Goal: Communication & Community: Answer question/provide support

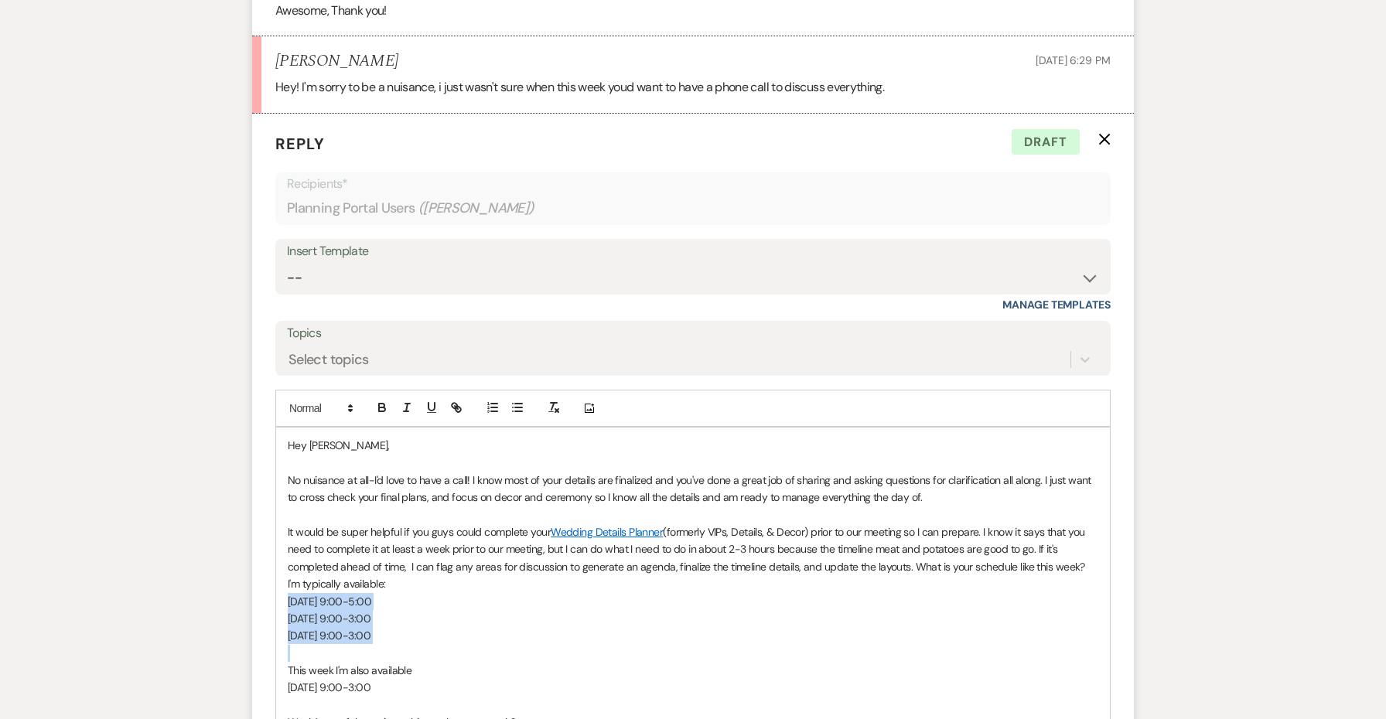
drag, startPoint x: 404, startPoint y: 574, endPoint x: 277, endPoint y: 530, distance: 134.7
click at [277, 530] on div "Hey [PERSON_NAME], No nuisance at all-I'd love to have a call! I know most of y…" at bounding box center [693, 584] width 834 height 313
click at [512, 401] on icon "button" at bounding box center [517, 408] width 14 height 14
click at [373, 679] on p "[DATE] 9:00-3:00" at bounding box center [693, 687] width 810 height 17
click at [515, 401] on icon "button" at bounding box center [517, 408] width 14 height 14
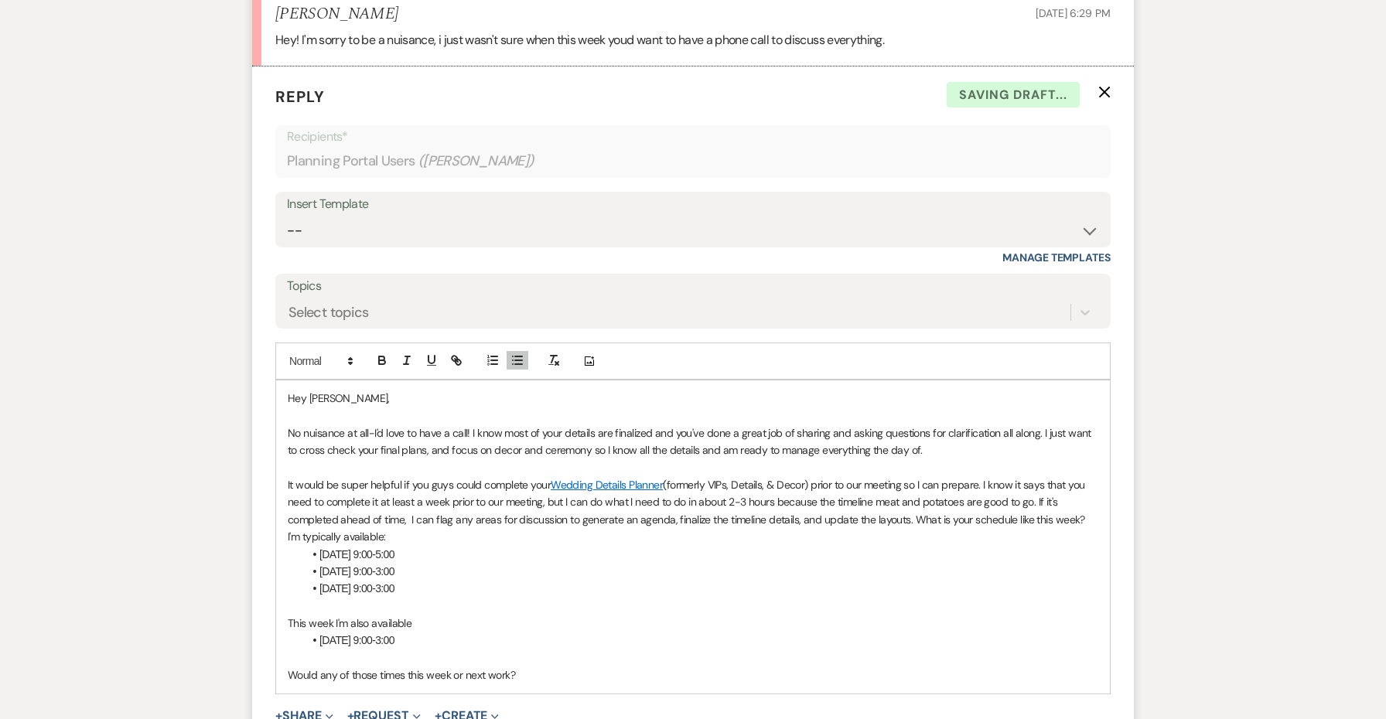
scroll to position [2714, 0]
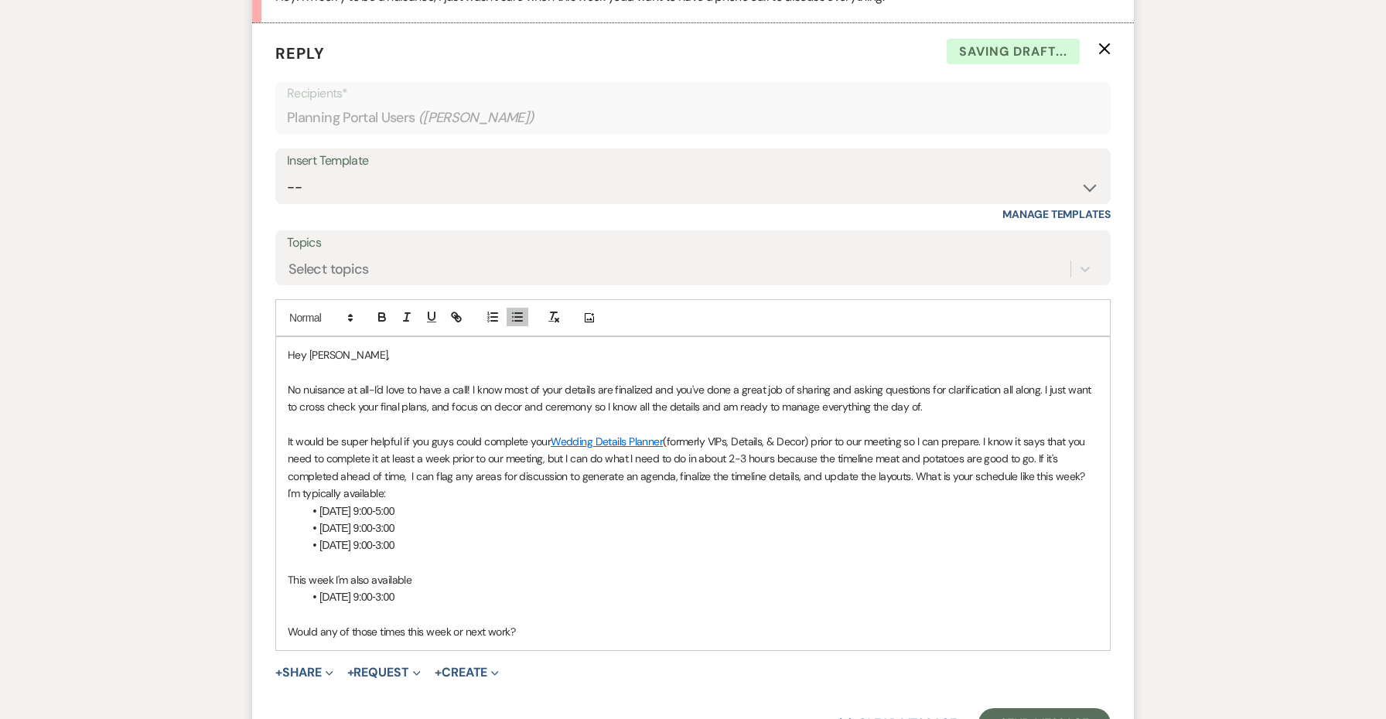
click at [552, 623] on p "Would any of those times this week or next work?" at bounding box center [693, 631] width 810 height 17
click at [465, 623] on p "Would any of those times this week or next work?" at bounding box center [693, 631] width 810 height 17
click at [511, 623] on p "Would any of those times this week or early next work?" at bounding box center [693, 631] width 810 height 17
click at [543, 623] on p "Would any of those times this week or early next work?" at bounding box center [693, 631] width 810 height 17
drag, startPoint x: 578, startPoint y: 554, endPoint x: 455, endPoint y: 555, distance: 123.7
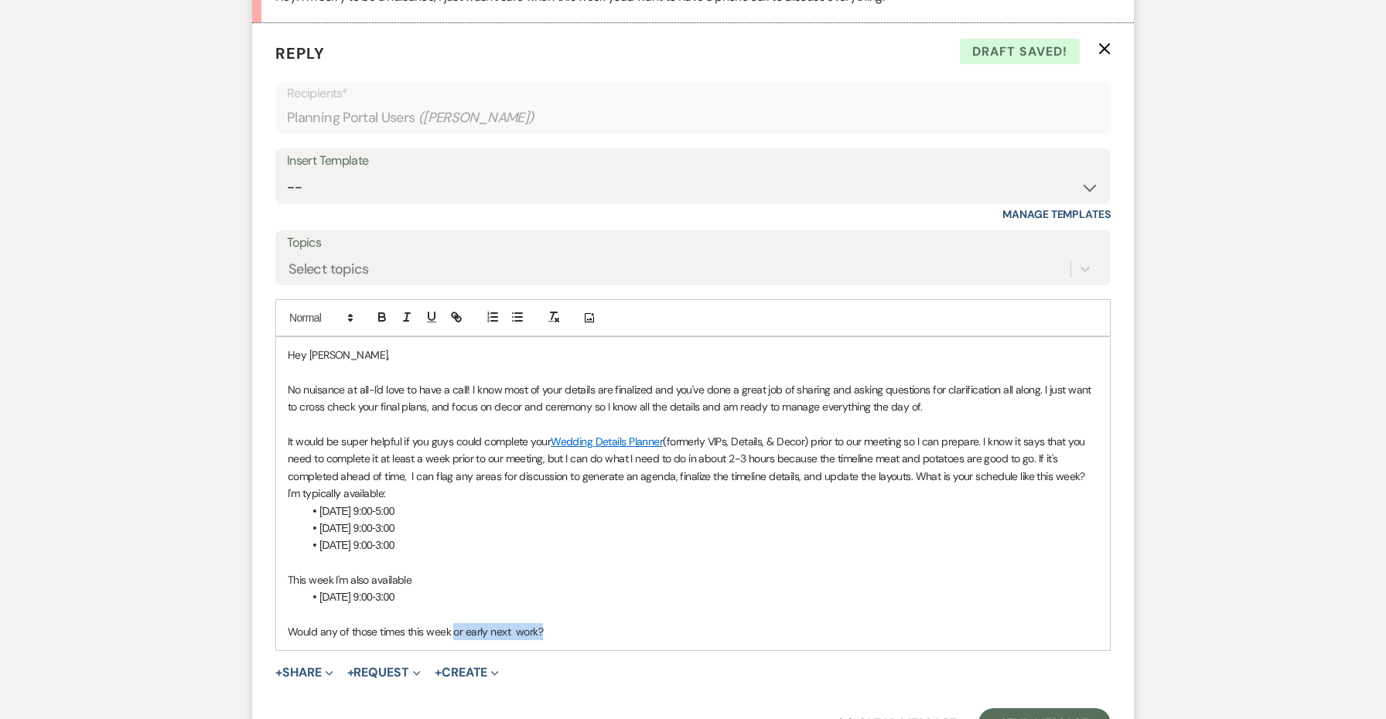
click at [455, 623] on p "Would any of those times this week or early next work?" at bounding box center [693, 631] width 810 height 17
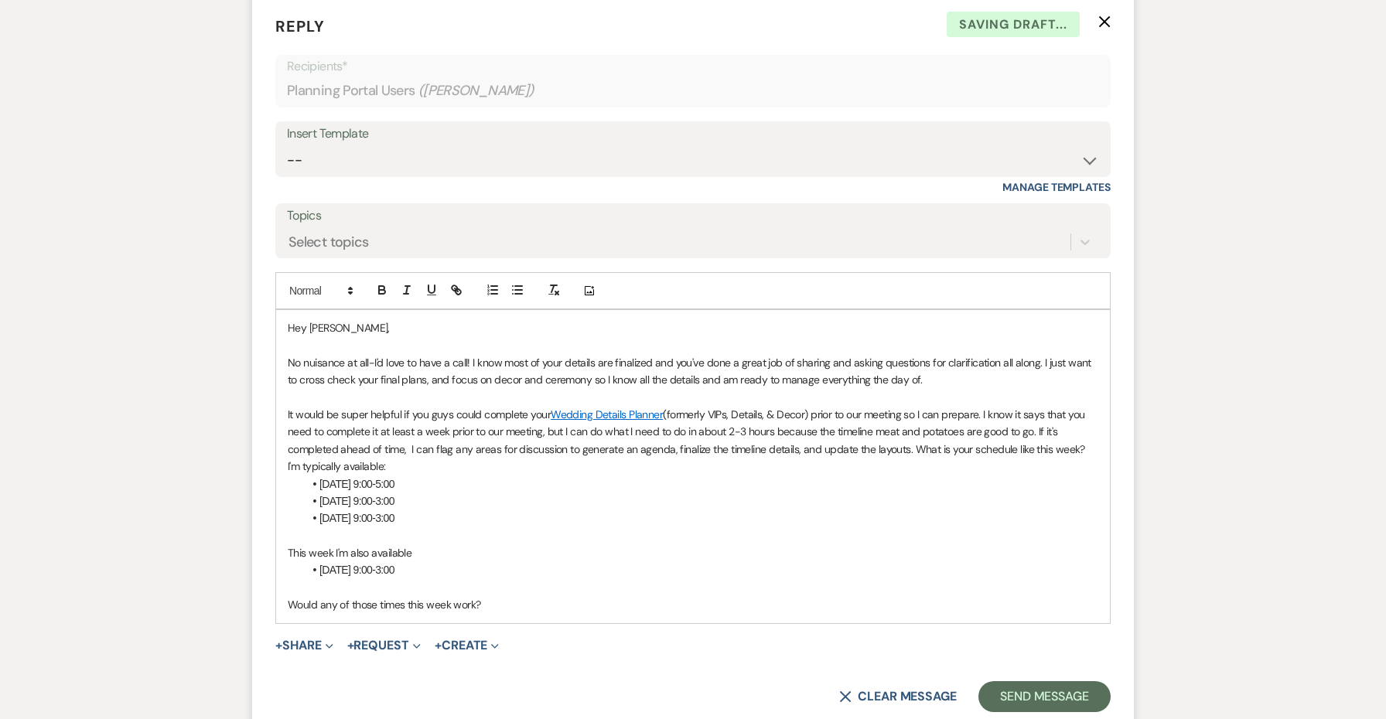
scroll to position [2750, 0]
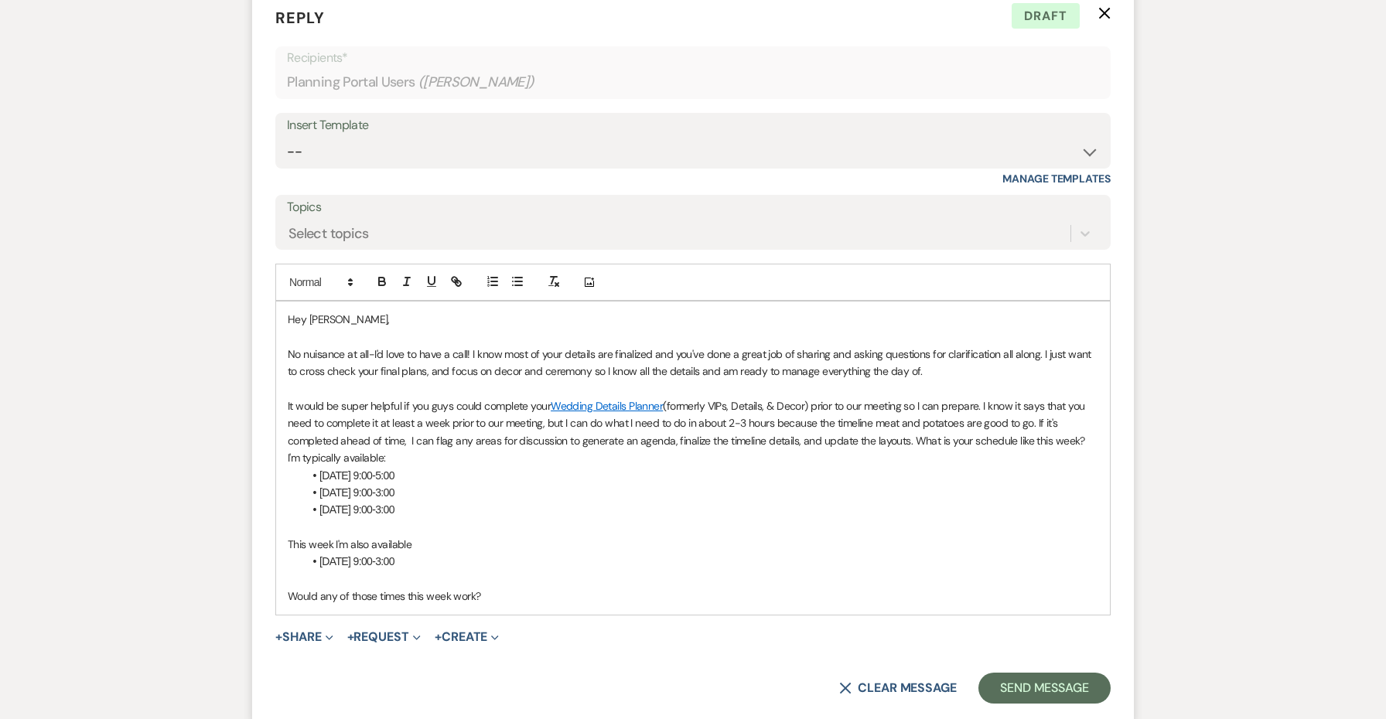
click at [513, 397] on p "It would be super helpful if you guys could complete your Wedding Details Plann…" at bounding box center [693, 432] width 810 height 70
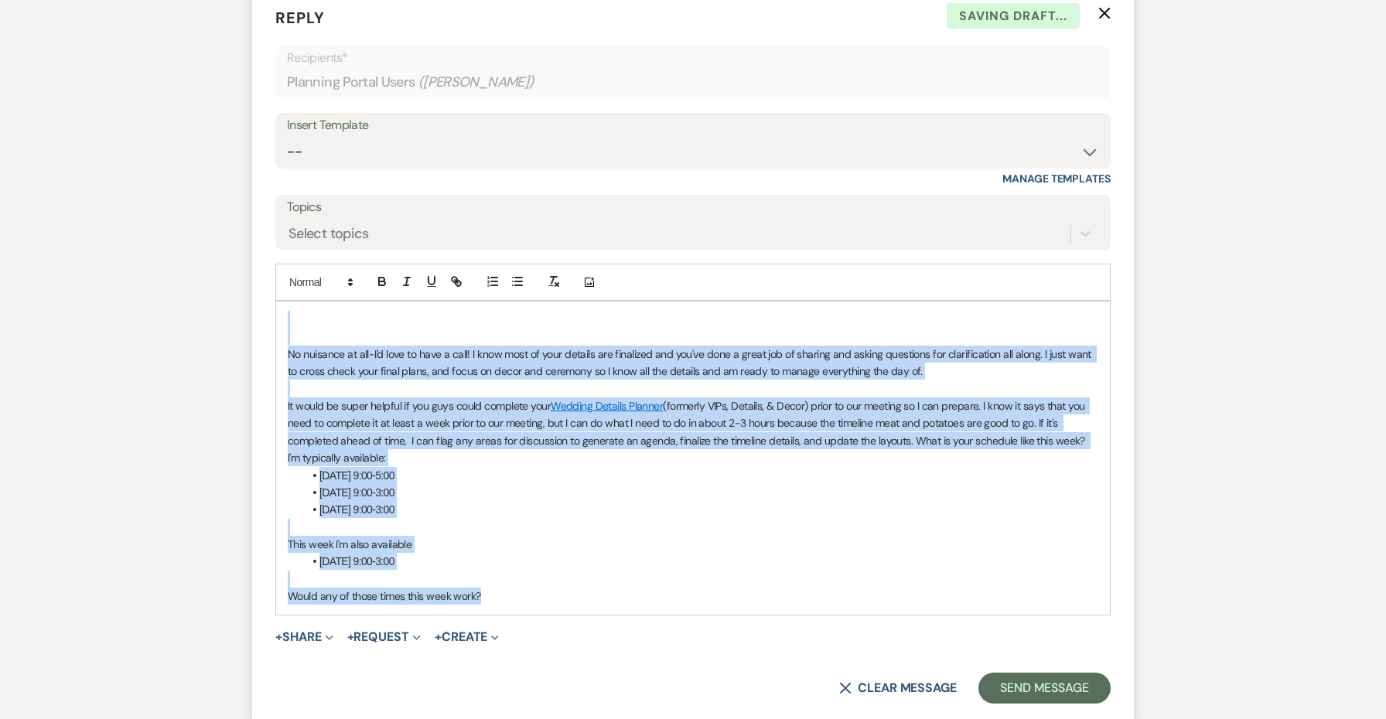
copy div "No nuisance at all-I'd love to have a call! I know most of your details are fin…"
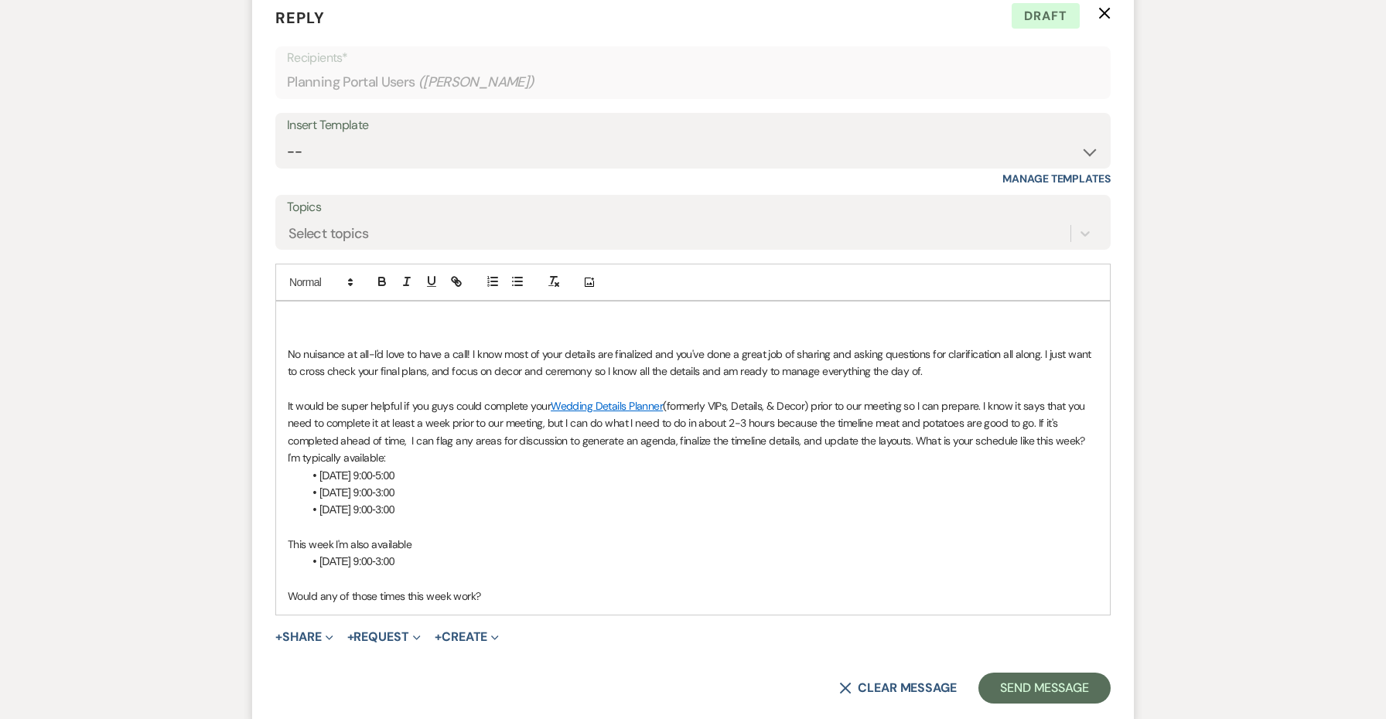
click at [512, 519] on p at bounding box center [693, 527] width 810 height 17
click at [381, 302] on div "No nuisance at all-I'd love to have a call! I know most of your details are fin…" at bounding box center [693, 458] width 834 height 313
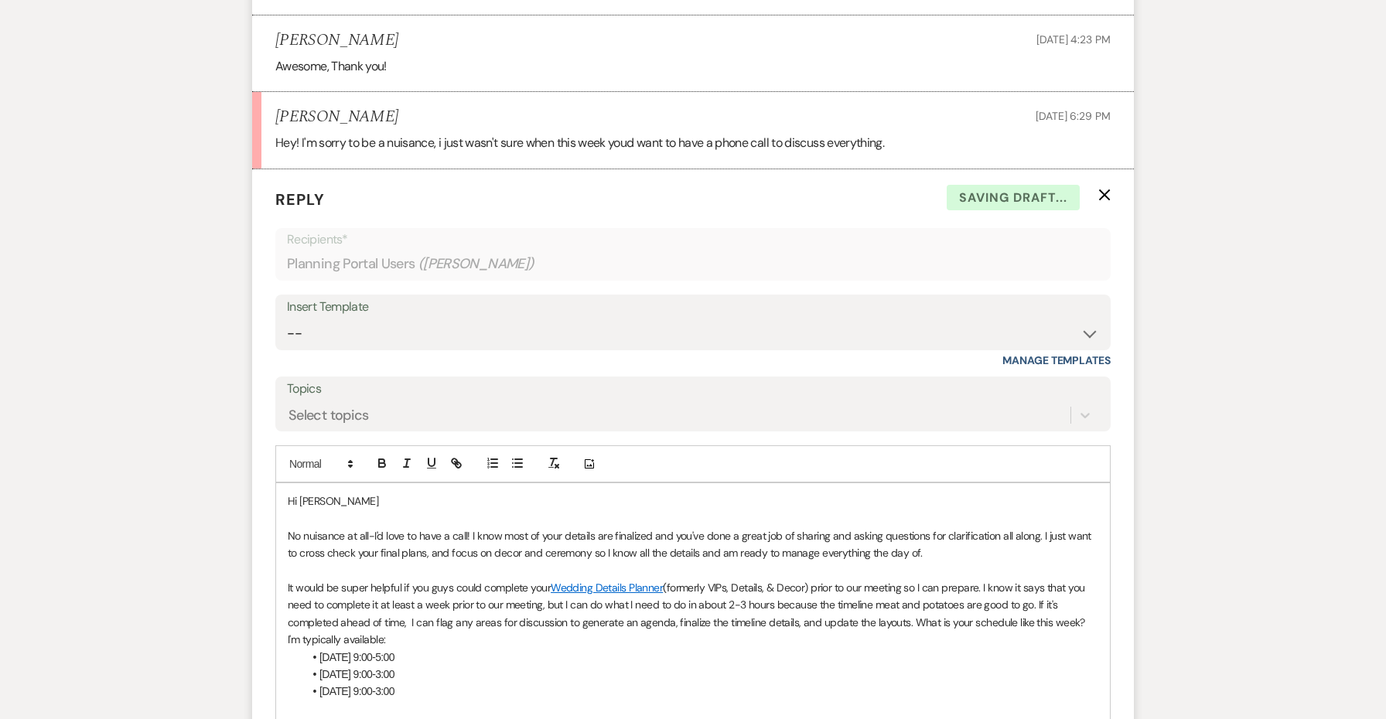
scroll to position [2594, 0]
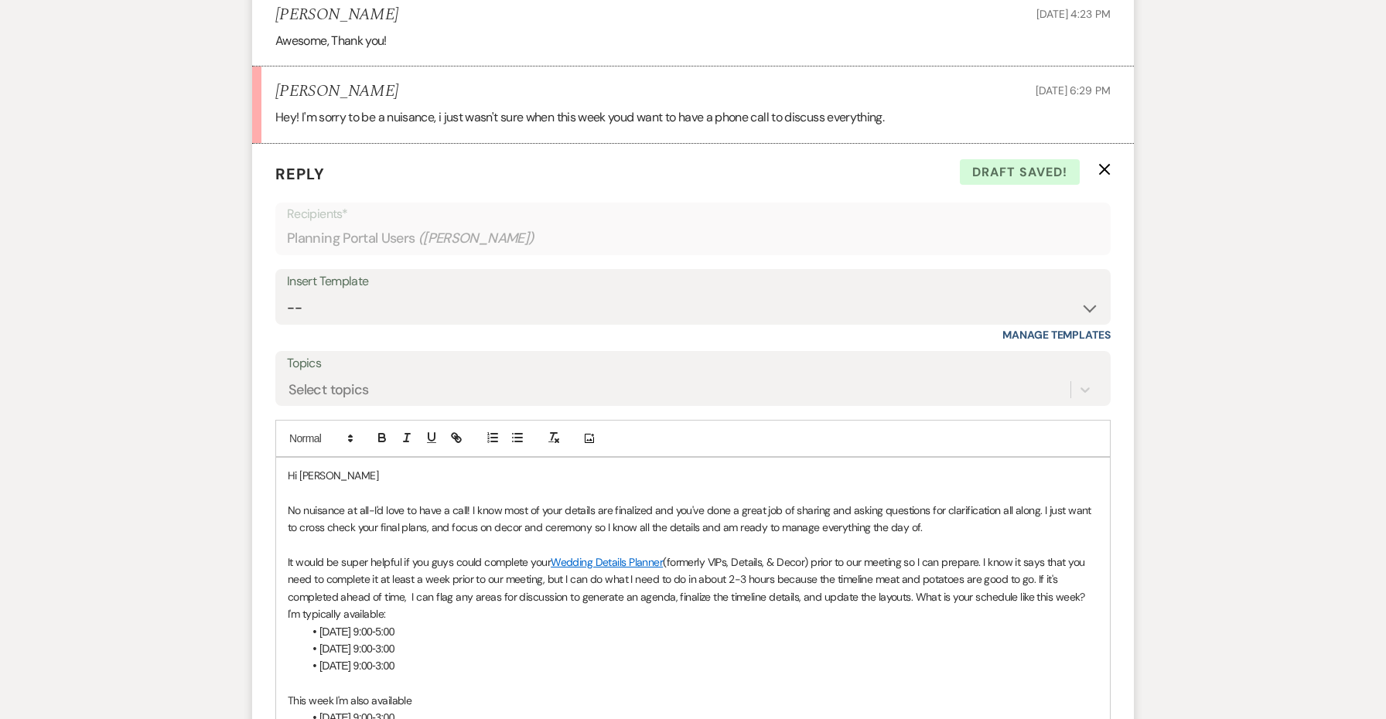
click at [442, 623] on li "[DATE] 9:00-5:00" at bounding box center [700, 631] width 795 height 17
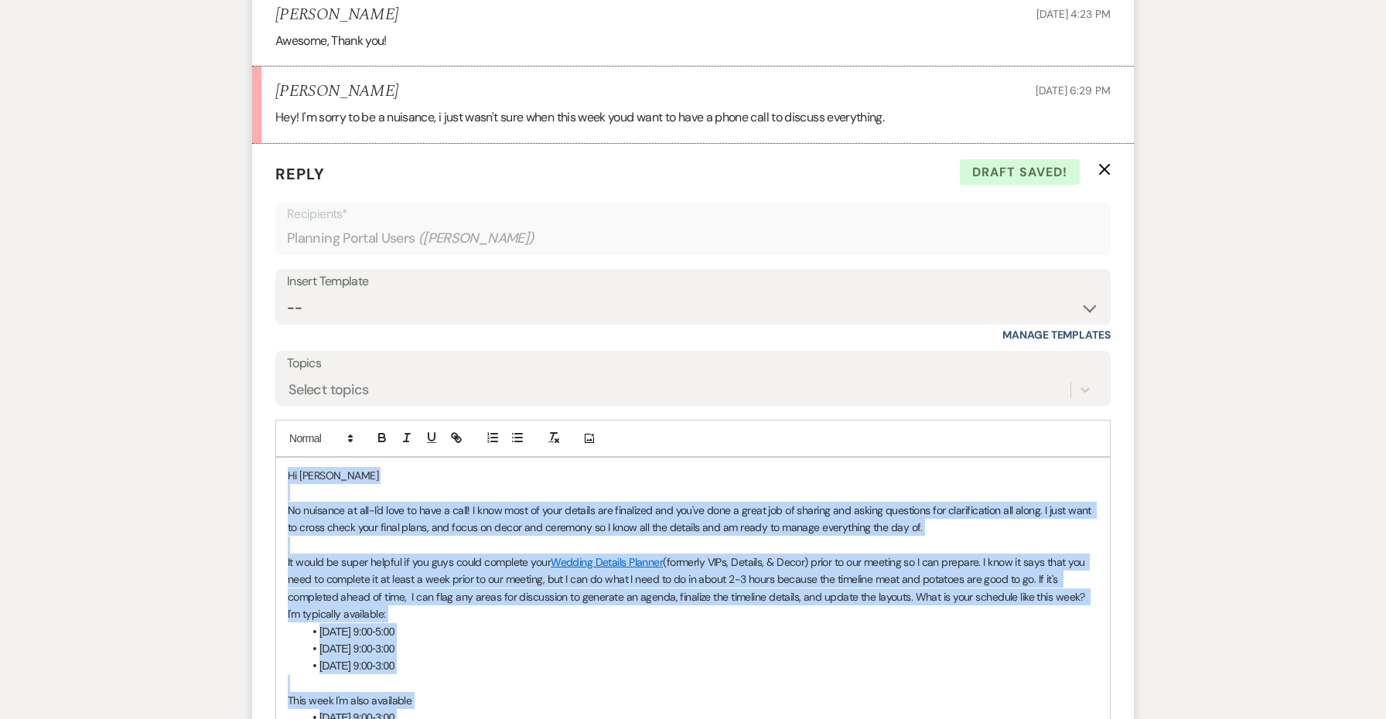
copy div "Hi Jordan No nuisance at all-I'd love to have a call! I know most of your detai…"
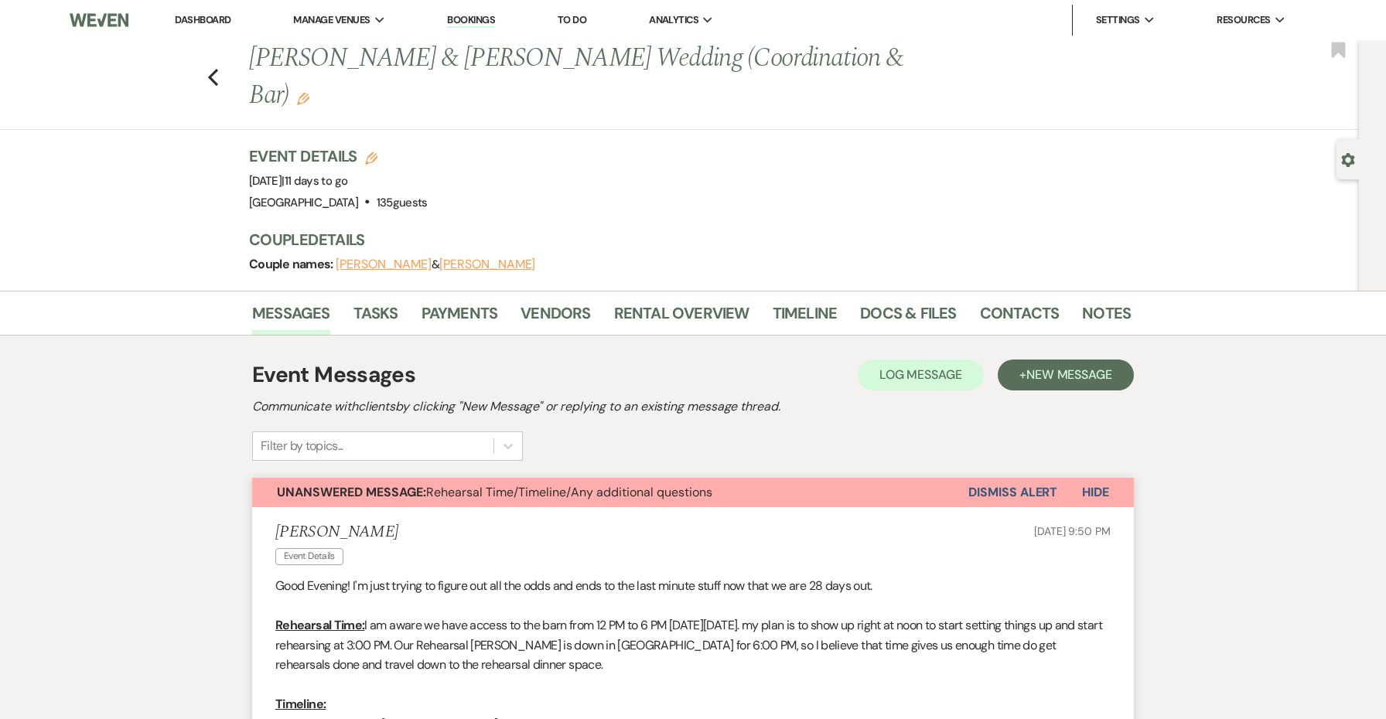
scroll to position [0, 0]
click at [1092, 301] on link "Notes" at bounding box center [1106, 318] width 49 height 34
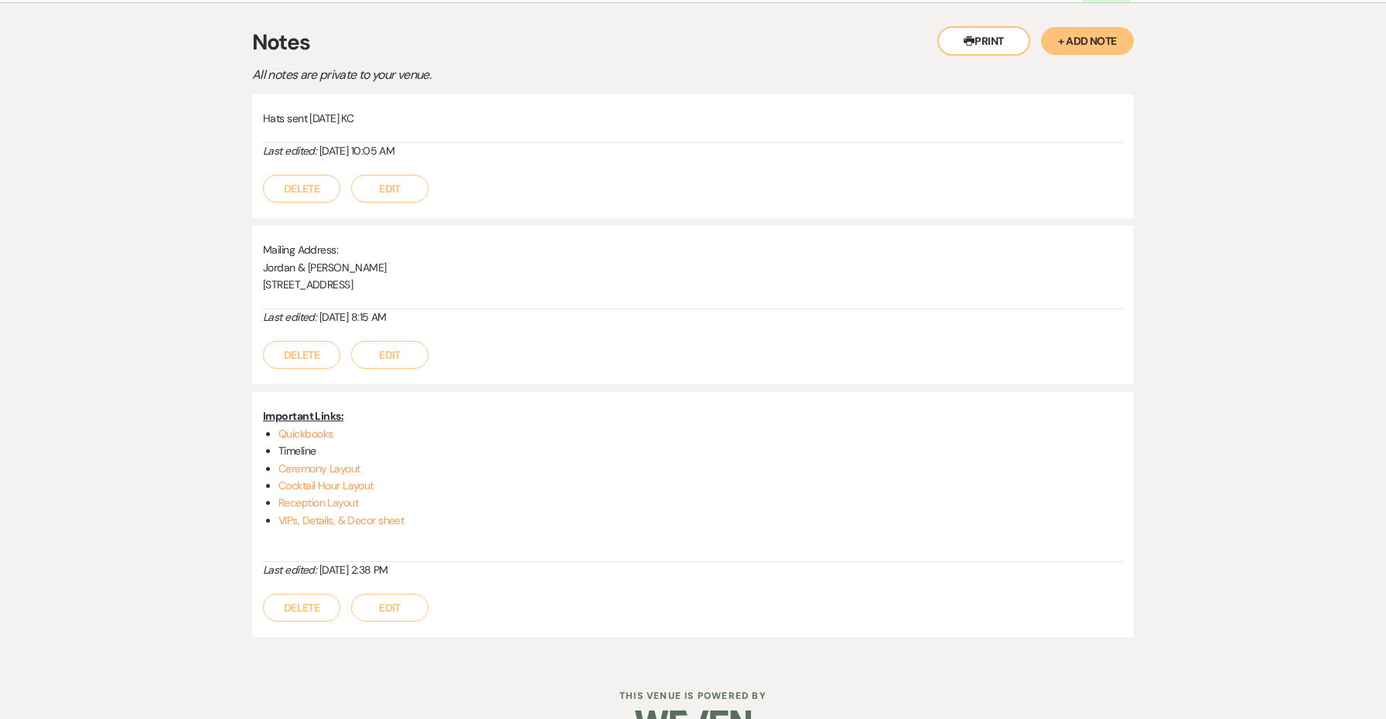
scroll to position [332, 0]
drag, startPoint x: 395, startPoint y: 466, endPoint x: 266, endPoint y: 433, distance: 133.2
click at [278, 433] on ul "Quickbooks Timeline Ceremony Layout Cocktail Hour Layout Reception Layout VIPs,…" at bounding box center [700, 478] width 844 height 104
copy ul "Ceremony Layout Cocktail Hour Layout Reception Layout"
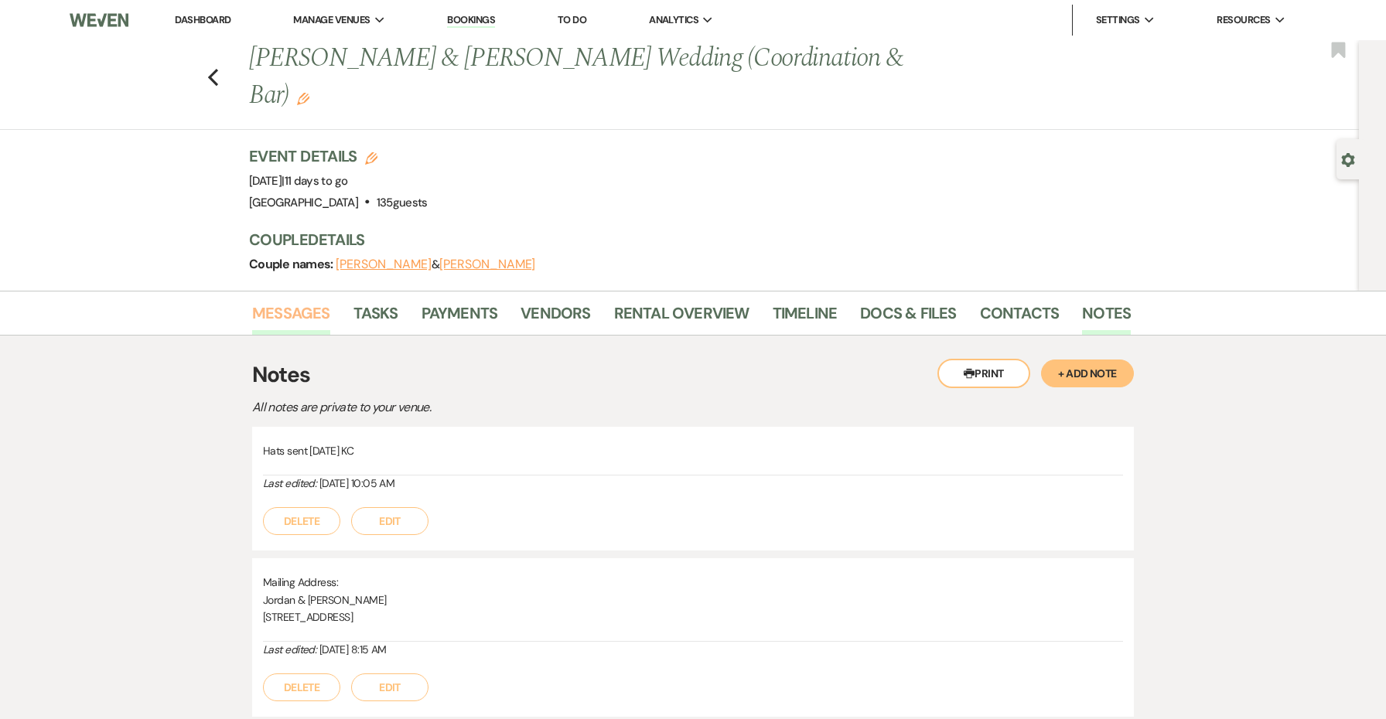
scroll to position [0, 0]
click at [292, 301] on link "Messages" at bounding box center [291, 318] width 78 height 34
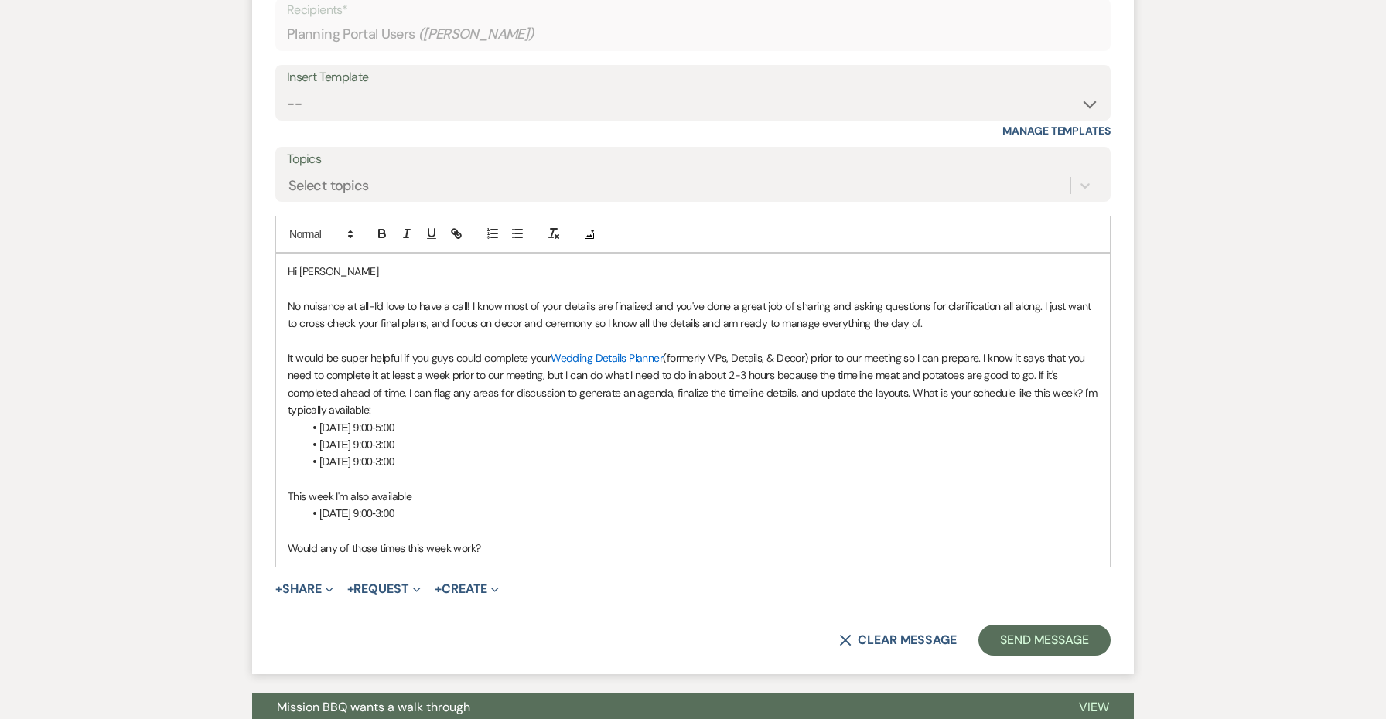
scroll to position [2809, 0]
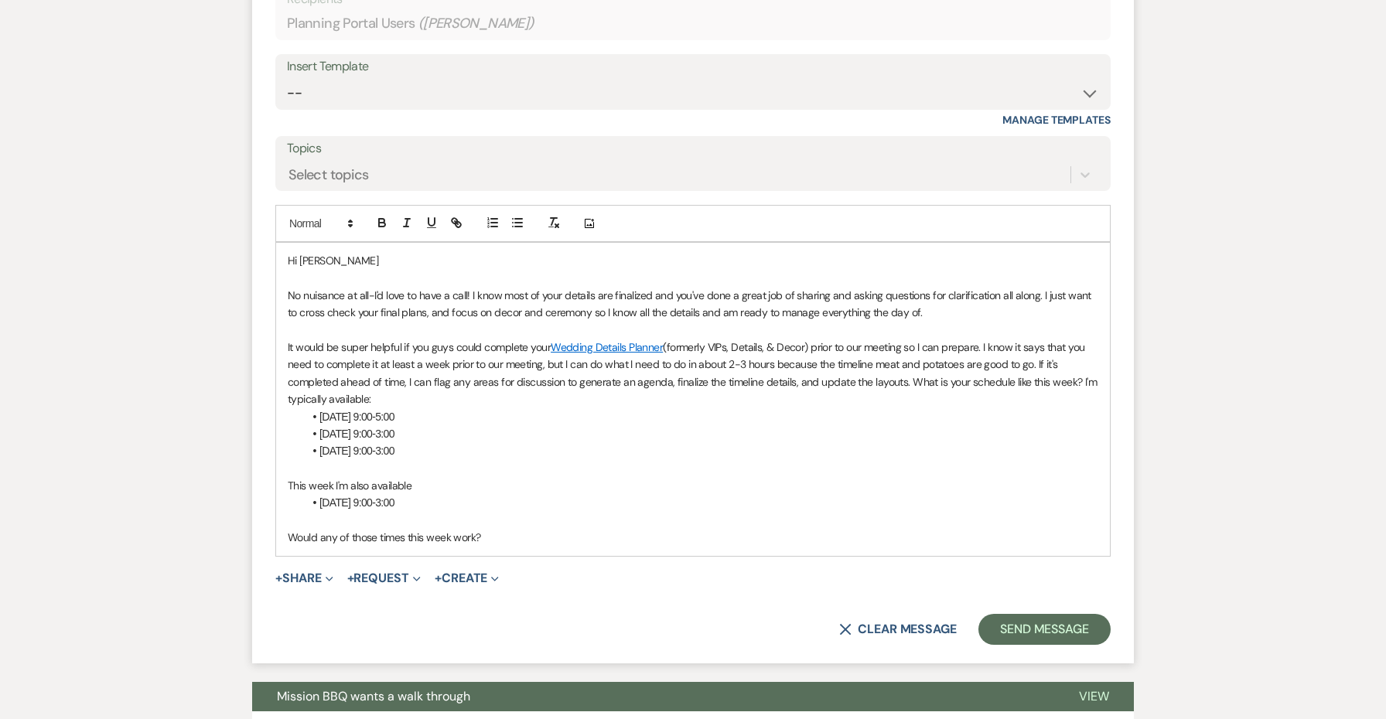
click at [548, 473] on div "Hi Jordan No nuisance at all-I'd love to have a call! I know most of your detai…" at bounding box center [693, 399] width 834 height 313
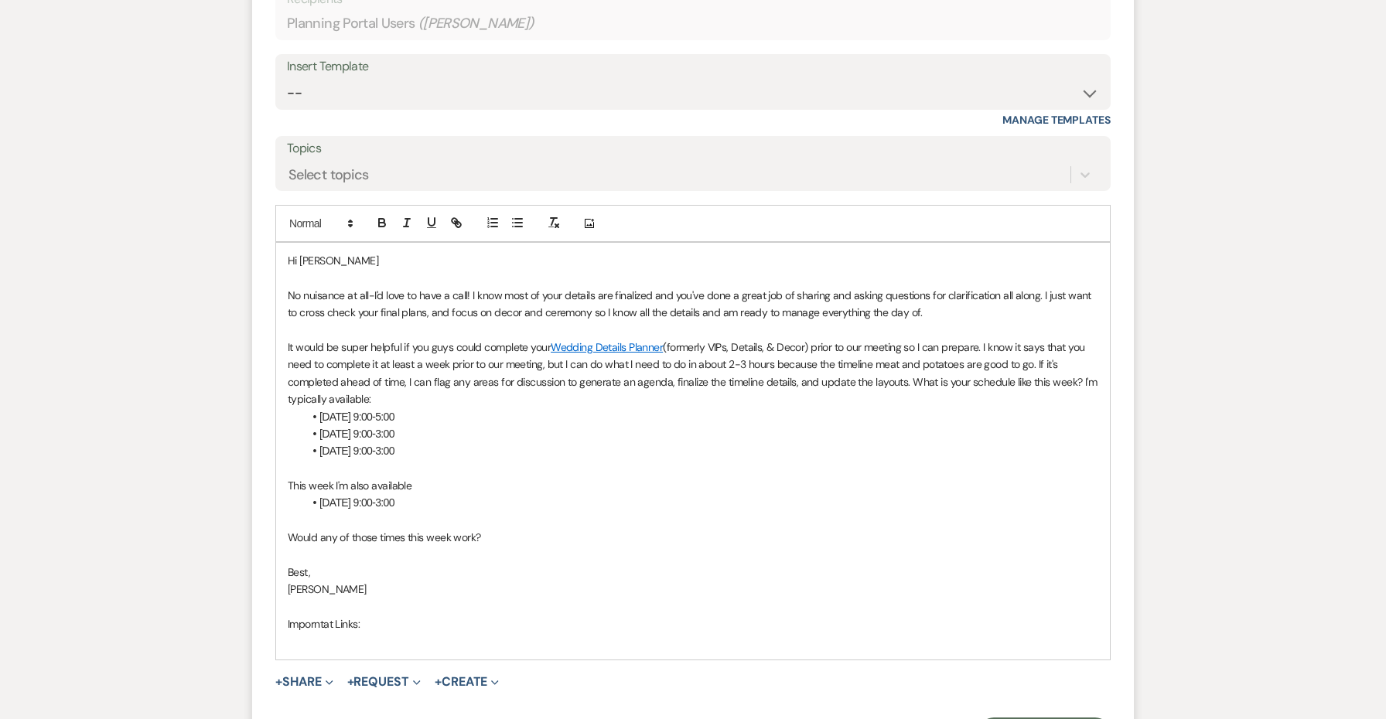
click at [311, 616] on p "Imporntat Links:" at bounding box center [693, 624] width 810 height 17
click at [349, 633] on p at bounding box center [693, 641] width 810 height 17
click at [322, 636] on link "Ceremony Layout" at bounding box center [358, 642] width 78 height 12
click at [542, 616] on p "Important Links:" at bounding box center [693, 624] width 810 height 17
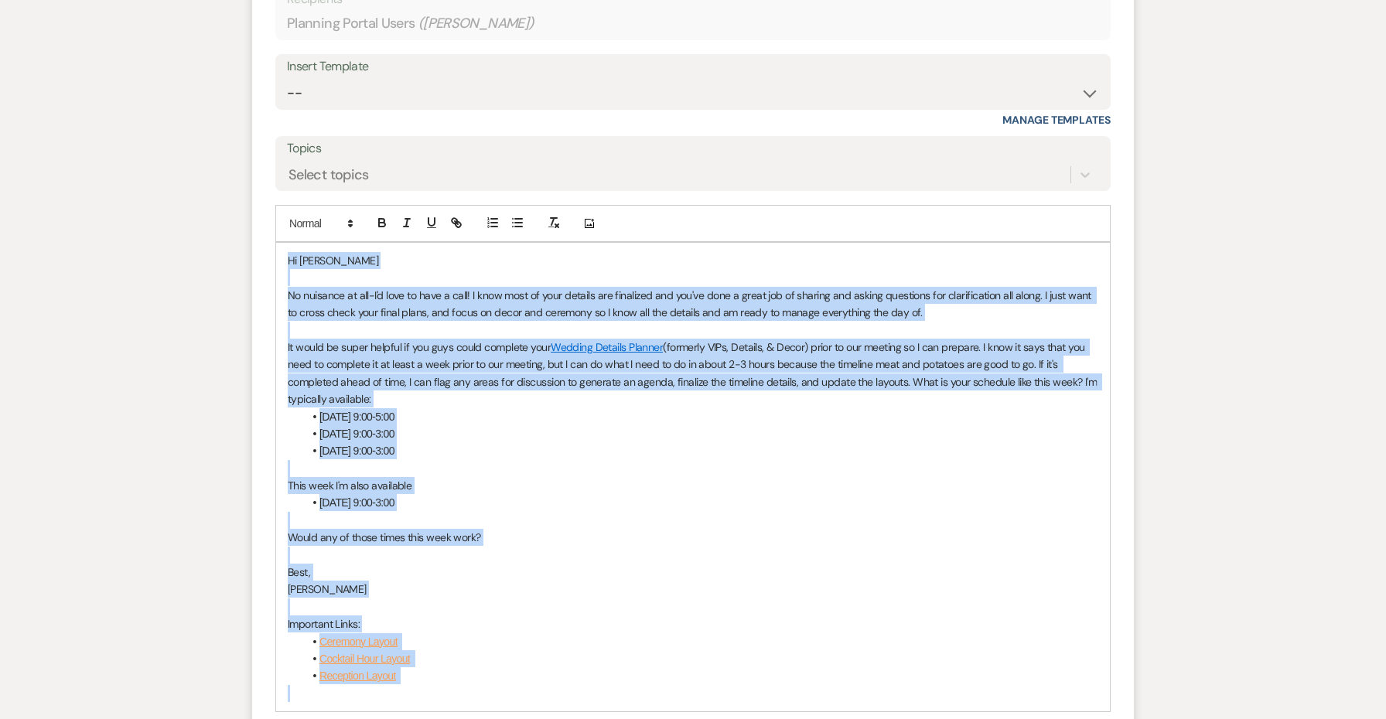
copy div "Hi Jordan No nuisance at all-I'd love to have a call! I know most of your detai…"
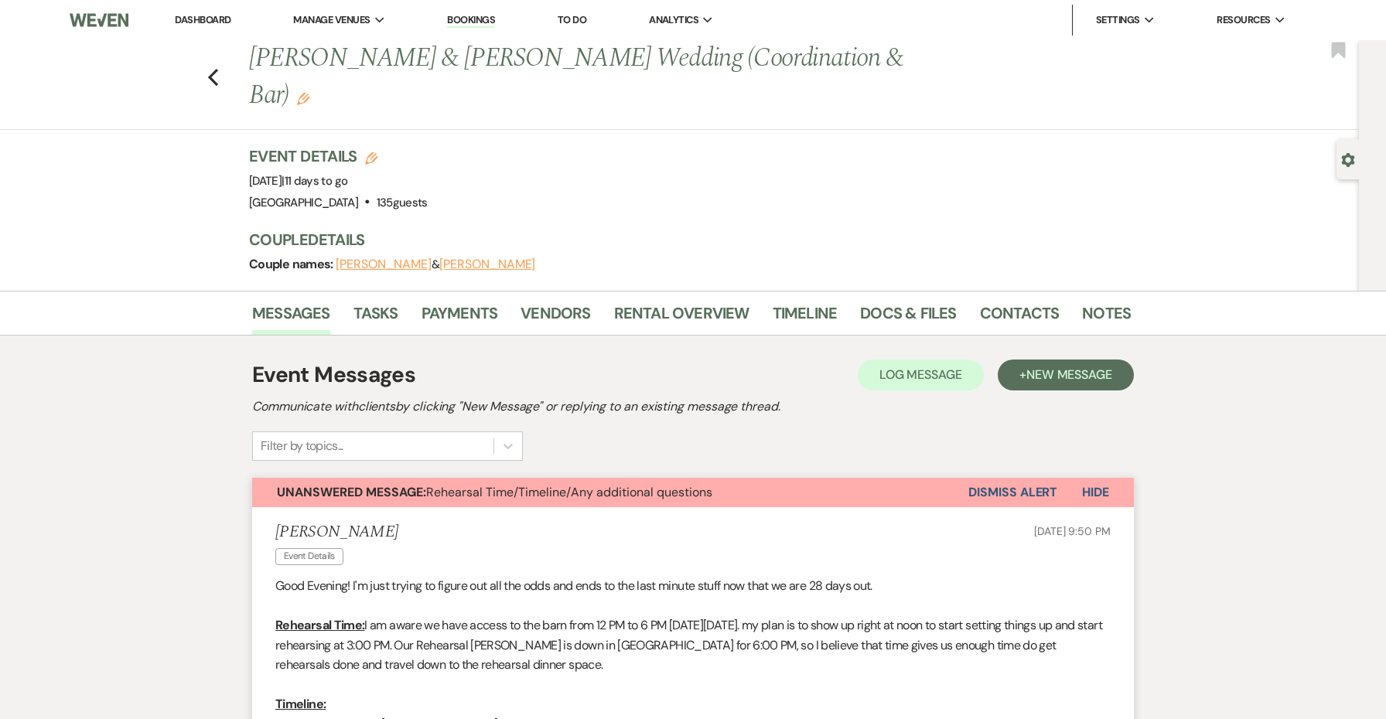
scroll to position [0, 0]
click at [1110, 301] on link "Notes" at bounding box center [1106, 318] width 49 height 34
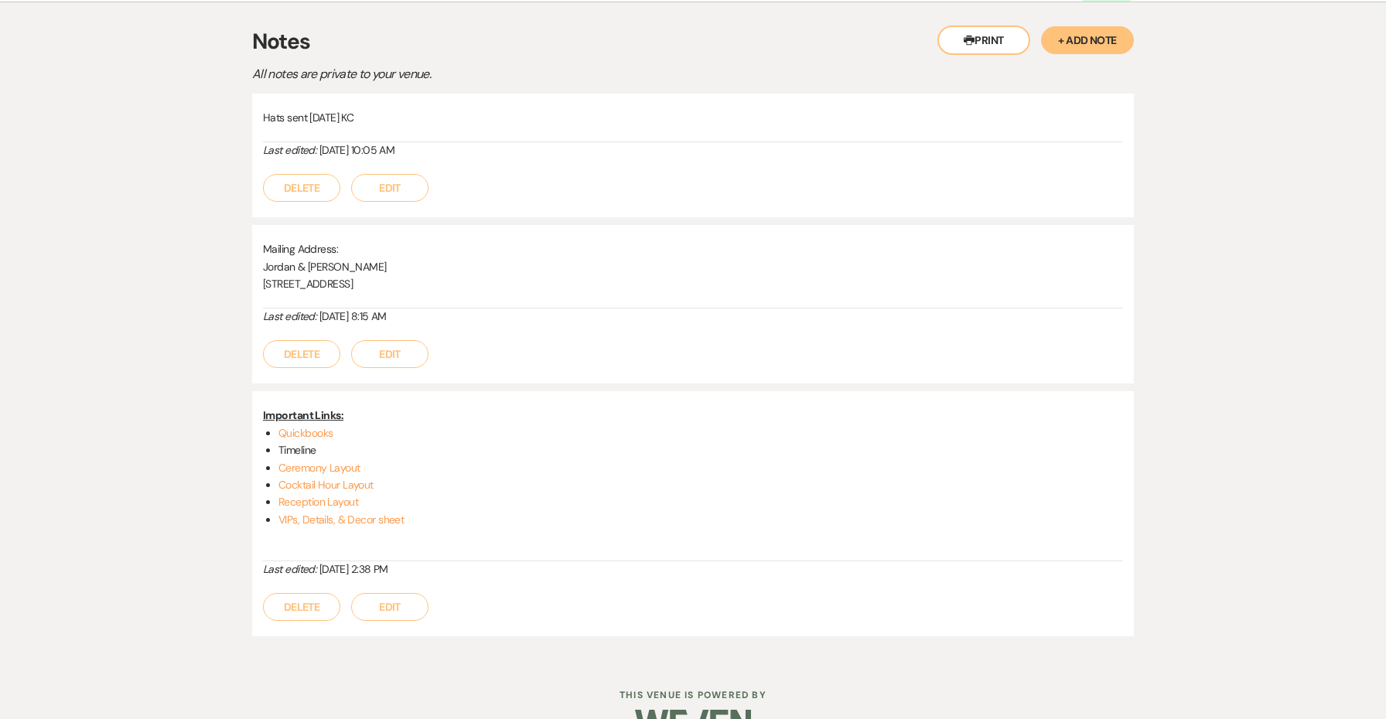
scroll to position [332, 0]
click at [394, 595] on button "Edit" at bounding box center [389, 609] width 77 height 28
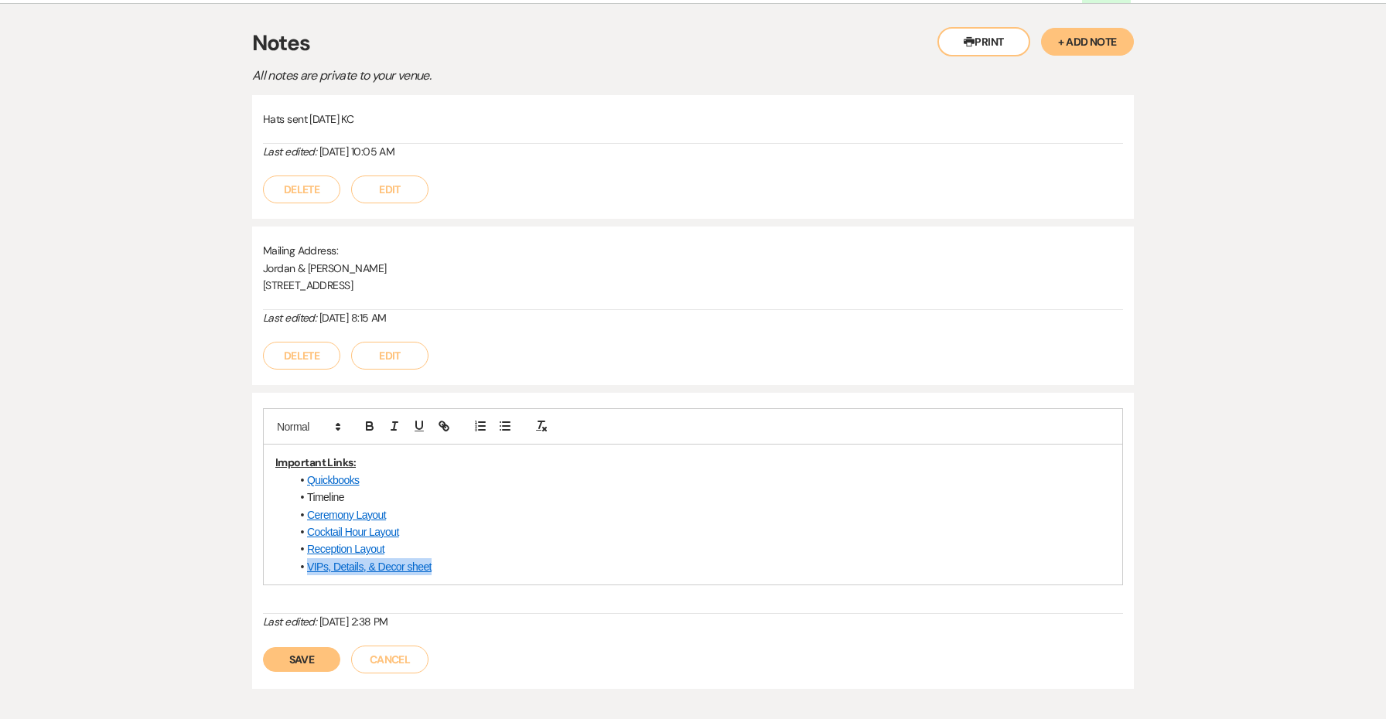
drag, startPoint x: 457, startPoint y: 527, endPoint x: 305, endPoint y: 527, distance: 151.6
click at [305, 558] on li "VIPs, Details, & Decor sheet" at bounding box center [701, 566] width 820 height 17
click at [461, 588] on link at bounding box center [458, 594] width 33 height 12
click at [483, 541] on li "Reception Layout" at bounding box center [701, 549] width 820 height 17
click at [394, 561] on link "VIPs, Details, & Decor sheet" at bounding box center [369, 567] width 124 height 12
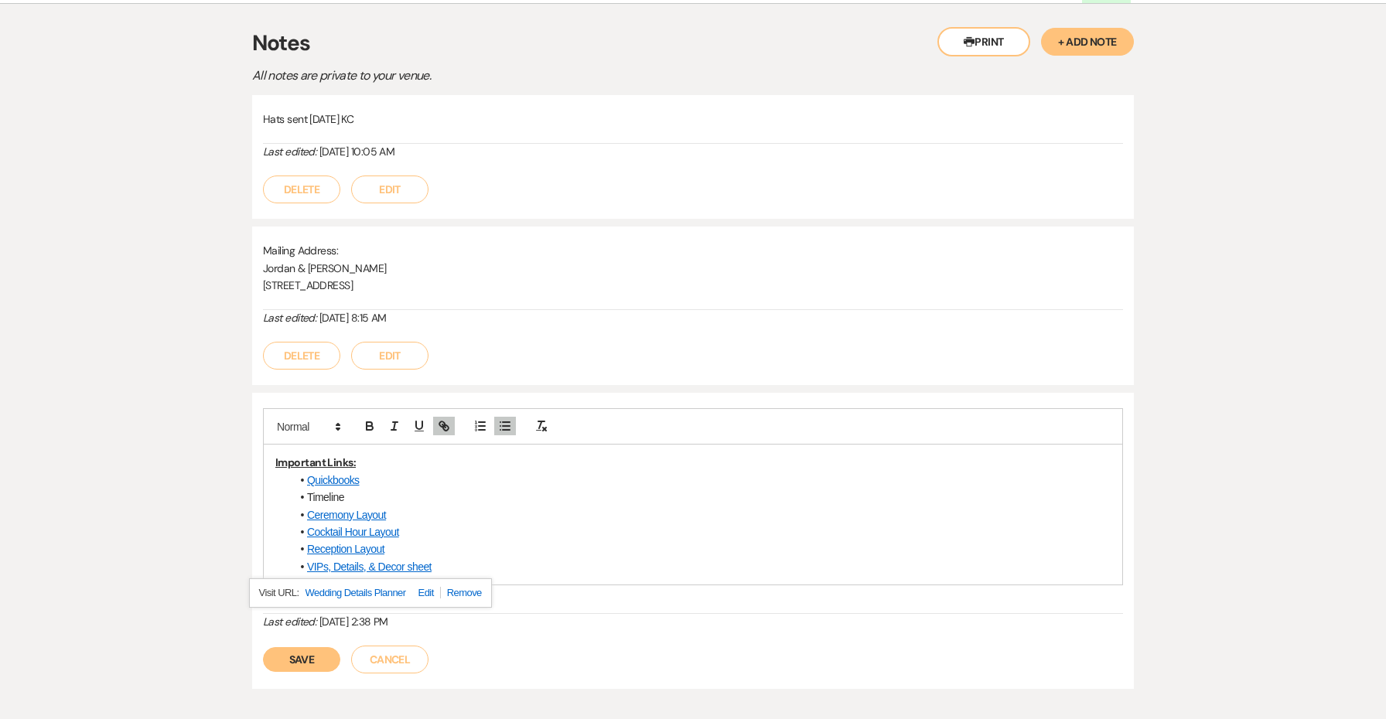
click at [381, 583] on link "Wedding Details Planner" at bounding box center [355, 593] width 101 height 20
click at [413, 561] on link "VIPs, Details, & Decor sheet" at bounding box center [369, 567] width 124 height 12
paste input "[URL][DOMAIN_NAME]"
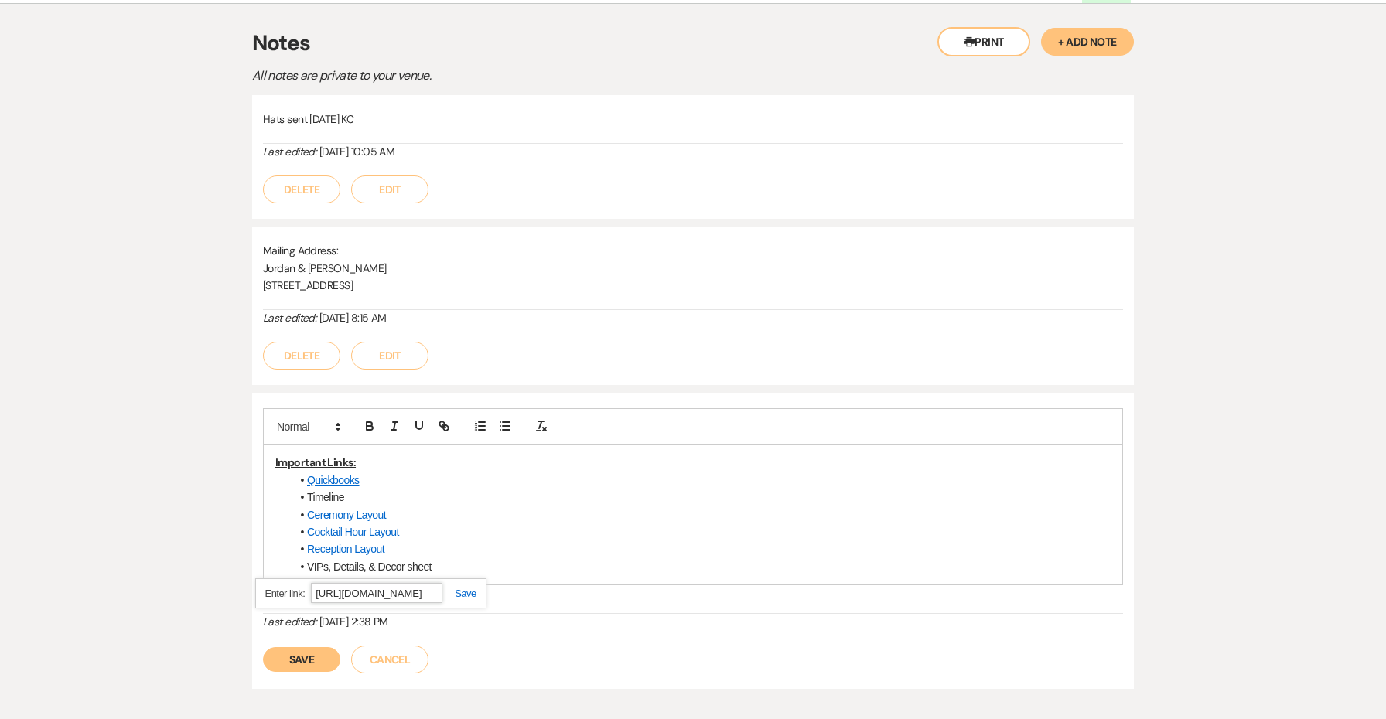
type input "[URL][DOMAIN_NAME]"
drag, startPoint x: 440, startPoint y: 526, endPoint x: 310, endPoint y: 526, distance: 129.9
click at [310, 558] on li "VIPs, Details, & Decor sheet" at bounding box center [701, 566] width 820 height 17
drag, startPoint x: 437, startPoint y: 522, endPoint x: 283, endPoint y: 523, distance: 153.9
click at [283, 523] on div "Important Links: Quickbooks Timeline Ceremony Layout Cocktail Hour Layout Recep…" at bounding box center [693, 515] width 858 height 140
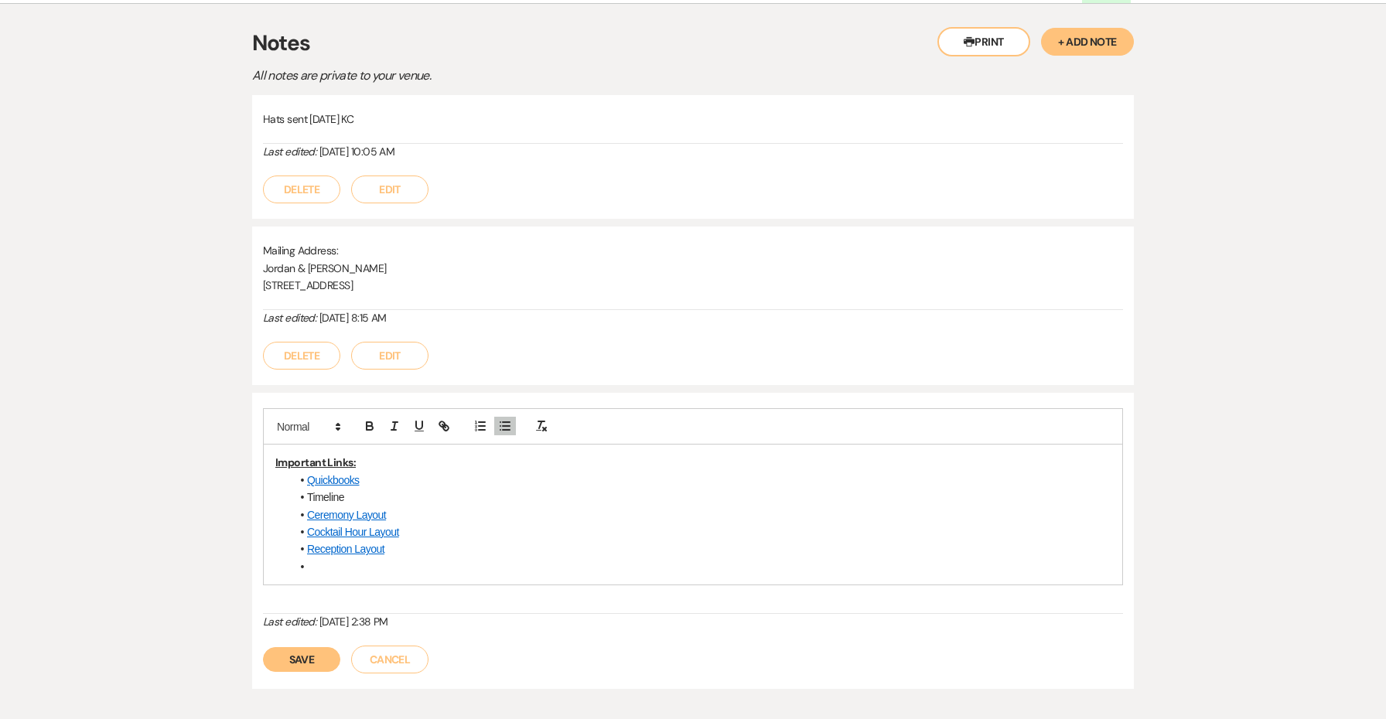
click at [389, 472] on li "Quickbooks" at bounding box center [701, 480] width 820 height 17
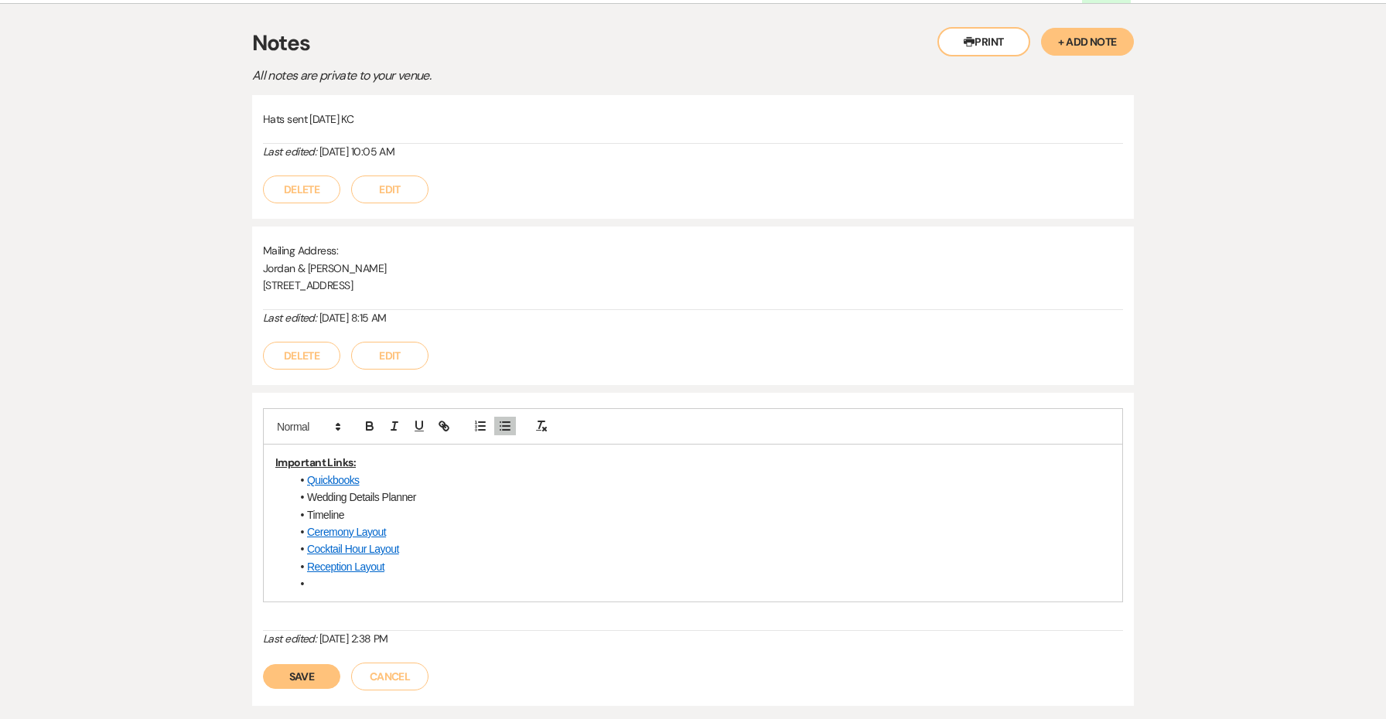
click at [333, 506] on li "Timeline" at bounding box center [701, 514] width 820 height 17
click at [345, 551] on div "Important Links: Quickbooks Wedding Details Planner Master Timeline (Vendors) C…" at bounding box center [693, 523] width 858 height 157
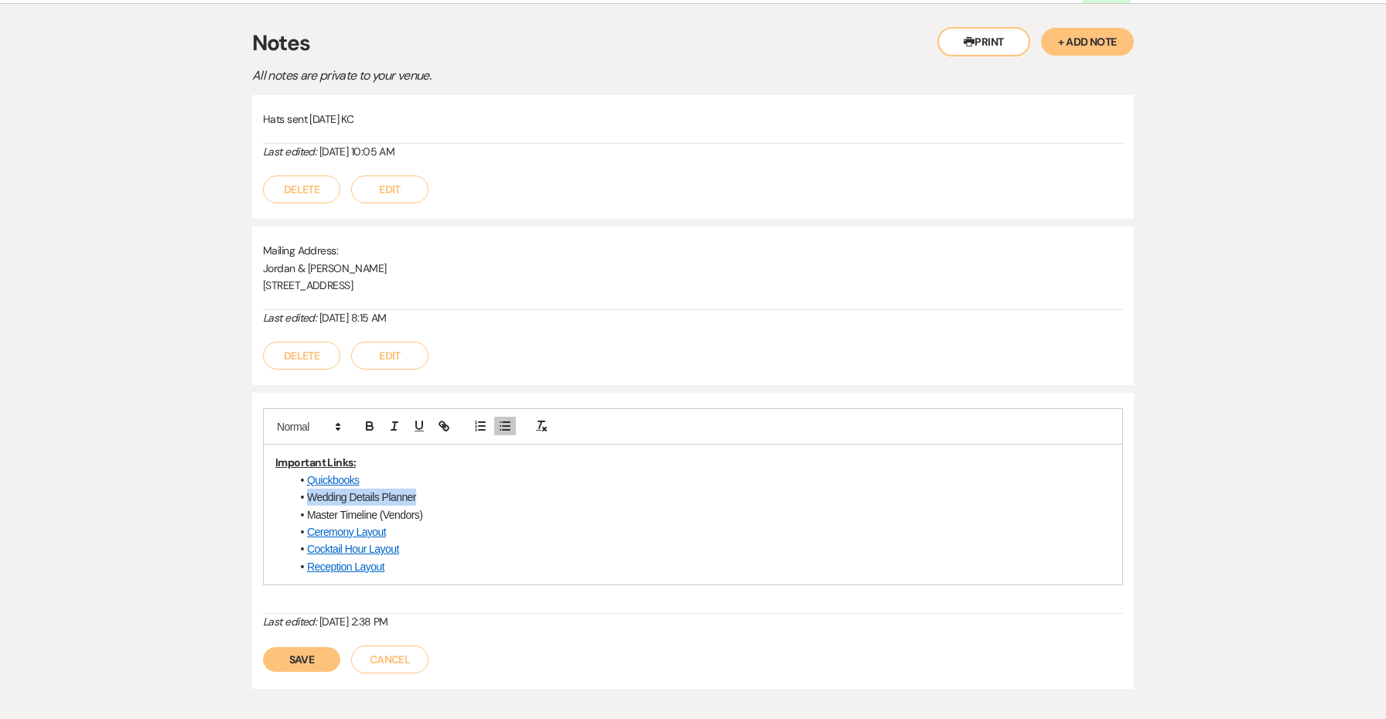
drag, startPoint x: 438, startPoint y: 461, endPoint x: 287, endPoint y: 458, distance: 151.6
click at [287, 458] on div "Important Links: Quickbooks Wedding Details Planner Master Timeline (Vendors) C…" at bounding box center [693, 515] width 858 height 140
paste input "[URL][DOMAIN_NAME]"
click at [508, 524] on li "Ceremony Layout" at bounding box center [701, 532] width 820 height 17
drag, startPoint x: 432, startPoint y: 475, endPoint x: 303, endPoint y: 476, distance: 129.1
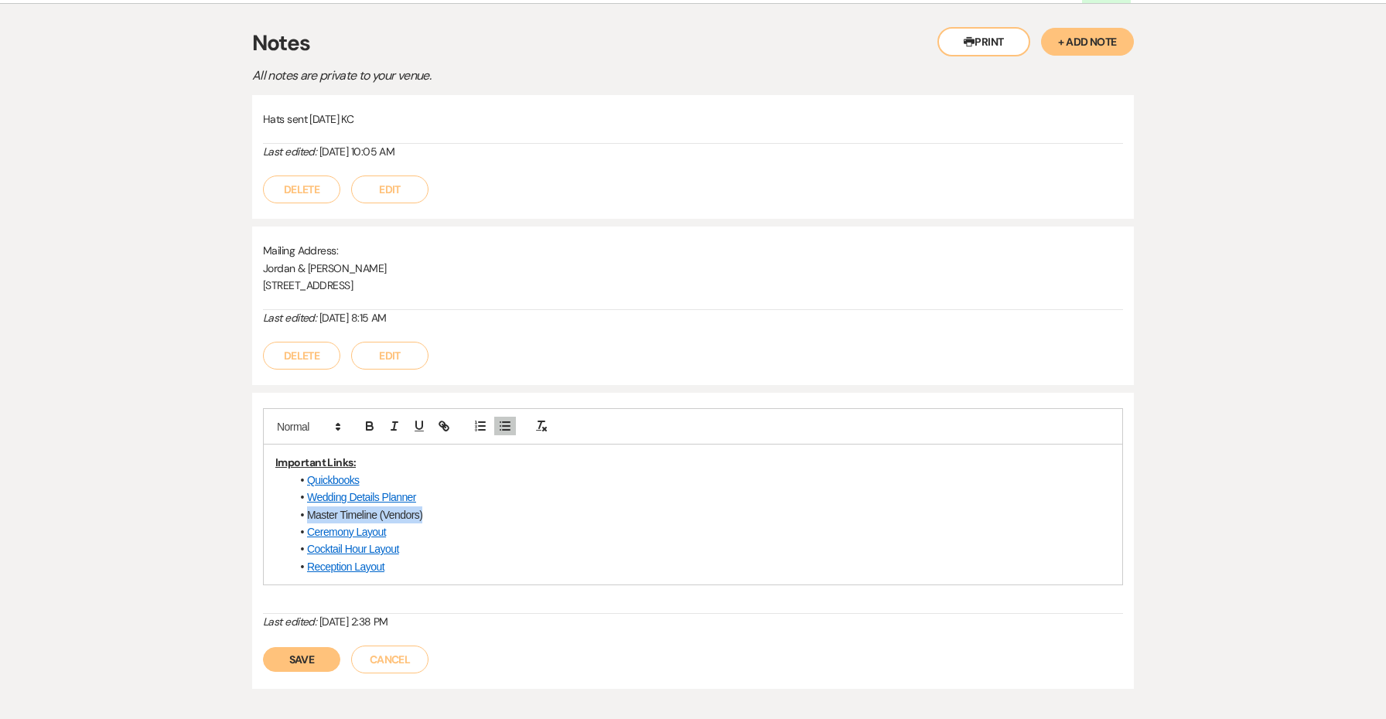
click at [303, 506] on li "Master Timeline (Vendors)" at bounding box center [701, 514] width 820 height 17
paste input "https://docs.google.com/spreadsheets/d/1KIq0i-gkn6RbQy9v8KuVpUMM0Z4tvghGP2yUrLQ…"
type input "https://docs.google.com/spreadsheets/d/1KIq0i-gkn6RbQy9v8KuVpUMM0Z4tvghGP2yUrLQ…"
click at [496, 558] on li "Reception Layout" at bounding box center [701, 566] width 820 height 17
click at [359, 526] on link "Ceremony Layout" at bounding box center [346, 532] width 79 height 12
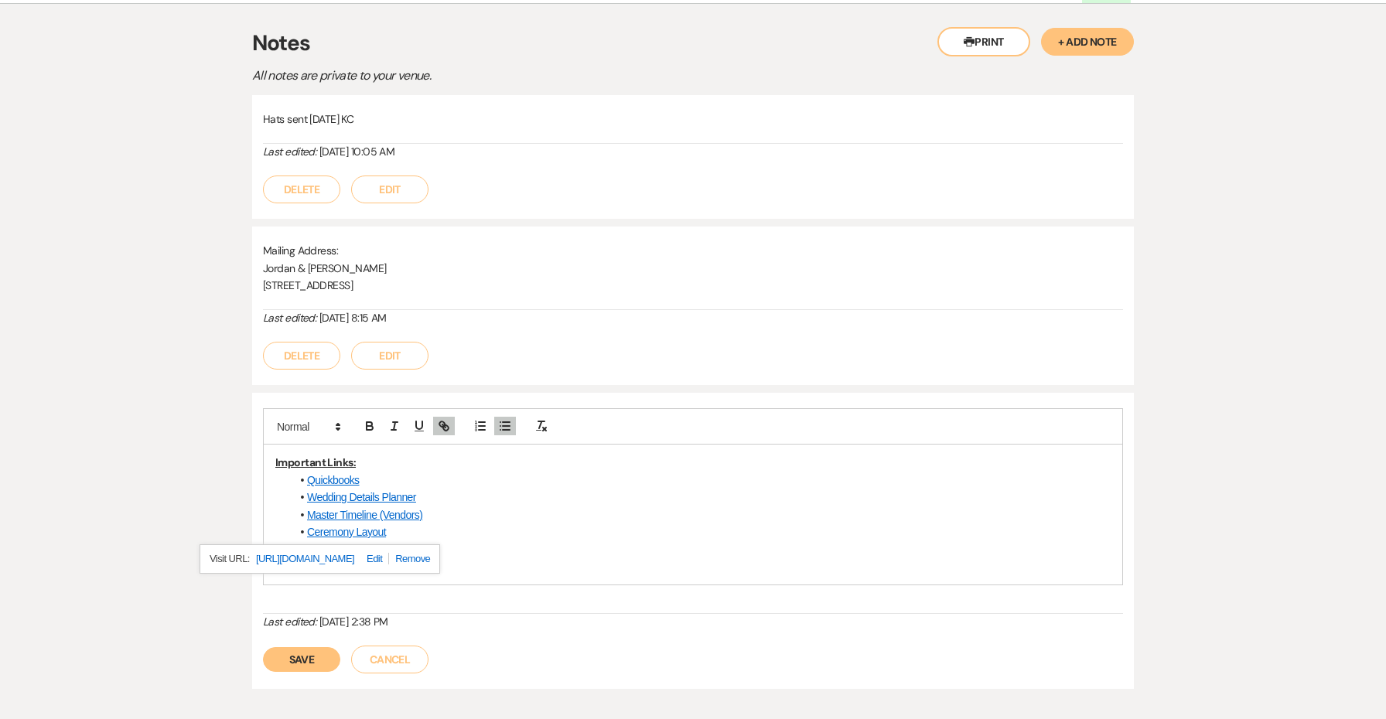
click at [354, 549] on link "https://docs.google.com/drawings/d/1TvH1rGEVRBl0cRXlTFrrM9kBKjFddKTn67nYYAVIZuU…" at bounding box center [305, 559] width 98 height 20
click at [435, 524] on li "Ceremony Layout" at bounding box center [701, 532] width 820 height 17
click at [360, 543] on link "Cocktail Hour Layout" at bounding box center [353, 549] width 92 height 12
click at [361, 566] on link "https://docs.google.com/drawings/d/10RCtdI-SMM092wsEue1QROI4qjSdzhHrhm3FcwiUHdc…" at bounding box center [312, 576] width 98 height 20
click at [446, 541] on li "Cocktail Hour Layout" at bounding box center [701, 549] width 820 height 17
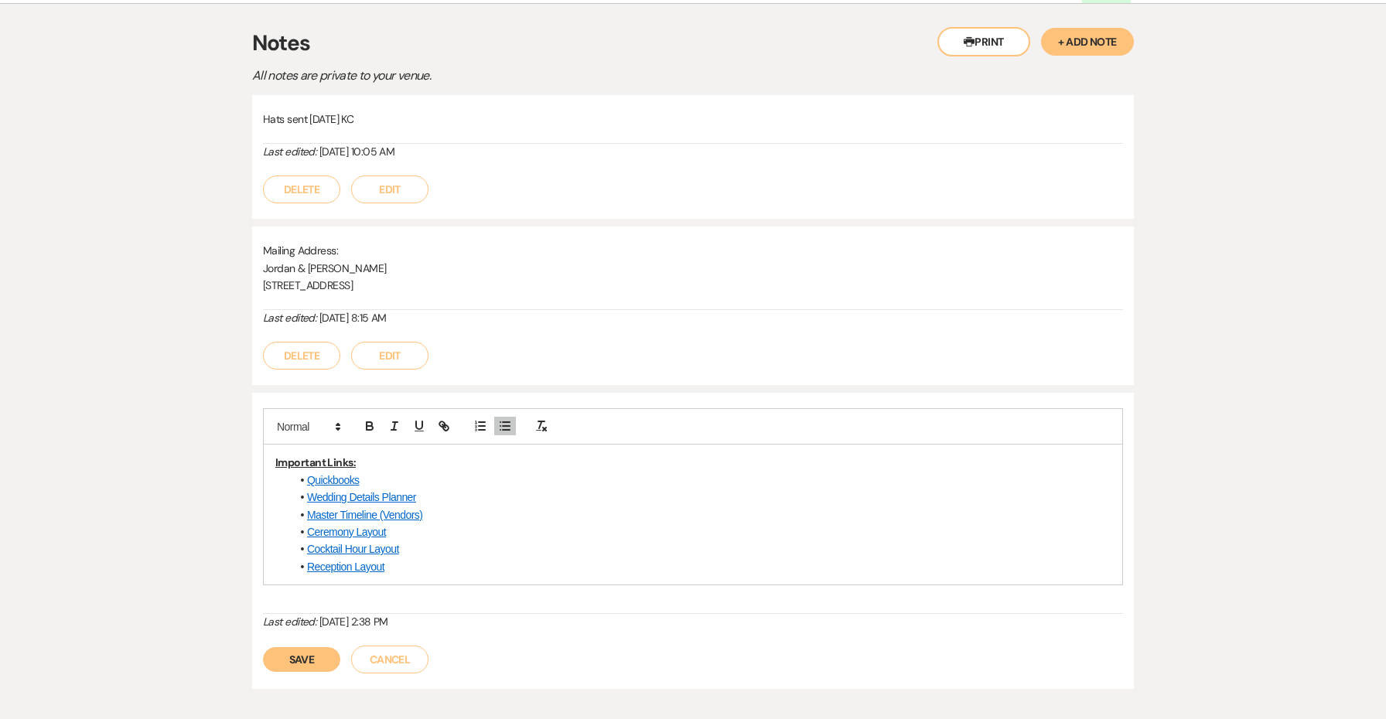
click at [372, 558] on li "Reception Layout" at bounding box center [701, 566] width 820 height 17
click at [367, 561] on link "Reception Layout" at bounding box center [345, 567] width 77 height 12
click at [353, 583] on link "https://docs.google.com/drawings/d/12PZXAZSNW9lwKMceaaLD-Z36YlZ4FB5kD7AxD_i1mOI…" at bounding box center [304, 593] width 98 height 20
click at [466, 541] on li "Cocktail Hour Layout" at bounding box center [701, 549] width 820 height 17
drag, startPoint x: 355, startPoint y: 526, endPoint x: 280, endPoint y: 448, distance: 108.3
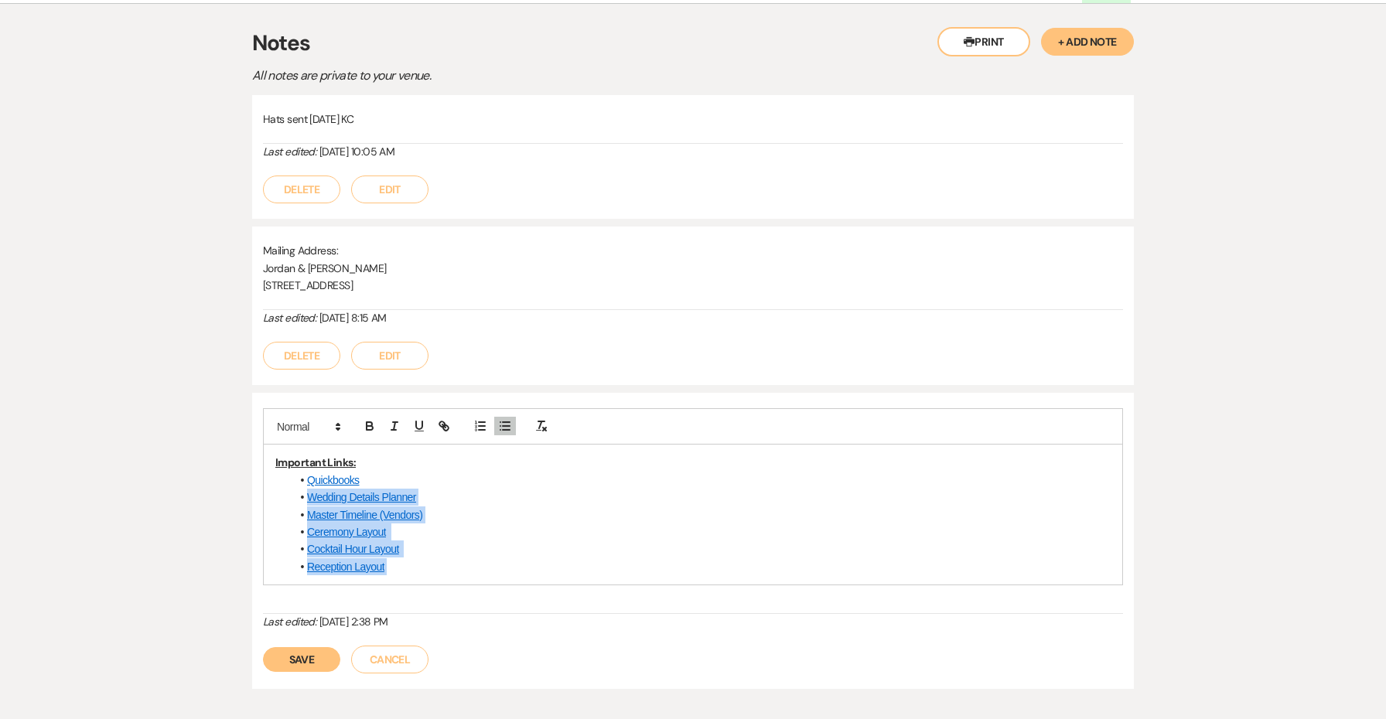
click at [280, 448] on div "Important Links: Quickbooks Wedding Details Planner Master Timeline (Vendors) C…" at bounding box center [693, 515] width 858 height 140
copy ul "Wedding Details Planner Master Timeline (Vendors) Ceremony Layout Cocktail Hour…"
click at [311, 647] on button "Save" at bounding box center [301, 659] width 77 height 25
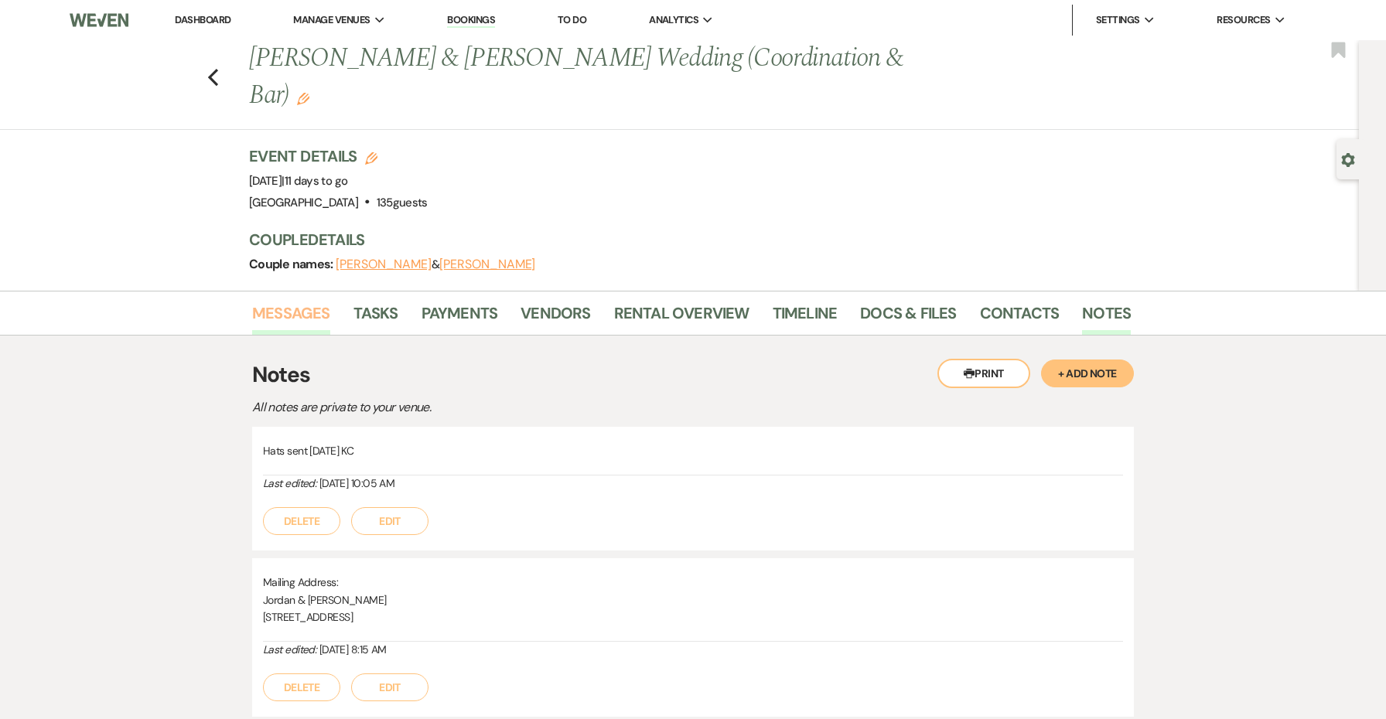
scroll to position [0, 0]
click at [292, 301] on link "Messages" at bounding box center [291, 318] width 78 height 34
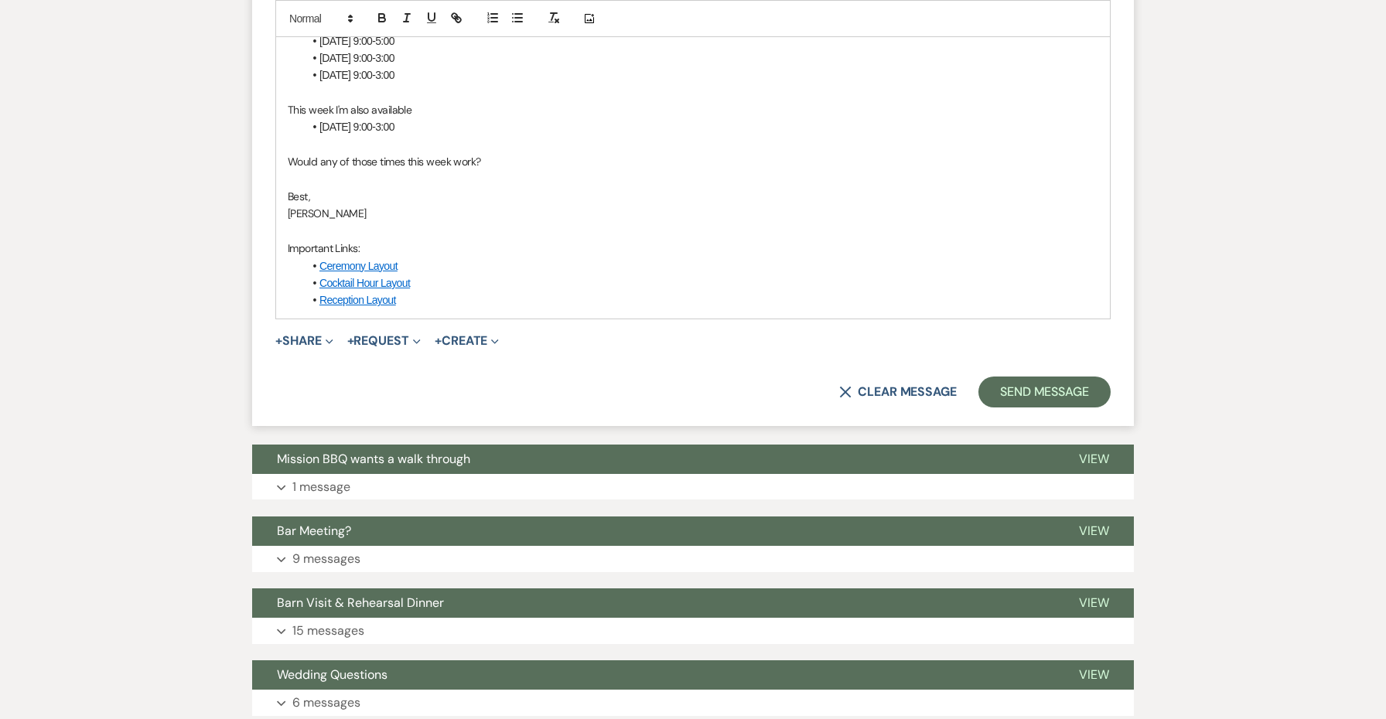
scroll to position [3183, 0]
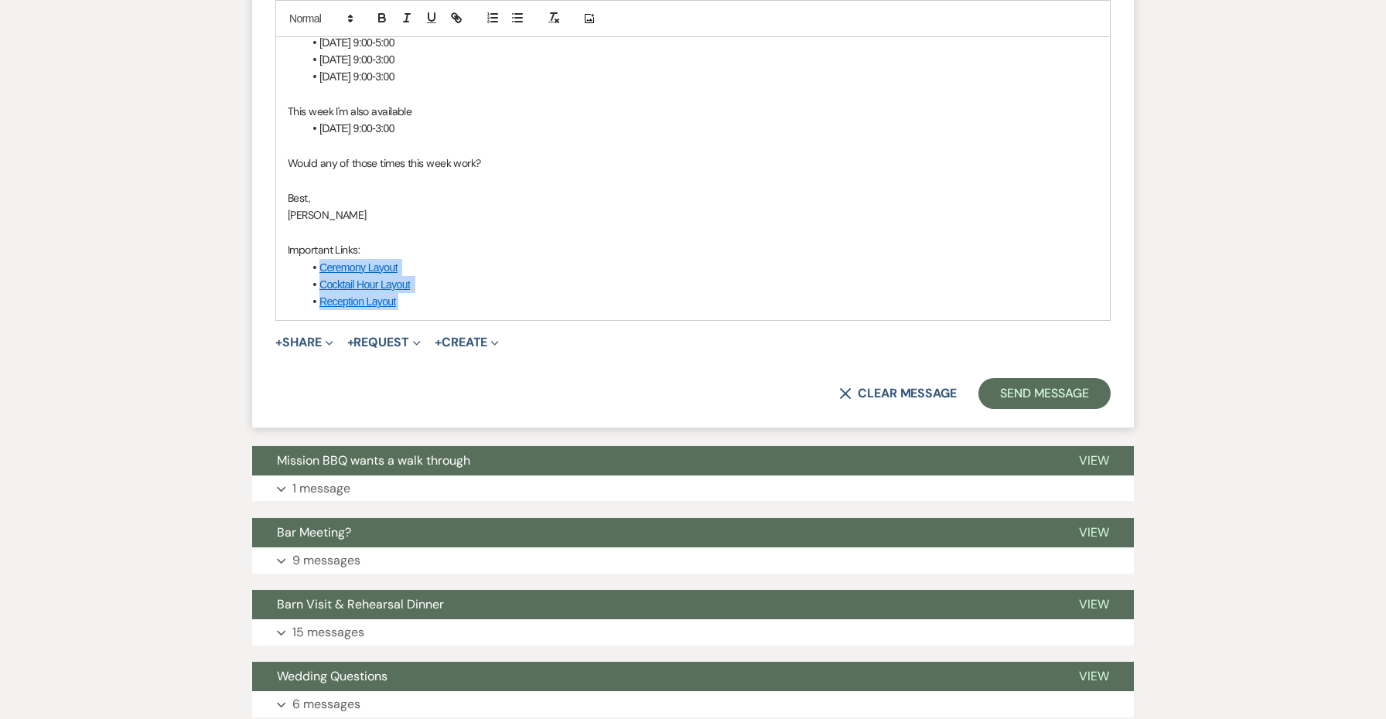
drag, startPoint x: 435, startPoint y: 234, endPoint x: 297, endPoint y: 196, distance: 143.5
click at [297, 196] on div "Hi [PERSON_NAME] No nuisance at all-I'd love to have a call! I know most of you…" at bounding box center [693, 95] width 834 height 452
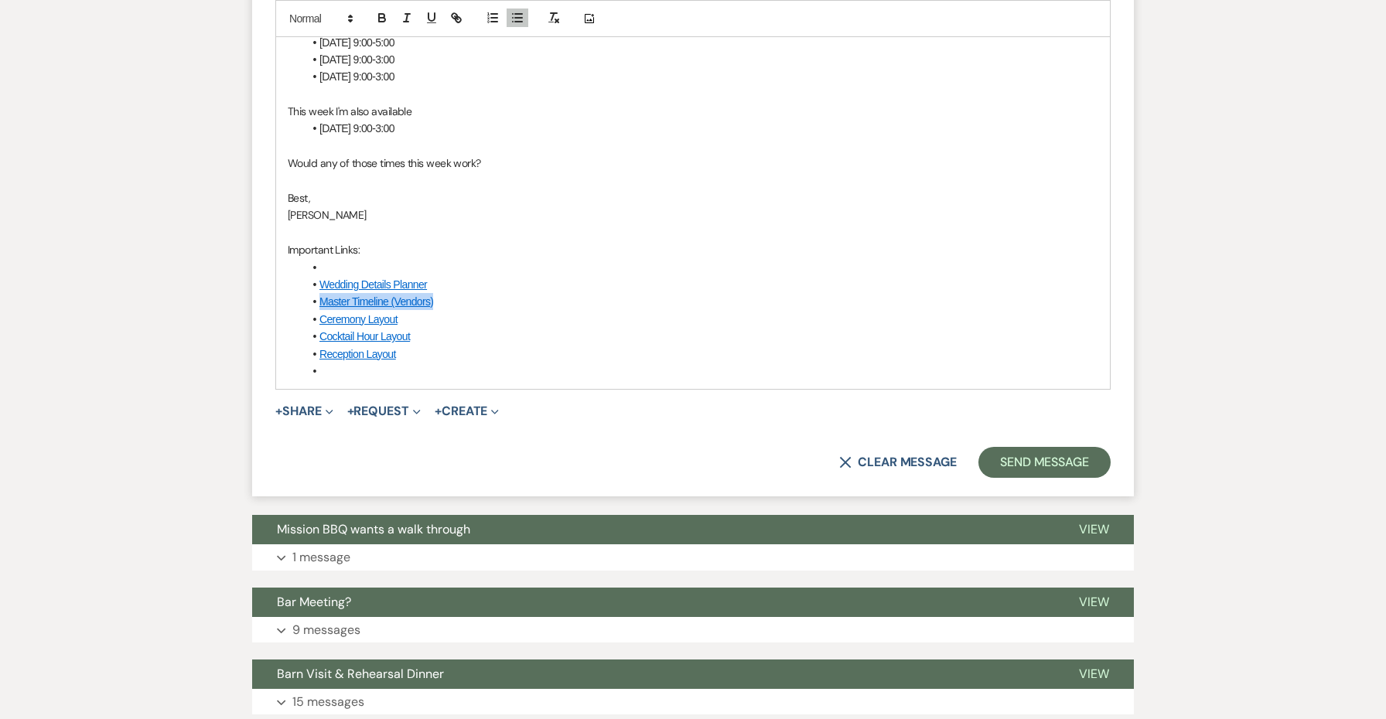
drag, startPoint x: 438, startPoint y: 222, endPoint x: 298, endPoint y: 226, distance: 140.8
click at [298, 226] on div "Hi [PERSON_NAME] No nuisance at all-I'd love to have a call! I know most of you…" at bounding box center [693, 129] width 834 height 520
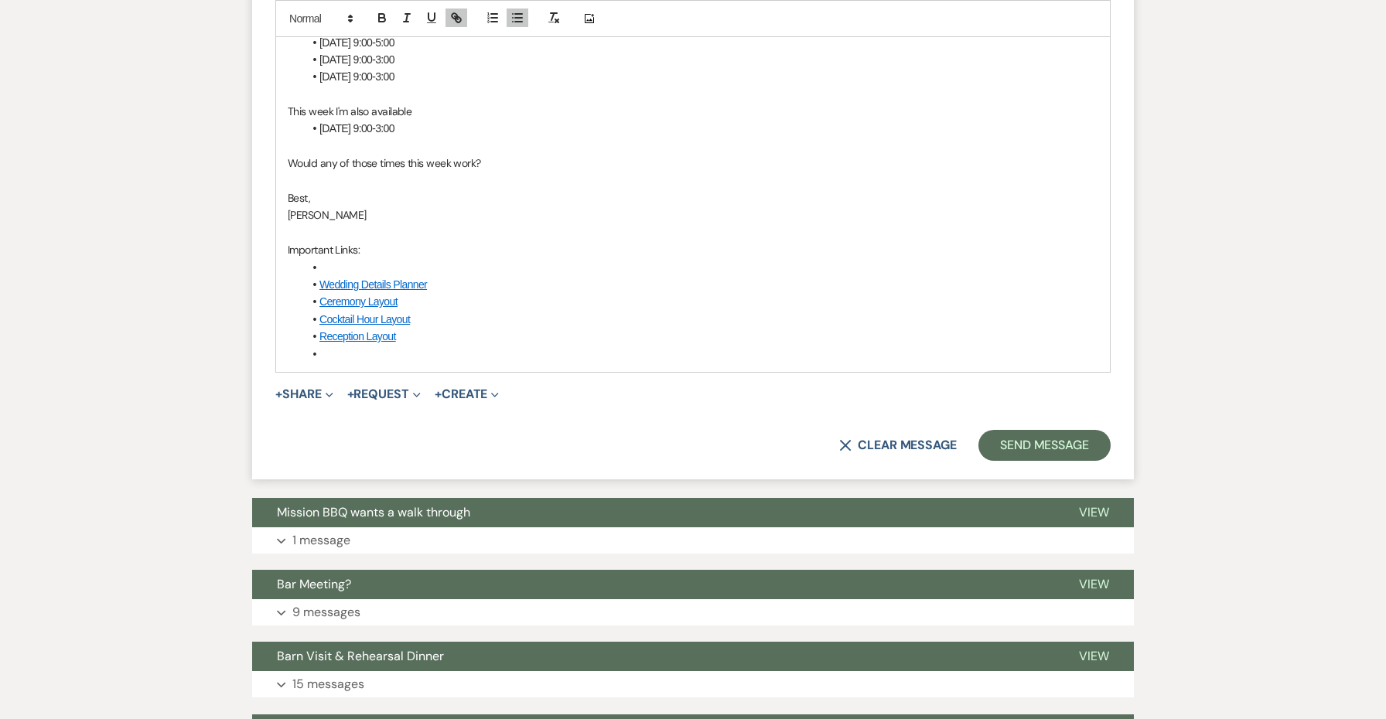
click at [363, 259] on li at bounding box center [700, 267] width 795 height 17
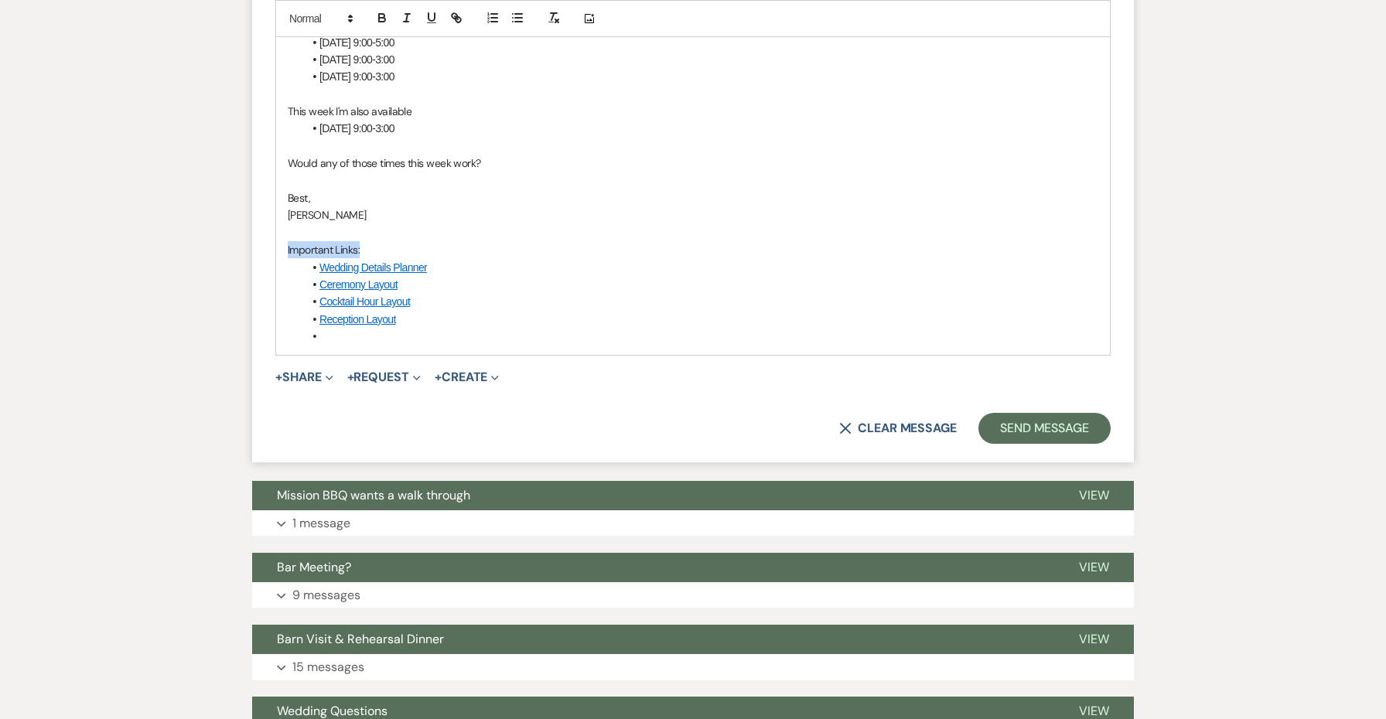
drag, startPoint x: 401, startPoint y: 176, endPoint x: 258, endPoint y: 176, distance: 142.3
click at [258, 176] on form "Reply X Saving draft... Recipients* Planning Portal Users ( Jordan Andrews ) In…" at bounding box center [693, 9] width 882 height 908
click at [382, 328] on li at bounding box center [700, 336] width 795 height 17
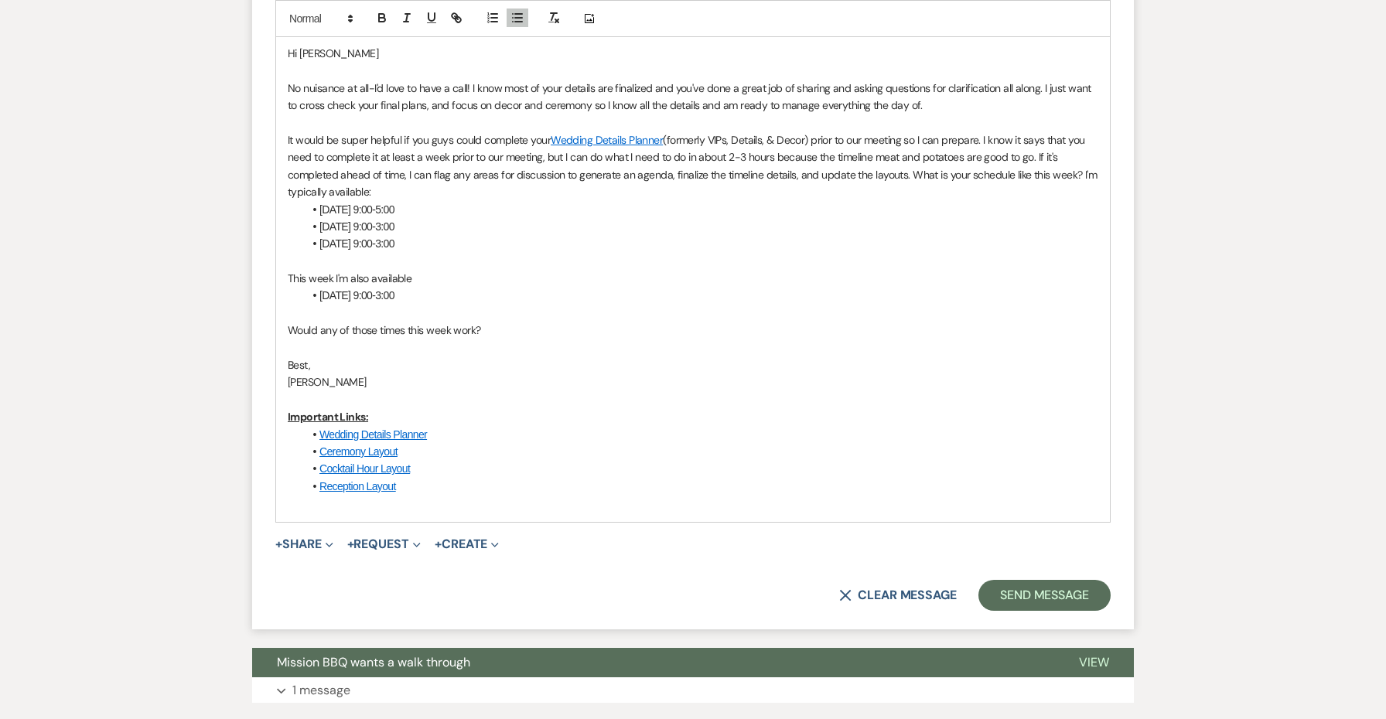
scroll to position [3018, 0]
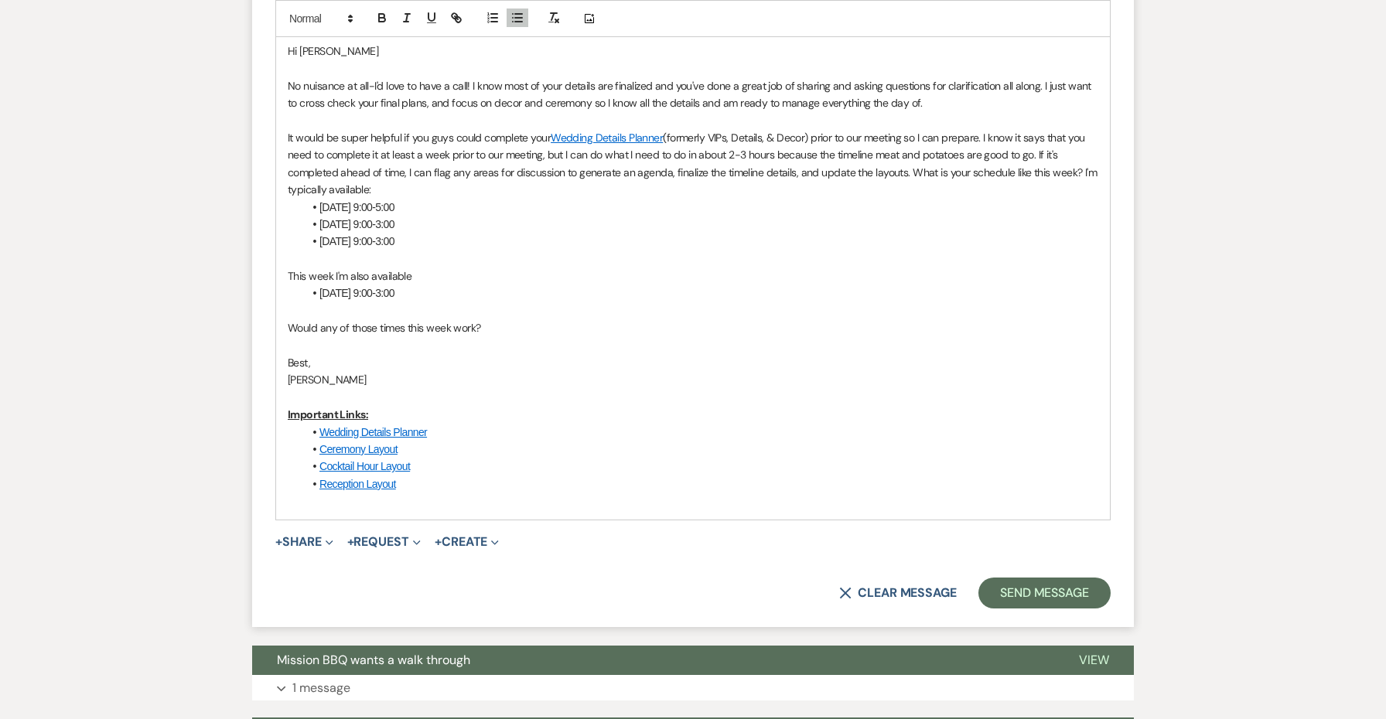
click at [871, 129] on p "It would be super helpful if you guys could complete your Wedding Details Plann…" at bounding box center [693, 164] width 810 height 70
click at [927, 129] on p "It would be super helpful if you guys could complete your Wedding Details Plann…" at bounding box center [693, 164] width 810 height 70
drag, startPoint x: 1085, startPoint y: 82, endPoint x: 1065, endPoint y: 85, distance: 20.3
click at [1065, 129] on p "It would be super helpful if you guys could complete your Wedding Details Plann…" at bounding box center [693, 164] width 810 height 70
click at [1059, 578] on button "Send Message" at bounding box center [1044, 593] width 132 height 31
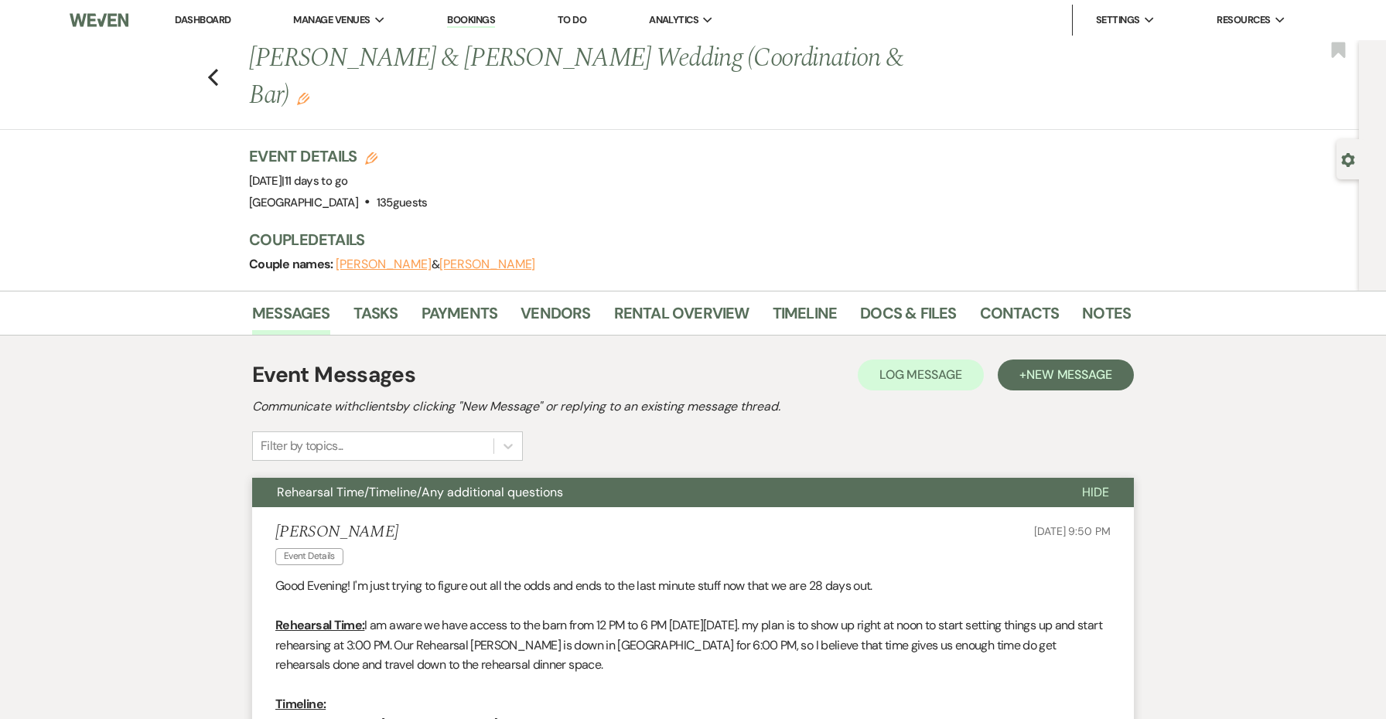
scroll to position [2, 0]
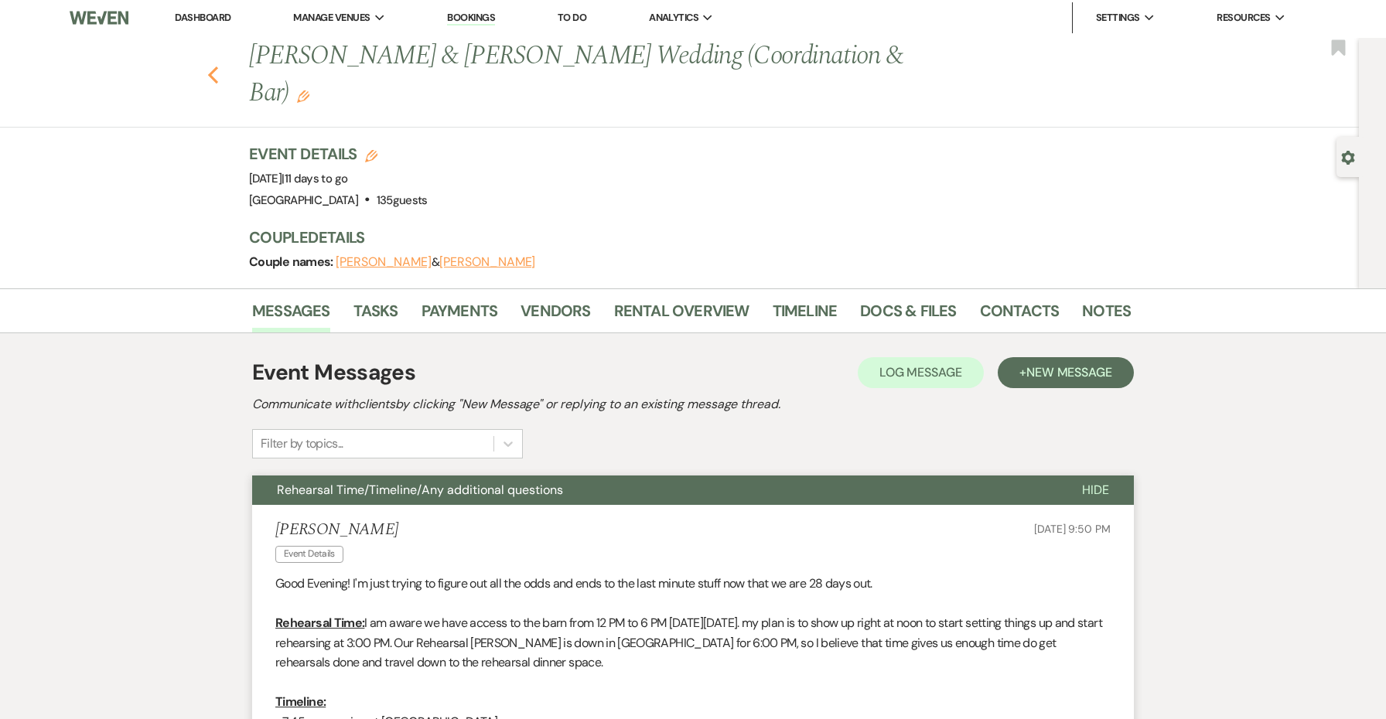
click at [209, 66] on icon "Previous" at bounding box center [213, 75] width 12 height 19
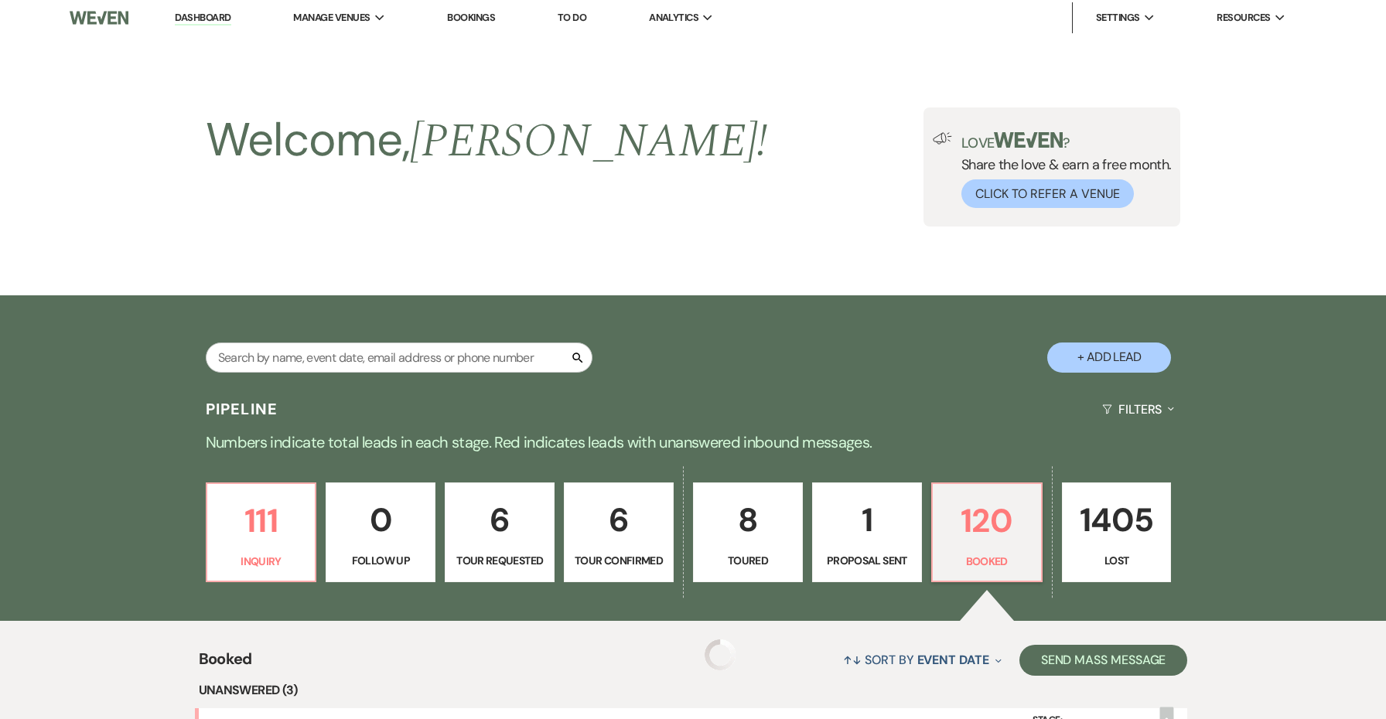
scroll to position [418, 0]
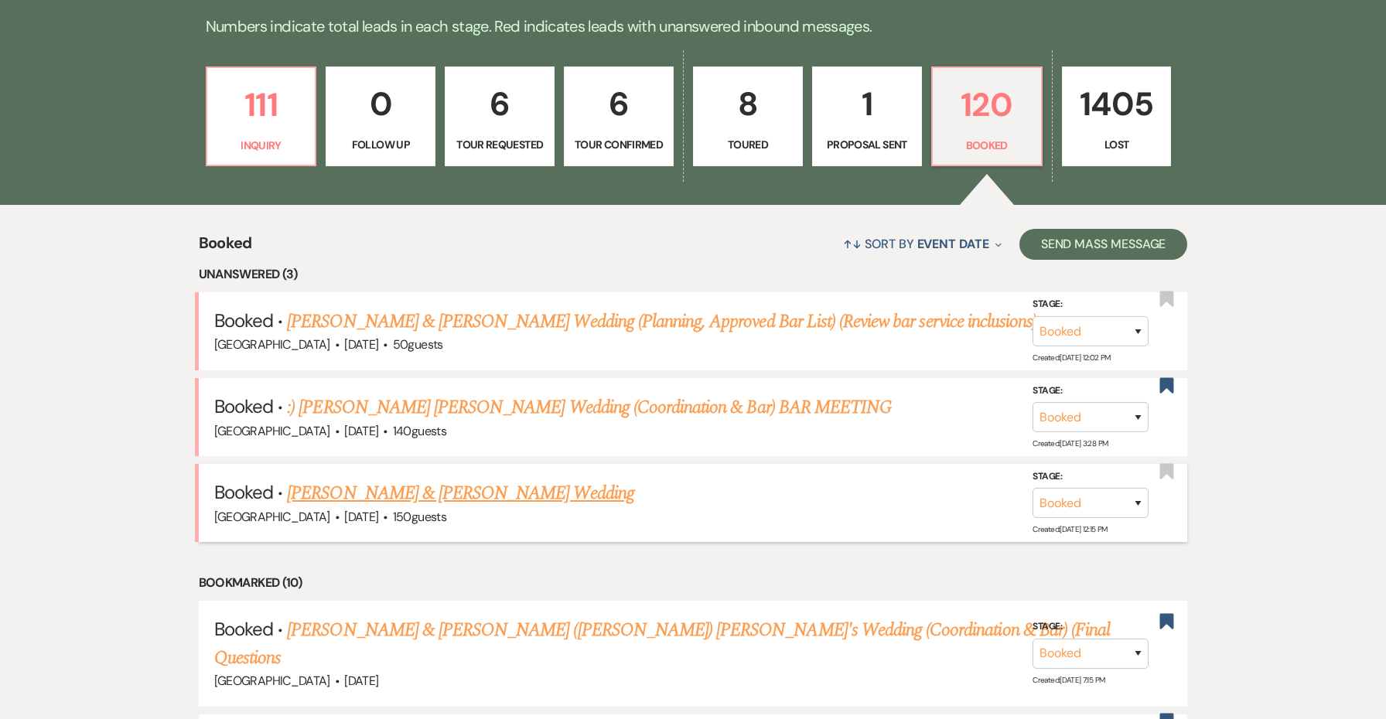
click at [571, 495] on link "Evan Sague & Hanna Weisberg's Wedding" at bounding box center [460, 493] width 346 height 28
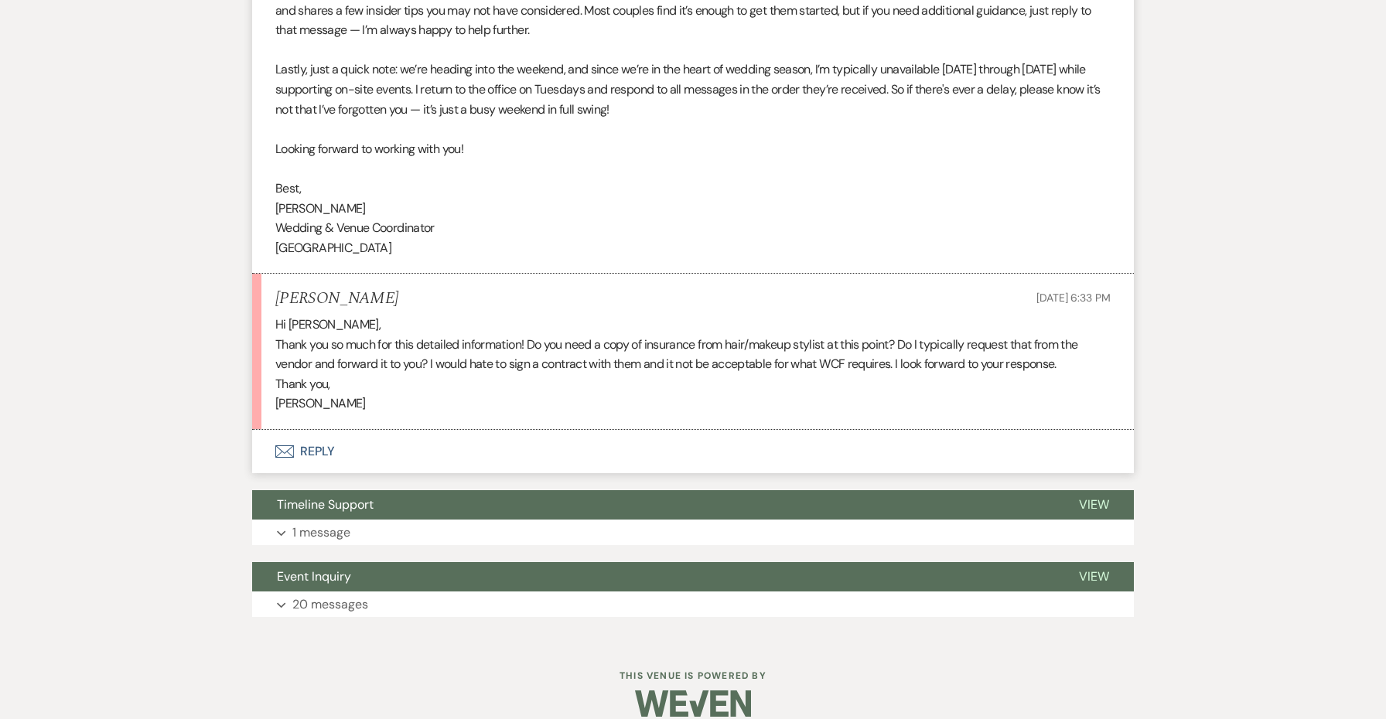
scroll to position [1005, 0]
click at [292, 394] on p "Hanna Weisberg" at bounding box center [692, 404] width 835 height 20
copy p "Hanna"
click at [320, 431] on button "Envelope Reply" at bounding box center [693, 452] width 882 height 43
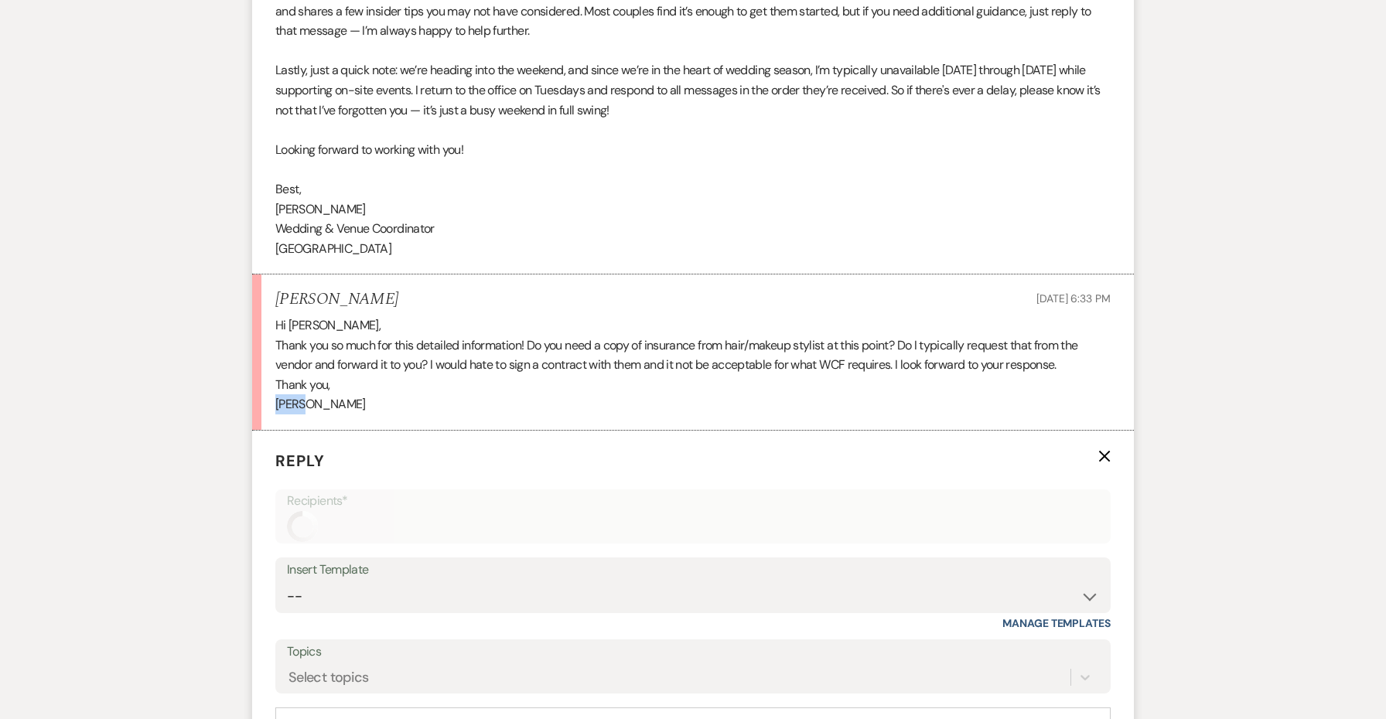
scroll to position [1284, 0]
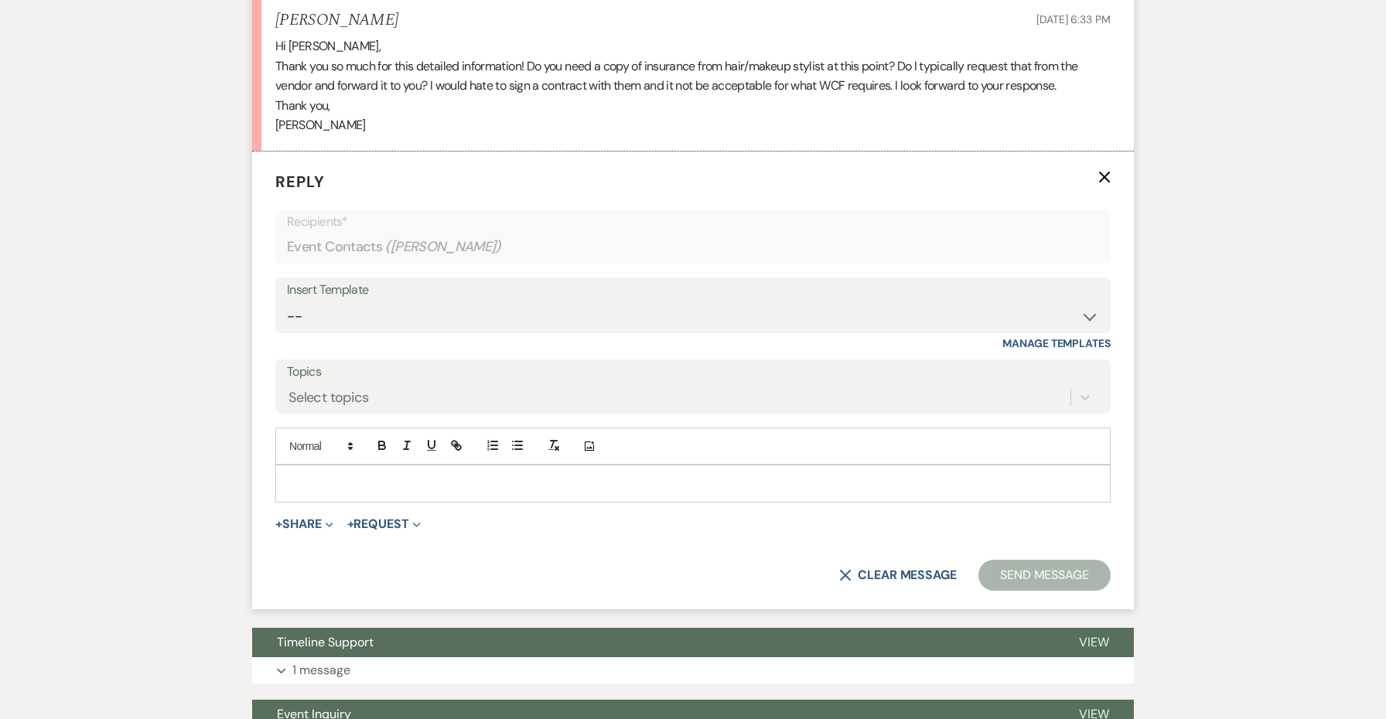
click at [443, 466] on div at bounding box center [693, 484] width 834 height 36
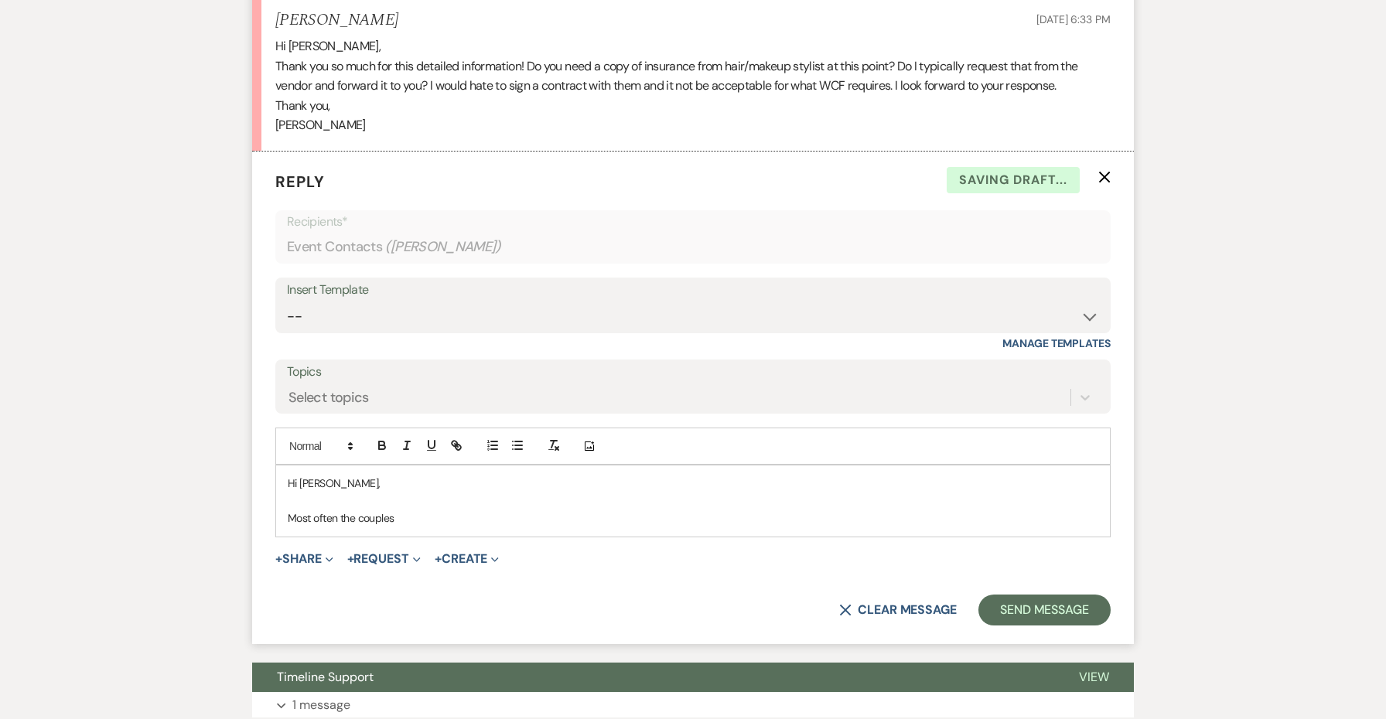
click at [289, 510] on p "Most often the couples" at bounding box center [693, 518] width 810 height 17
click at [767, 517] on form "Reply X Saving draft... Recipients* Event Contacts ( Hanna Weisberg ) Insert Te…" at bounding box center [693, 398] width 882 height 493
click at [761, 506] on div "Hi Hanna, Thanks for your patience. I hope your week is off to a great start! M…" at bounding box center [693, 501] width 834 height 70
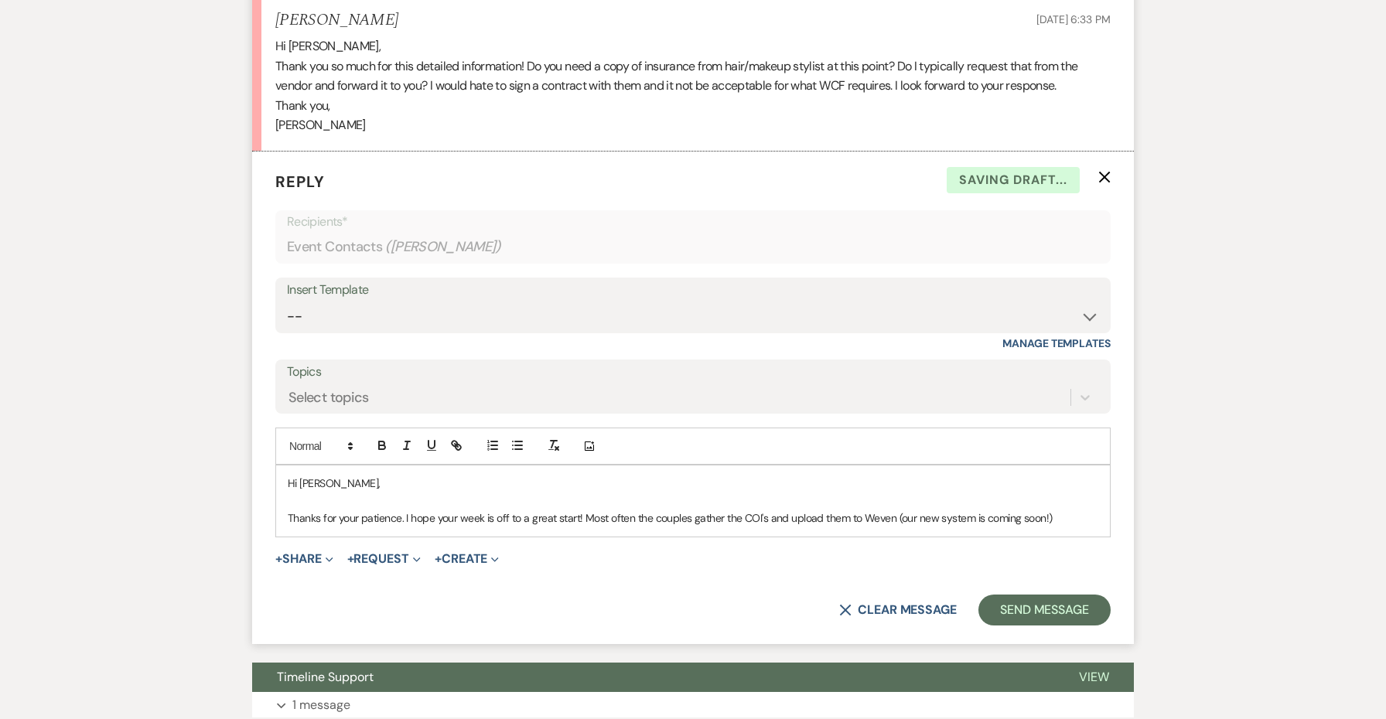
click at [901, 510] on p "Thanks for your patience. I hope your week is off to a great start! Most often …" at bounding box center [693, 518] width 810 height 17
click at [1066, 510] on p "Thanks for your patience. I hope your week is off to a great start! Most often …" at bounding box center [693, 518] width 810 height 17
copy div "Hi Hanna, Thanks for your patience. I hope your week is off to a great start! M…"
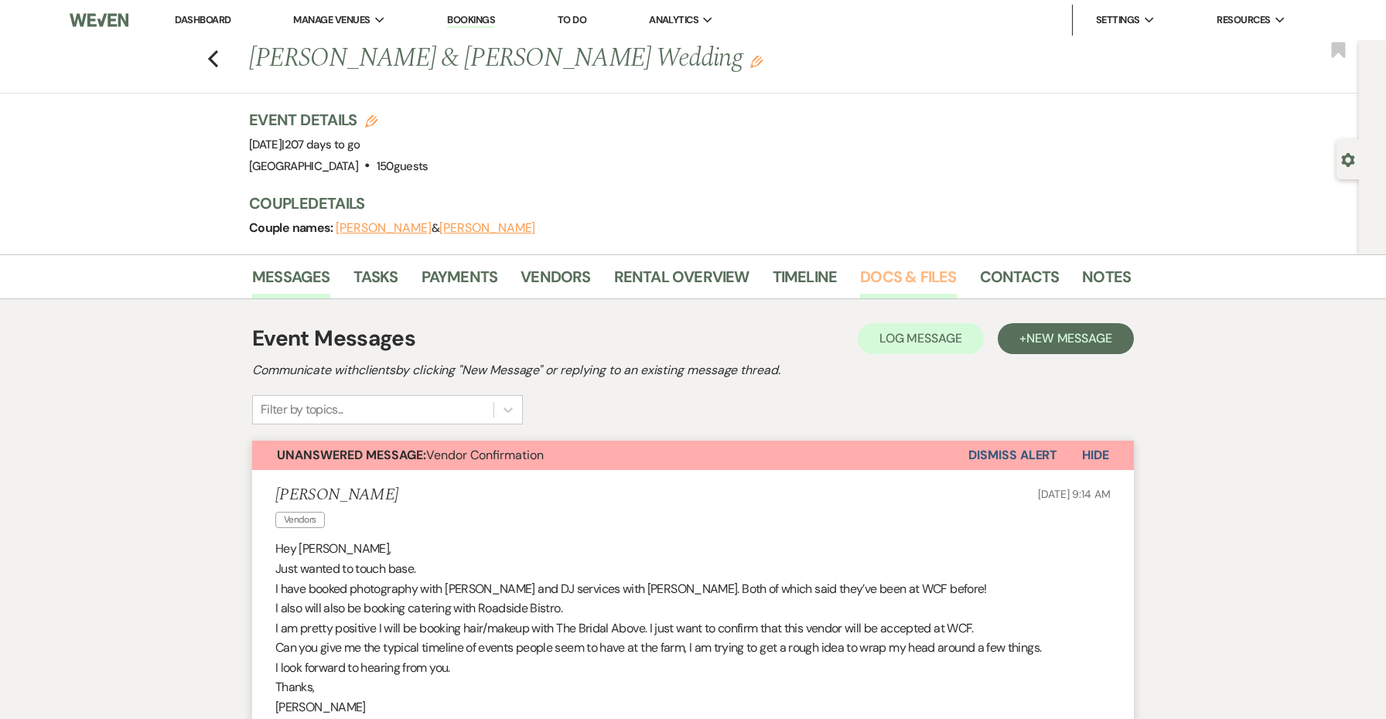
scroll to position [0, 0]
click at [904, 268] on link "Docs & Files" at bounding box center [908, 281] width 96 height 34
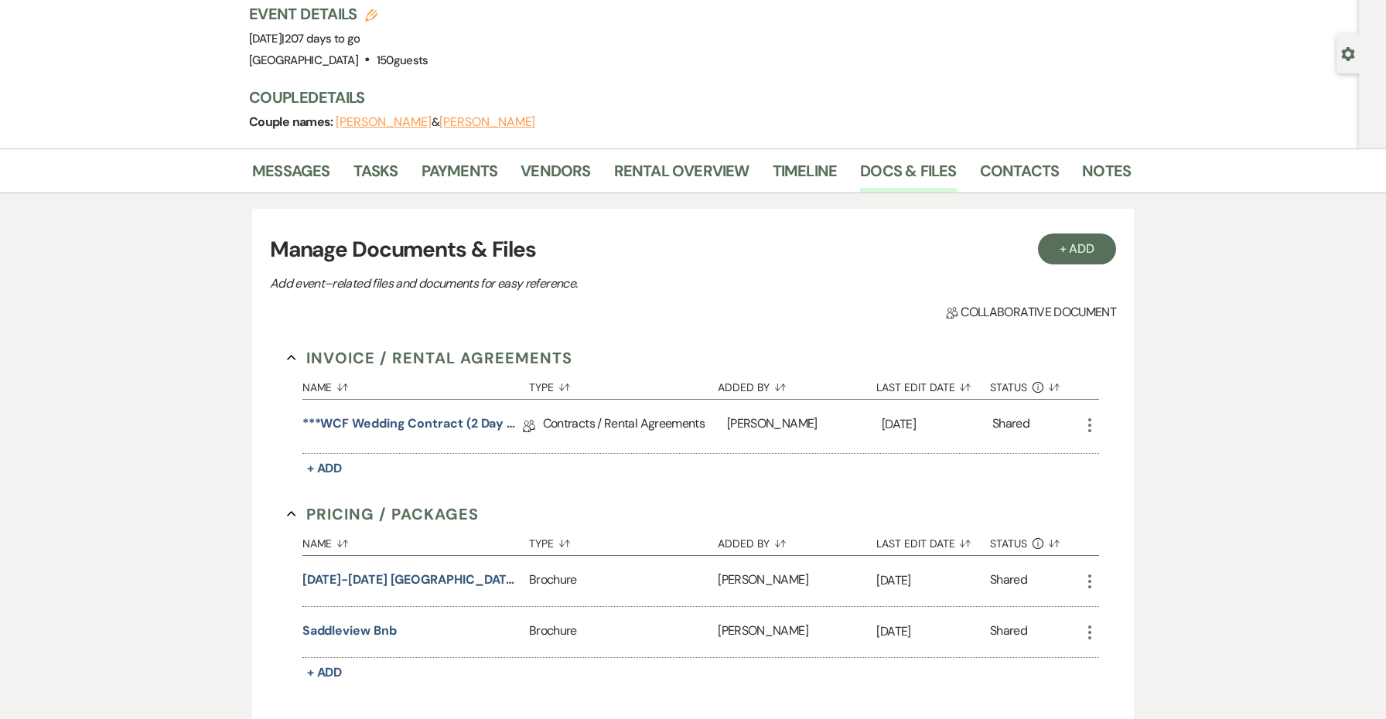
scroll to position [219, 0]
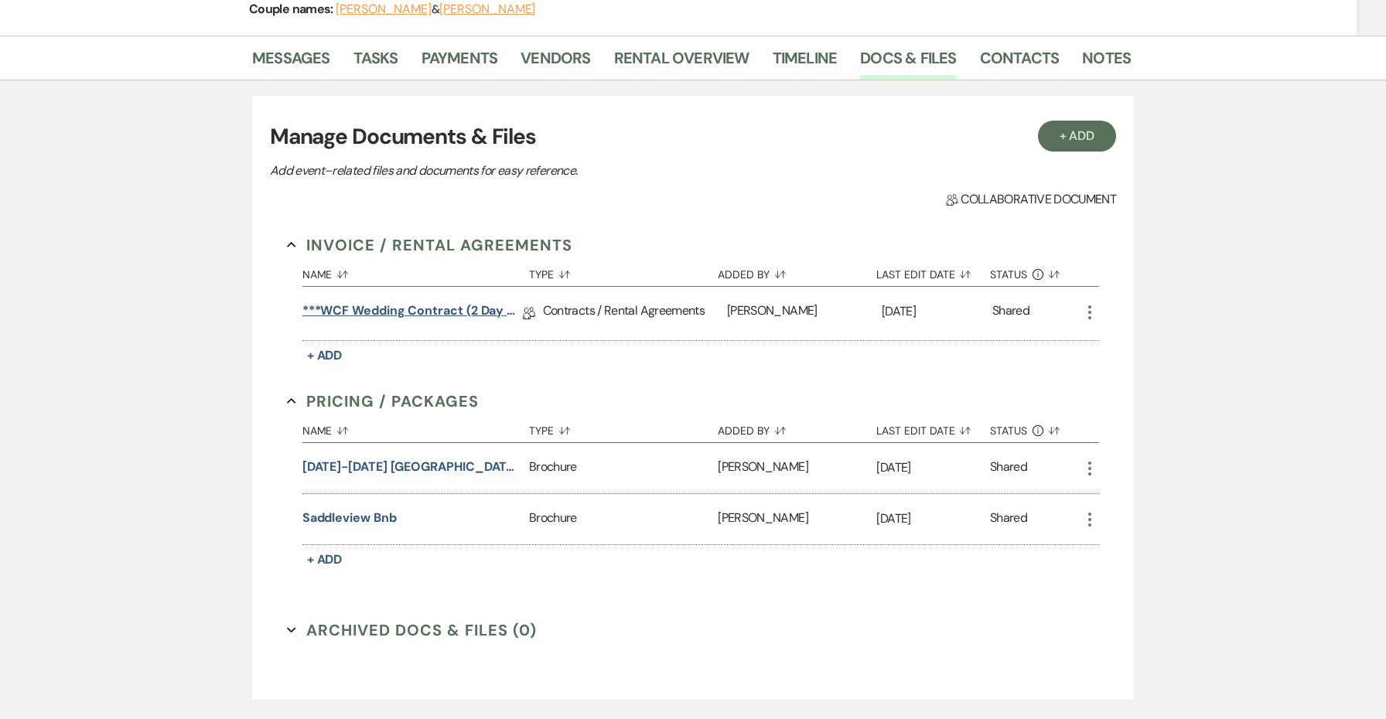
click at [457, 312] on link "***WCF Wedding Contract (2 Day Contract: Wedding Coordination & Approved Bar)" at bounding box center [412, 314] width 220 height 24
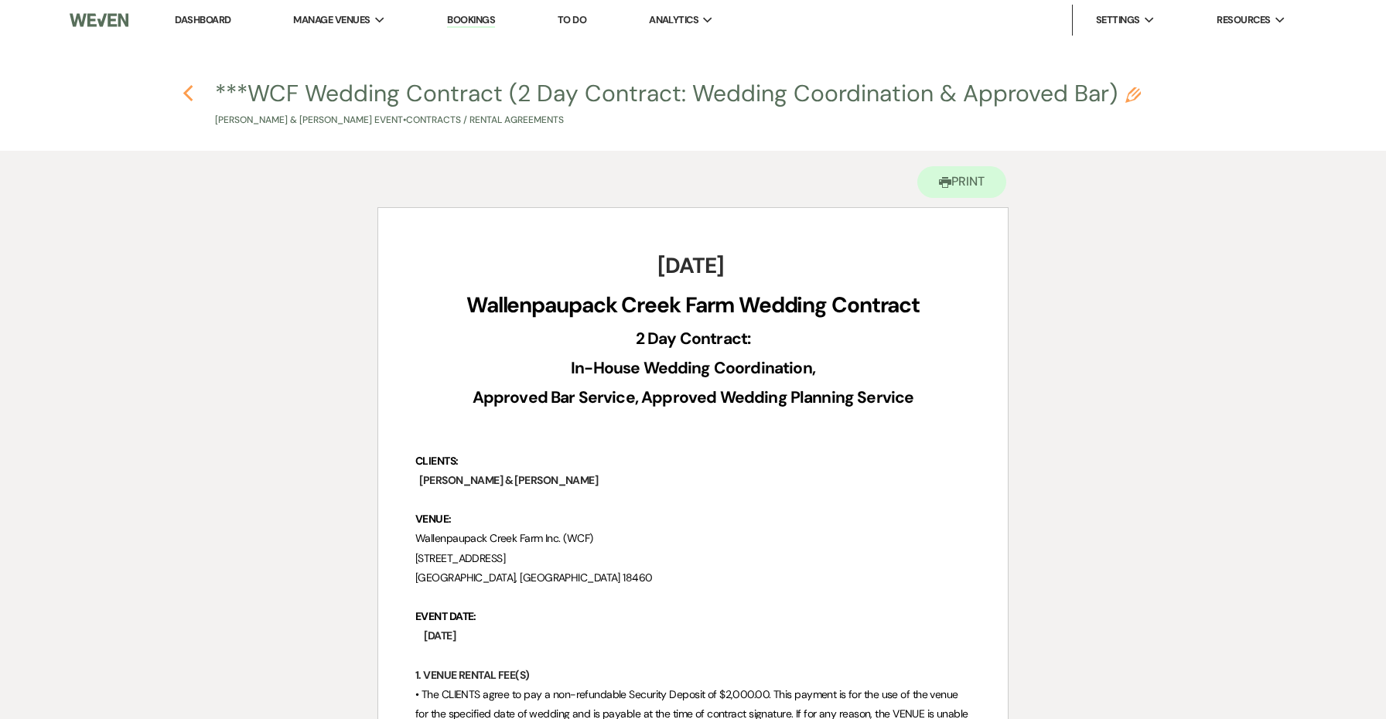
click at [189, 87] on icon "Previous" at bounding box center [188, 93] width 12 height 19
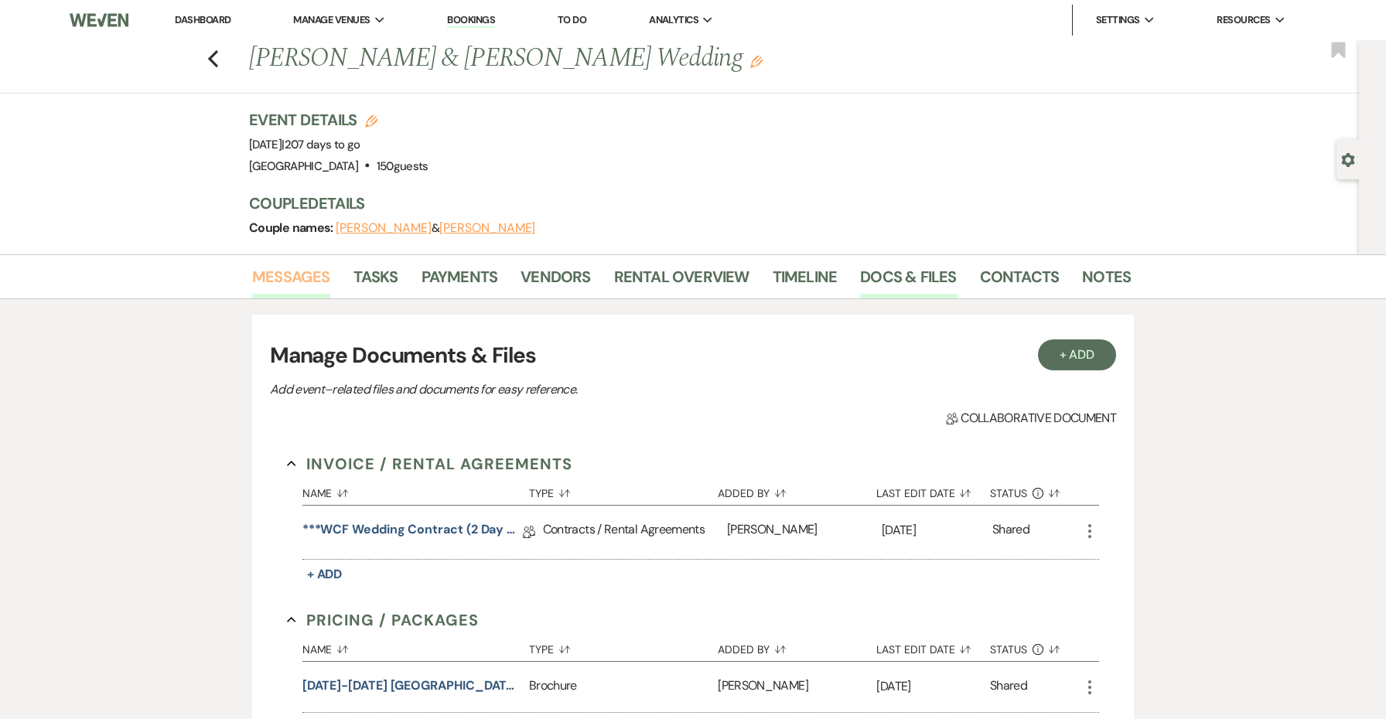
click at [288, 267] on link "Messages" at bounding box center [291, 281] width 78 height 34
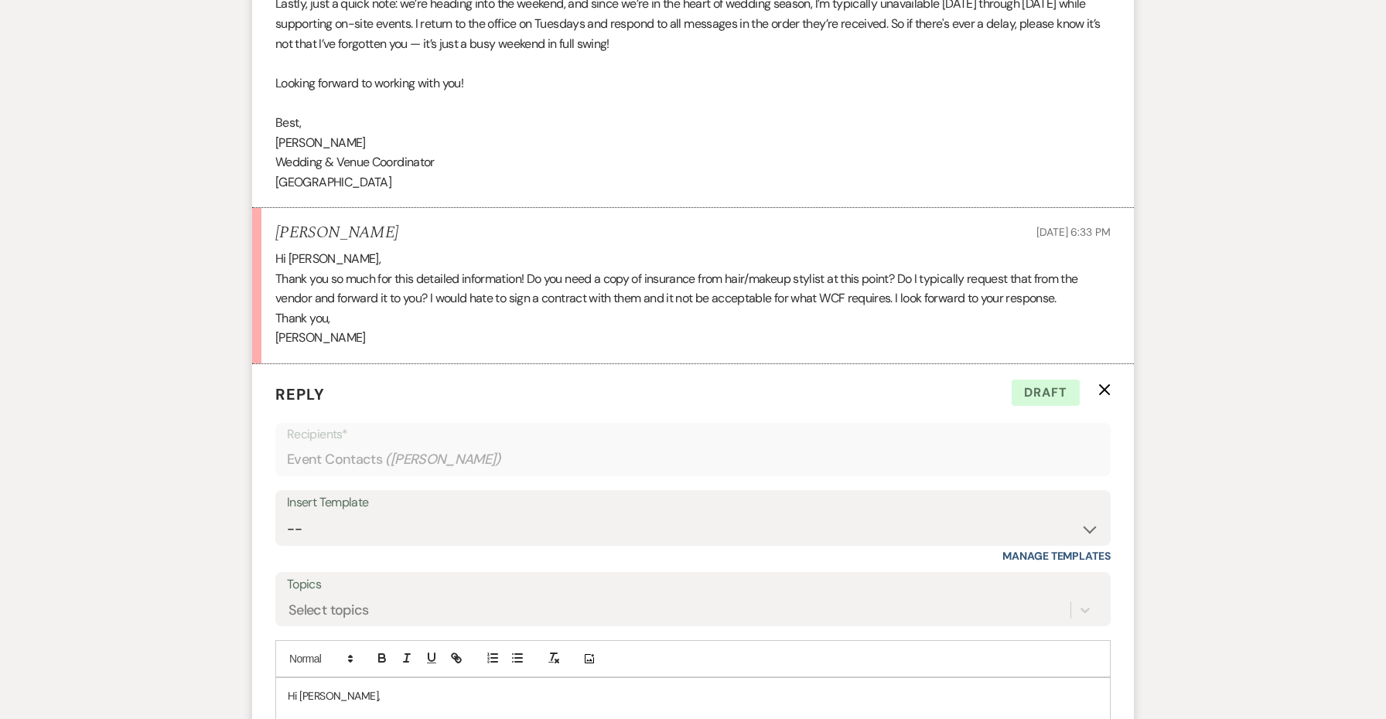
scroll to position [1301, 0]
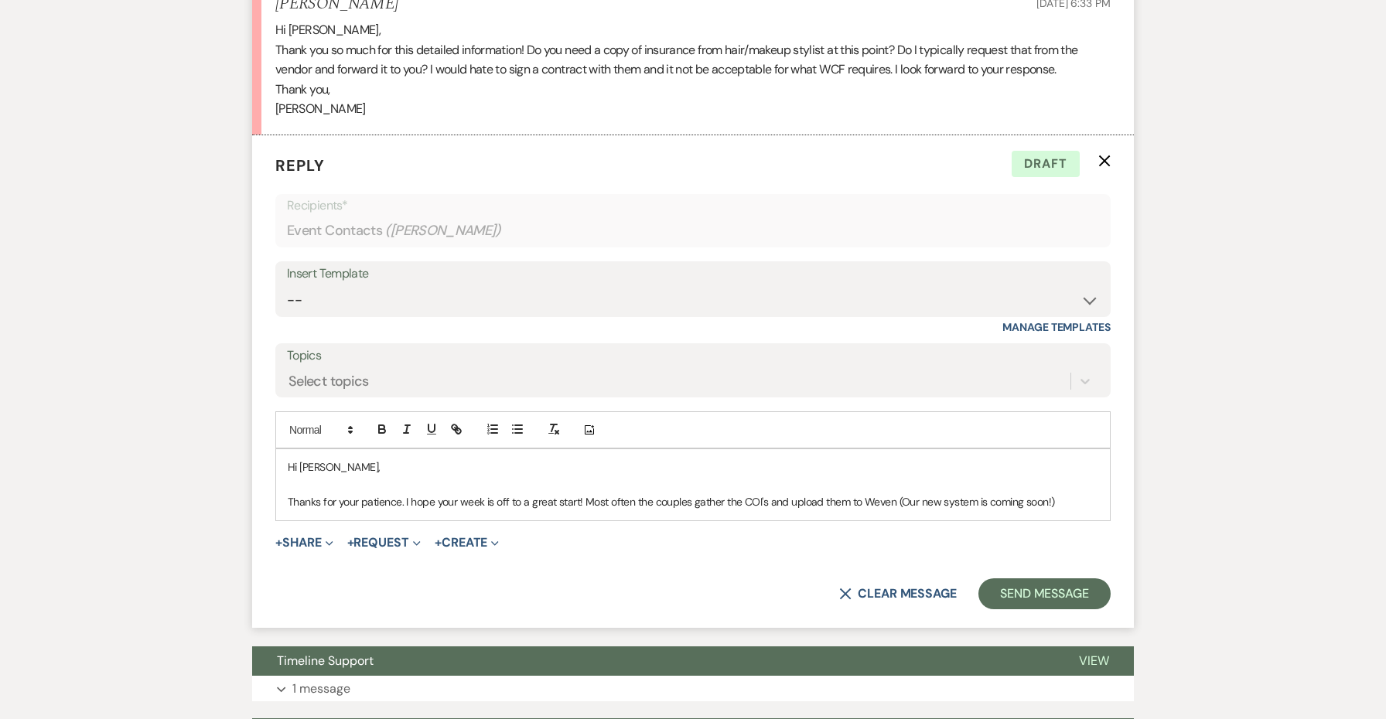
click at [1068, 493] on p "Thanks for your patience. I hope your week is off to a great start! Most often …" at bounding box center [693, 501] width 810 height 17
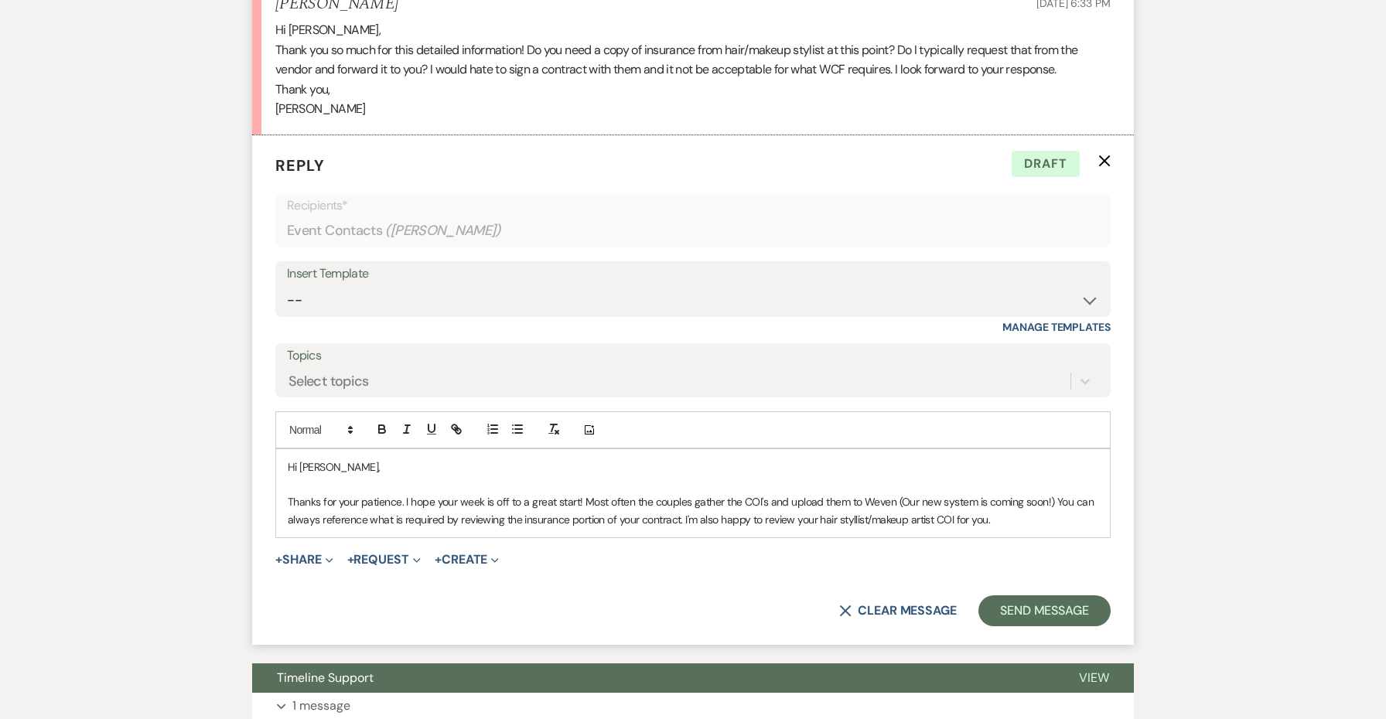
click at [862, 500] on p "Thanks for your patience. I hope your week is off to a great start! Most often …" at bounding box center [693, 510] width 810 height 35
click at [851, 499] on p "Thanks for your patience. I hope your week is off to a great start! Most often …" at bounding box center [693, 510] width 810 height 35
click at [1046, 493] on p "Thanks for your patience. I hope your week is off to a great start! Most often …" at bounding box center [693, 510] width 810 height 35
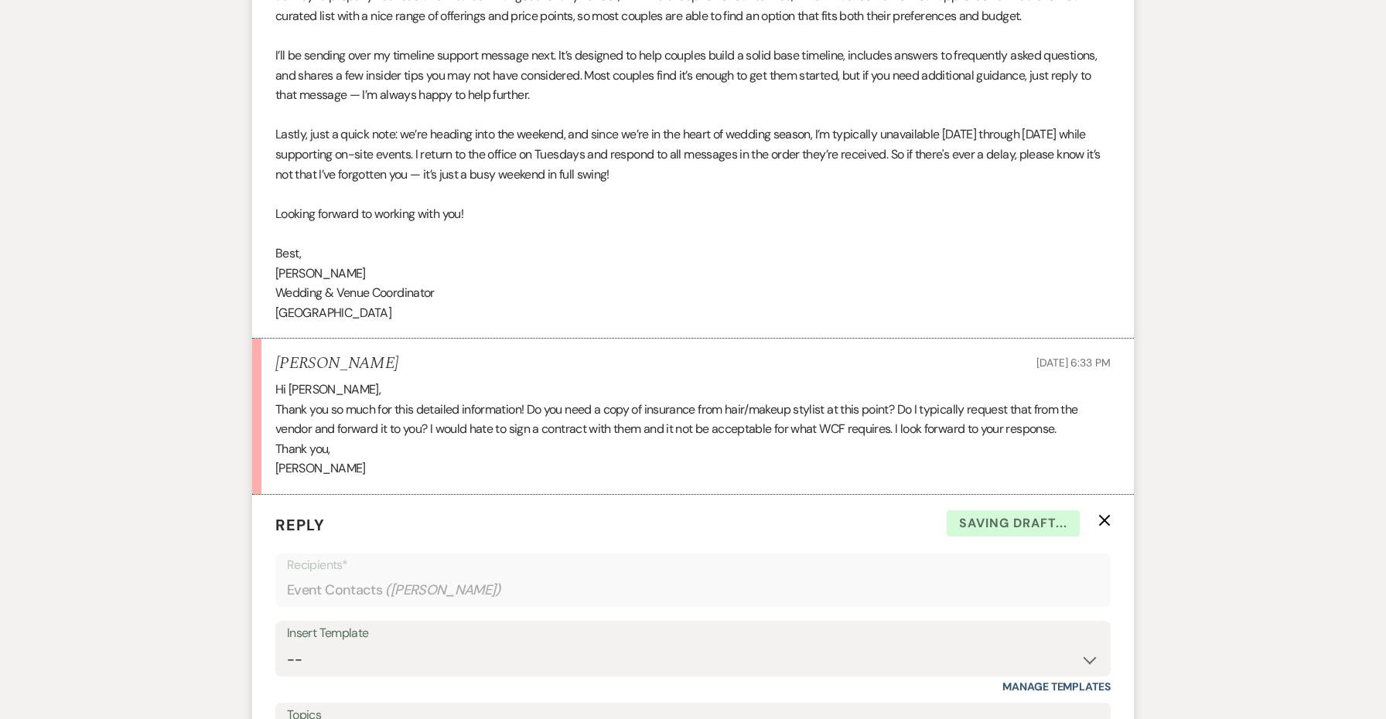
scroll to position [915, 0]
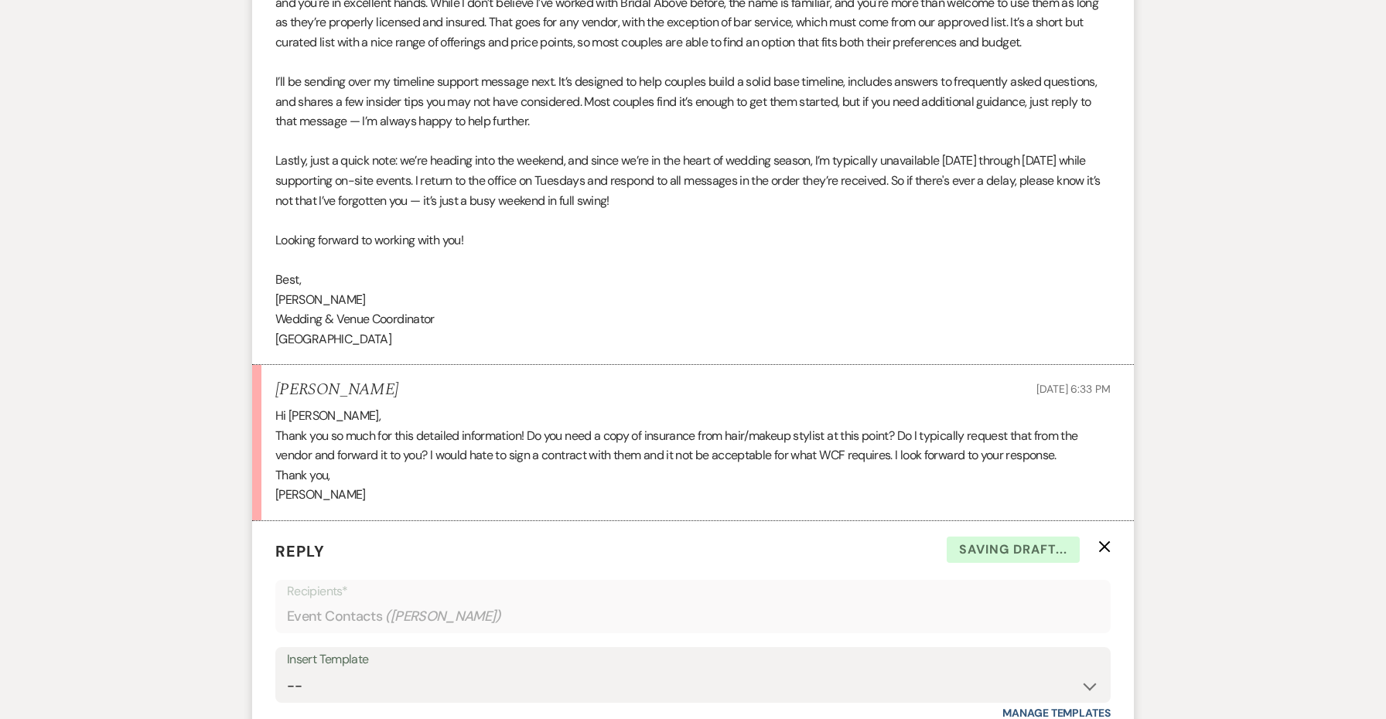
copy div "Best, Jessie Wedding & Venue Coordinator Wallenpaupack Creek Farm"
drag, startPoint x: 479, startPoint y: 318, endPoint x: 251, endPoint y: 257, distance: 236.7
click at [251, 257] on div "Messages Tasks Payments Vendors Rental Overview Timeline Docs & Files Contacts …" at bounding box center [693, 287] width 1386 height 1895
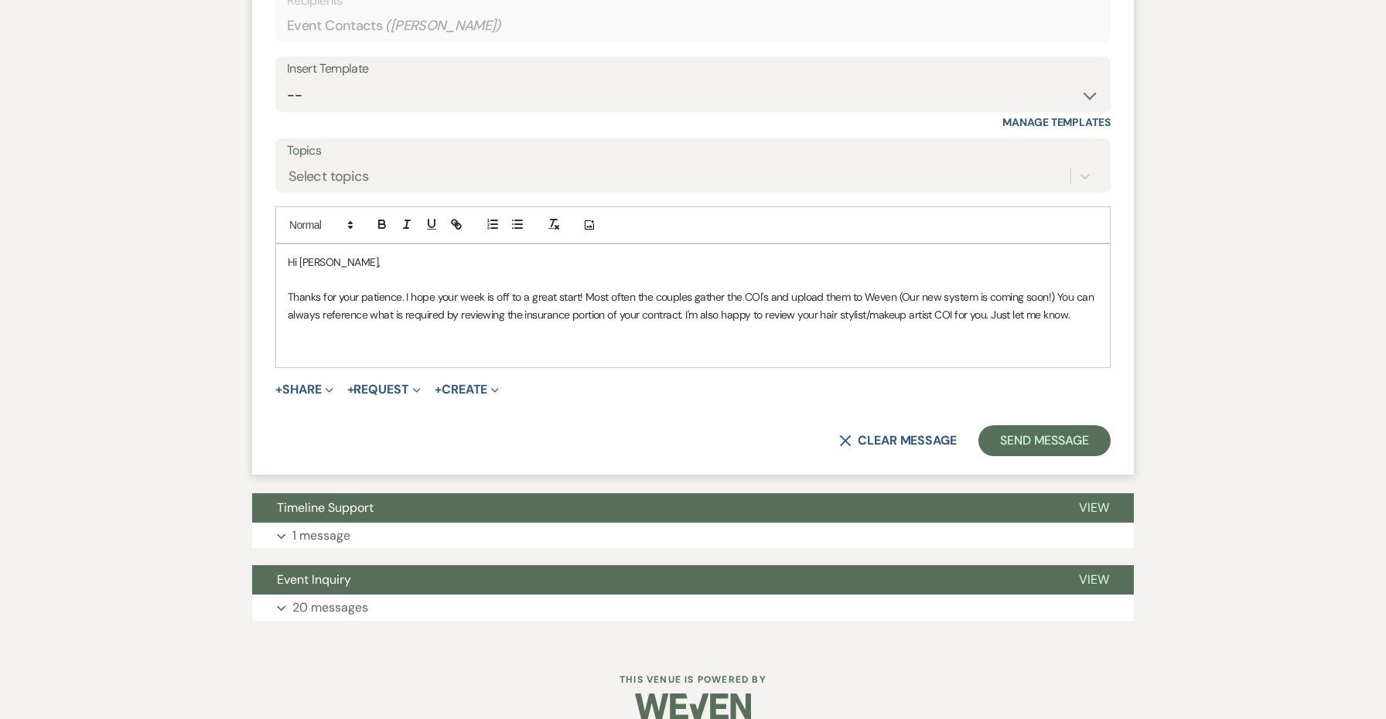
scroll to position [1504, 0]
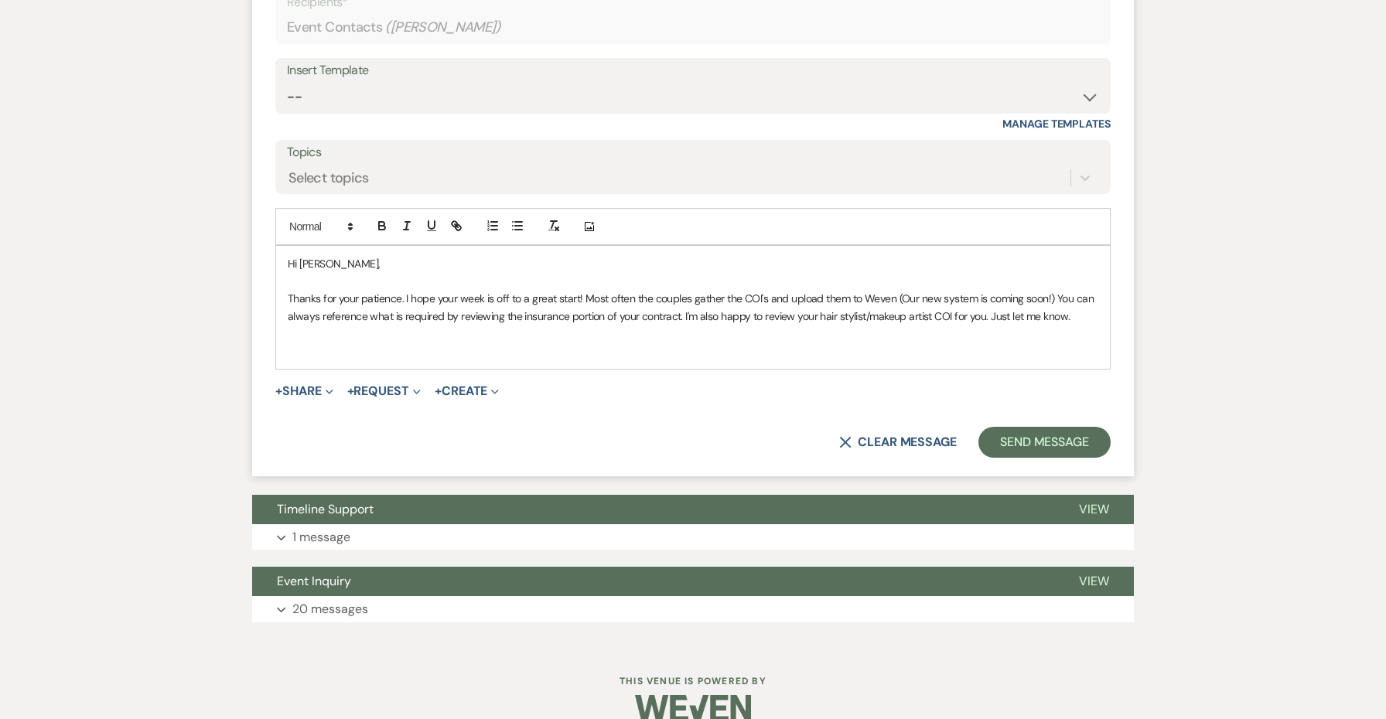
click at [340, 336] on div "Hi Hanna, Thanks for your patience. I hope your week is off to a great start! M…" at bounding box center [693, 307] width 834 height 122
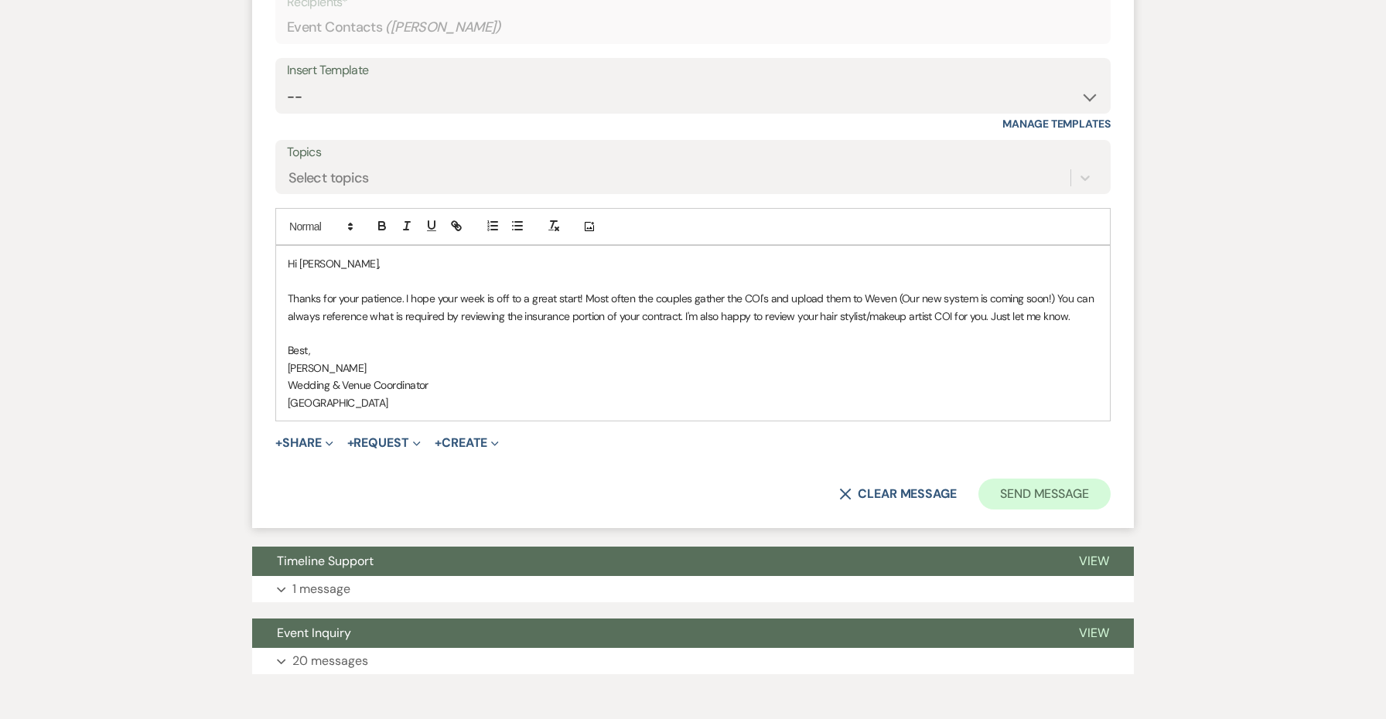
click at [1064, 479] on button "Send Message" at bounding box center [1044, 494] width 132 height 31
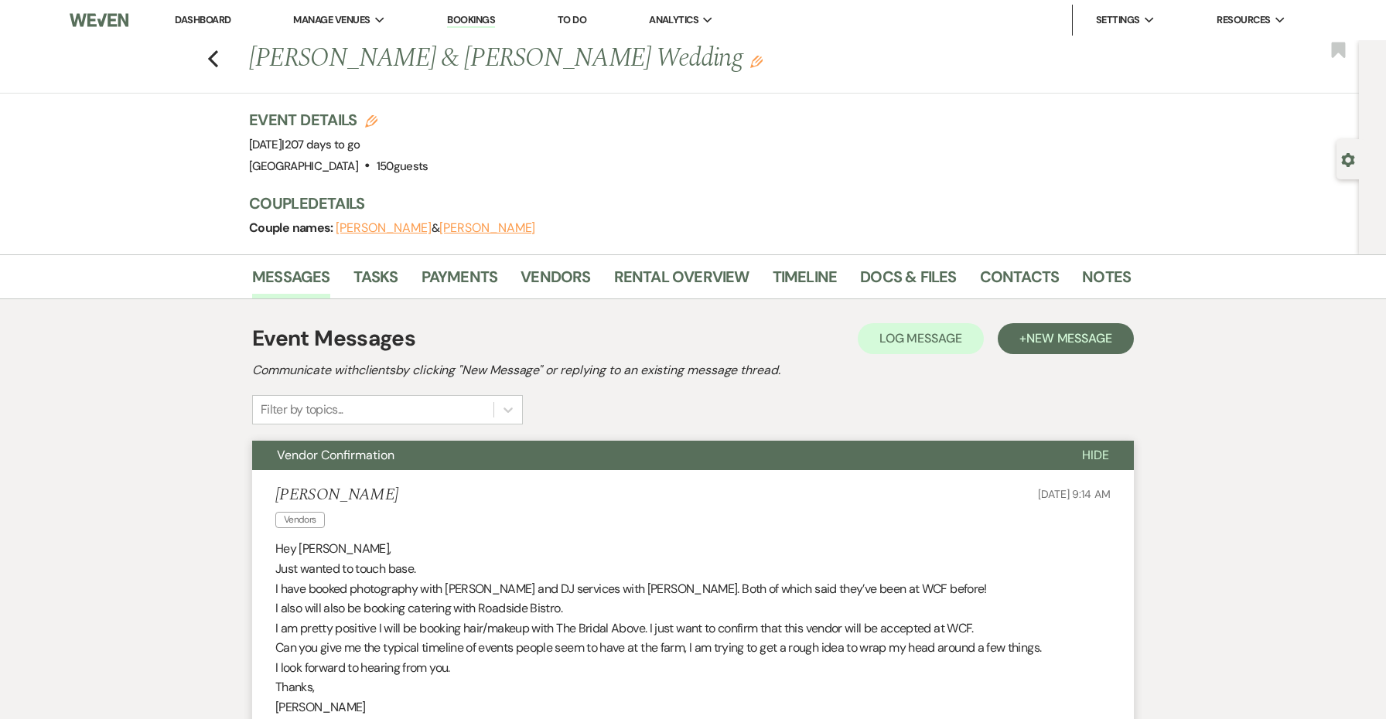
scroll to position [0, 0]
click at [213, 51] on icon "Previous" at bounding box center [213, 58] width 12 height 19
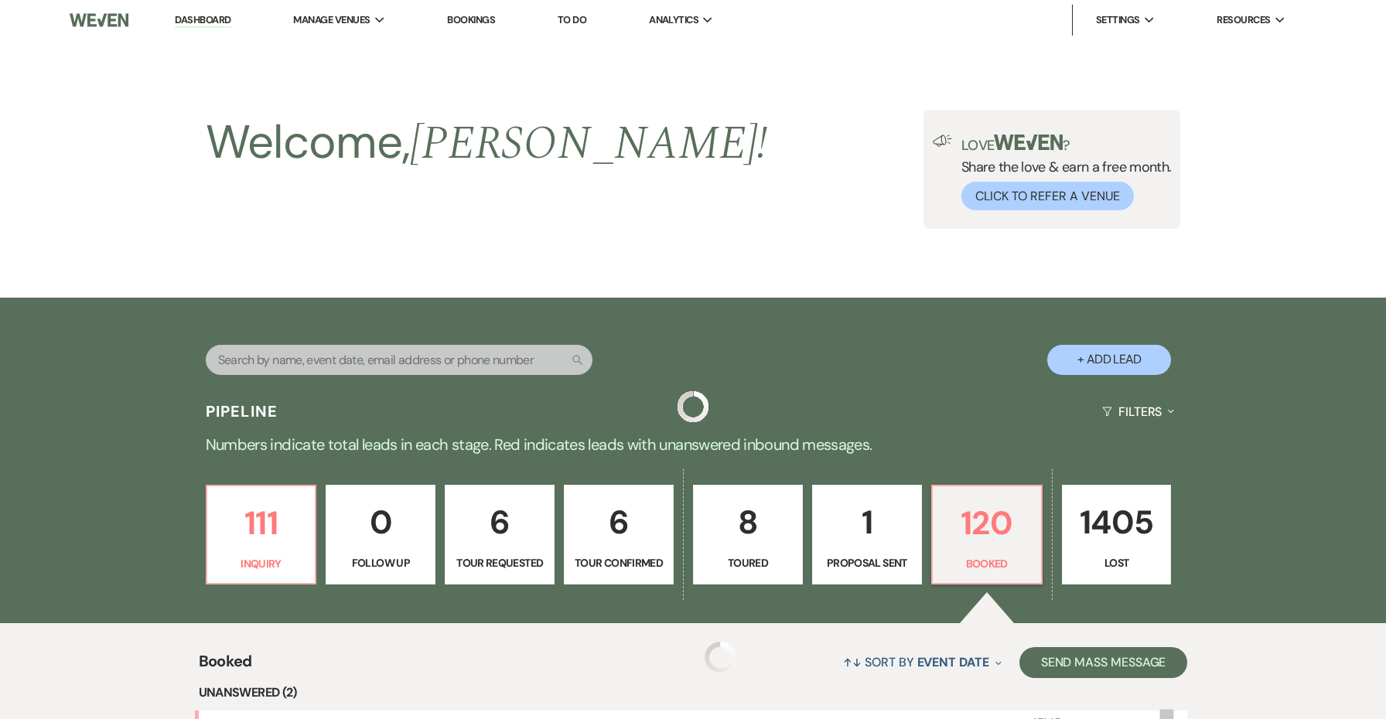
scroll to position [418, 0]
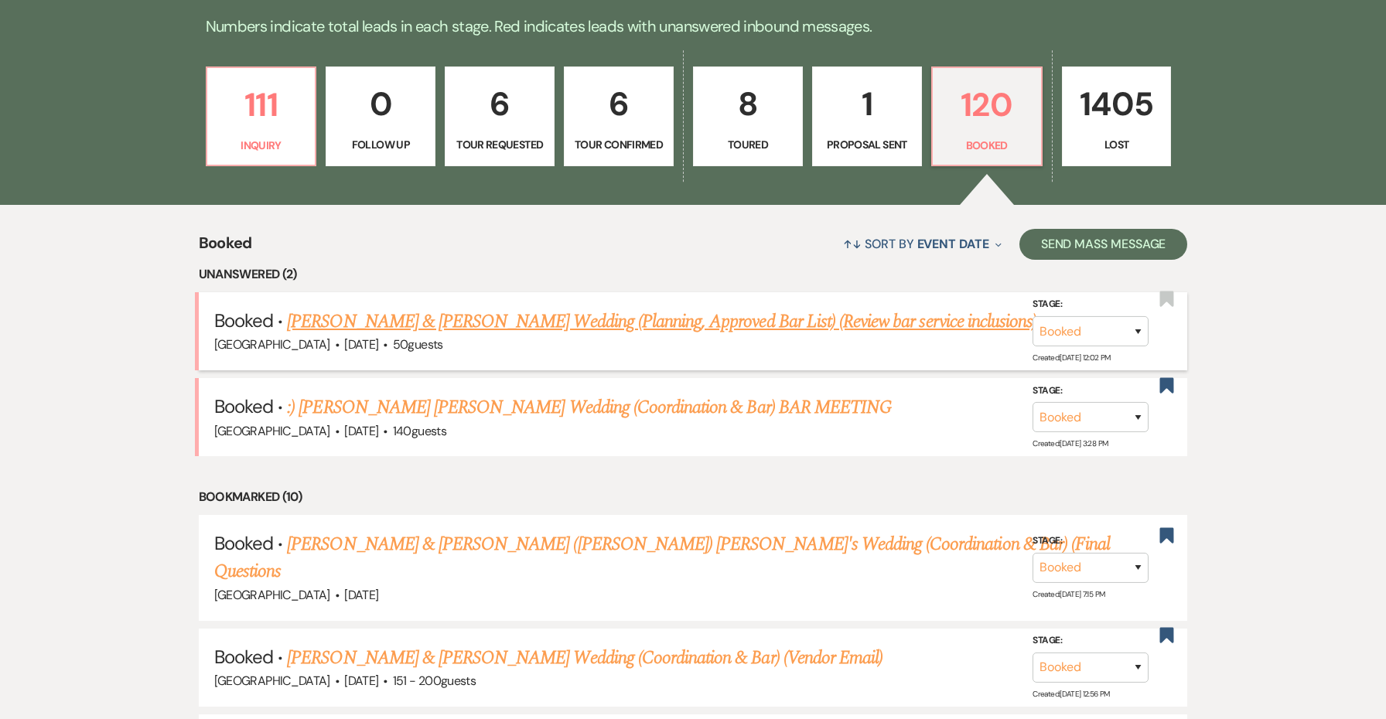
click at [549, 322] on link "Margaret Potts & Nicholas Lubrico's Wedding (Planning, Approved Bar List) (Revi…" at bounding box center [661, 322] width 749 height 28
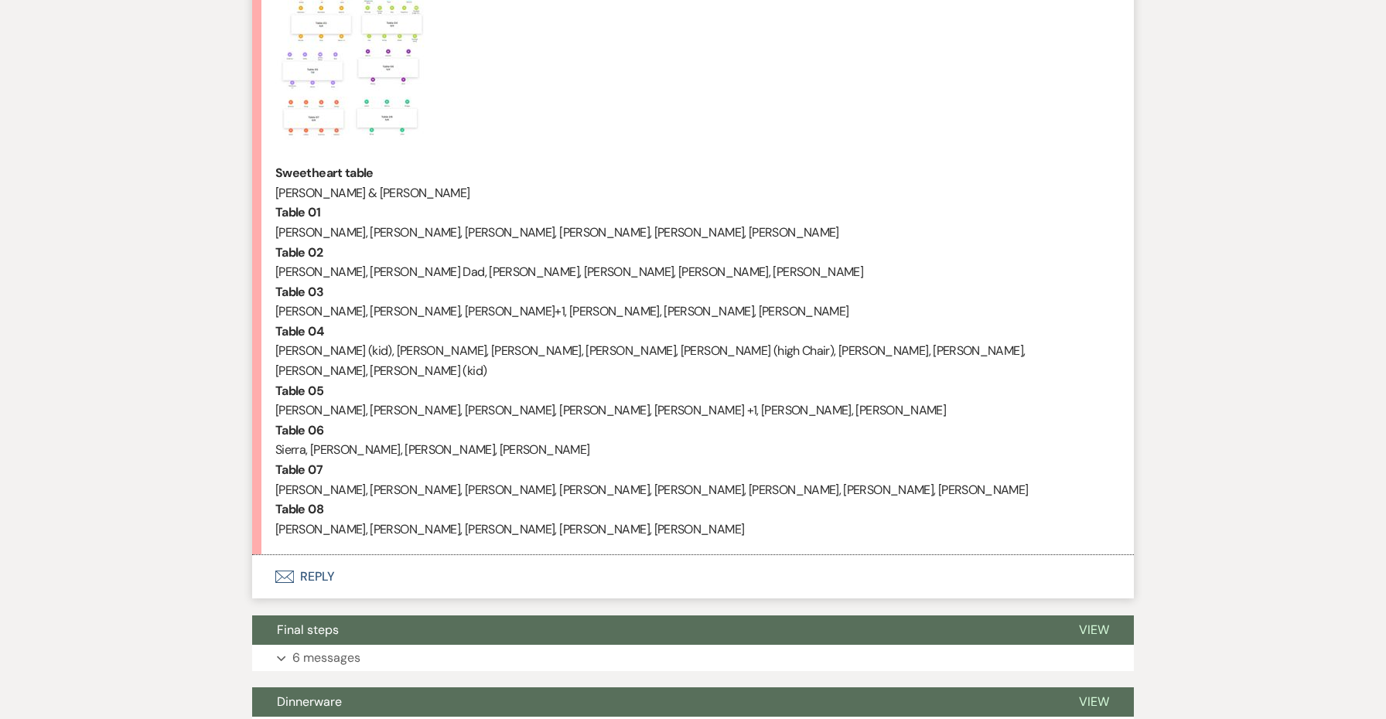
scroll to position [642, 0]
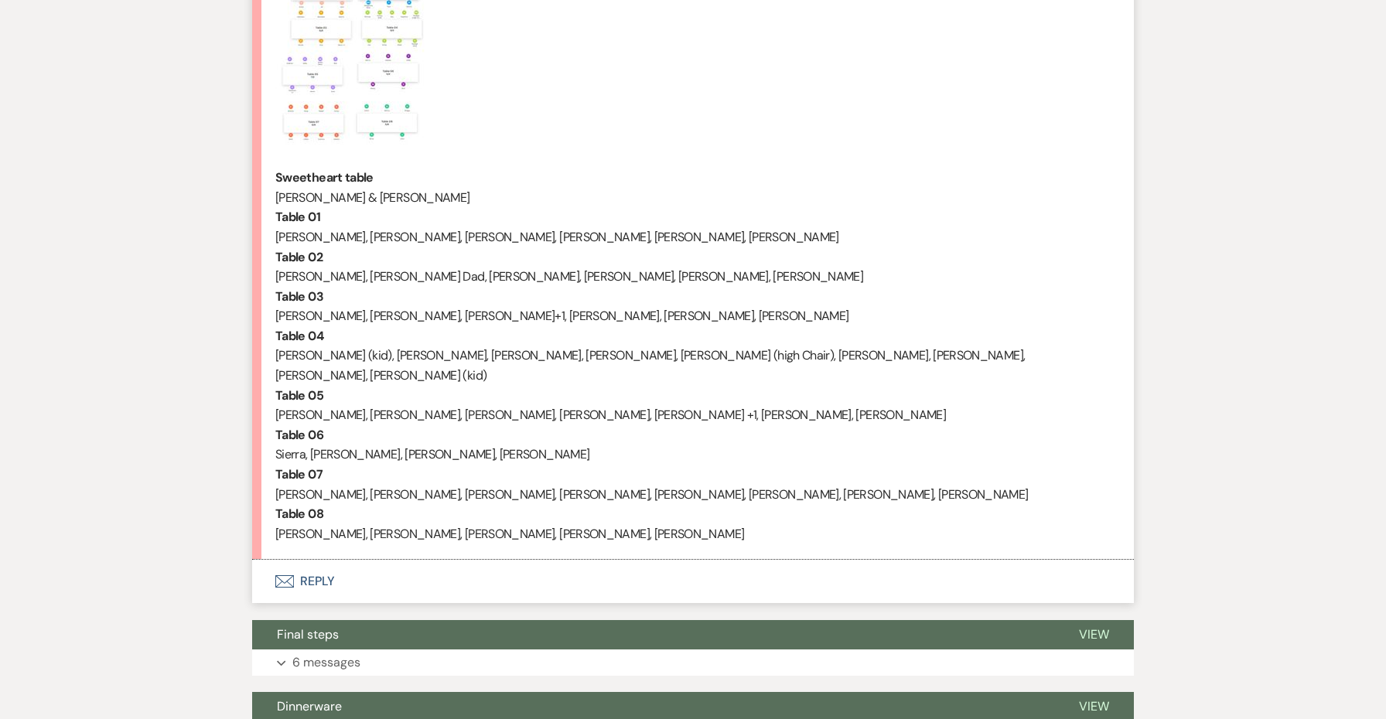
click at [605, 328] on p "Table 04" at bounding box center [692, 336] width 835 height 20
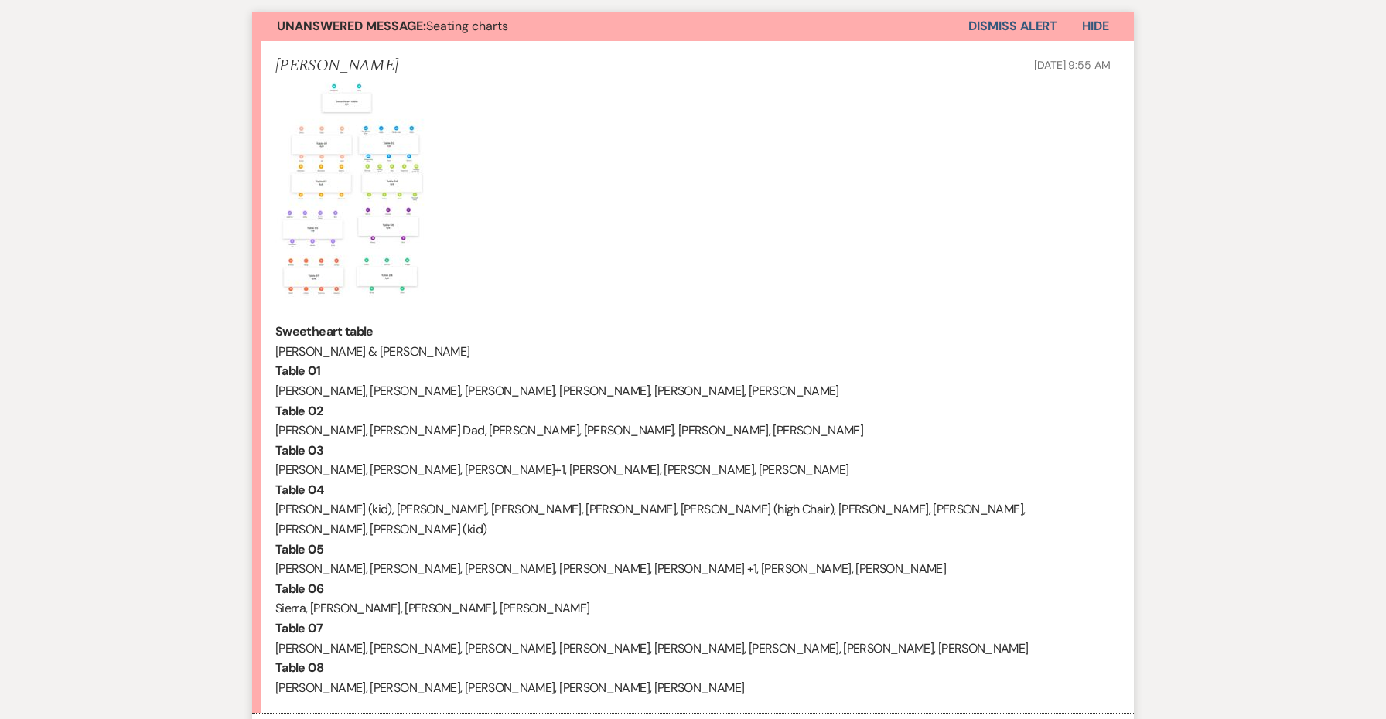
scroll to position [487, 0]
click at [360, 223] on img at bounding box center [352, 193] width 155 height 220
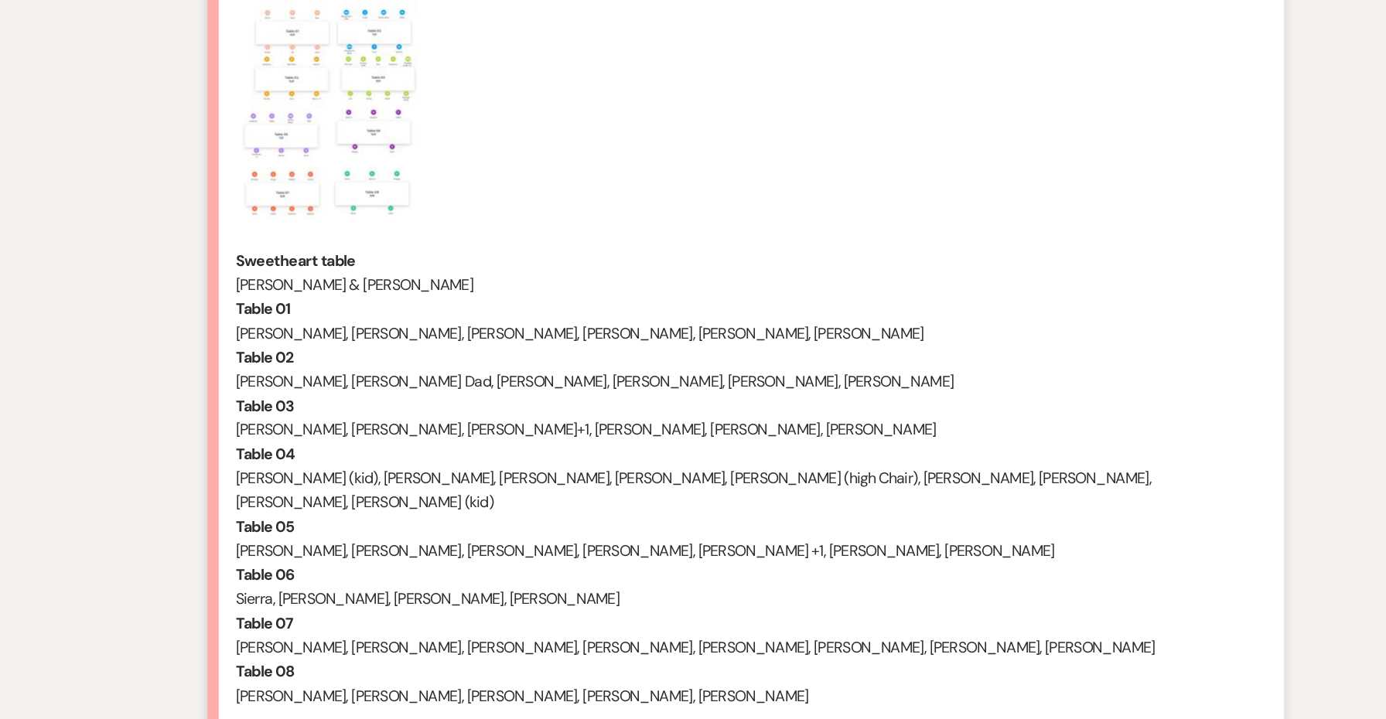
scroll to position [788, 0]
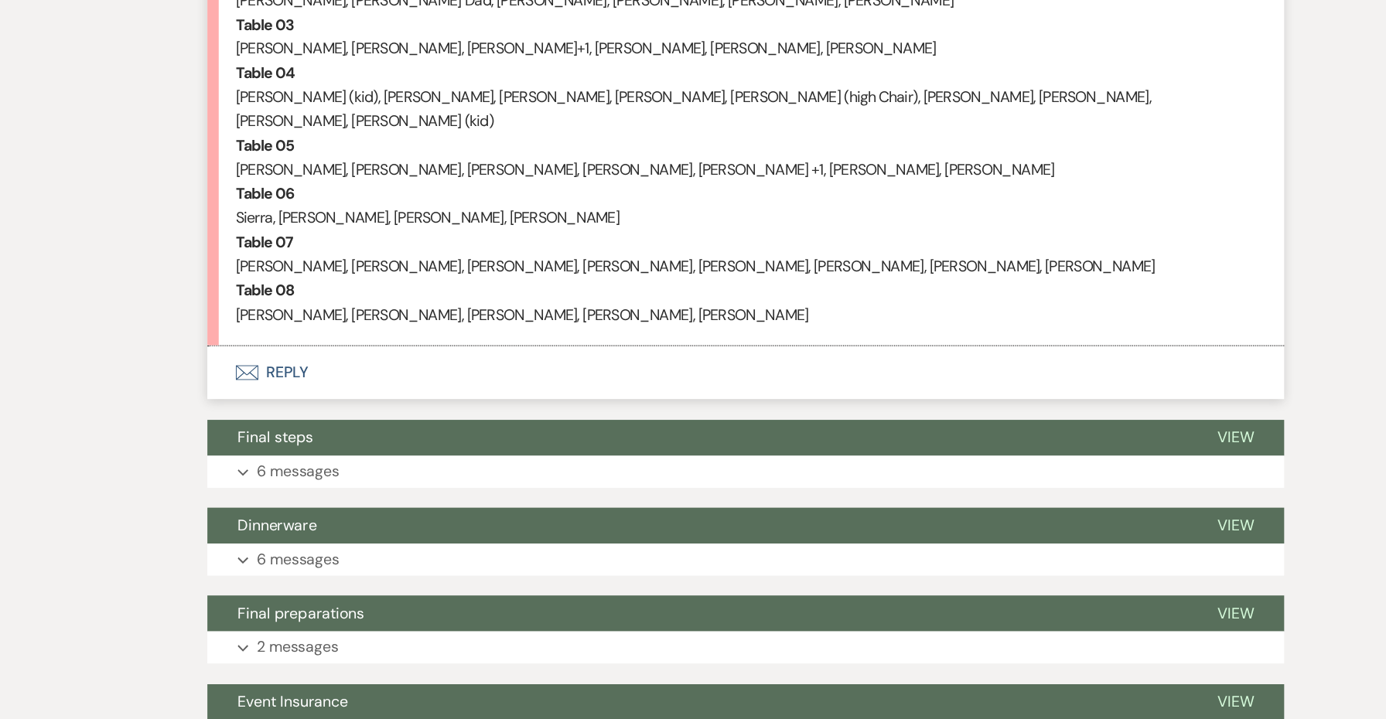
click at [252, 414] on button "Envelope Reply" at bounding box center [693, 435] width 882 height 43
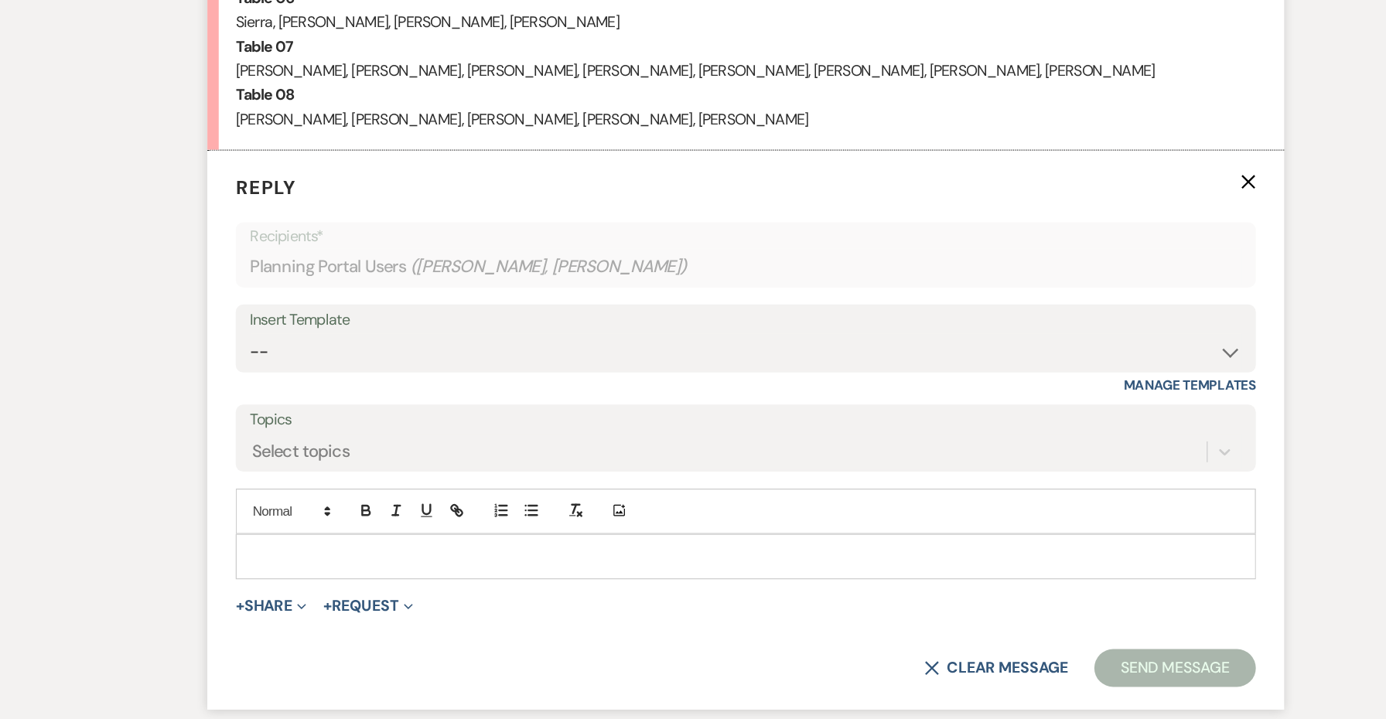
scroll to position [975, 0]
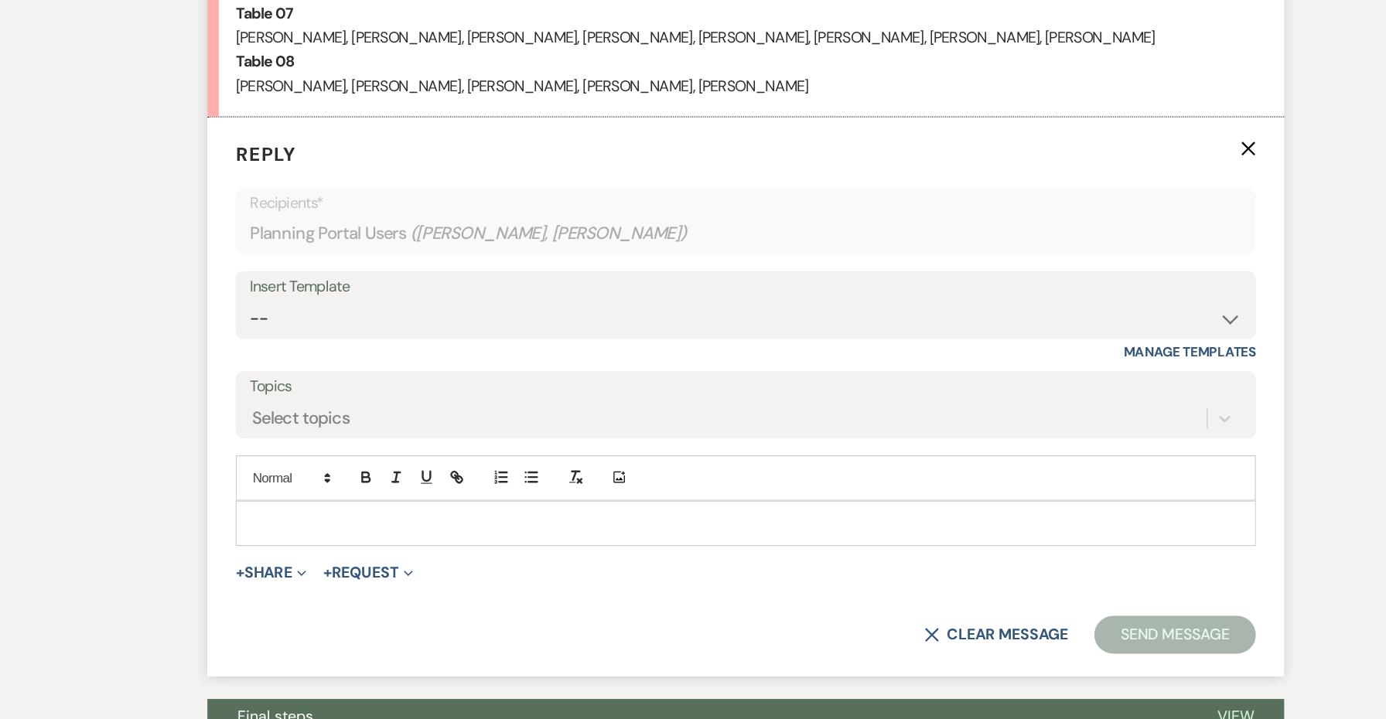
click at [276, 541] on div at bounding box center [693, 559] width 834 height 36
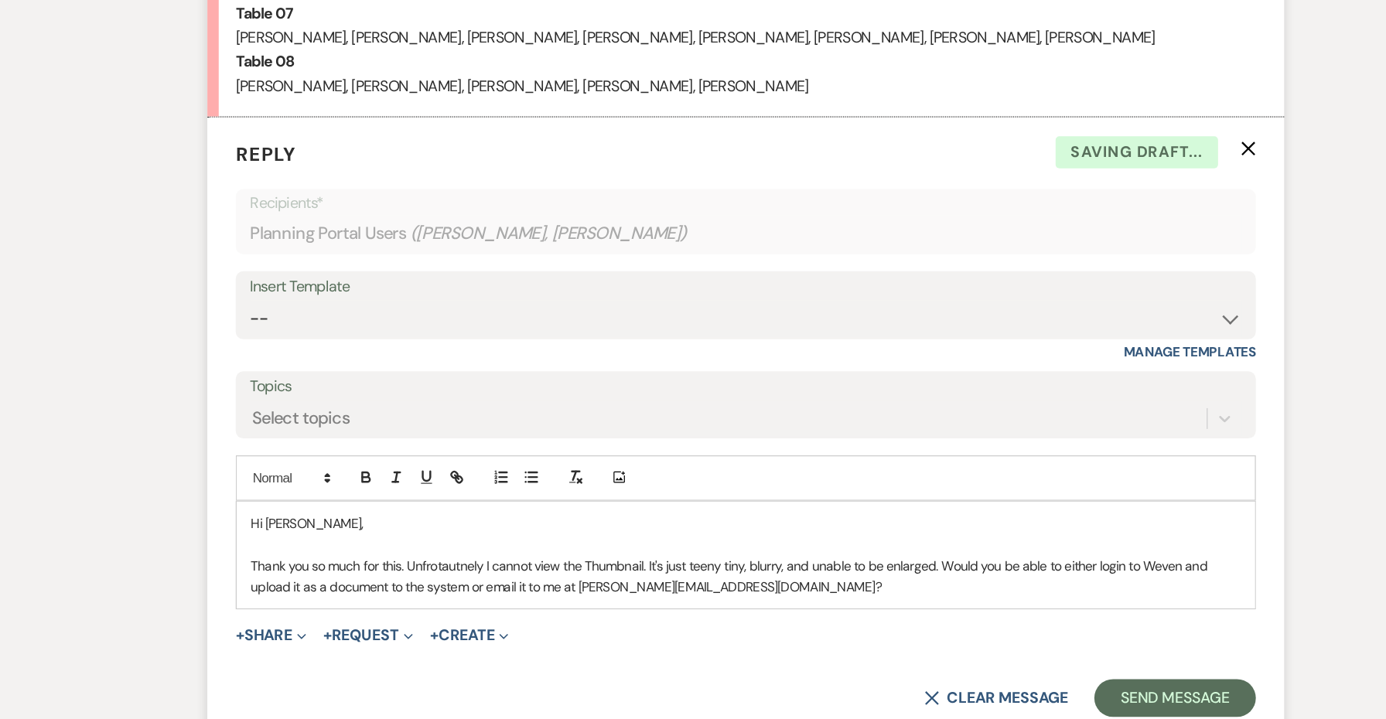
click at [370, 585] on p "Thank you so much for this. Unfrotautnely I cannot view the Thumbnail. It's jus…" at bounding box center [693, 602] width 810 height 35
click at [670, 585] on p "Thank you so much for this. Unfortunately I cannot view the Thumbnail. It's jus…" at bounding box center [693, 602] width 810 height 35
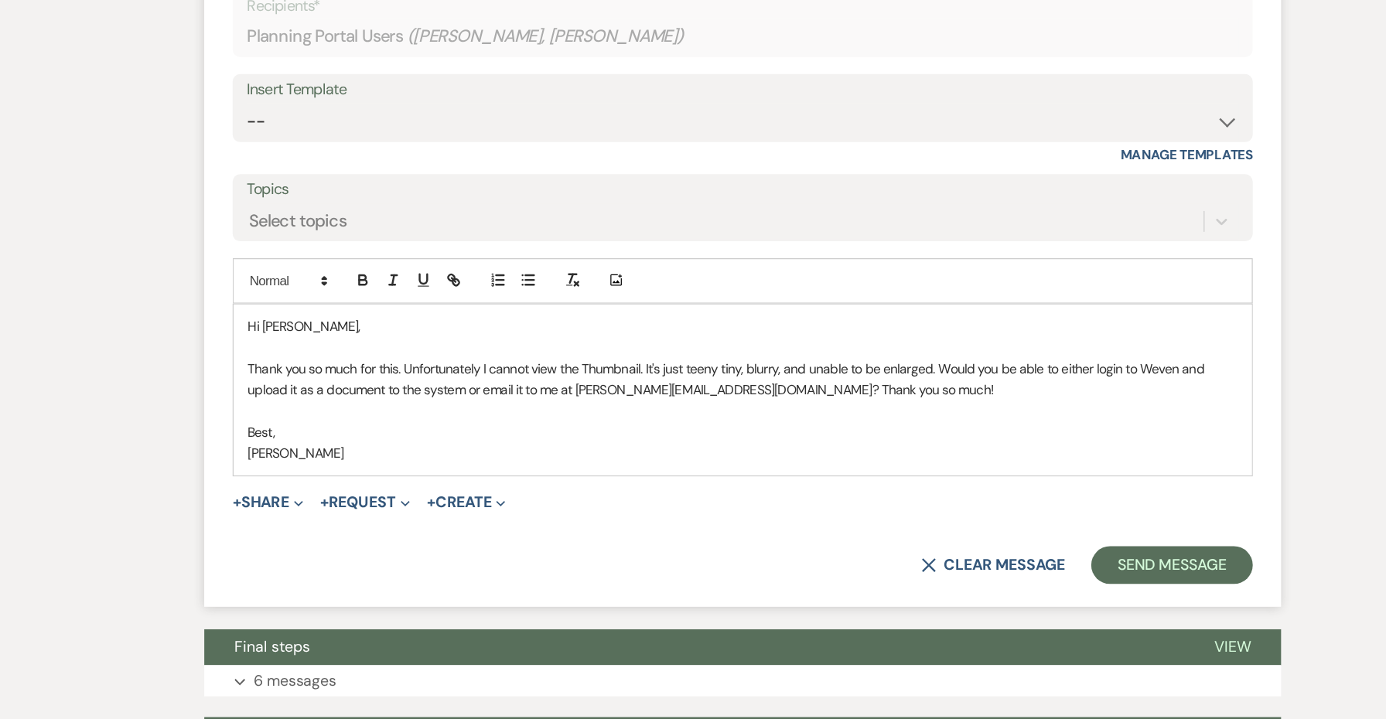
scroll to position [1153, 0]
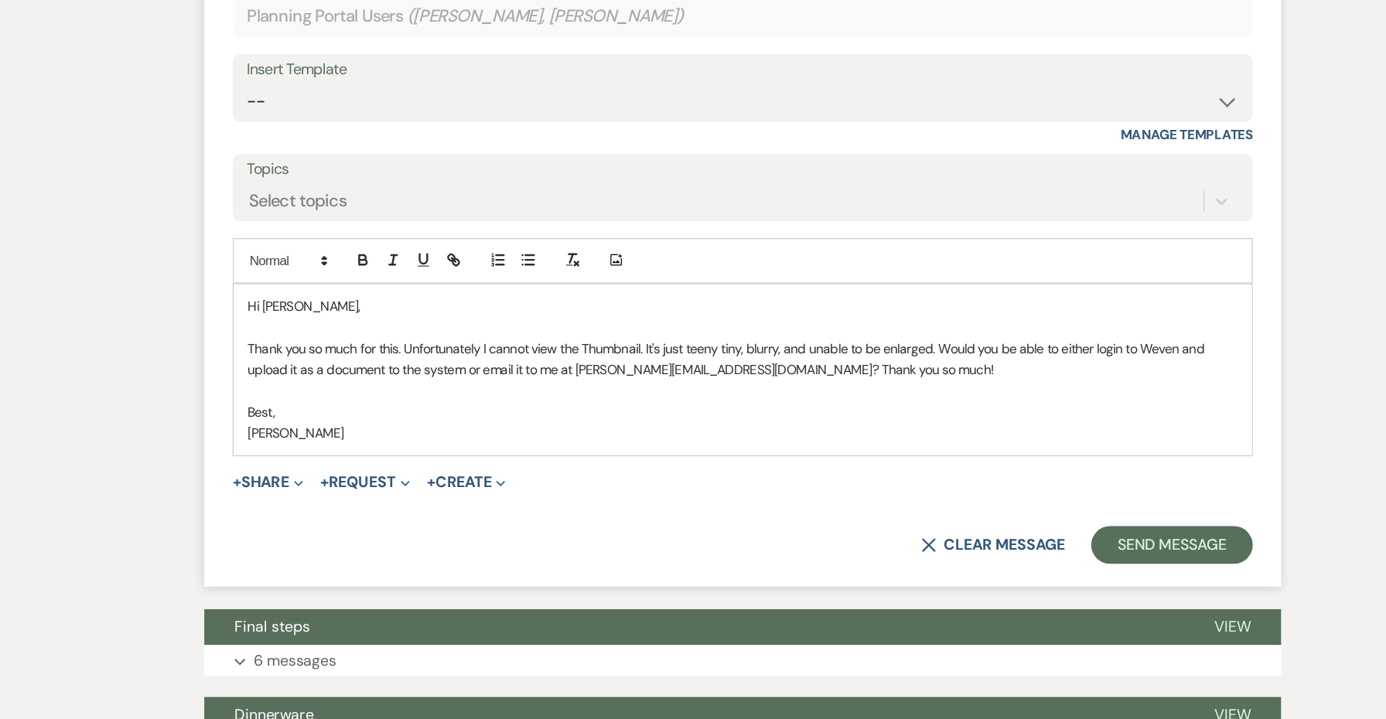
click at [548, 408] on p "Thank you so much for this. Unfortunately I cannot view the Thumbnail. It's jus…" at bounding box center [693, 425] width 810 height 35
click at [987, 429] on form "Reply X Draft saved! Recipients* Planning Portal Users ( Margaret Potts, Nichol…" at bounding box center [693, 329] width 882 height 561
click at [978, 561] on button "Send Message" at bounding box center [1044, 576] width 132 height 31
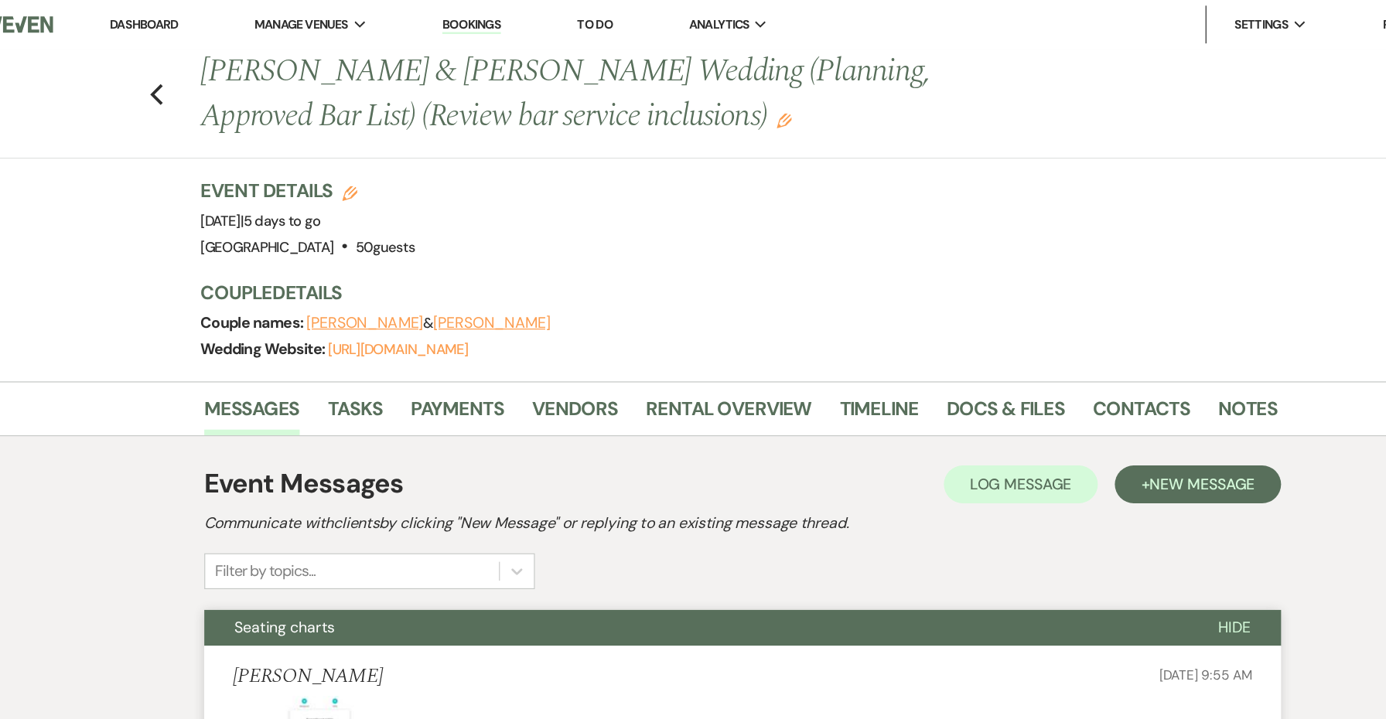
scroll to position [0, 0]
click at [721, 100] on use "button" at bounding box center [727, 99] width 12 height 12
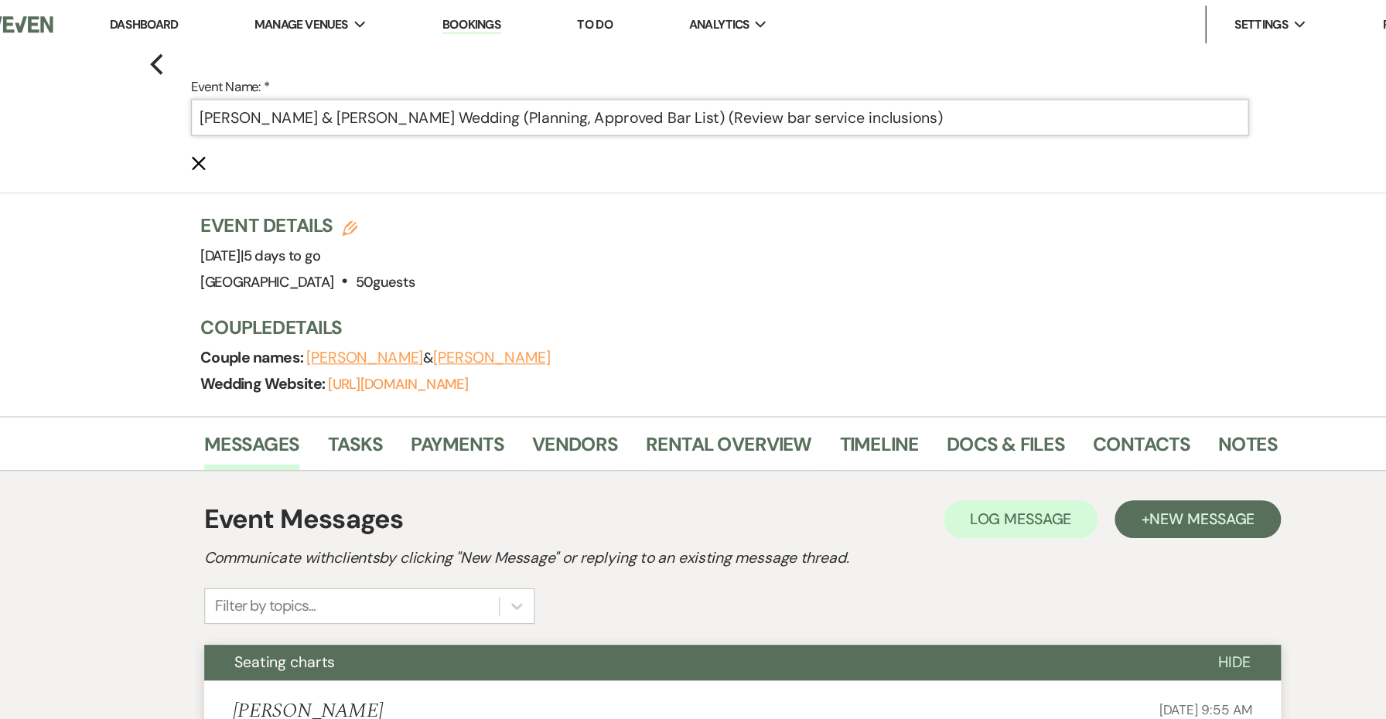
click at [762, 95] on input "Margaret Potts & Nicholas Lubrico's Wedding (Planning, Approved Bar List) (Revi…" at bounding box center [674, 96] width 866 height 30
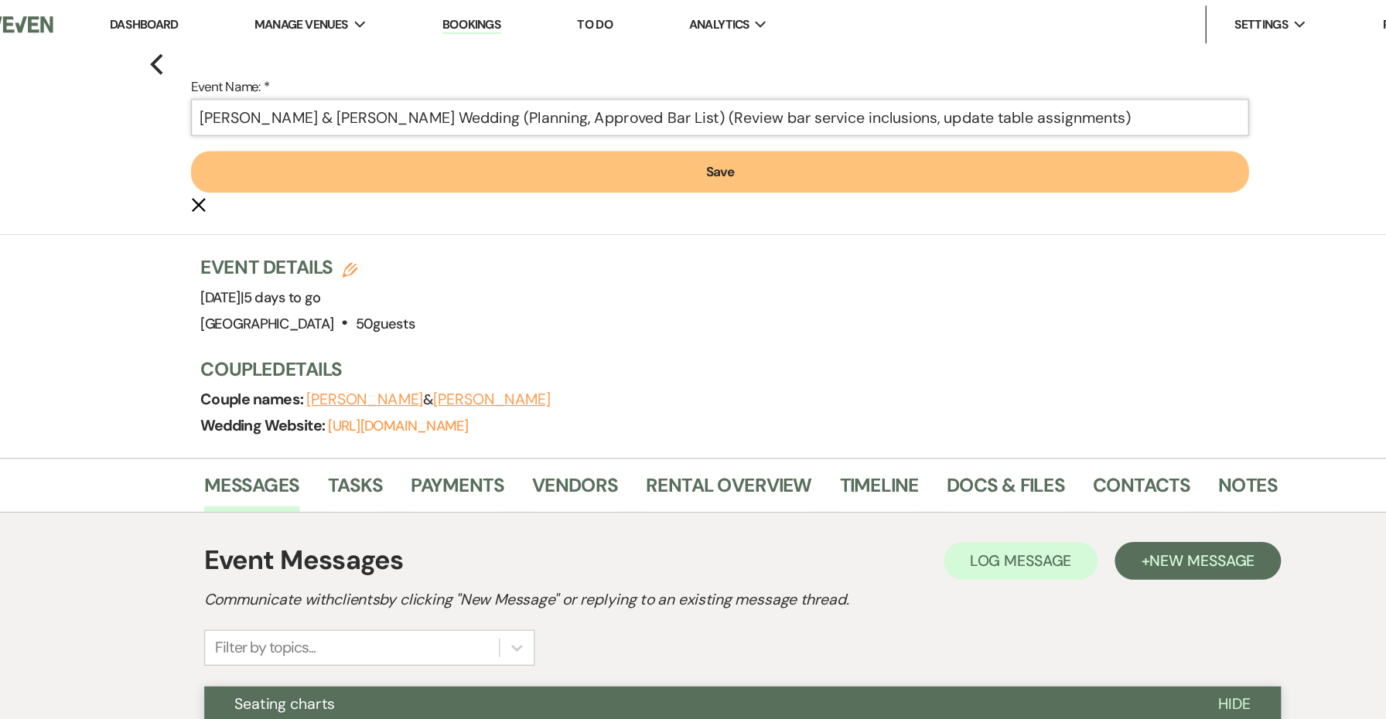
type input "Margaret Potts & Nicholas Lubrico's Wedding (Planning, Approved Bar List) (Revi…"
click at [688, 139] on button "Save" at bounding box center [674, 141] width 866 height 34
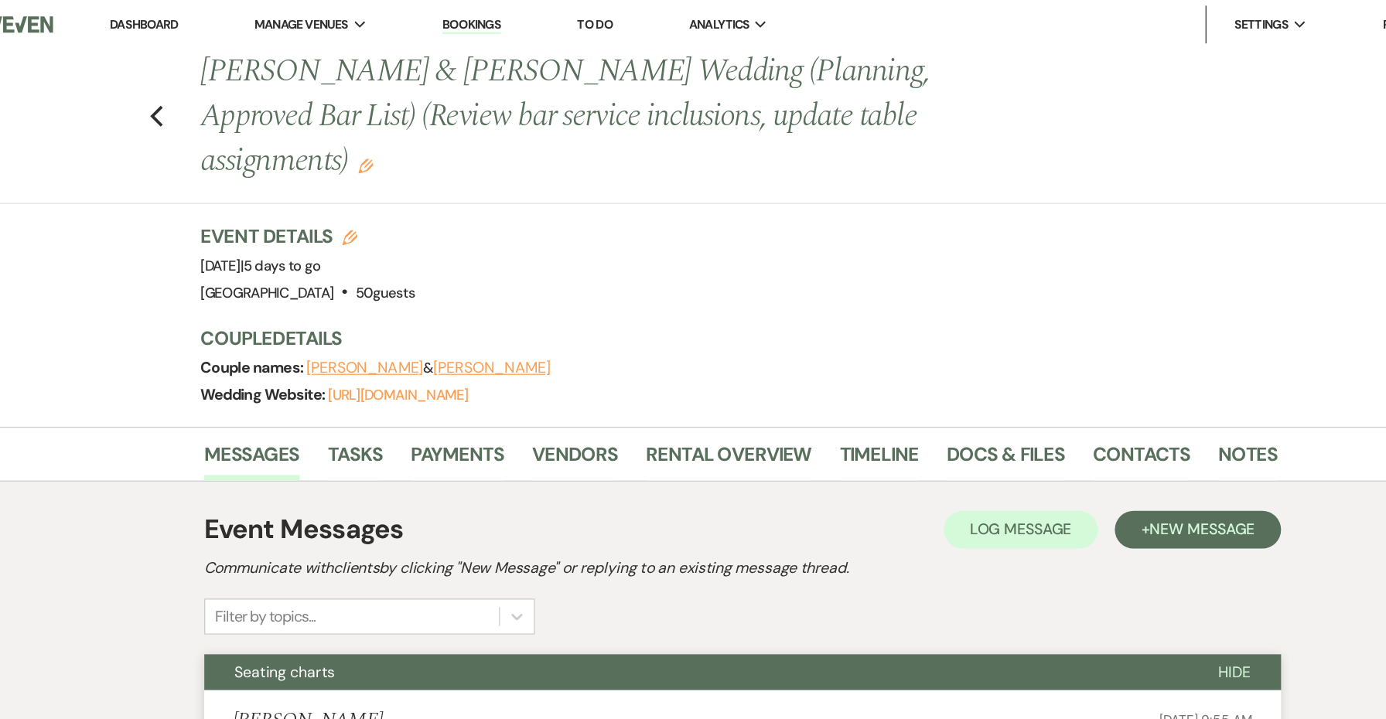
click at [118, 75] on div "Previous Margaret Potts & Nicholas Lubrico's Wedding (Planning, Approved Bar Li…" at bounding box center [675, 103] width 1366 height 127
click at [207, 86] on icon "Previous" at bounding box center [213, 95] width 12 height 19
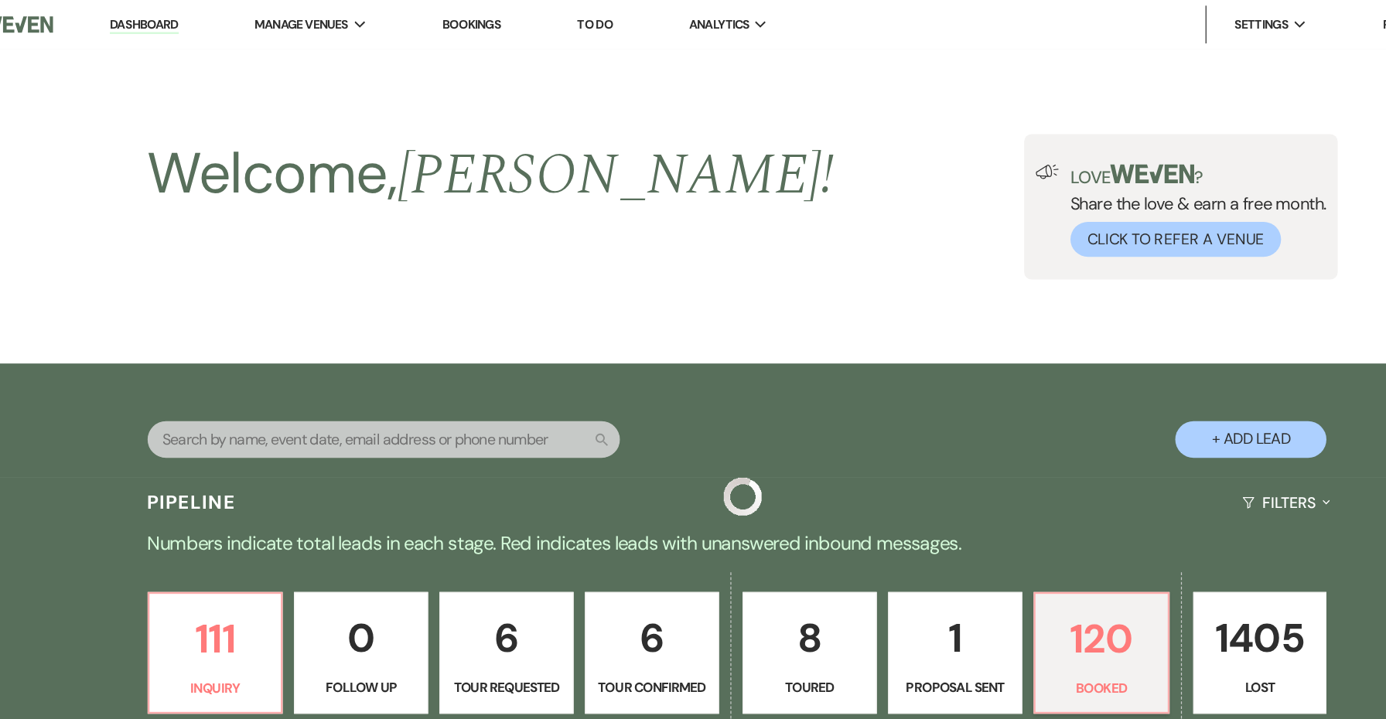
scroll to position [418, 0]
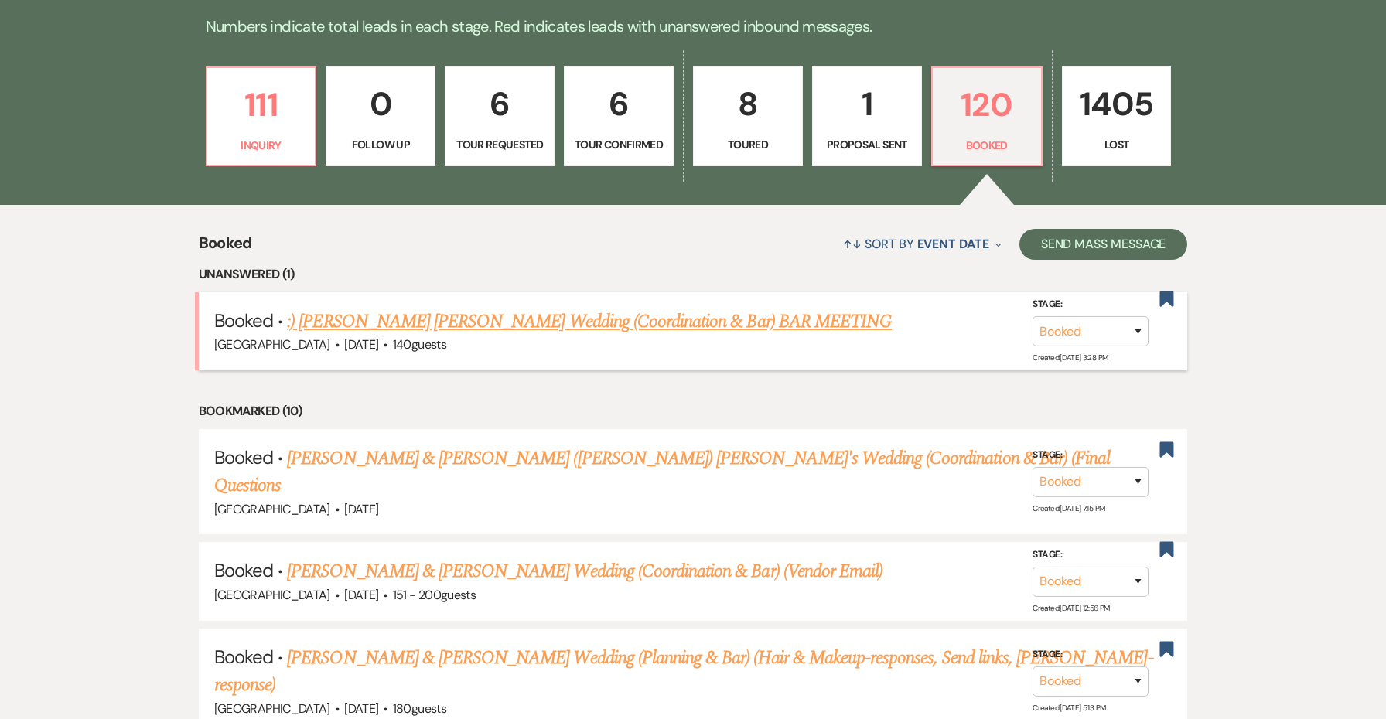
click at [633, 324] on link ":) Sabrina Fiorito Michael Wallin's Wedding (Coordination & Bar) BAR MEETING" at bounding box center [589, 322] width 605 height 28
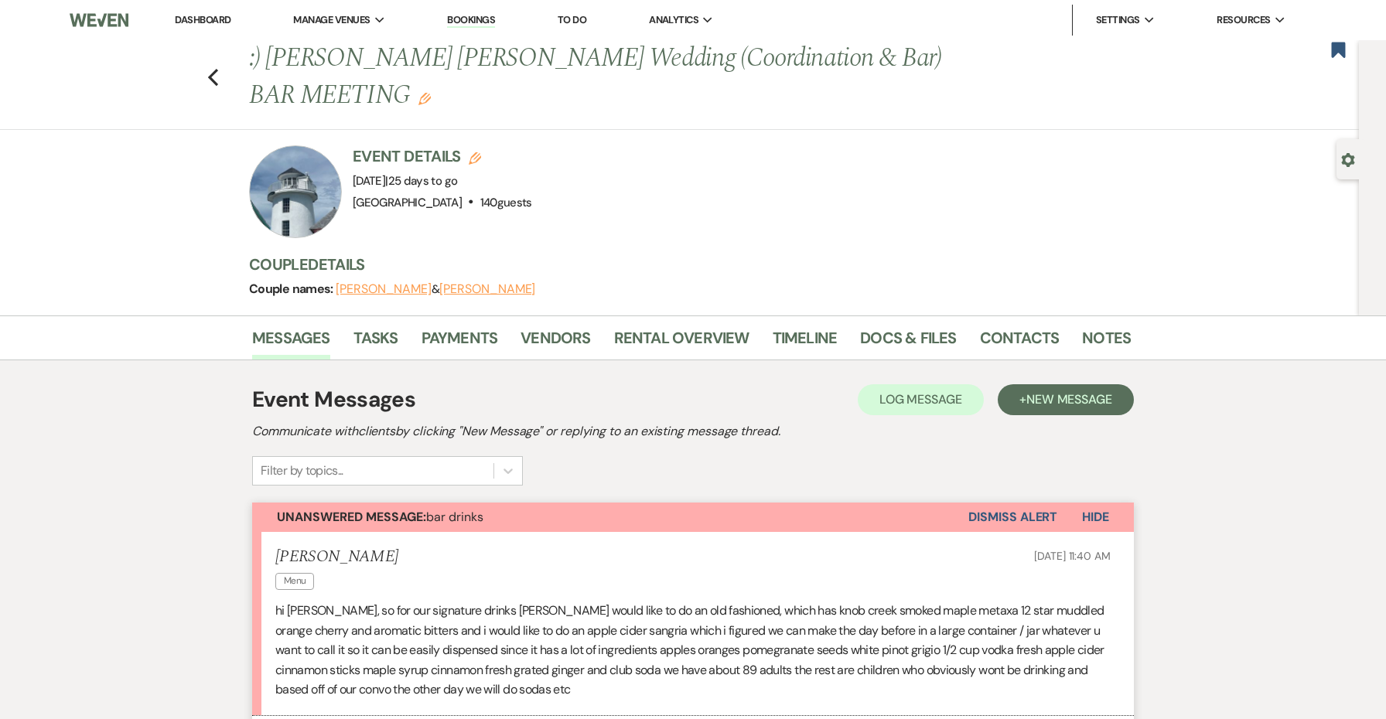
click at [220, 73] on div "Previous :) Sabrina Fiorito Michael Wallin's Wedding (Coordination & Bar) BAR M…" at bounding box center [675, 85] width 1366 height 90
click at [211, 73] on icon "Previous" at bounding box center [213, 77] width 12 height 19
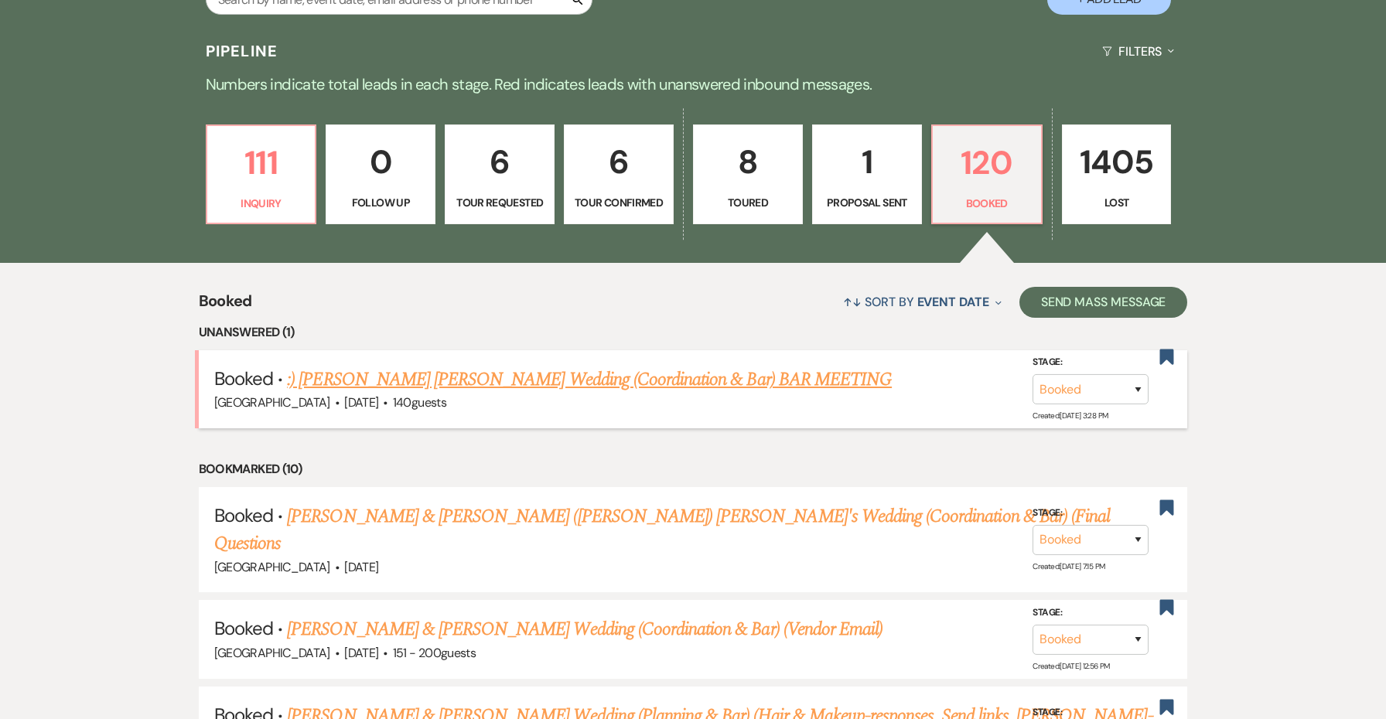
scroll to position [300, 0]
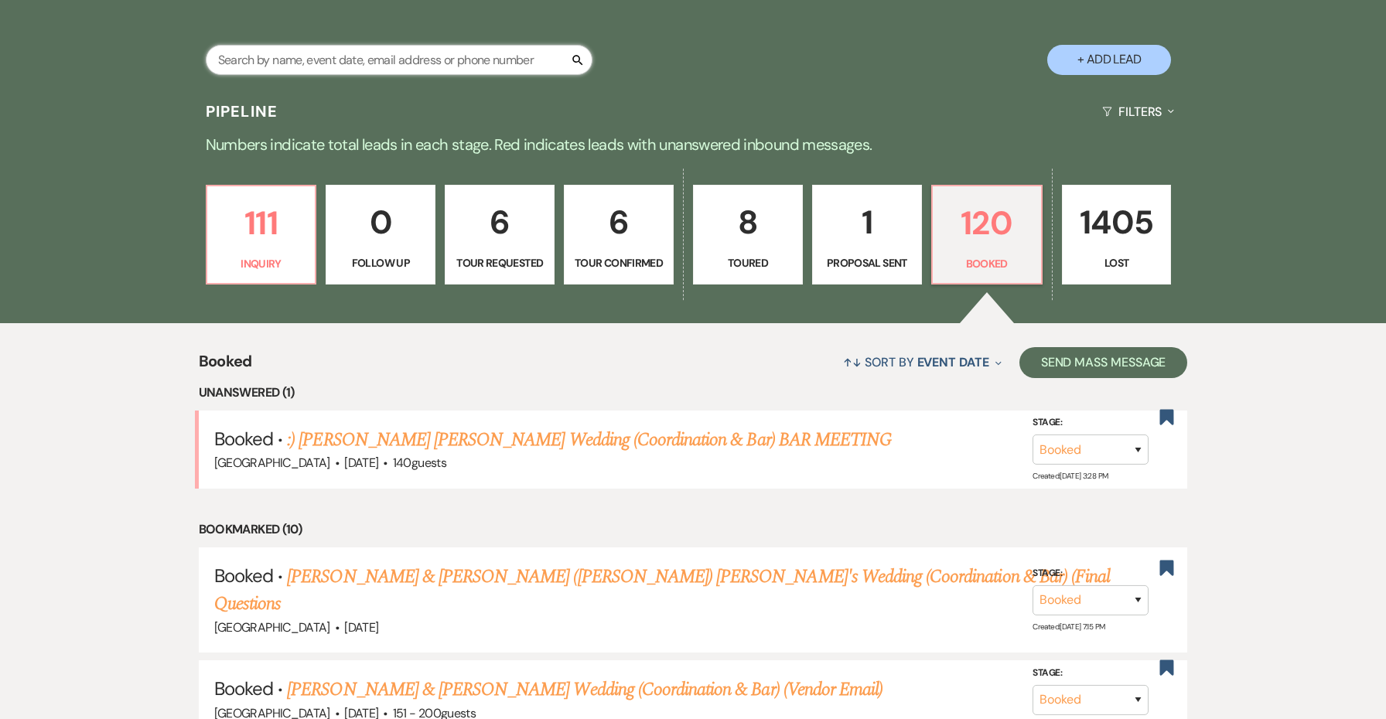
click at [392, 62] on input "text" at bounding box center [399, 60] width 387 height 30
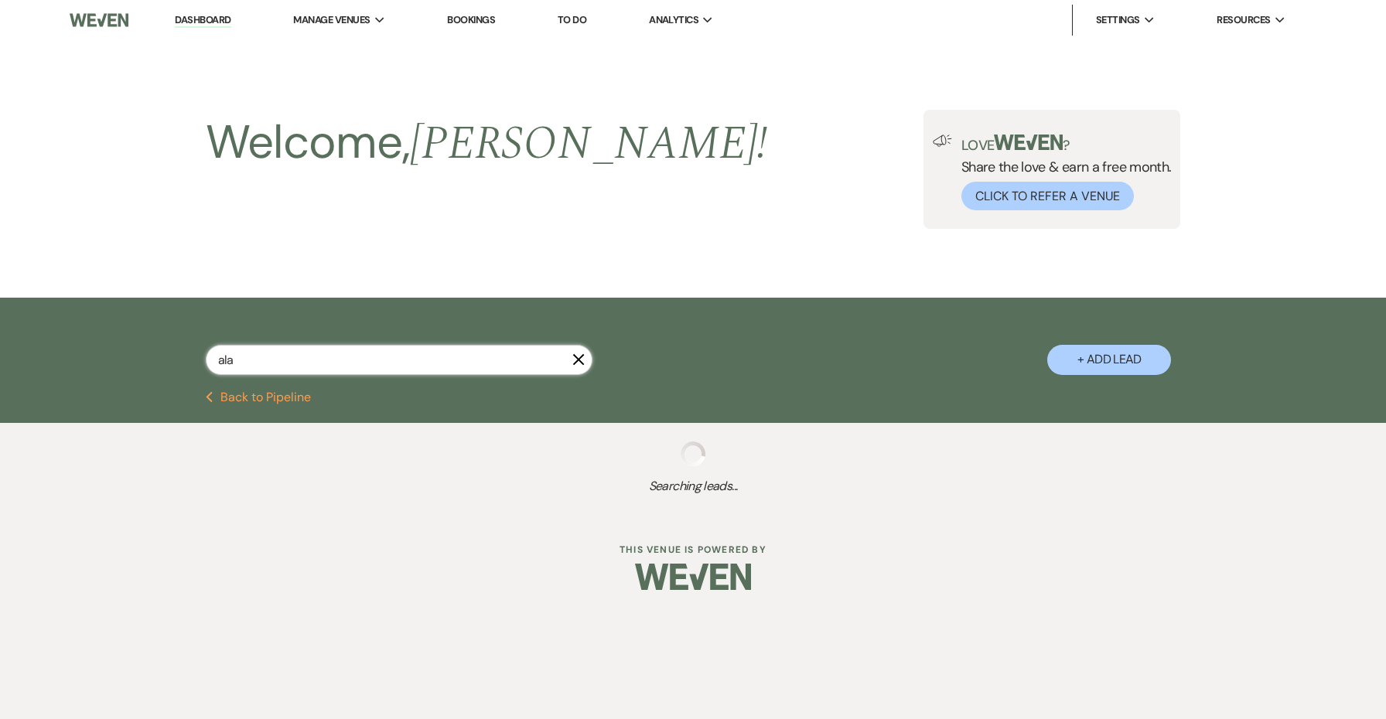
type input "alai"
select select "8"
select select "5"
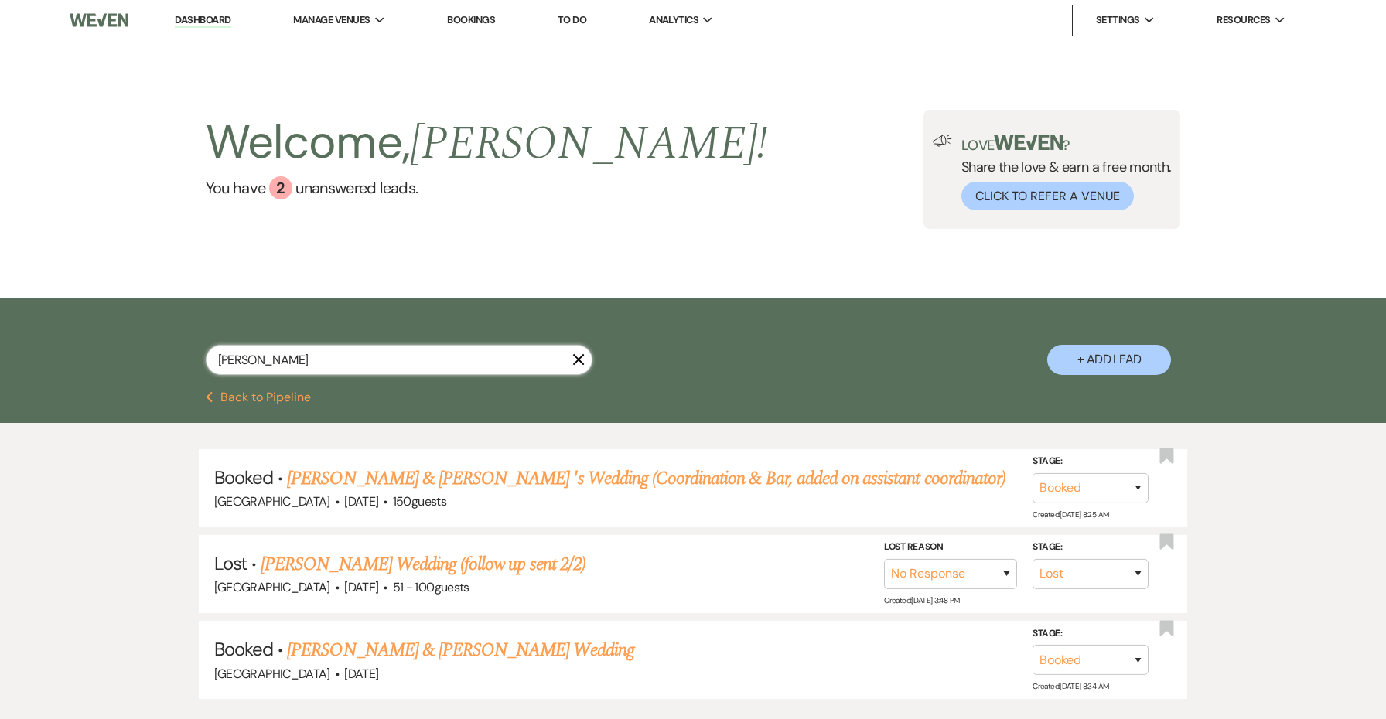
type input "alaina"
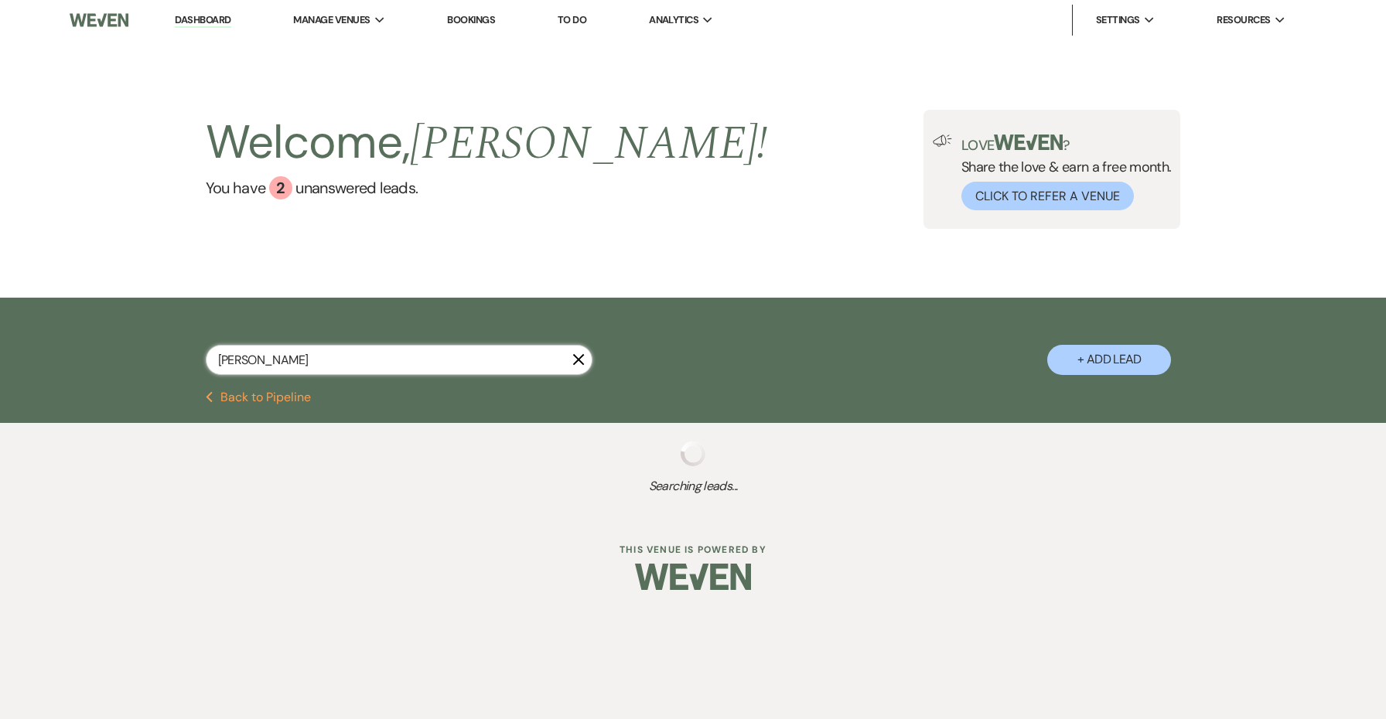
select select "8"
select select "5"
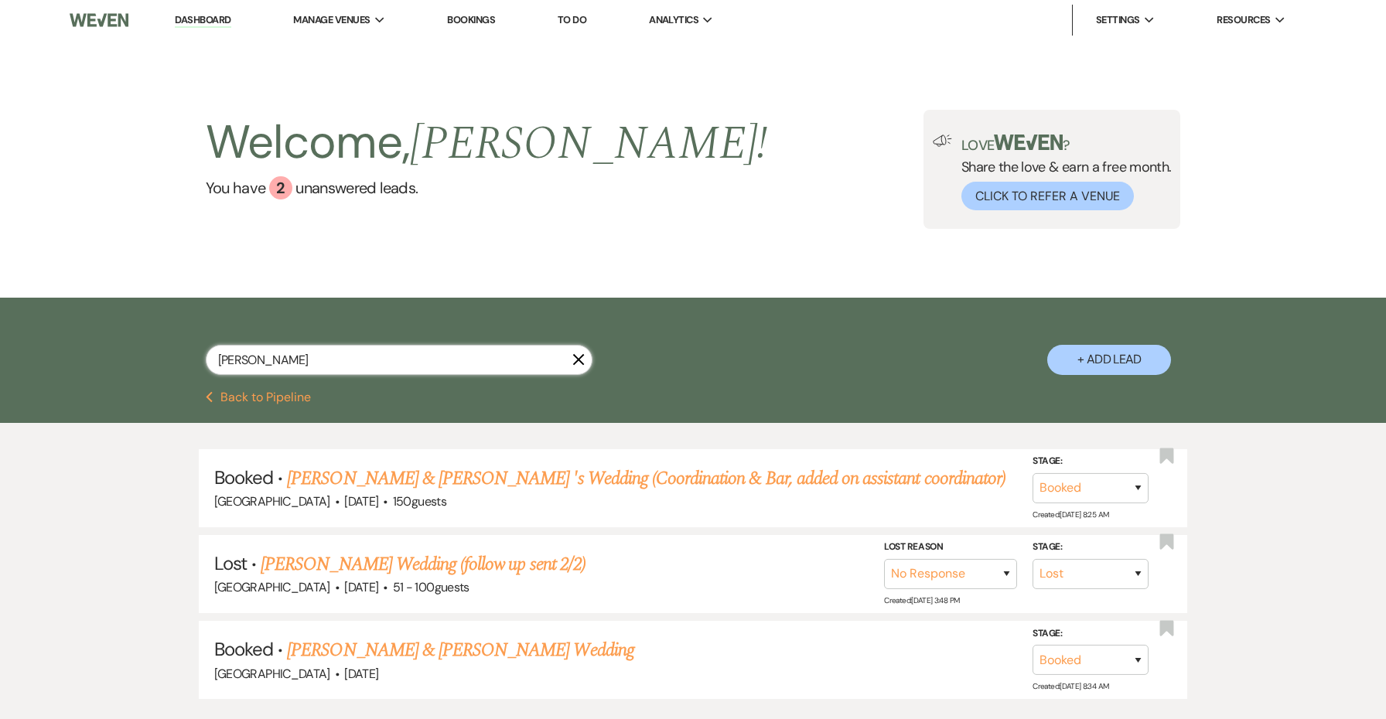
type input "Alaina"
drag, startPoint x: 392, startPoint y: 62, endPoint x: 501, endPoint y: 482, distance: 433.8
click at [501, 482] on link "Alaina Warner & Rich Albecker 's Wedding (Coordination & Bar, added on assistan…" at bounding box center [646, 479] width 718 height 28
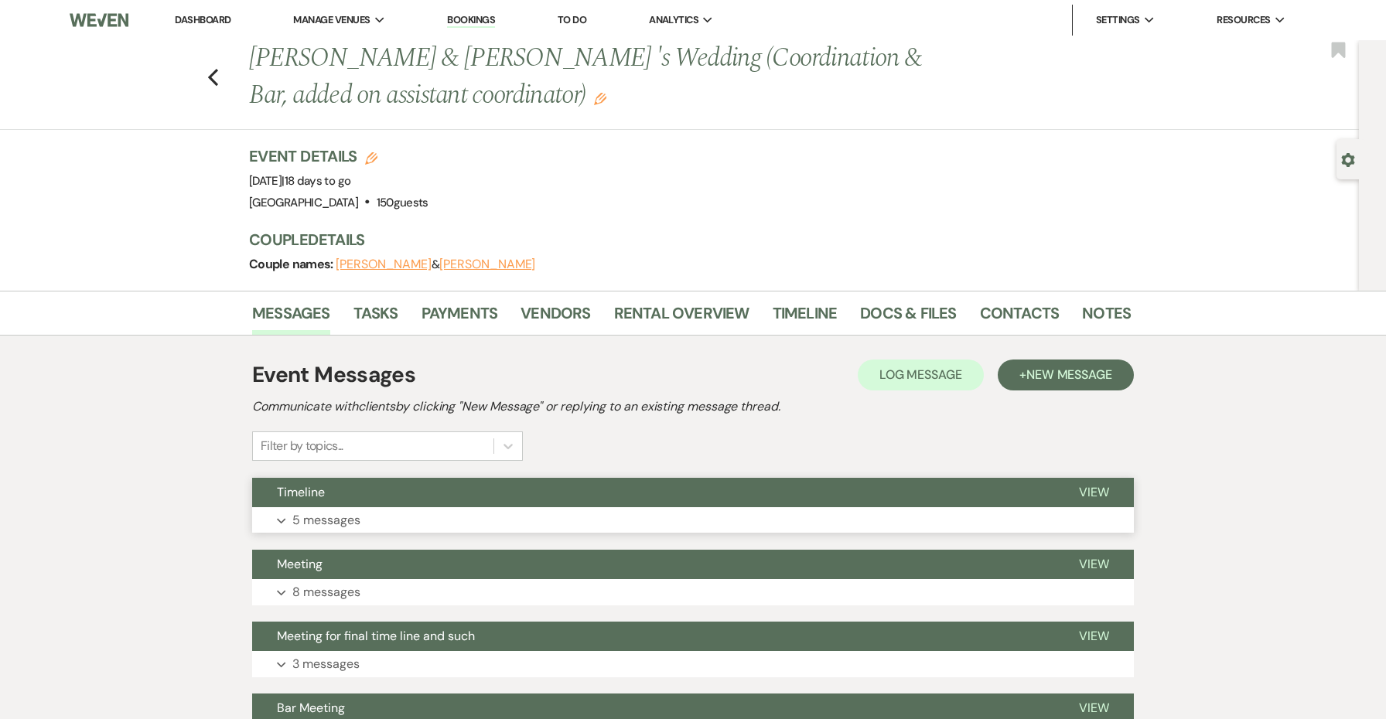
click at [486, 494] on button "Timeline" at bounding box center [653, 492] width 802 height 29
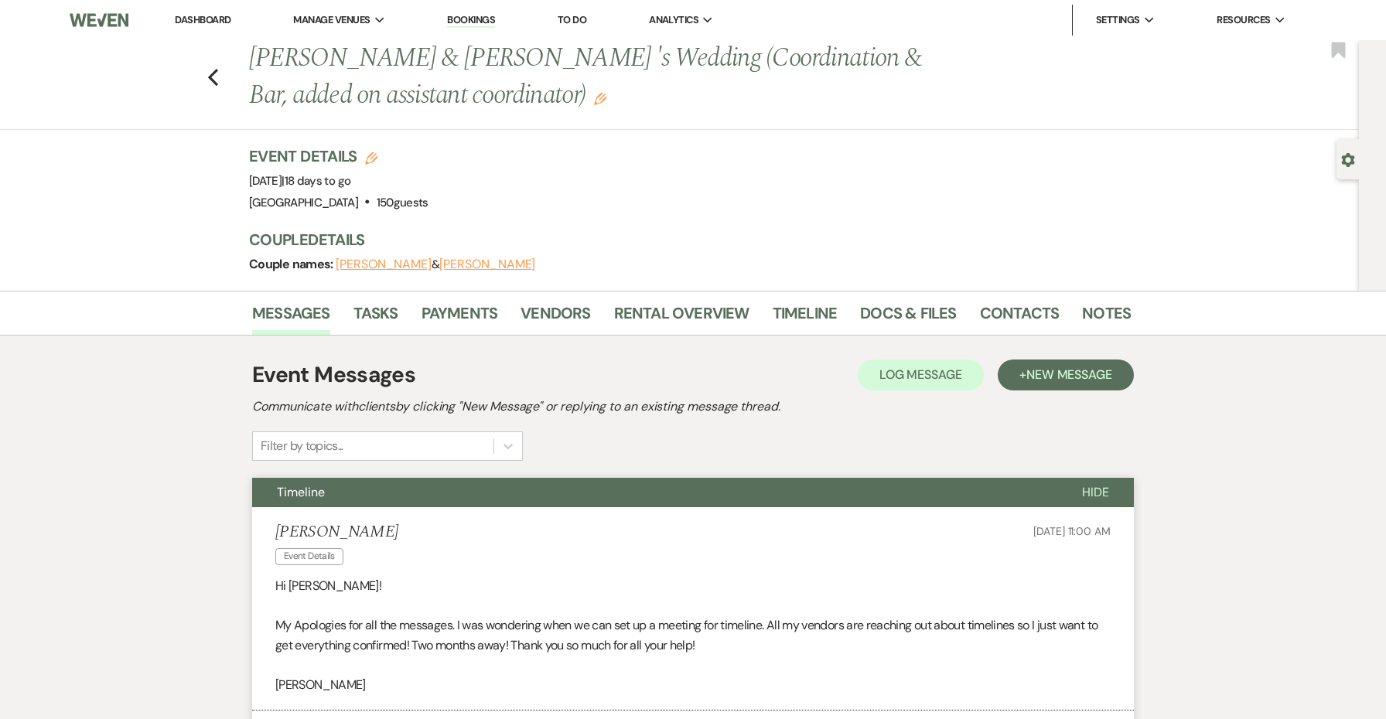
click at [462, 497] on button "Timeline" at bounding box center [654, 492] width 805 height 29
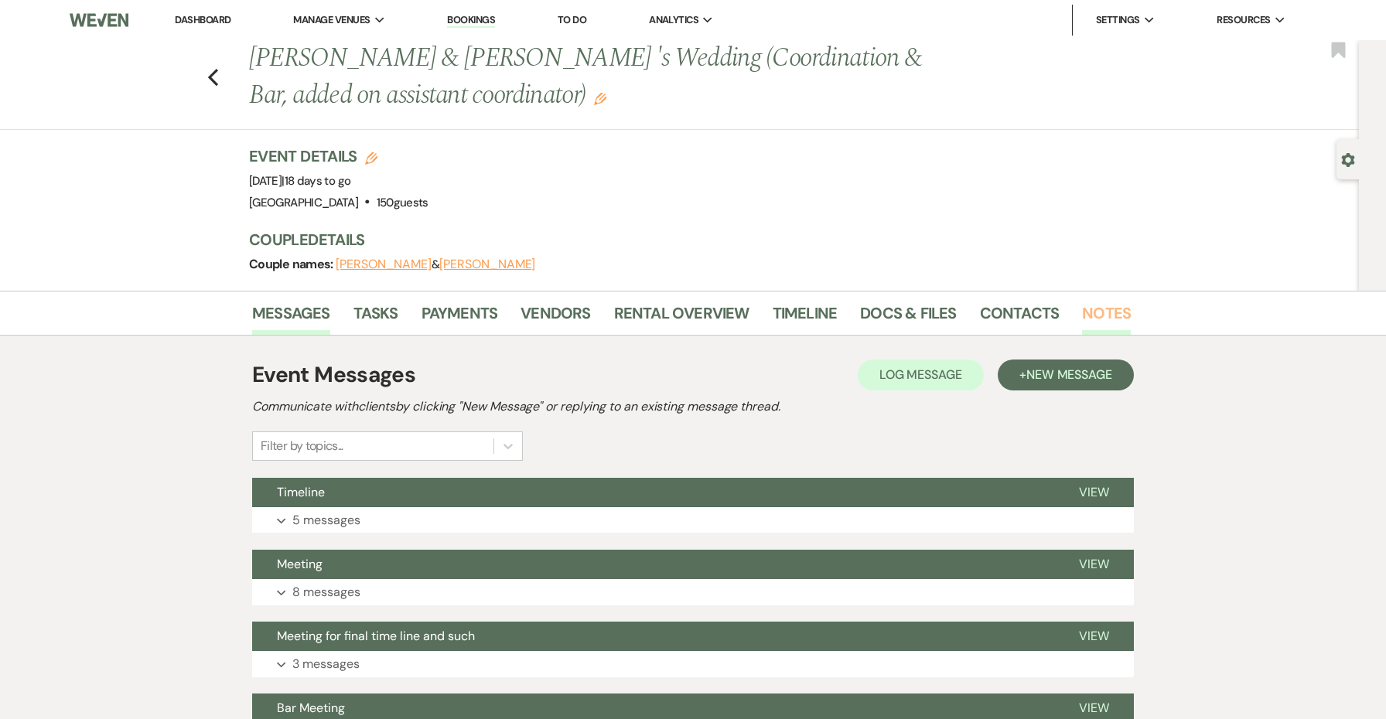
click at [1116, 311] on link "Notes" at bounding box center [1106, 318] width 49 height 34
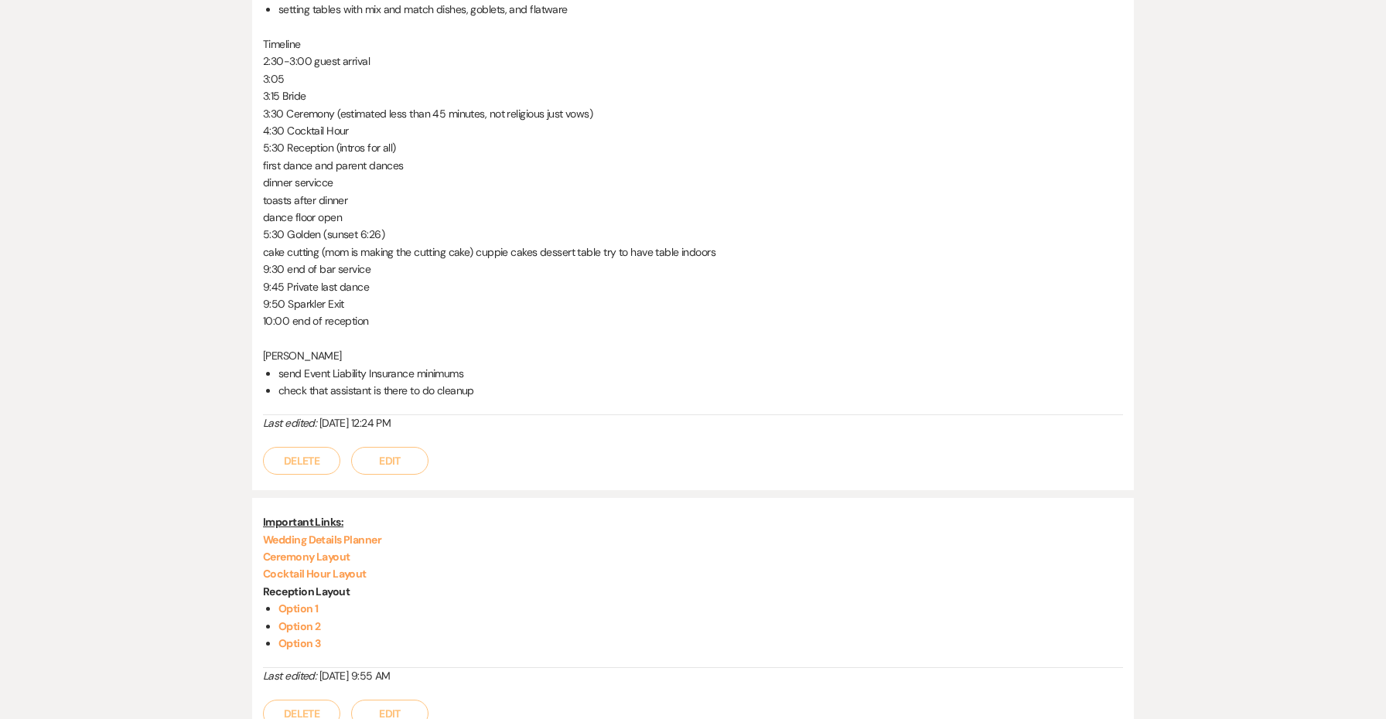
scroll to position [567, 0]
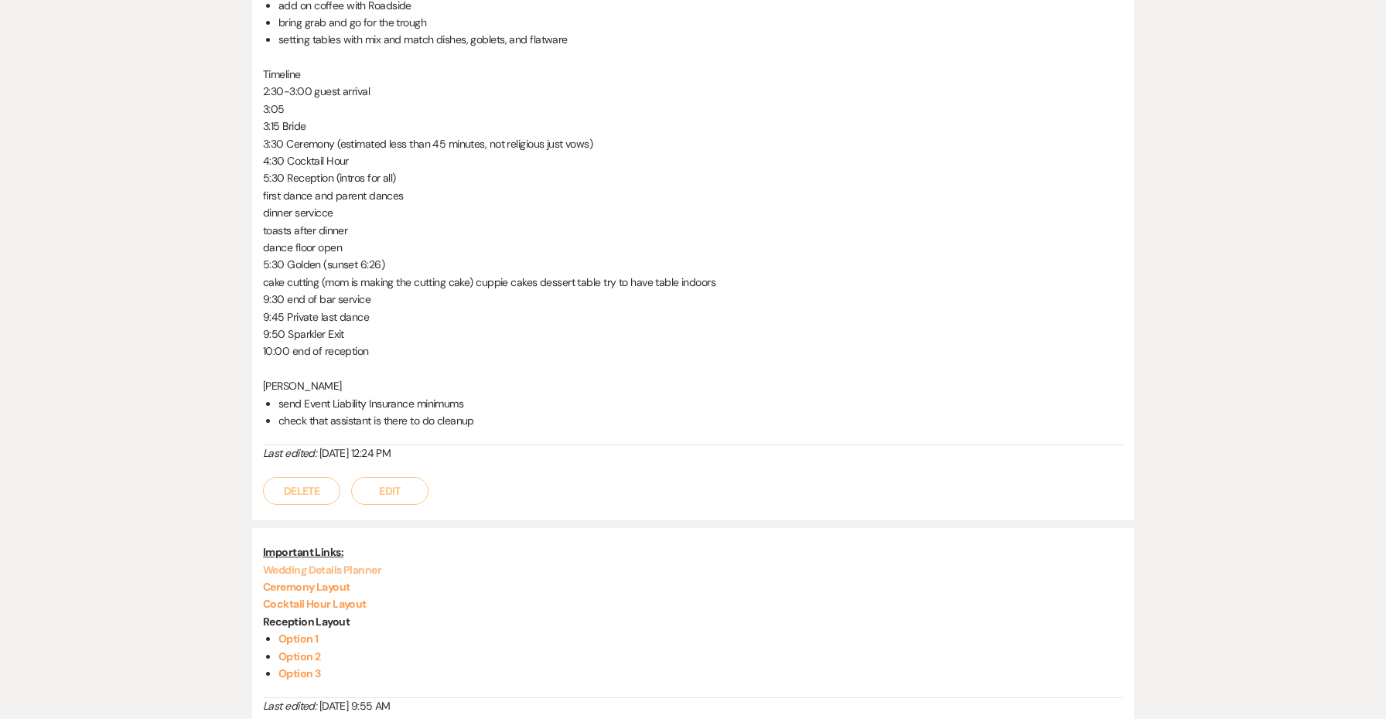
click at [337, 563] on link "Wedding Details Planner" at bounding box center [322, 570] width 118 height 14
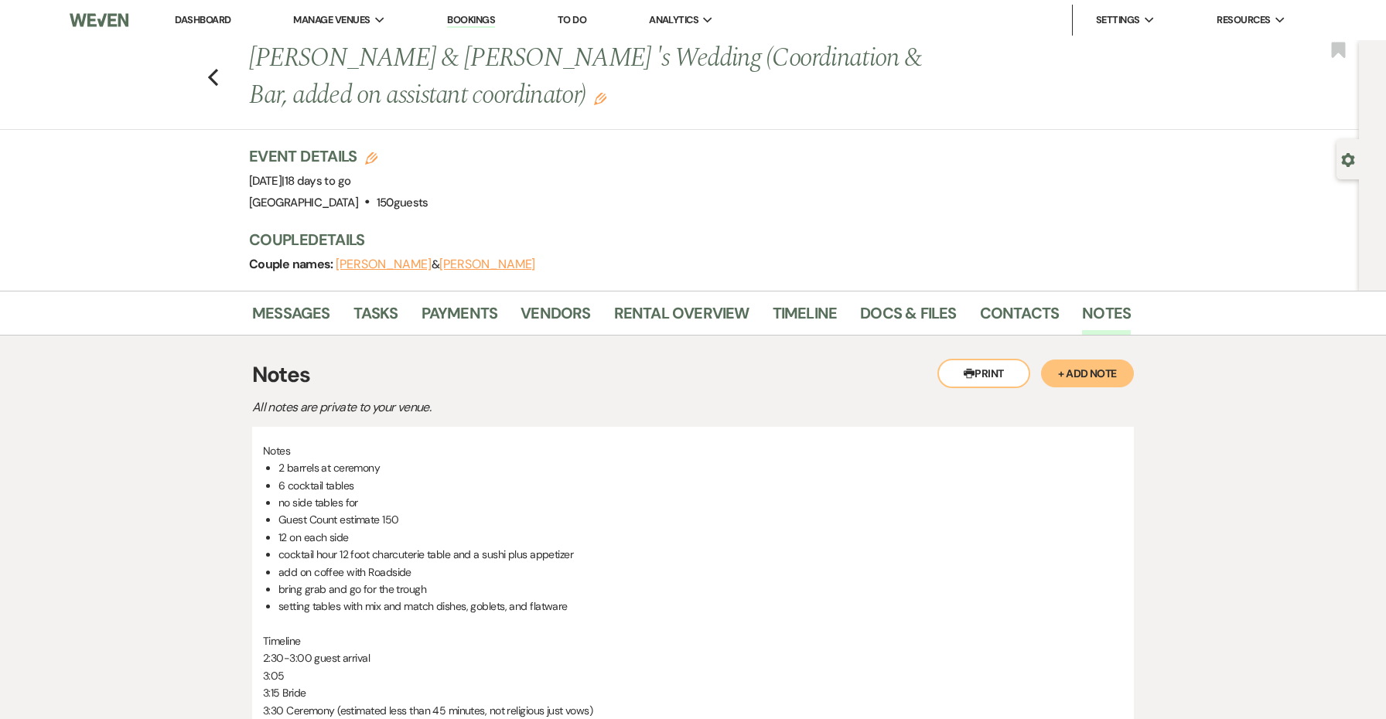
scroll to position [0, 0]
click at [299, 308] on link "Messages" at bounding box center [291, 318] width 78 height 34
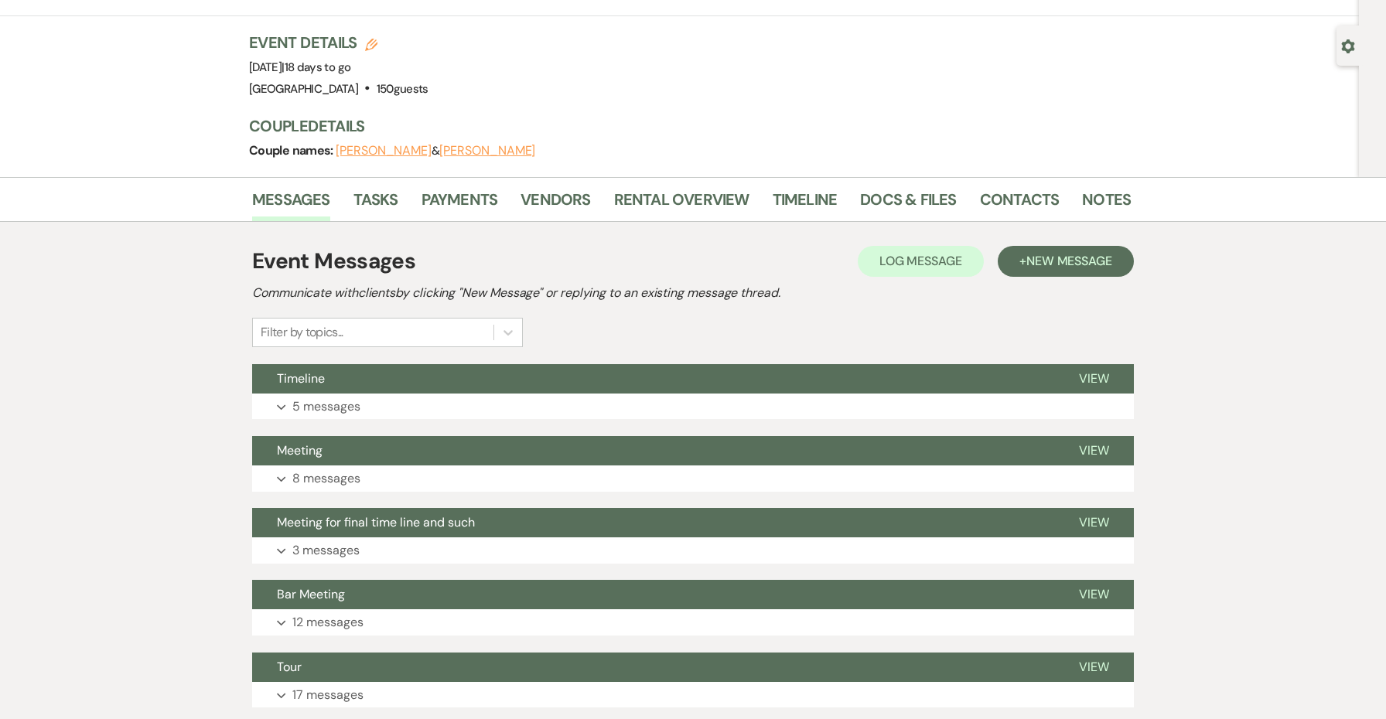
scroll to position [124, 0]
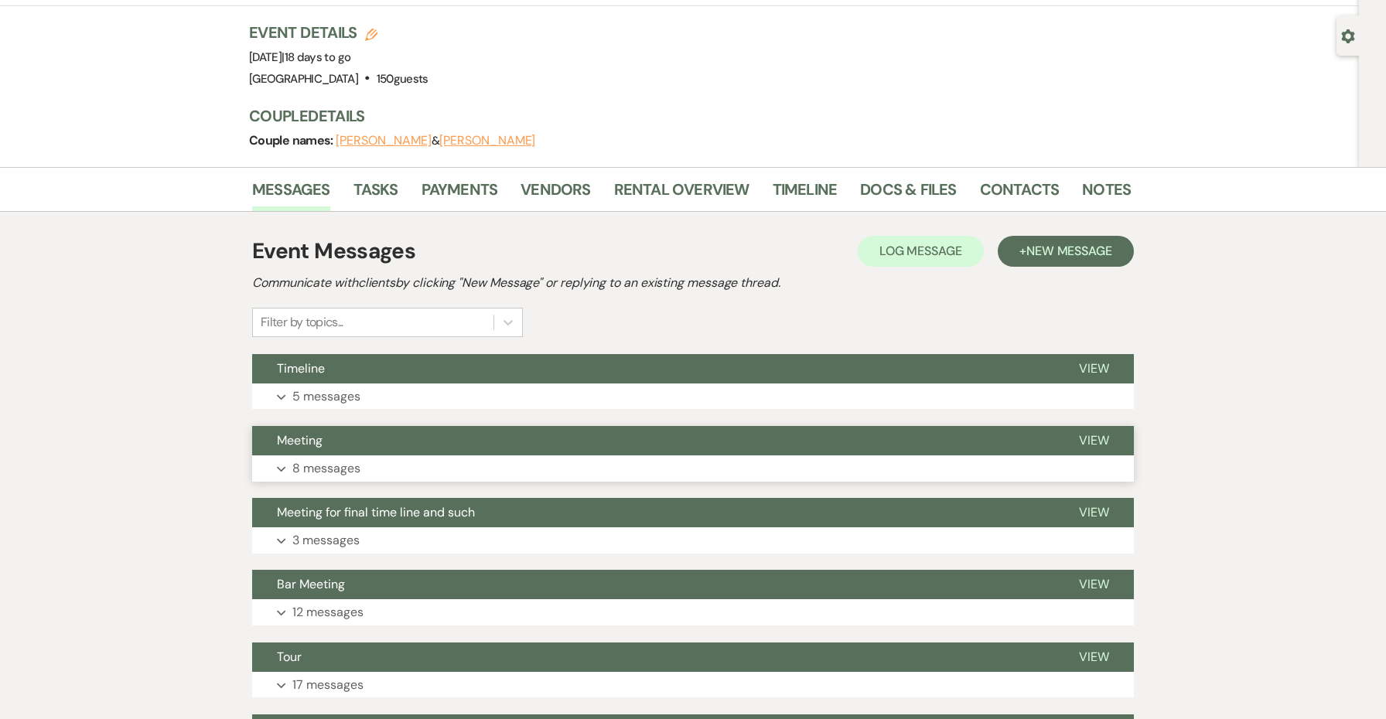
click at [456, 468] on button "Expand 8 messages" at bounding box center [693, 468] width 882 height 26
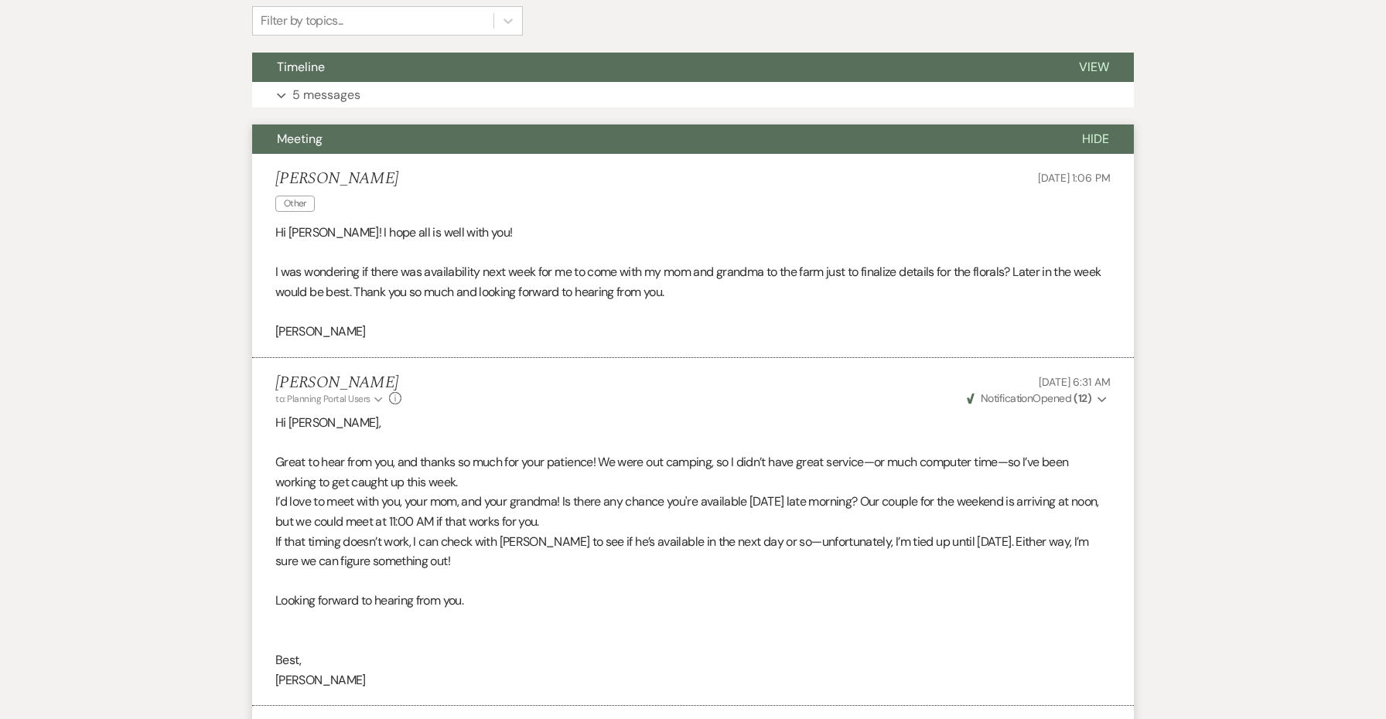
scroll to position [151, 0]
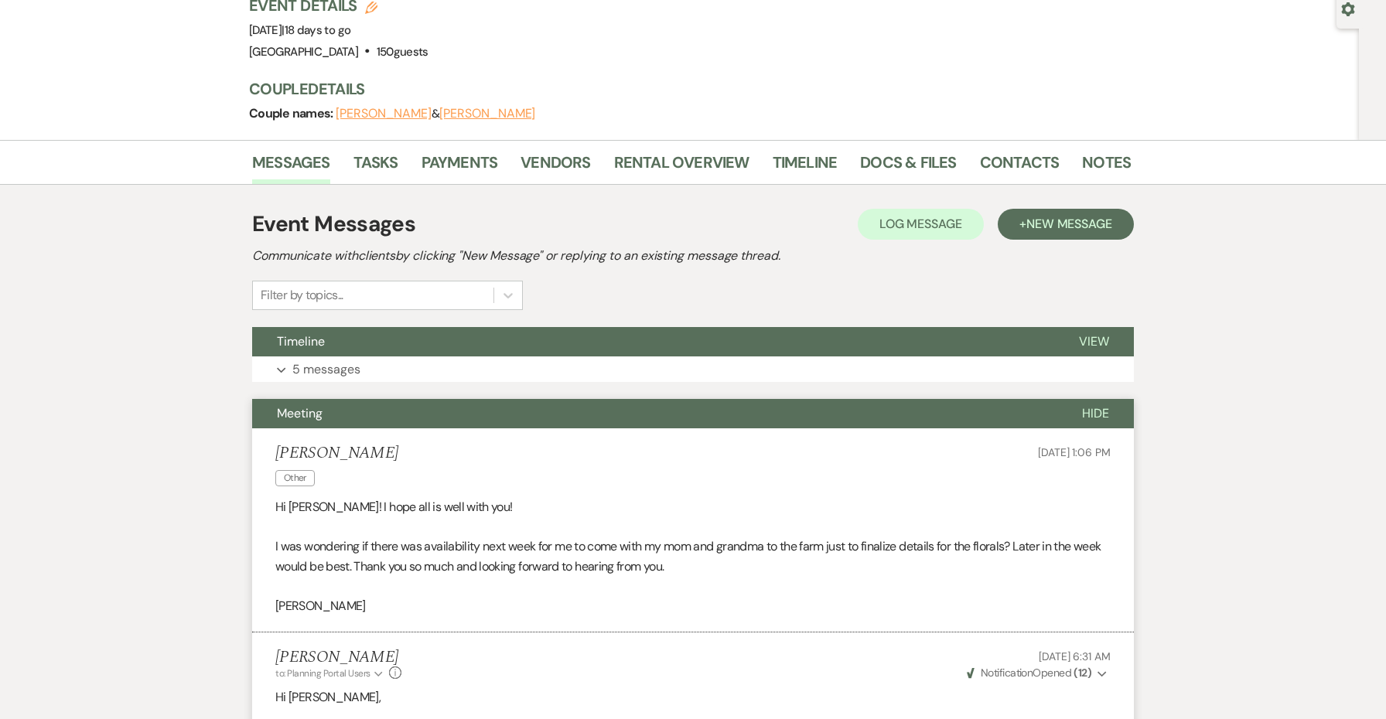
click at [421, 408] on button "Meeting" at bounding box center [654, 413] width 805 height 29
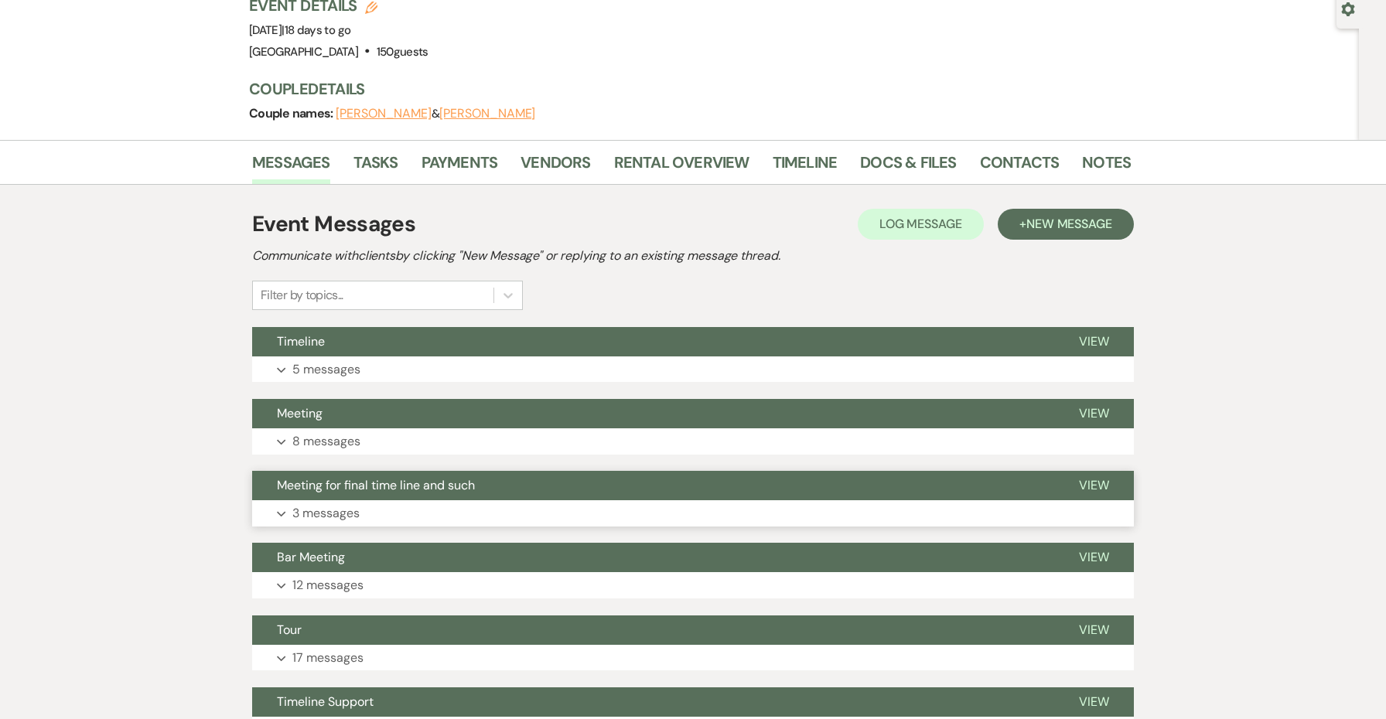
click at [828, 490] on button "Meeting for final time line and such" at bounding box center [653, 485] width 802 height 29
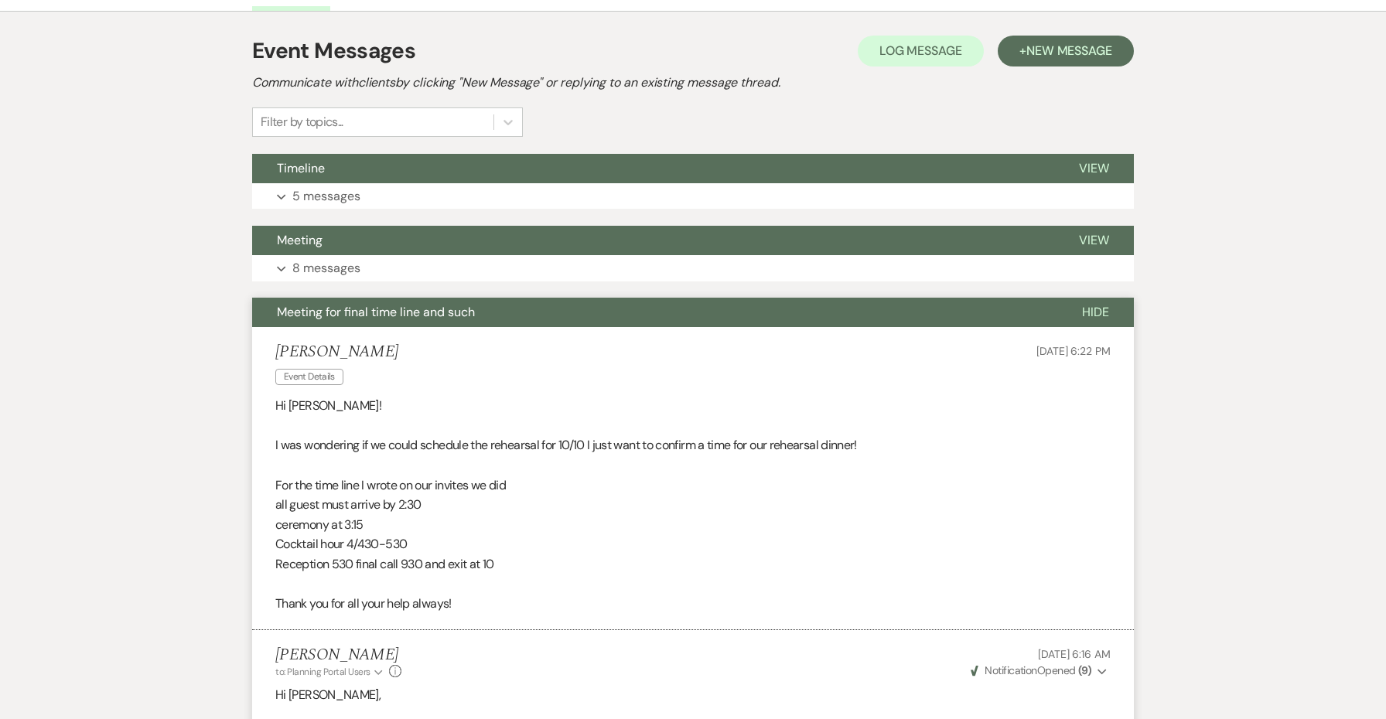
scroll to position [296, 0]
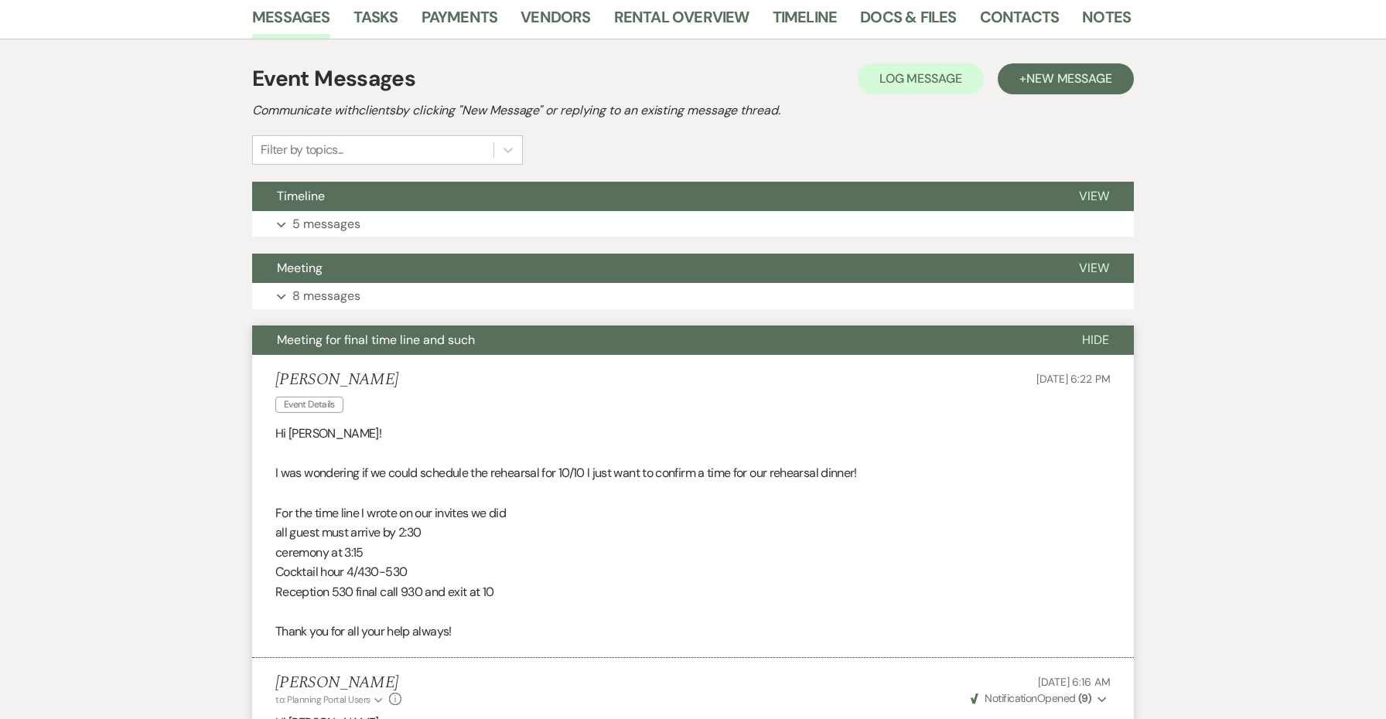
click at [752, 340] on button "Meeting for final time line and such" at bounding box center [654, 340] width 805 height 29
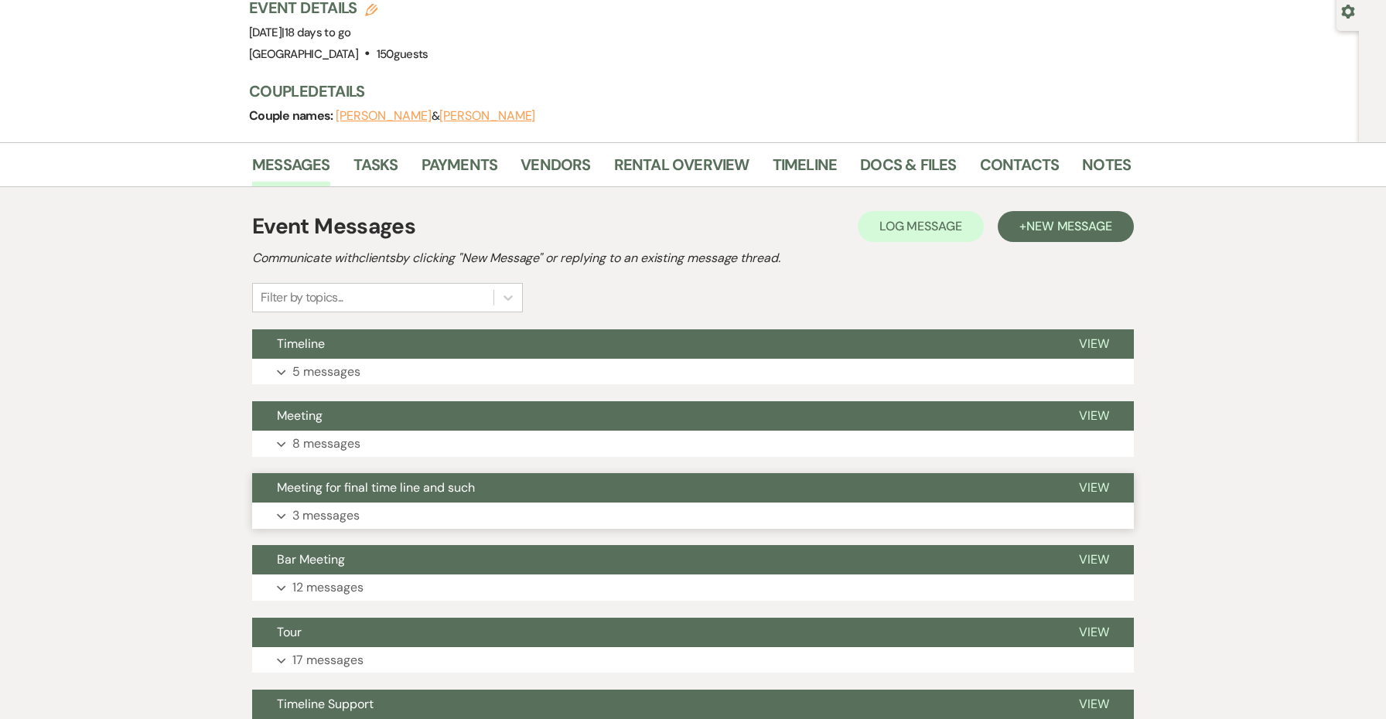
scroll to position [8, 0]
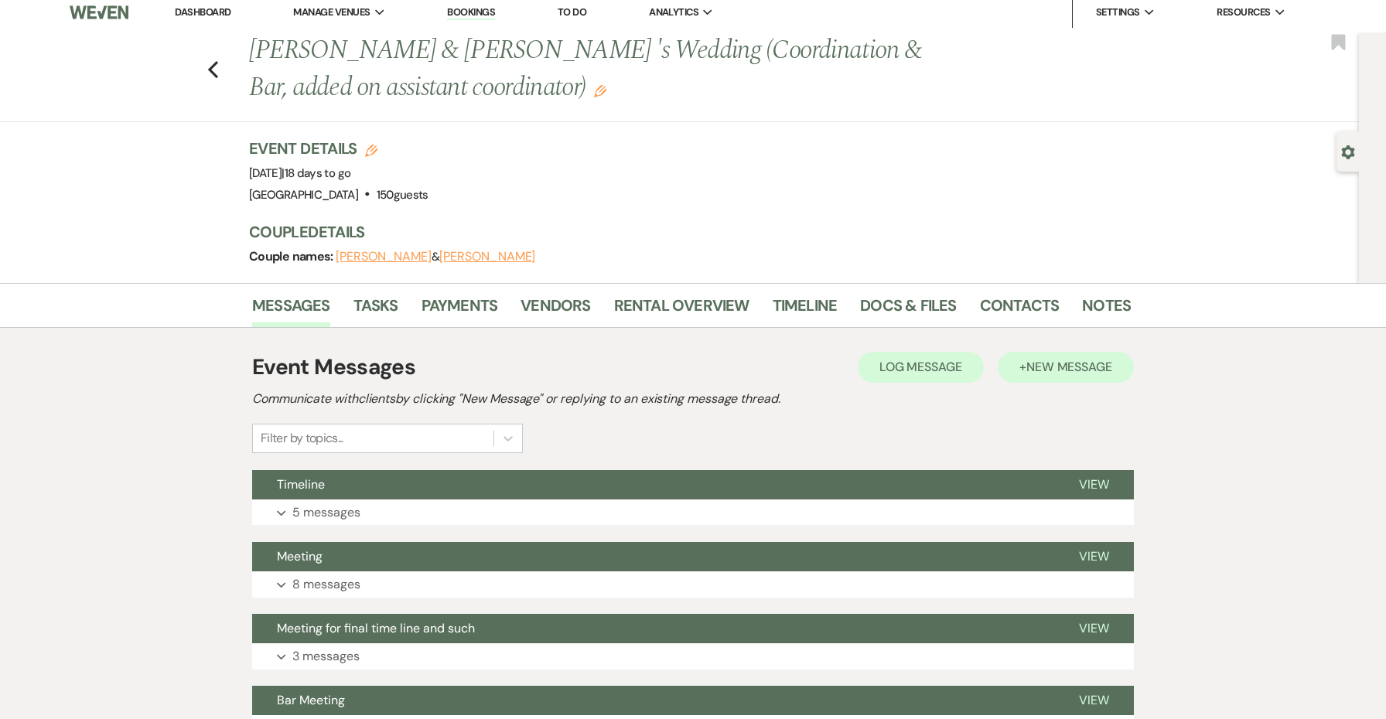
click at [1056, 361] on span "New Message" at bounding box center [1069, 367] width 86 height 16
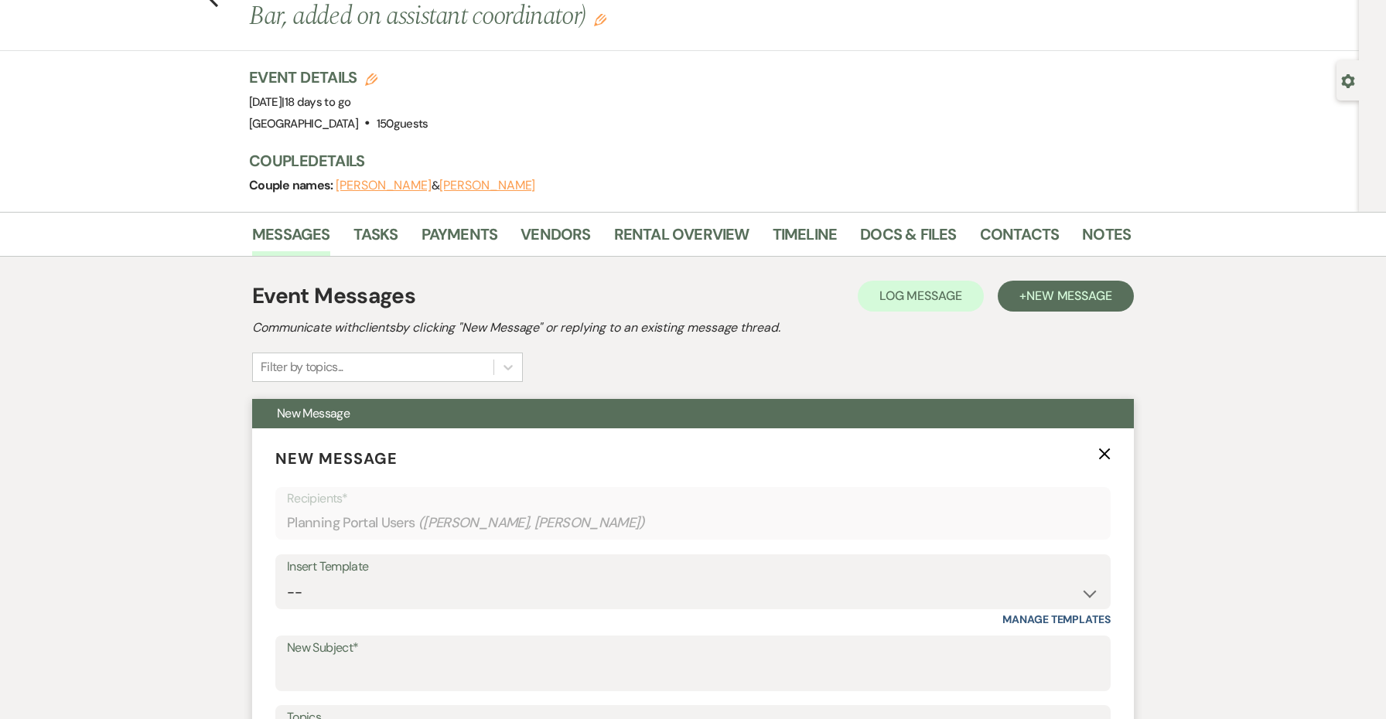
scroll to position [364, 0]
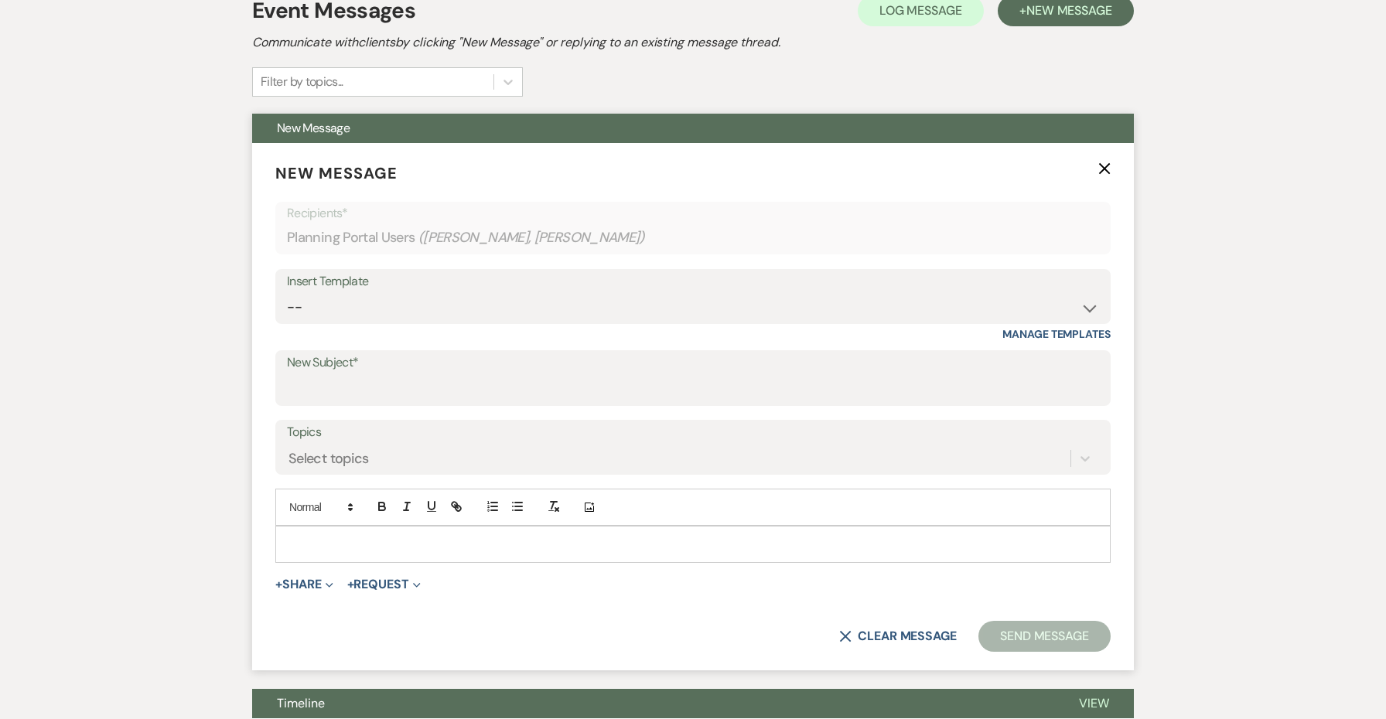
click at [453, 544] on p at bounding box center [693, 544] width 810 height 17
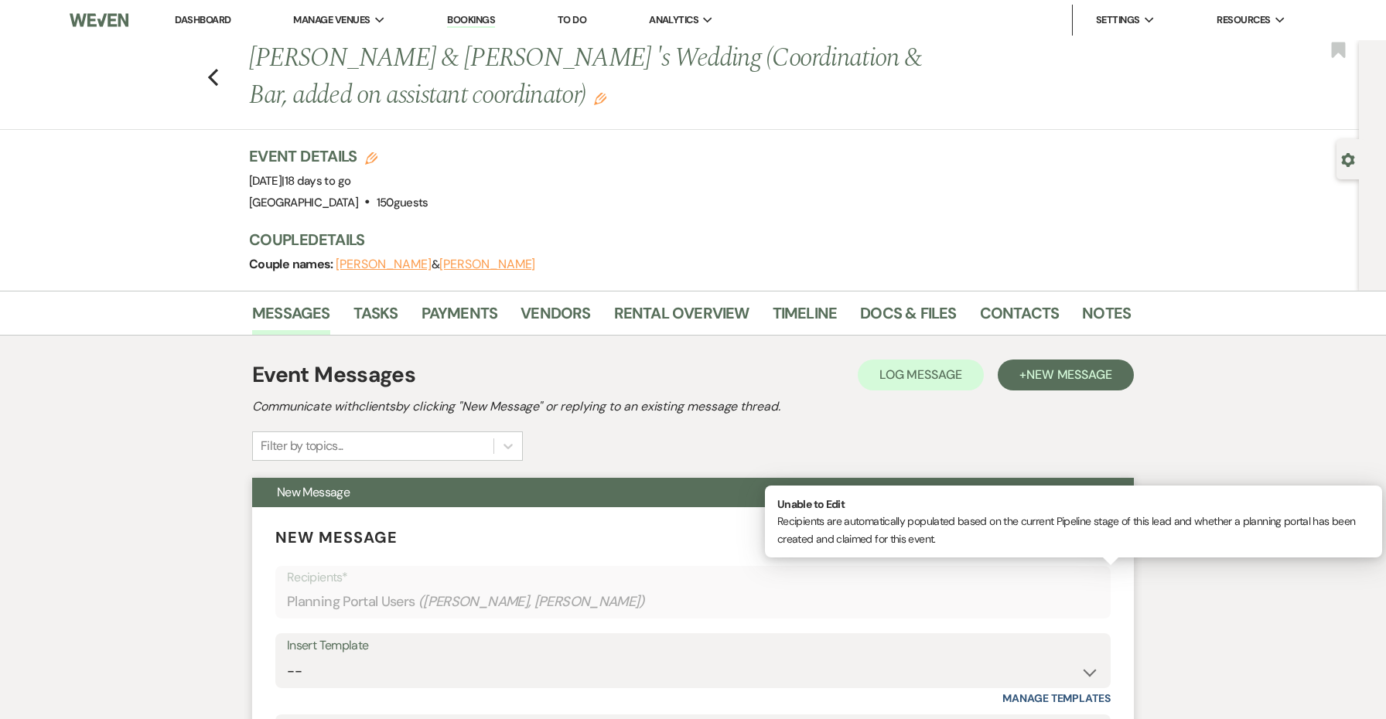
scroll to position [0, 0]
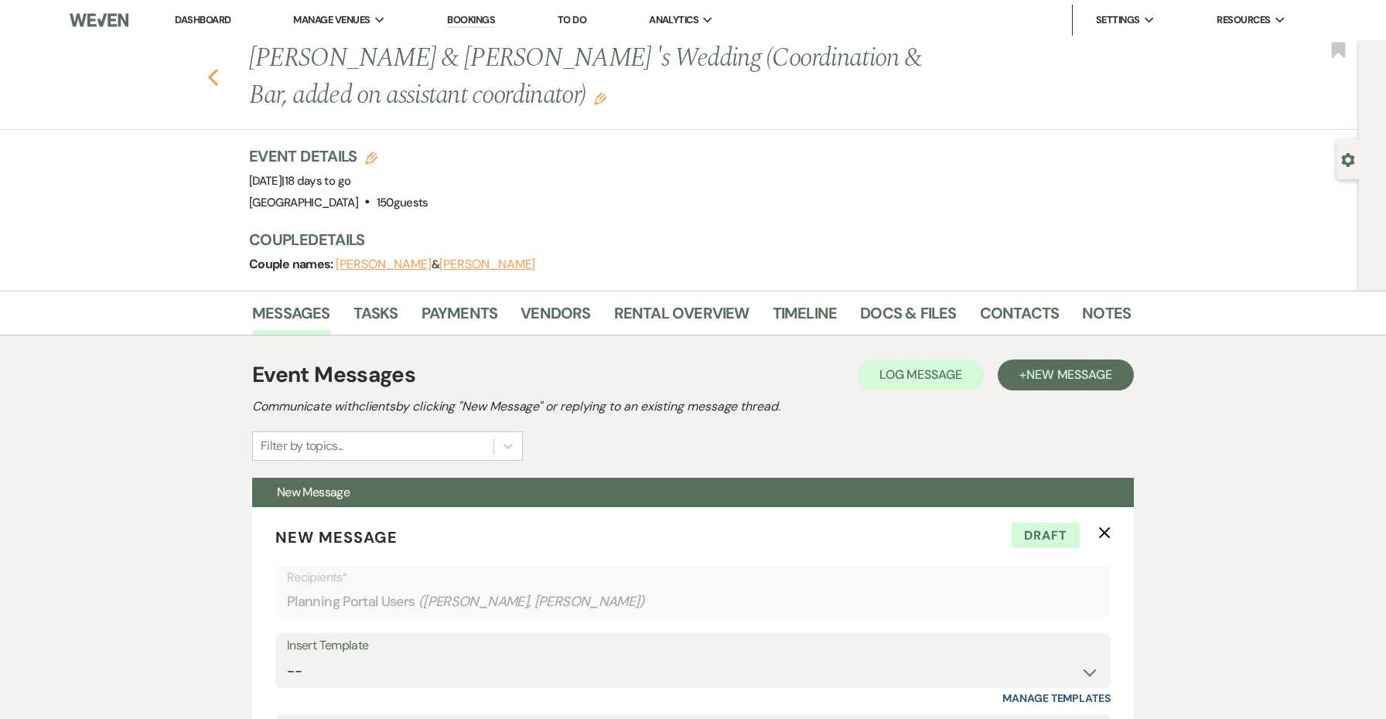
click at [214, 77] on icon "Previous" at bounding box center [213, 77] width 12 height 19
select select "8"
select select "5"
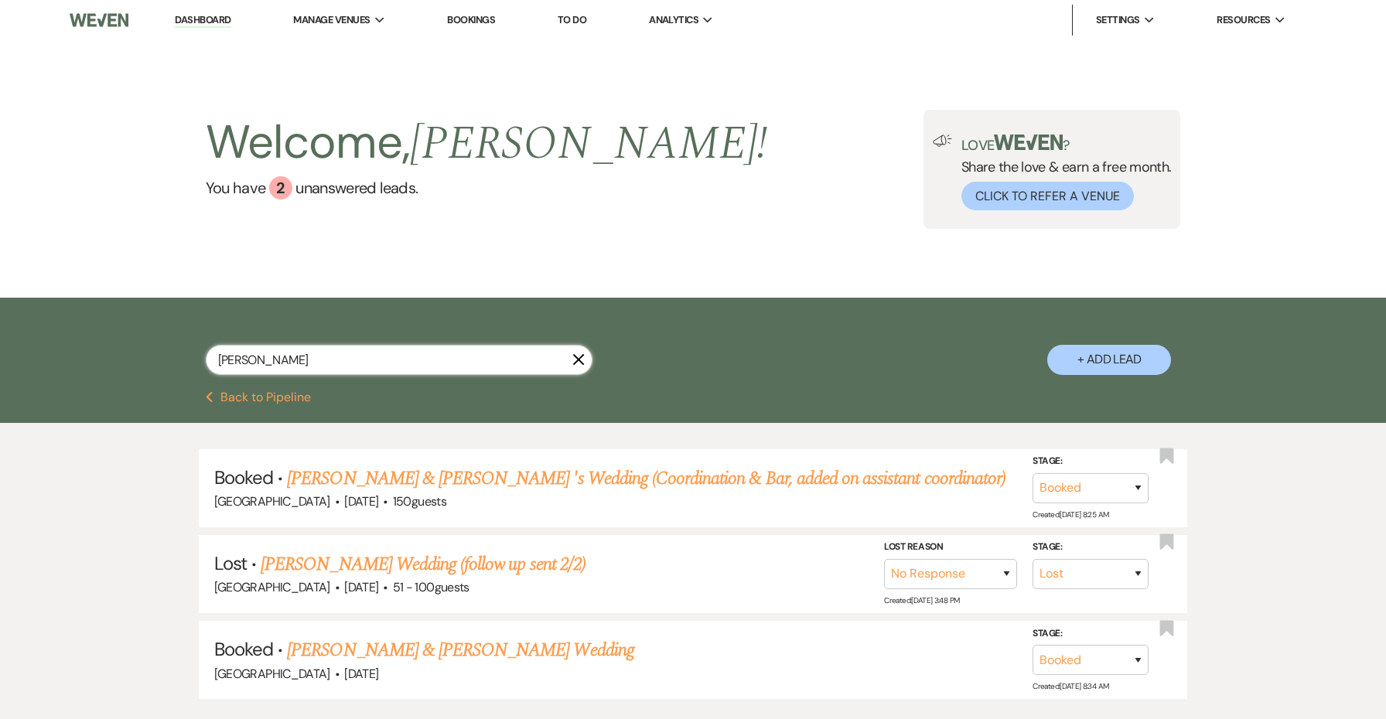
click at [324, 363] on input "alaina" at bounding box center [399, 360] width 387 height 30
type input "Andrews"
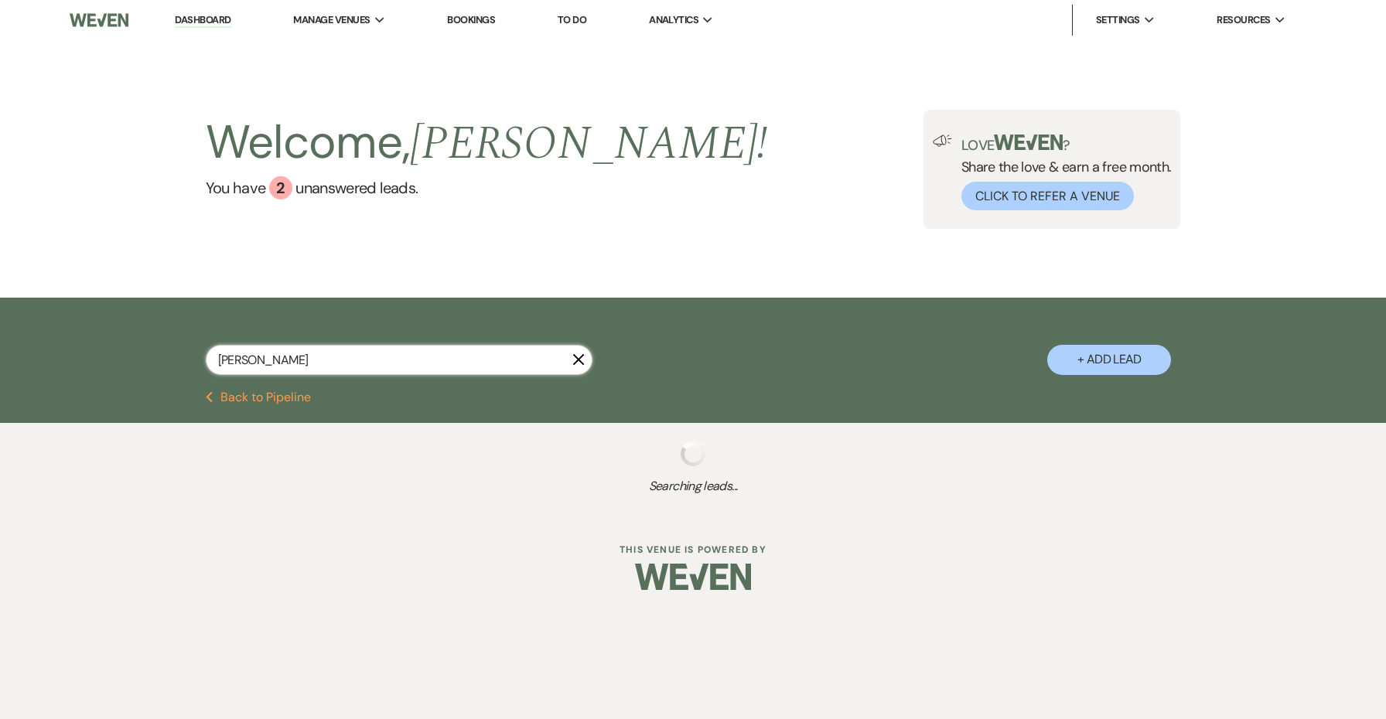
select select "8"
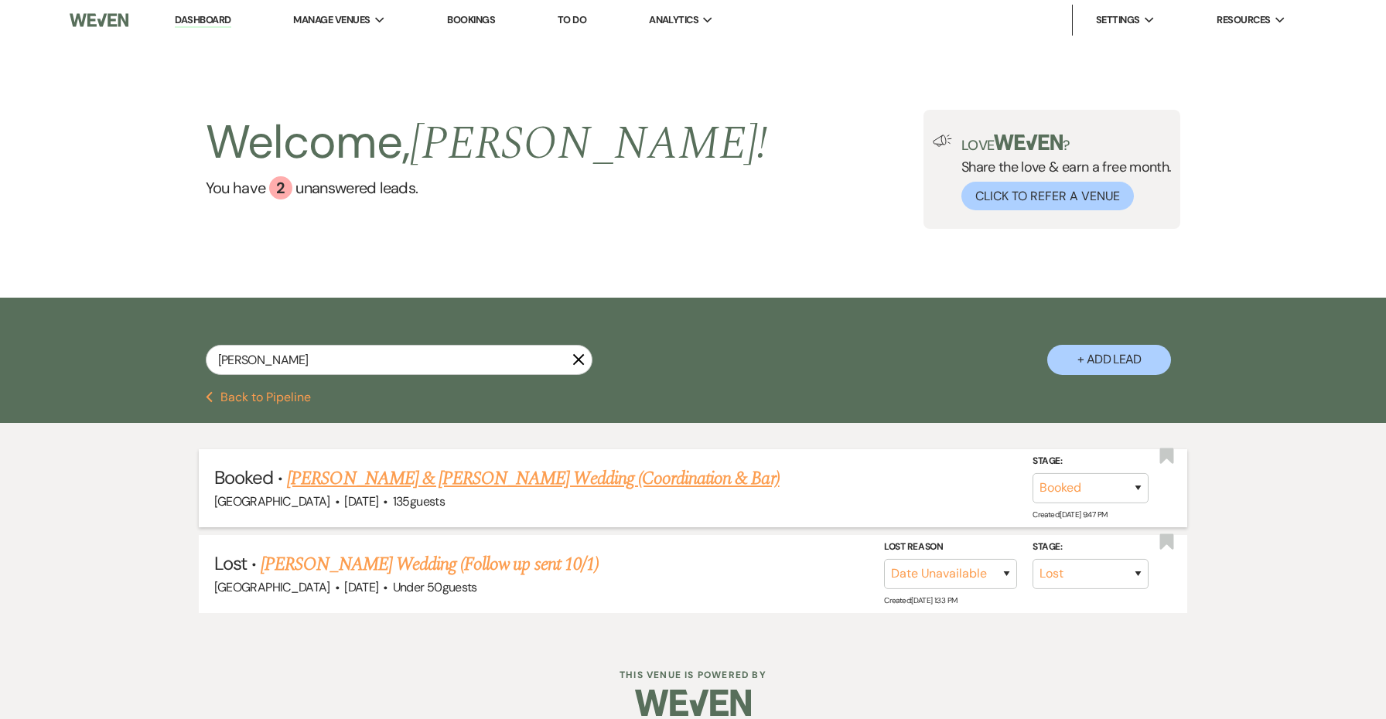
click at [305, 483] on link "[PERSON_NAME] & [PERSON_NAME] Wedding (Coordination & Bar)" at bounding box center [533, 479] width 492 height 28
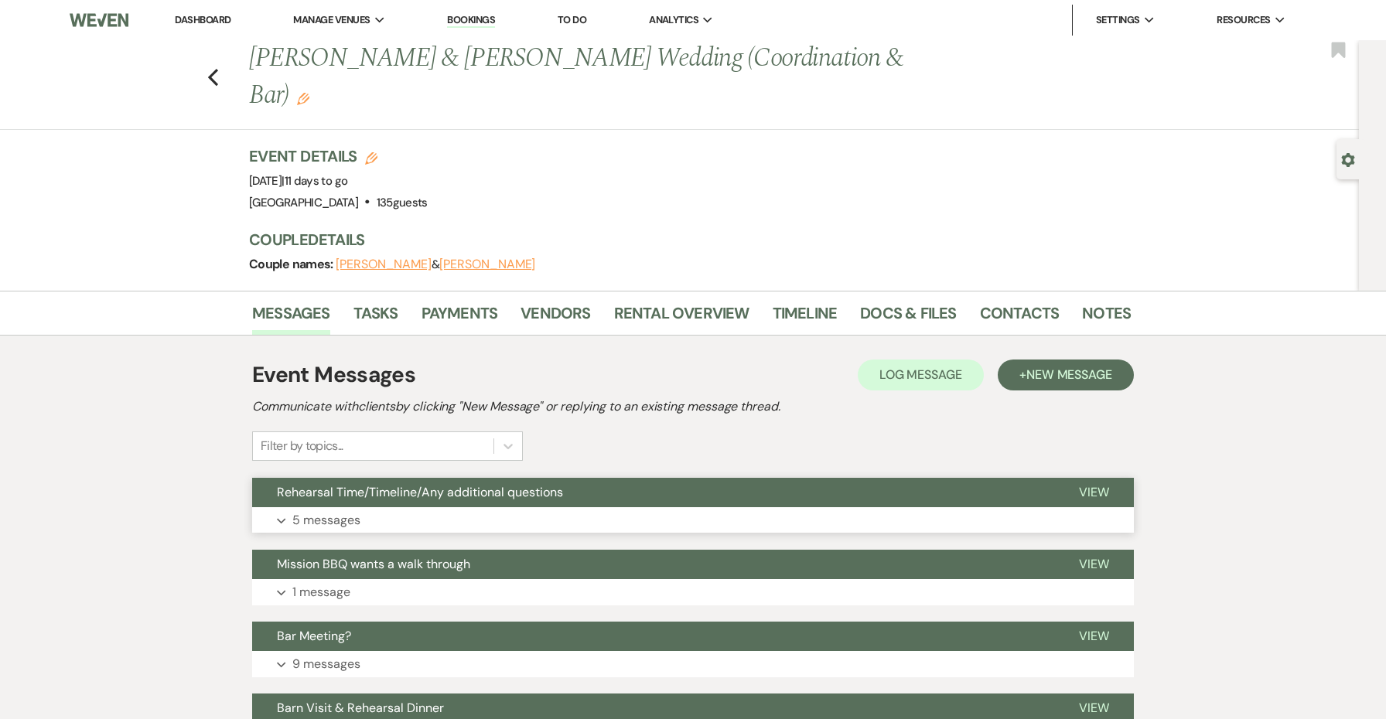
click at [474, 507] on button "Expand 5 messages" at bounding box center [693, 520] width 882 height 26
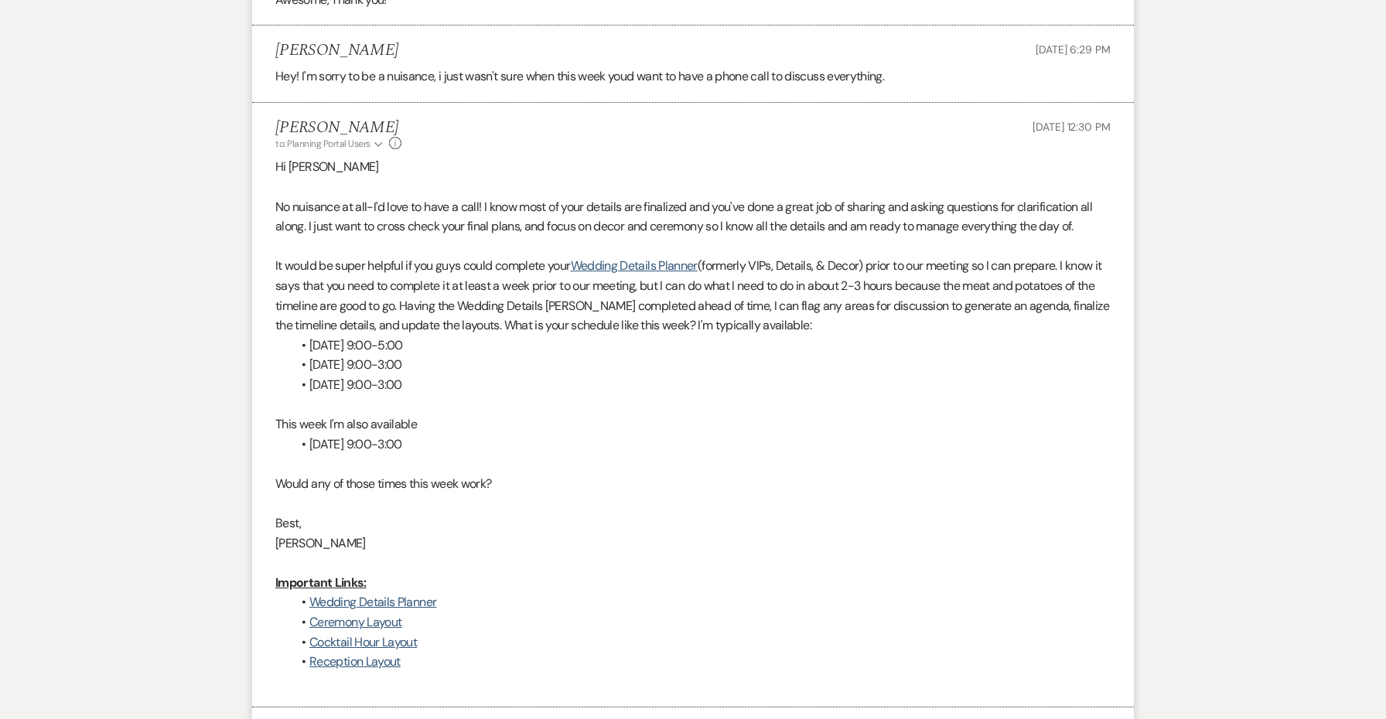
scroll to position [2631, 0]
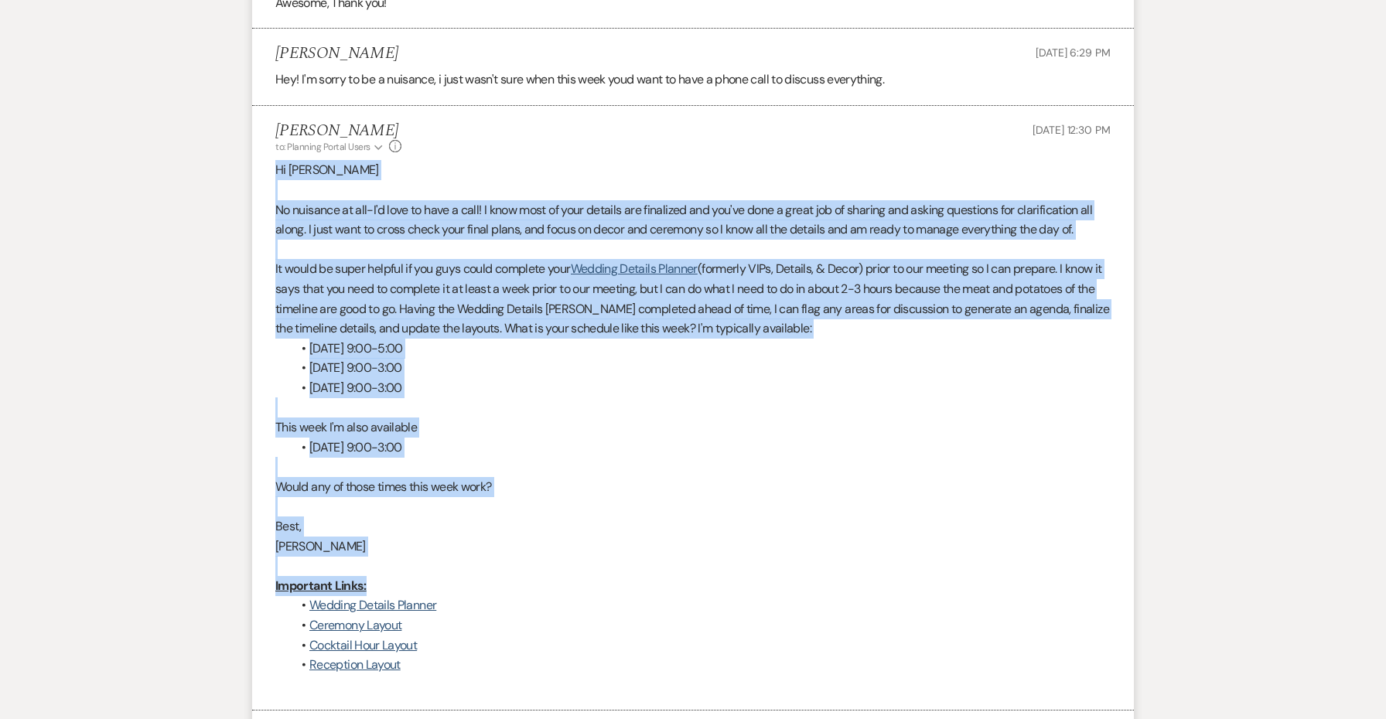
drag, startPoint x: 431, startPoint y: 502, endPoint x: 206, endPoint y: 99, distance: 461.5
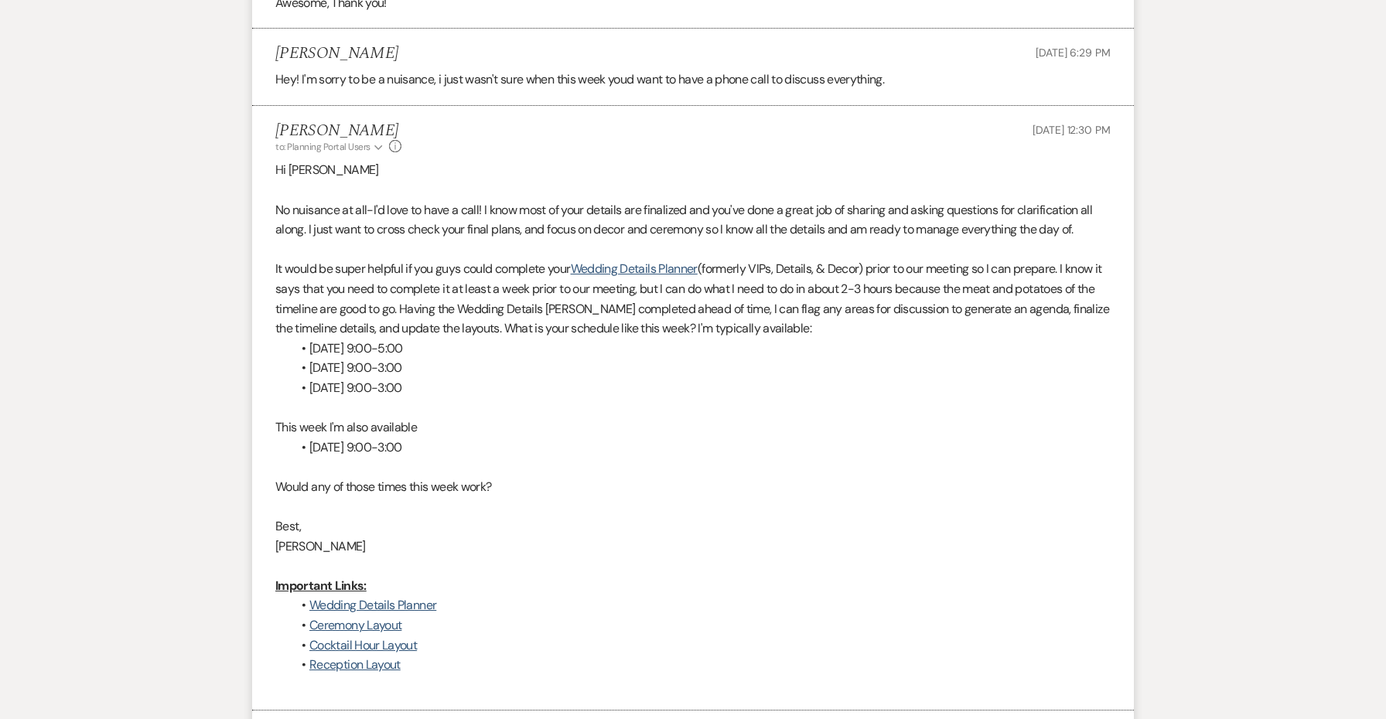
click at [318, 180] on p at bounding box center [692, 190] width 835 height 20
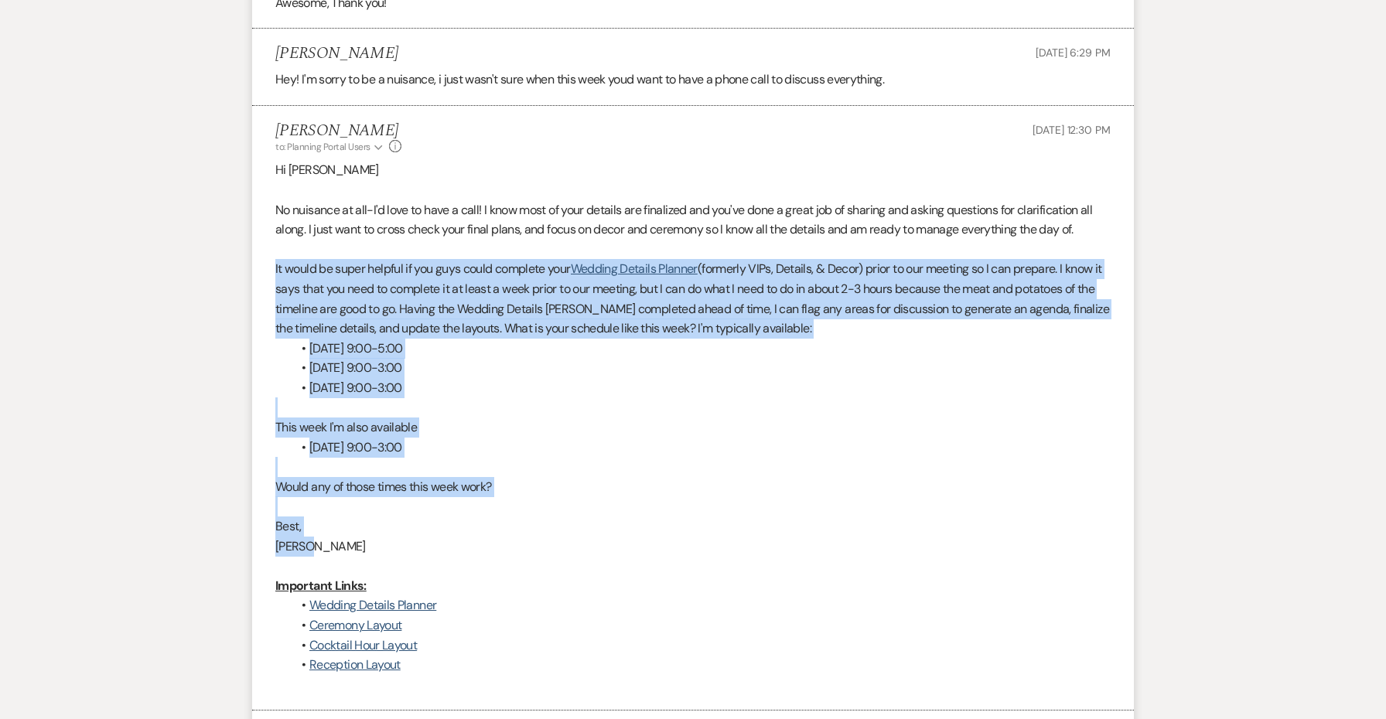
drag, startPoint x: 321, startPoint y: 465, endPoint x: 264, endPoint y: 200, distance: 270.6
click at [264, 200] on li "Jessie Brennan to: Planning Portal Users Expand Info Sep 22, 2025, 12:30 PM Hi …" at bounding box center [693, 408] width 882 height 605
copy div "It would be super helpful if you guys could complete your Wedding Details Plann…"
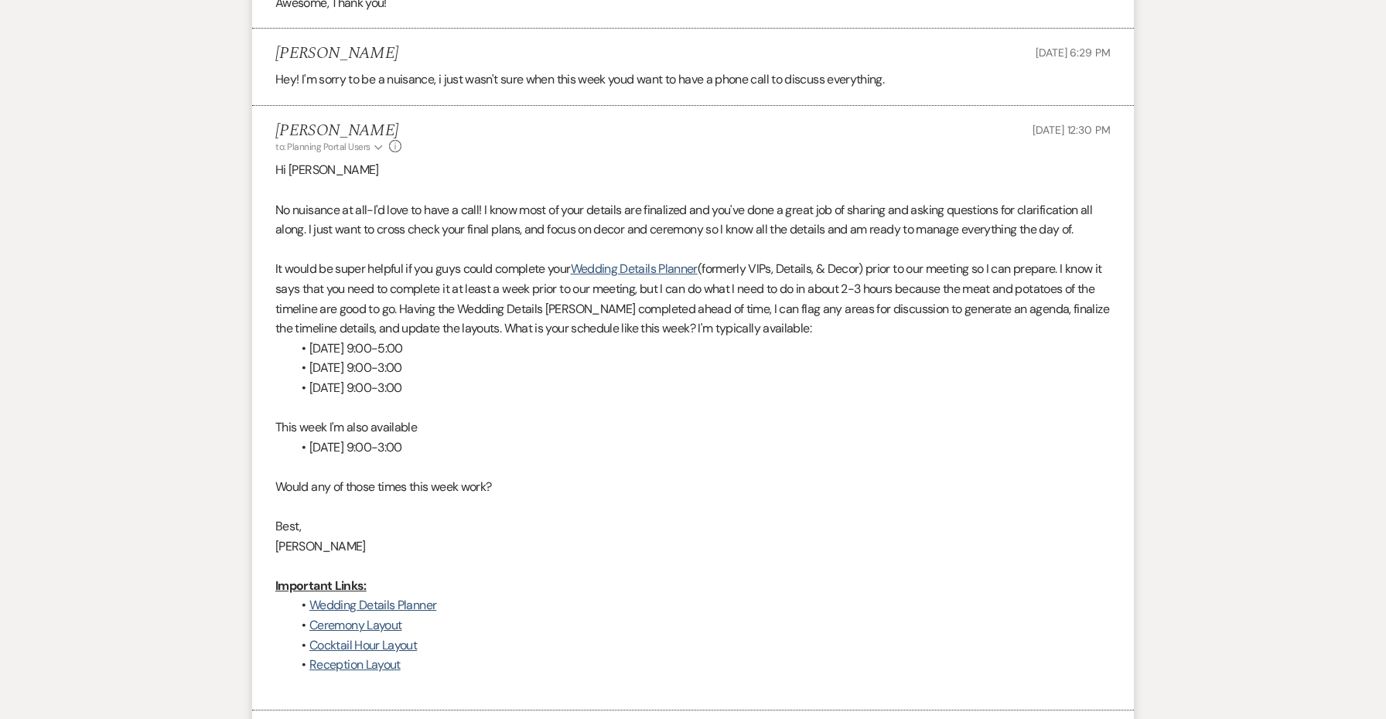
click at [510, 556] on p at bounding box center [692, 566] width 835 height 20
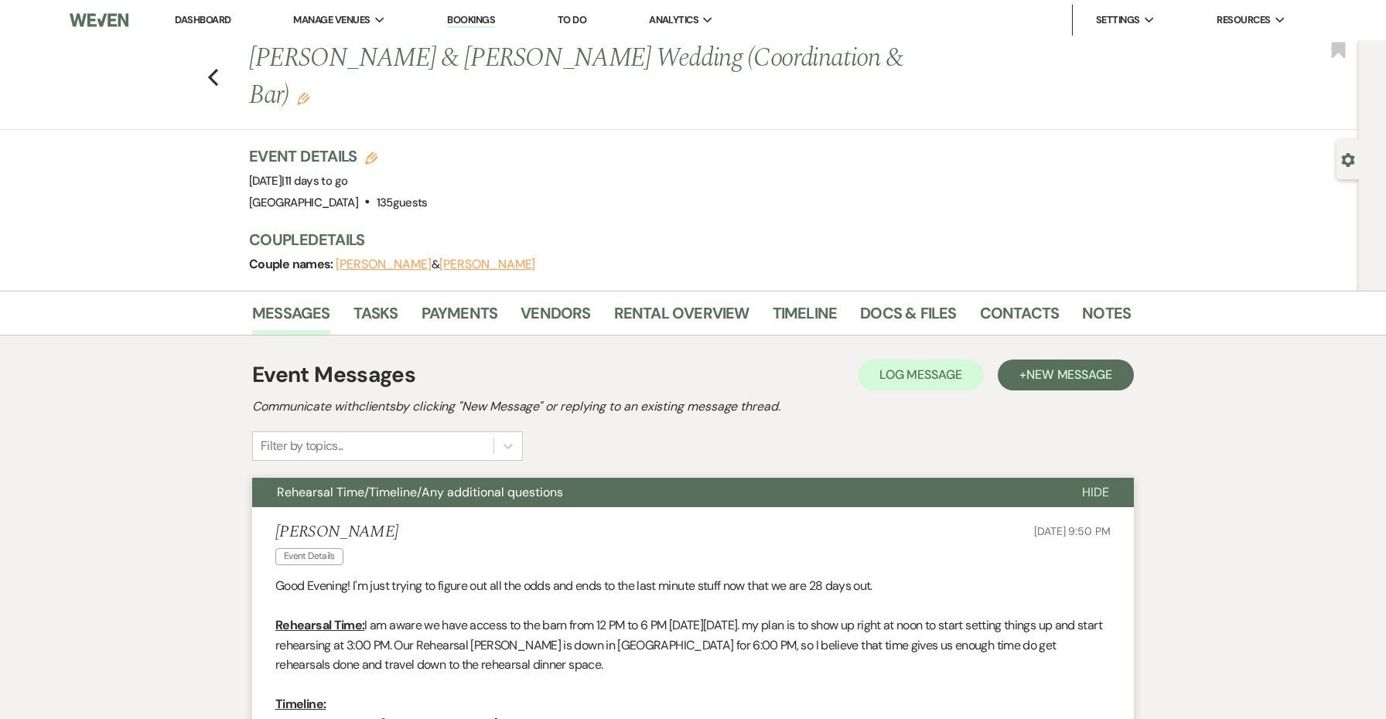
scroll to position [0, 0]
click at [211, 69] on use "button" at bounding box center [213, 77] width 10 height 17
select select "8"
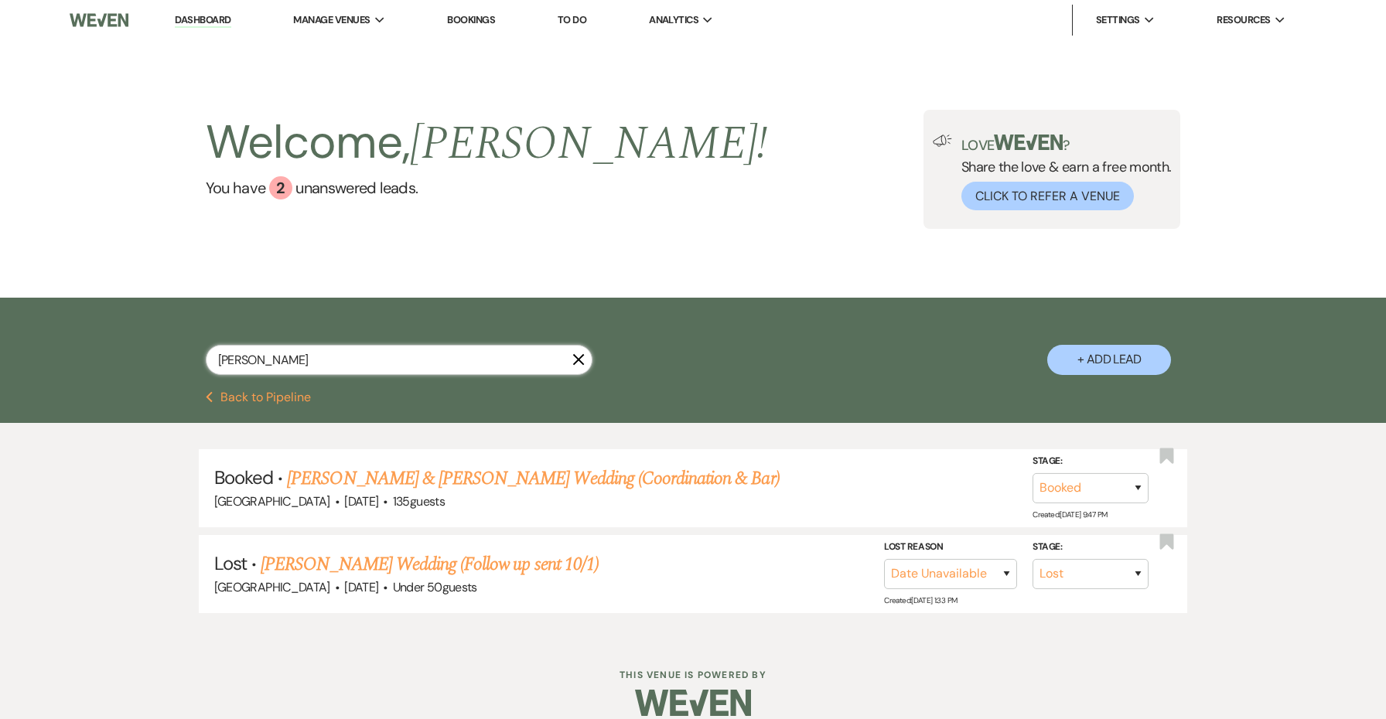
click at [306, 370] on input "Andrews" at bounding box center [399, 360] width 387 height 30
click at [305, 369] on input "Andrews" at bounding box center [399, 360] width 387 height 30
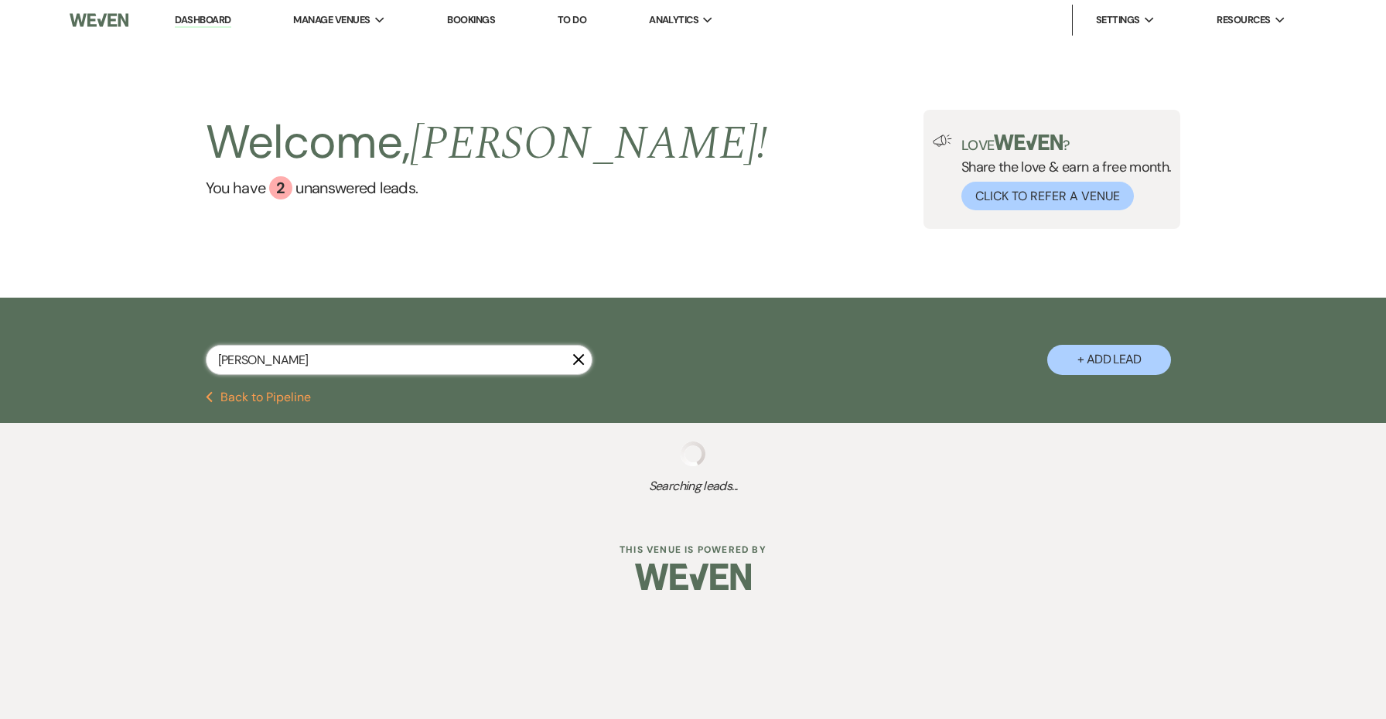
type input "alaina"
select select "2"
select select "8"
select select "5"
select select "8"
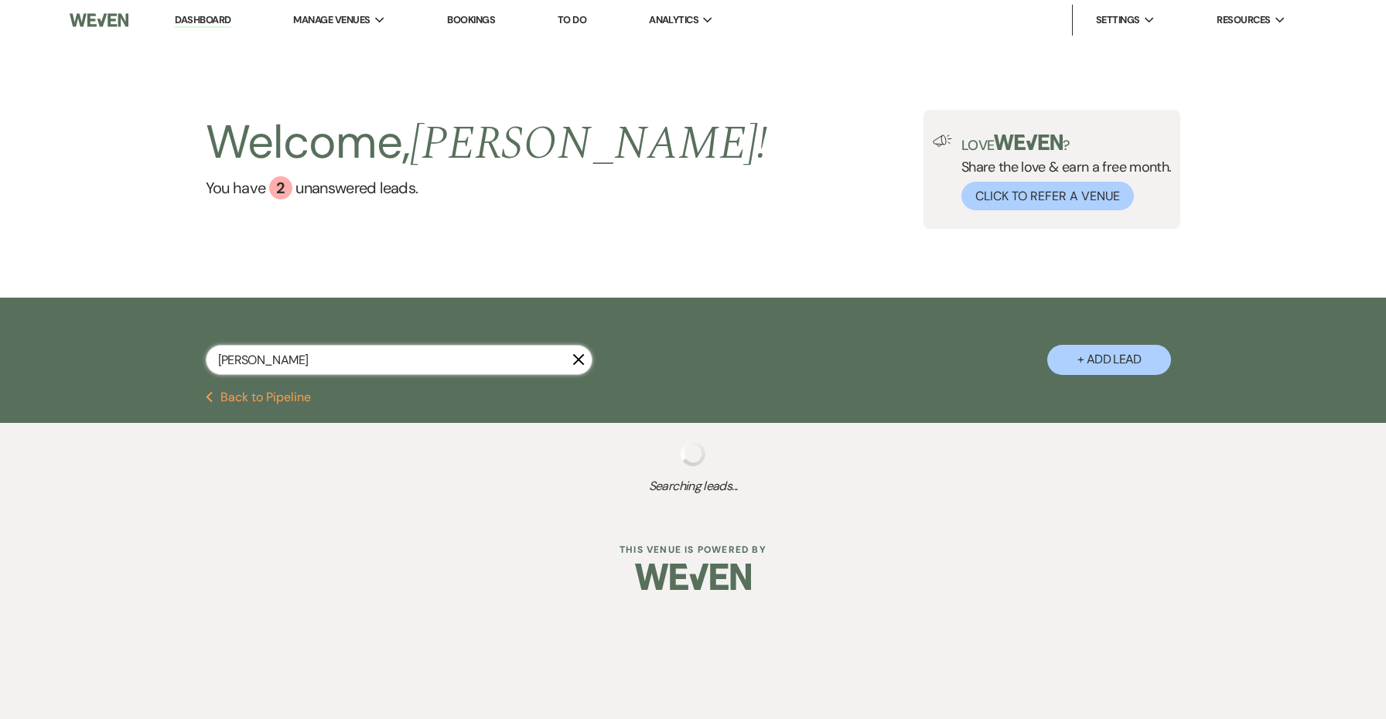
select select "5"
select select "8"
select select "5"
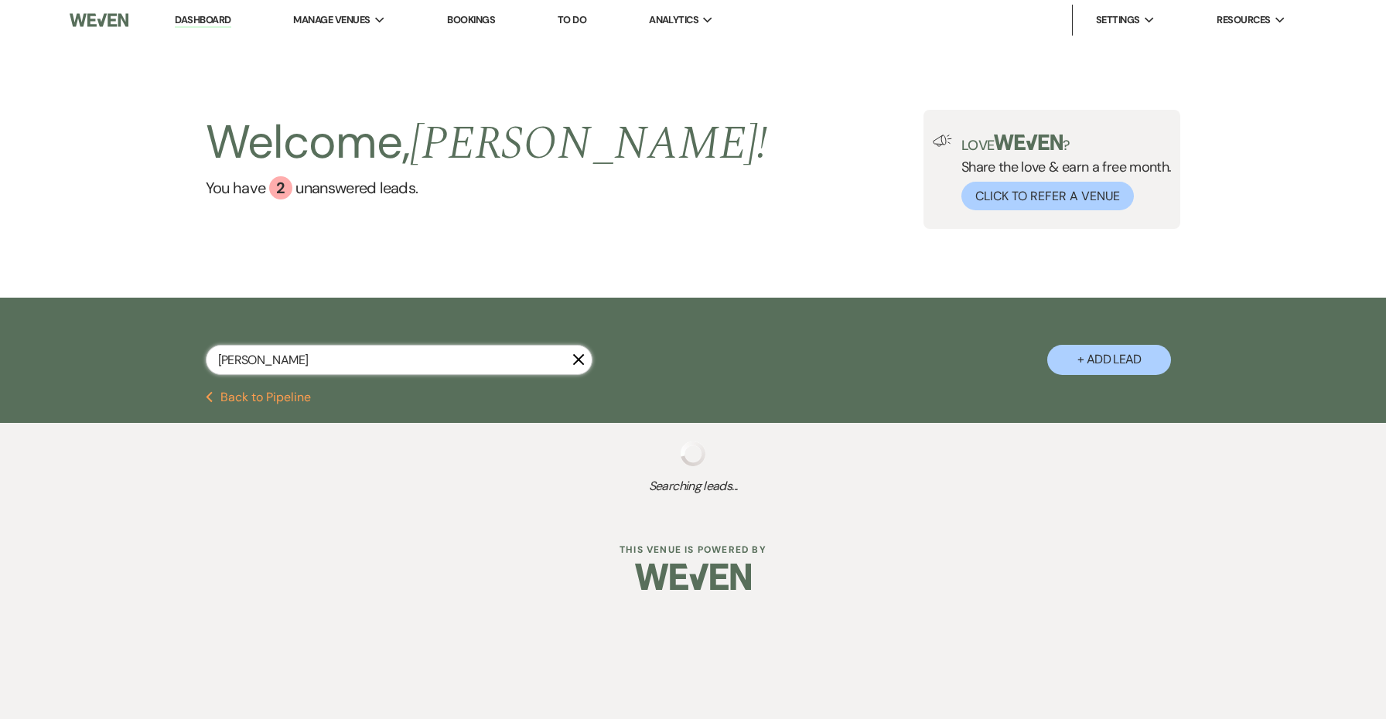
select select "8"
select select "5"
select select "8"
select select "5"
select select "8"
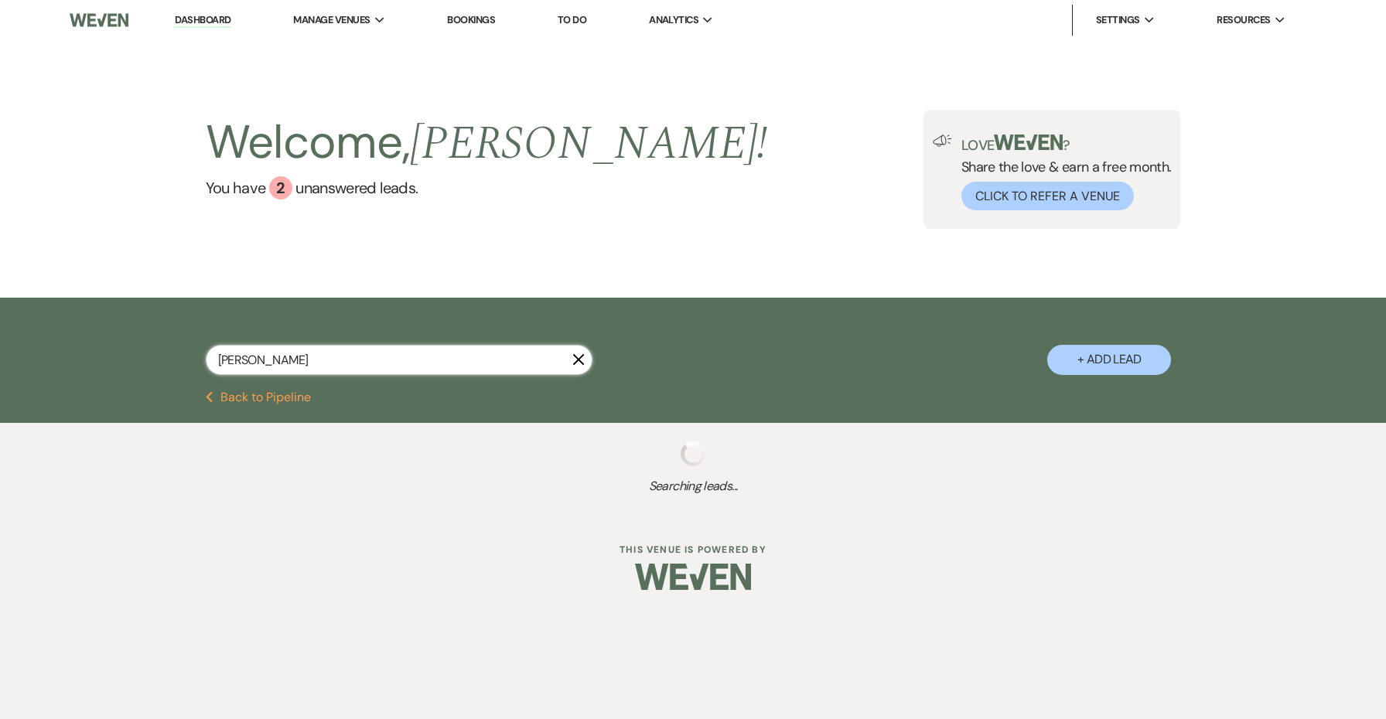
select select "5"
select select "8"
select select "5"
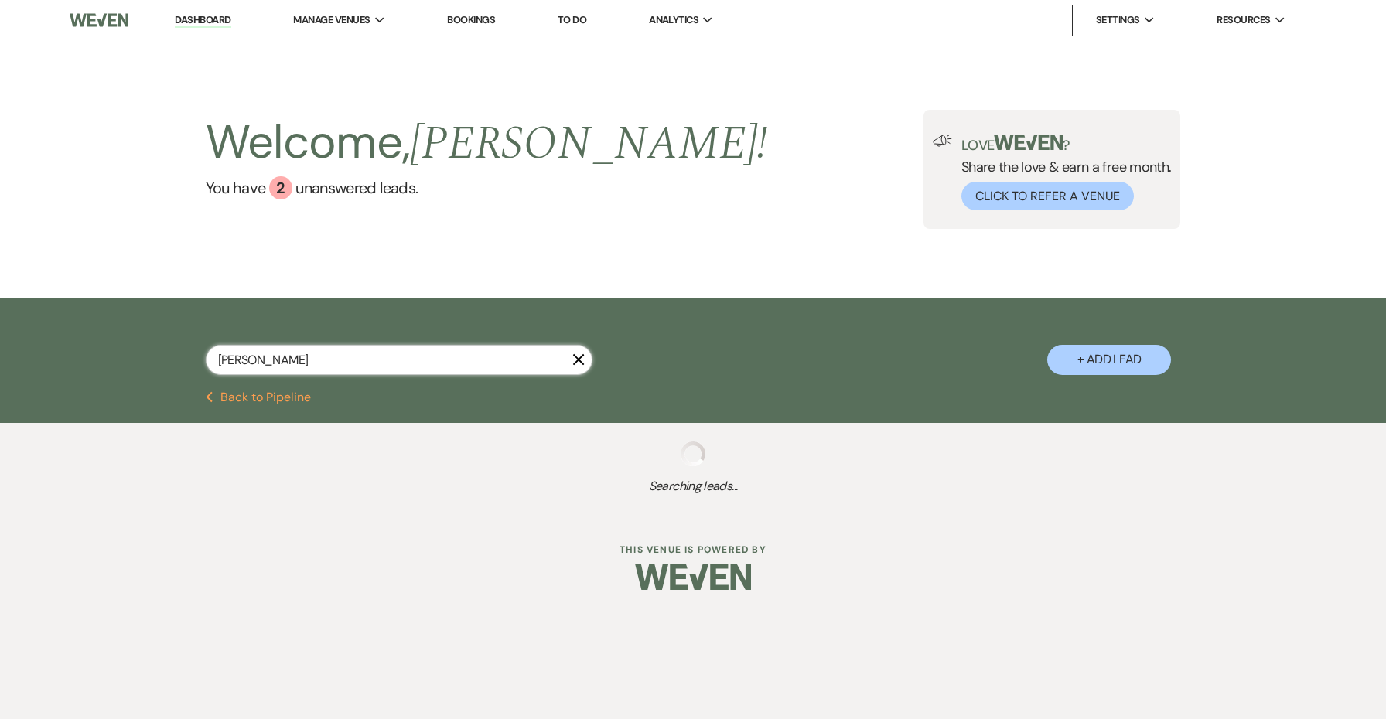
select select "8"
select select "5"
select select "8"
select select "5"
select select "8"
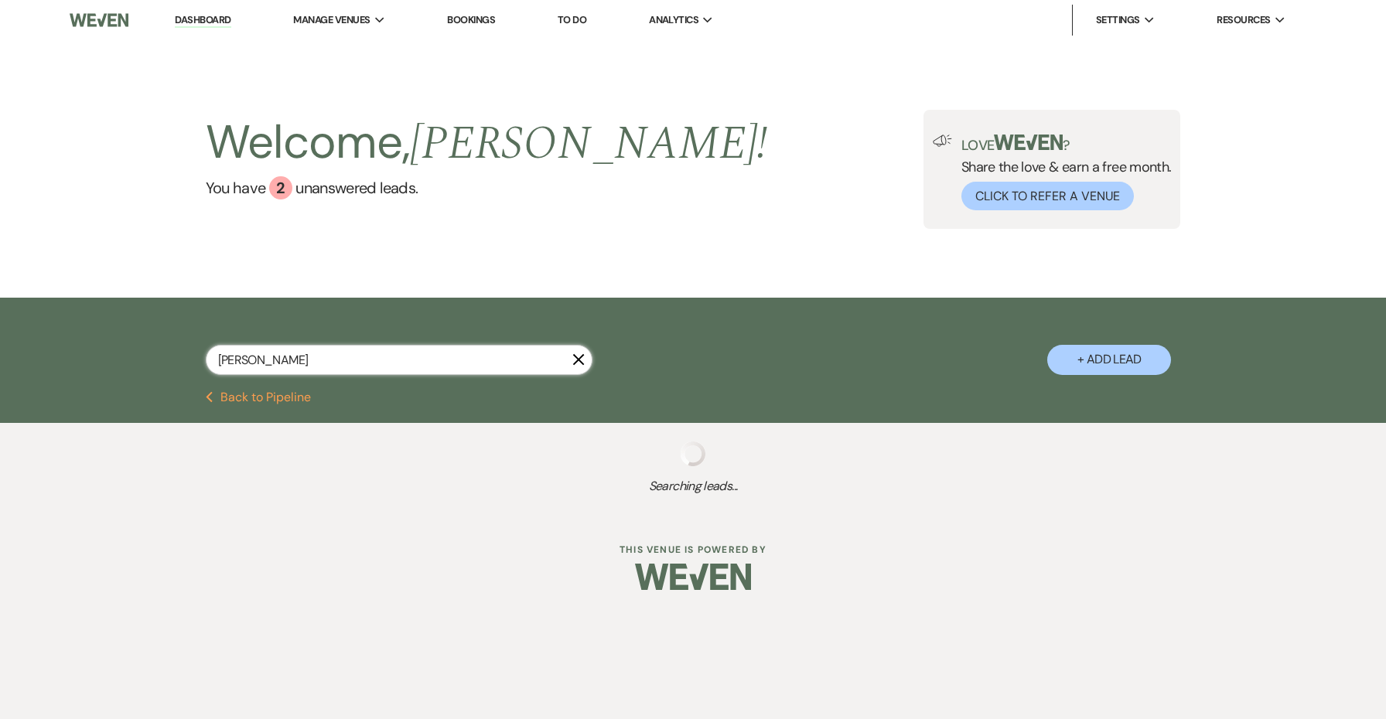
select select "5"
select select "8"
select select "4"
select select "8"
select select "6"
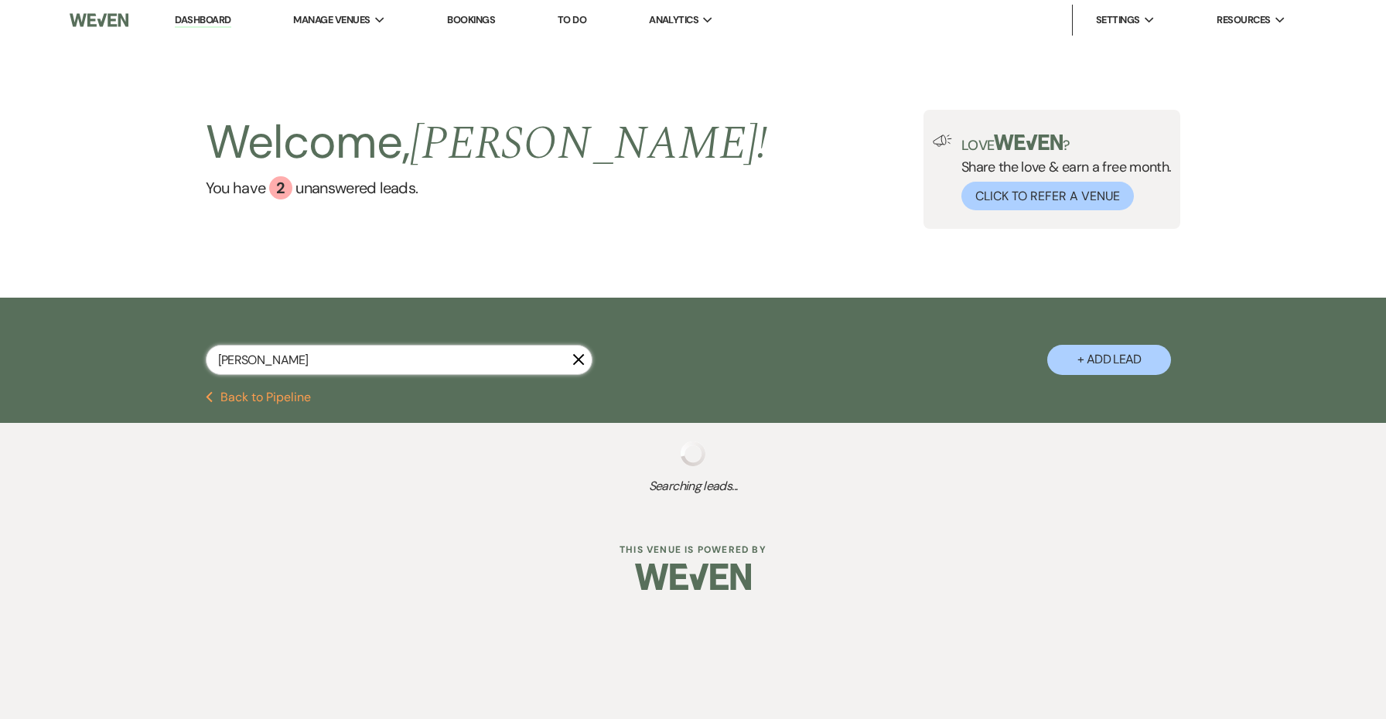
select select "8"
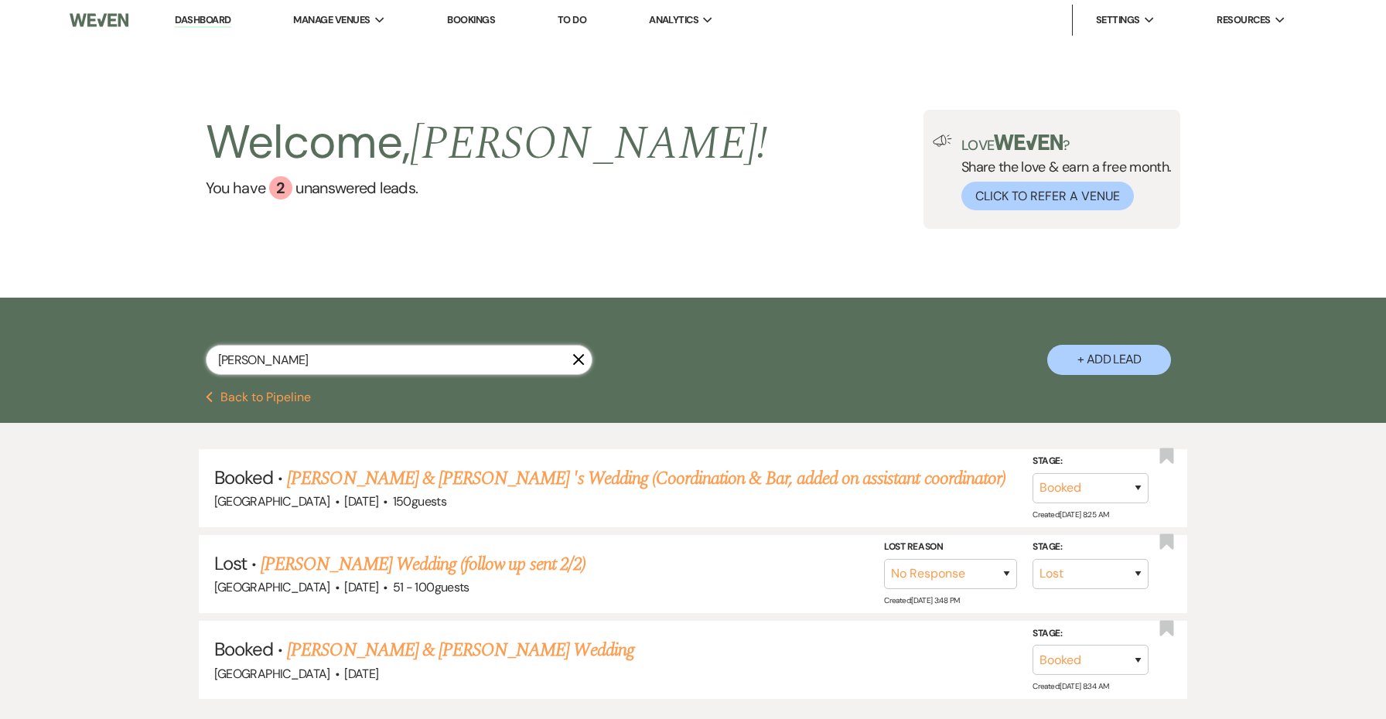
type input "Alaina"
drag, startPoint x: 305, startPoint y: 369, endPoint x: 411, endPoint y: 483, distance: 154.9
click at [411, 483] on link "Alaina Warner & Rich Albecker 's Wedding (Coordination & Bar, added on assistan…" at bounding box center [646, 479] width 718 height 28
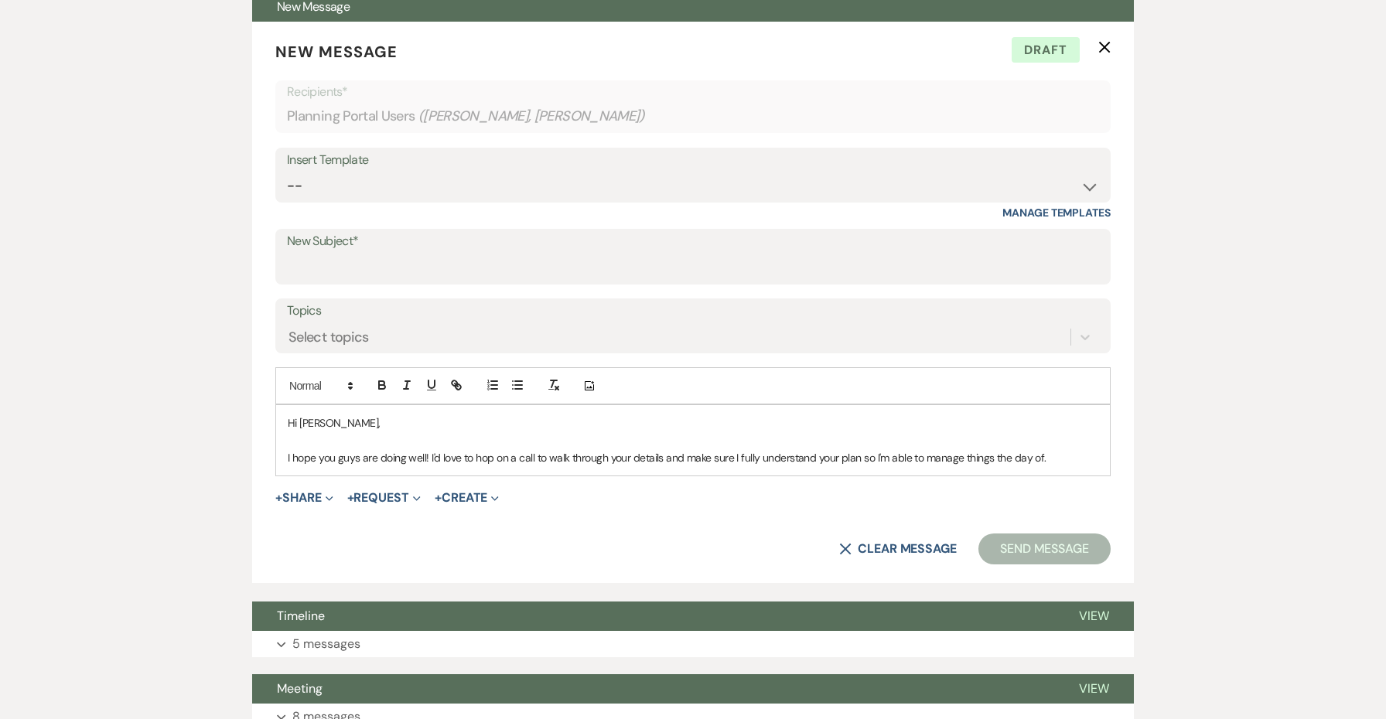
scroll to position [611, 0]
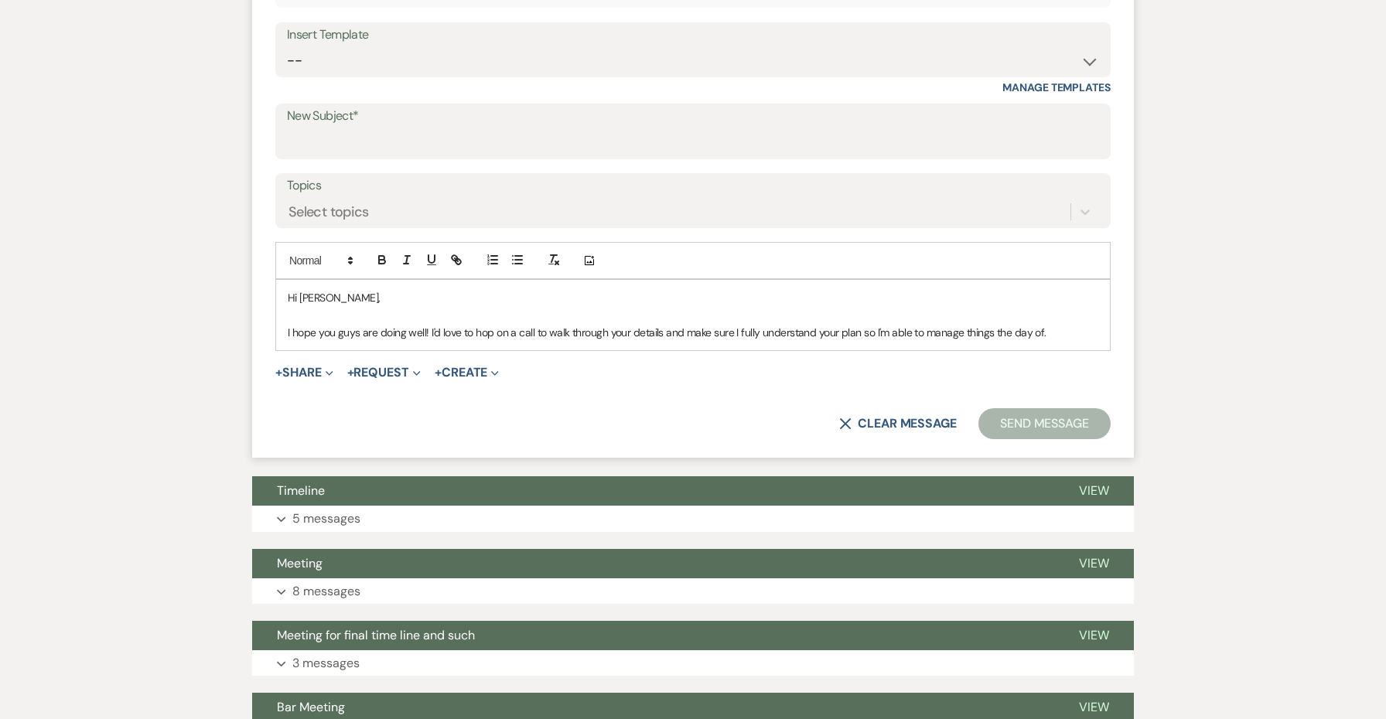
click at [498, 329] on p "I hope you guys are doing well! I'd love to hop on a call to walk through your …" at bounding box center [693, 332] width 810 height 17
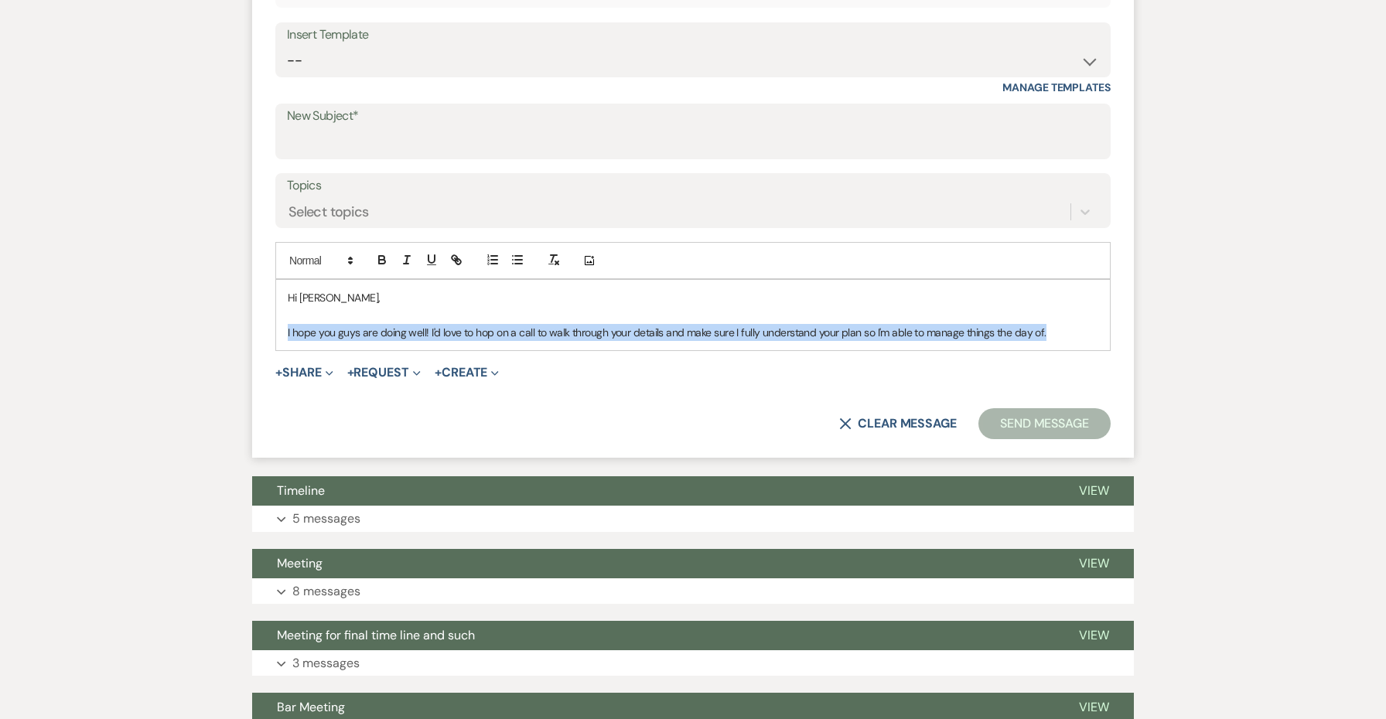
click at [498, 329] on p "I hope you guys are doing well! I'd love to hop on a call to walk through your …" at bounding box center [693, 332] width 810 height 17
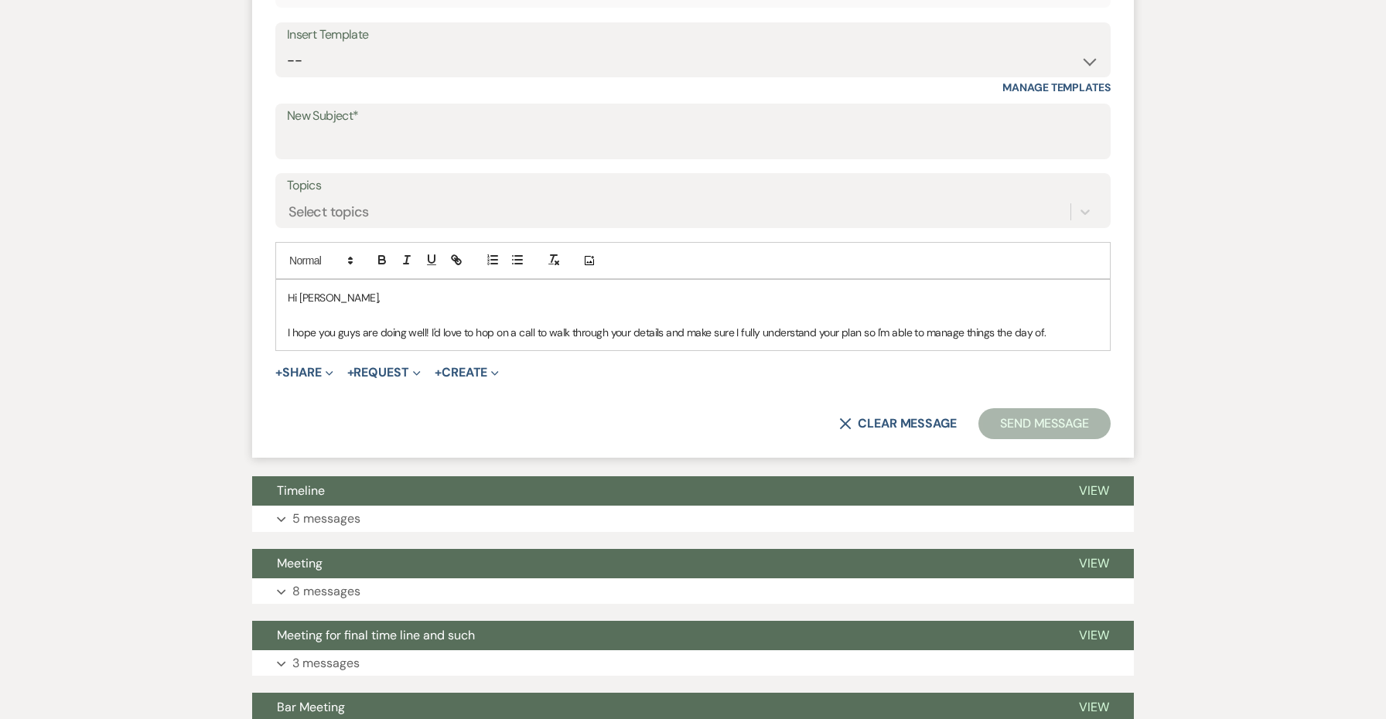
click at [1049, 317] on p at bounding box center [693, 314] width 810 height 17
click at [1056, 324] on p "I hope you guys are doing well! I'd love to hop on a call to walk through your …" at bounding box center [693, 332] width 810 height 17
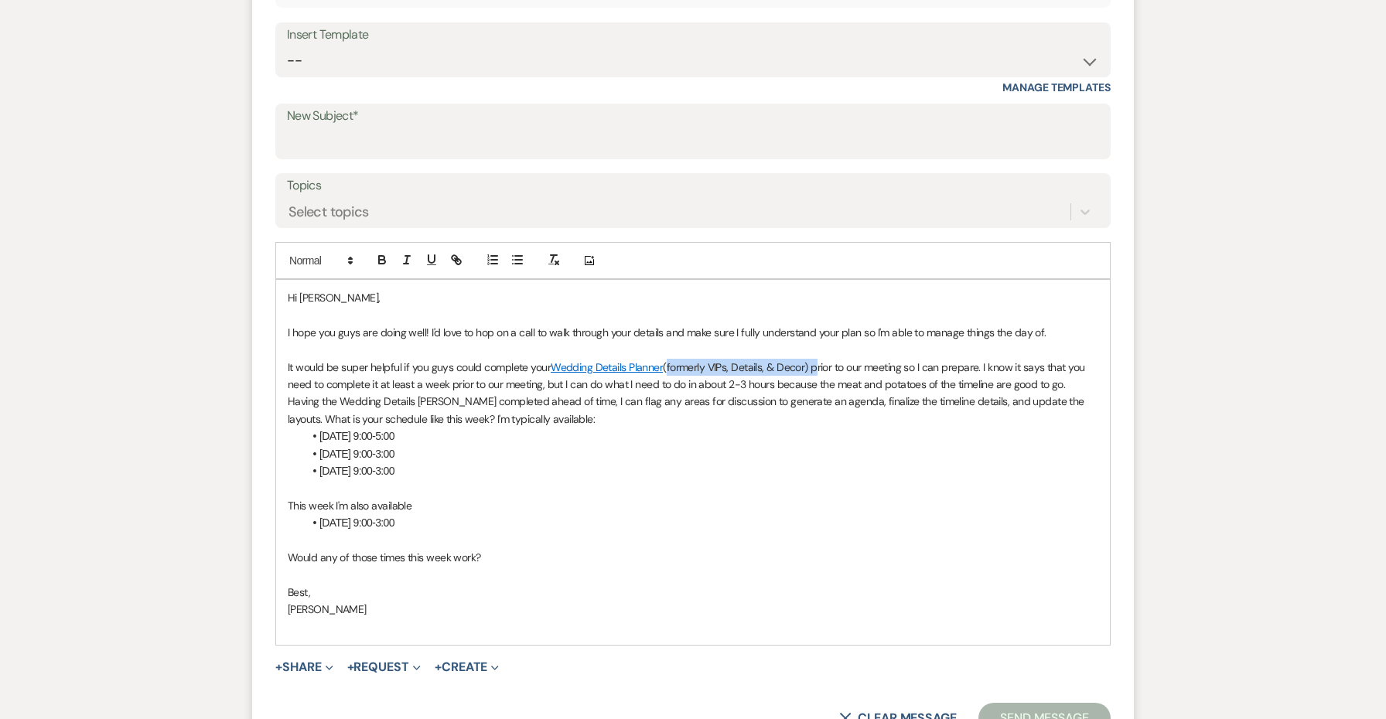
drag, startPoint x: 813, startPoint y: 361, endPoint x: 665, endPoint y: 360, distance: 148.5
click at [665, 360] on span "(formerly VIPs, Details, & Decor) prior to our meeting so I can prepare. I know…" at bounding box center [688, 393] width 800 height 66
click at [924, 375] on span "prior to our meeting so I can prepare. I know it says that you need to complete…" at bounding box center [693, 393] width 811 height 66
click at [568, 399] on span "prior to our meeting so I can prepare. I know it says that you need to complete…" at bounding box center [693, 393] width 811 height 66
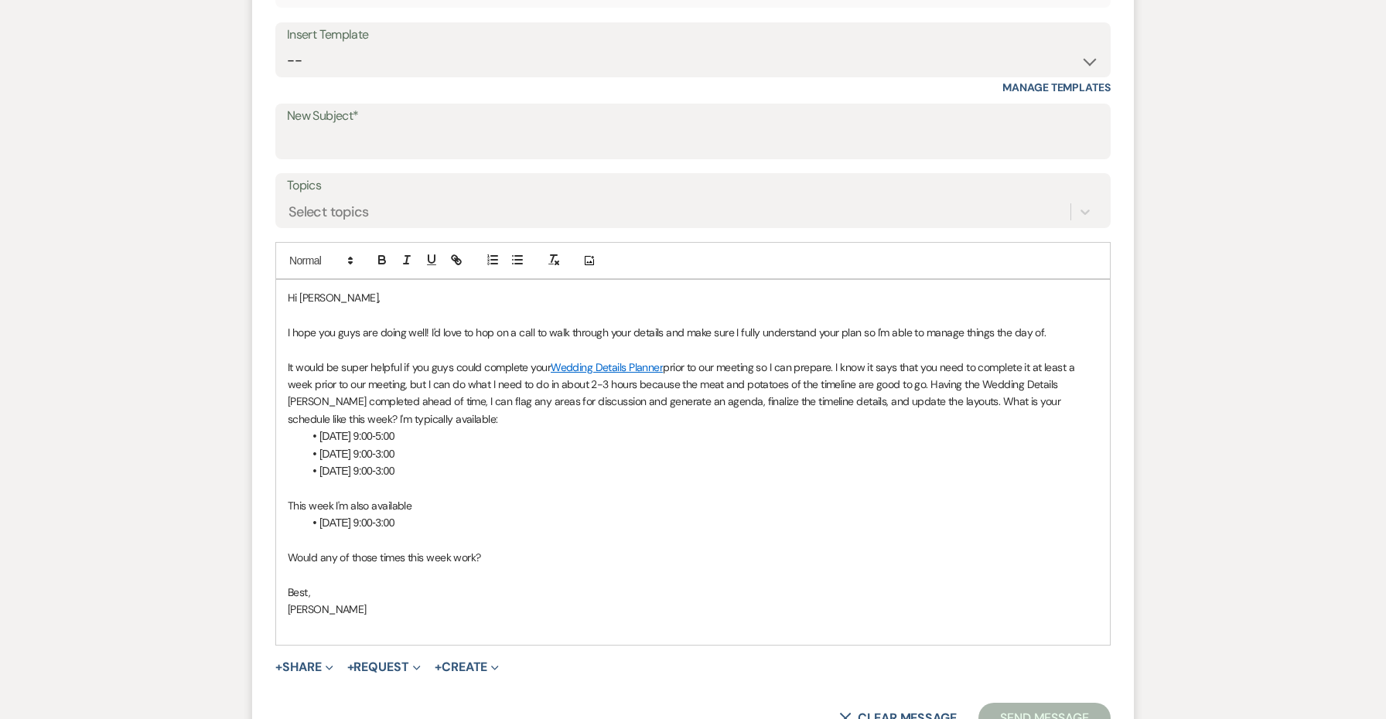
click at [912, 393] on span "prior to our meeting so I can prepare. I know it says that you need to complete…" at bounding box center [683, 393] width 790 height 66
click at [919, 398] on span "prior to our meeting so I can prepare. I know it says that you need to complete…" at bounding box center [683, 393] width 790 height 66
click at [915, 397] on span "prior to our meeting so I can prepare. I know it says that you need to complete…" at bounding box center [683, 393] width 790 height 66
click at [534, 411] on span "prior to our meeting so I can prepare. I know it says that you need to complete…" at bounding box center [684, 393] width 792 height 66
click at [586, 414] on span "prior to our meeting so I can prepare. I know it says that you need to complete…" at bounding box center [684, 393] width 792 height 66
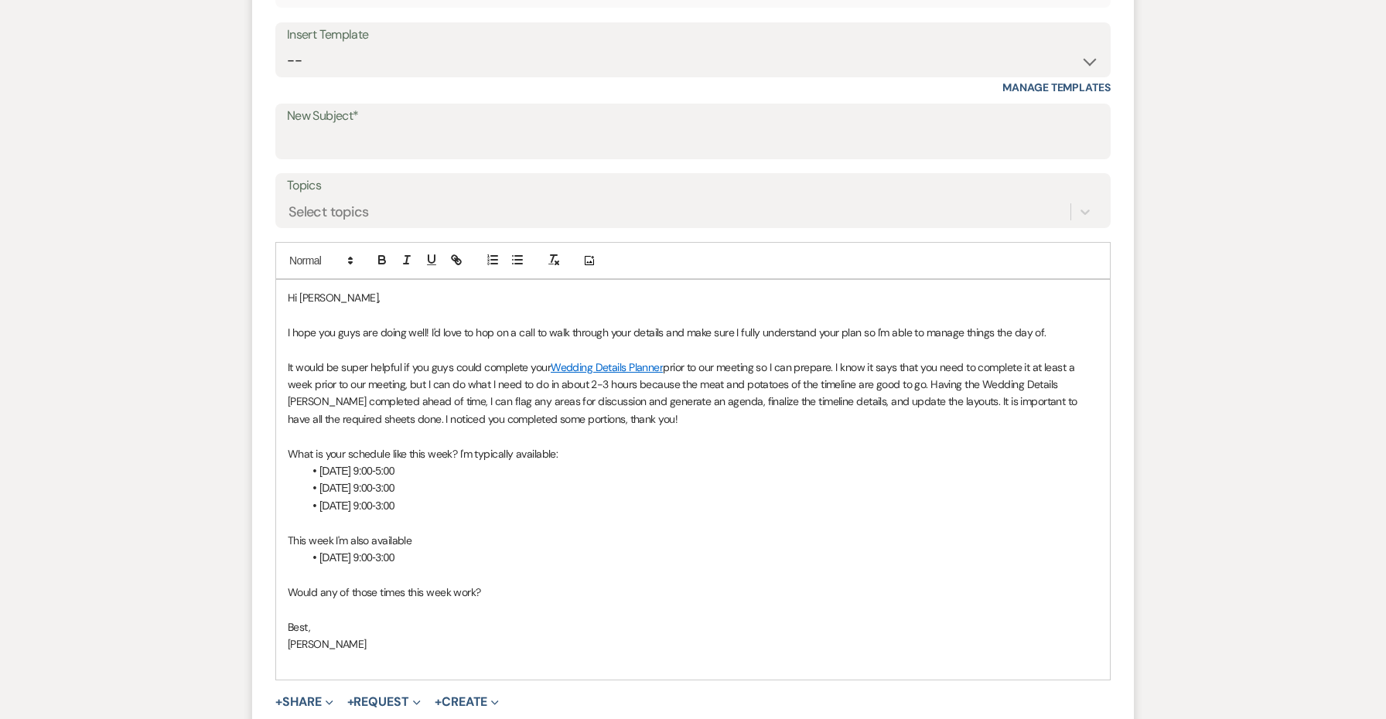
click at [452, 585] on span "Would any of those times this week work?" at bounding box center [384, 592] width 193 height 14
click at [463, 653] on p at bounding box center [693, 661] width 810 height 17
drag, startPoint x: 391, startPoint y: 671, endPoint x: 271, endPoint y: 668, distance: 120.7
click at [271, 668] on form "New Message X Saving draft... Recipients* Planning Portal Users ( Rich Albecker…" at bounding box center [693, 359] width 882 height 926
click at [553, 657] on p at bounding box center [693, 661] width 810 height 17
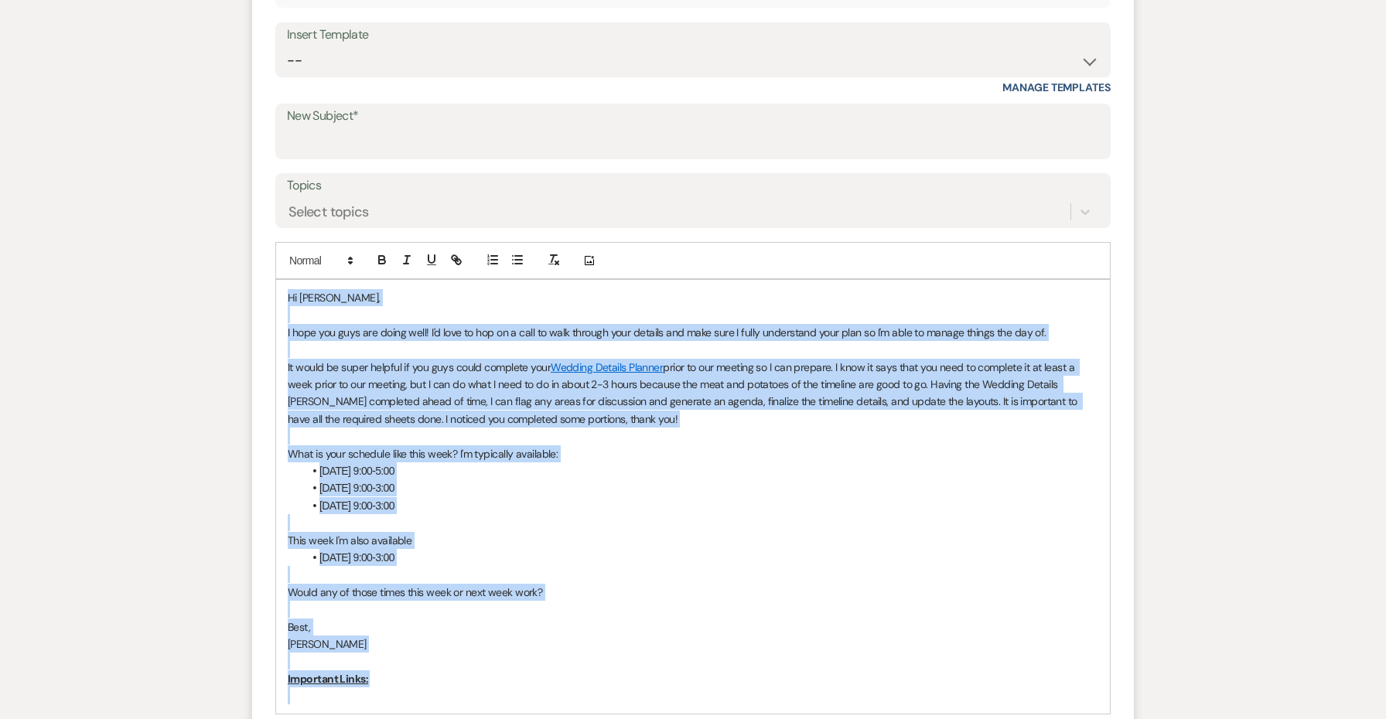
copy div "Hi Alaina, I hope you guys are doing well! I'd love to hop on a call to walk th…"
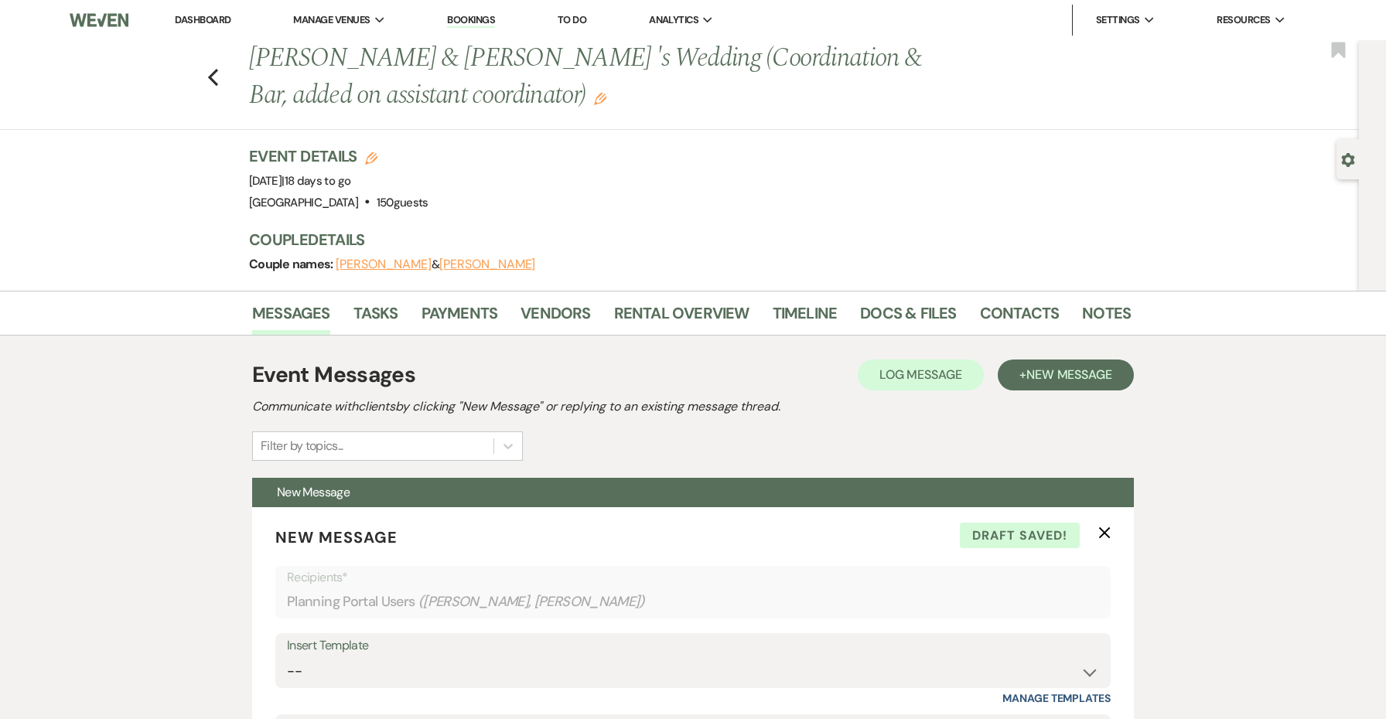
scroll to position [0, 0]
click at [1108, 309] on link "Notes" at bounding box center [1106, 318] width 49 height 34
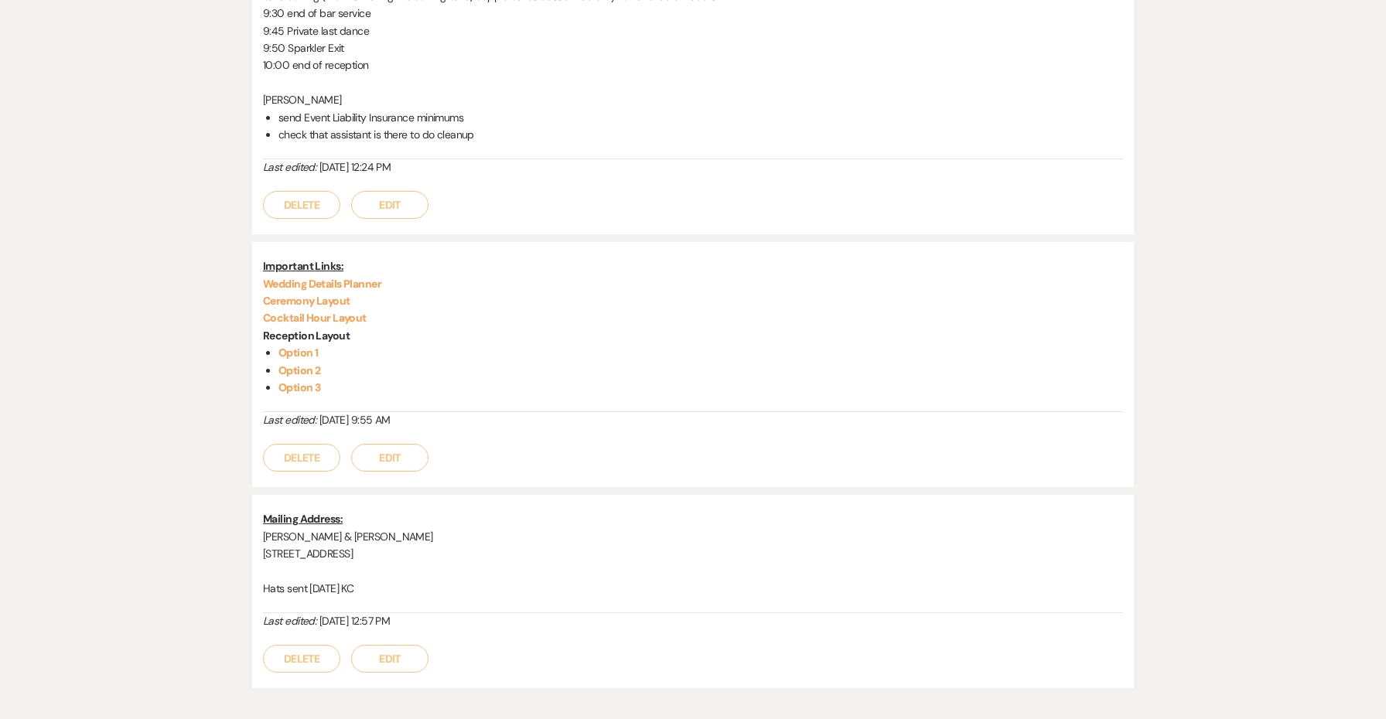
scroll to position [879, 0]
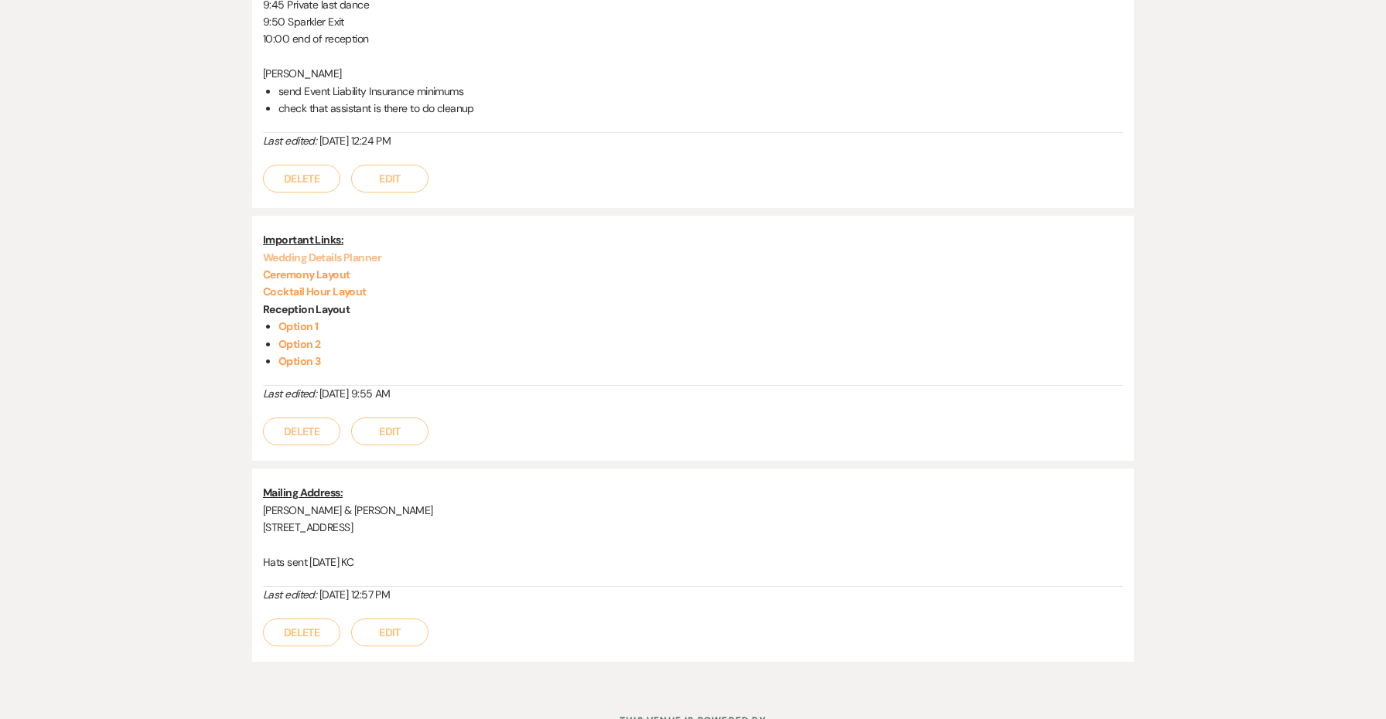
click at [375, 251] on link "Wedding Details Planner" at bounding box center [322, 258] width 118 height 14
drag, startPoint x: 355, startPoint y: 351, endPoint x: 227, endPoint y: 240, distance: 169.9
click at [227, 240] on div "Messages Tasks Payments Vendors Rental Overview Timeline Docs & Files Contacts …" at bounding box center [693, 49] width 1386 height 1274
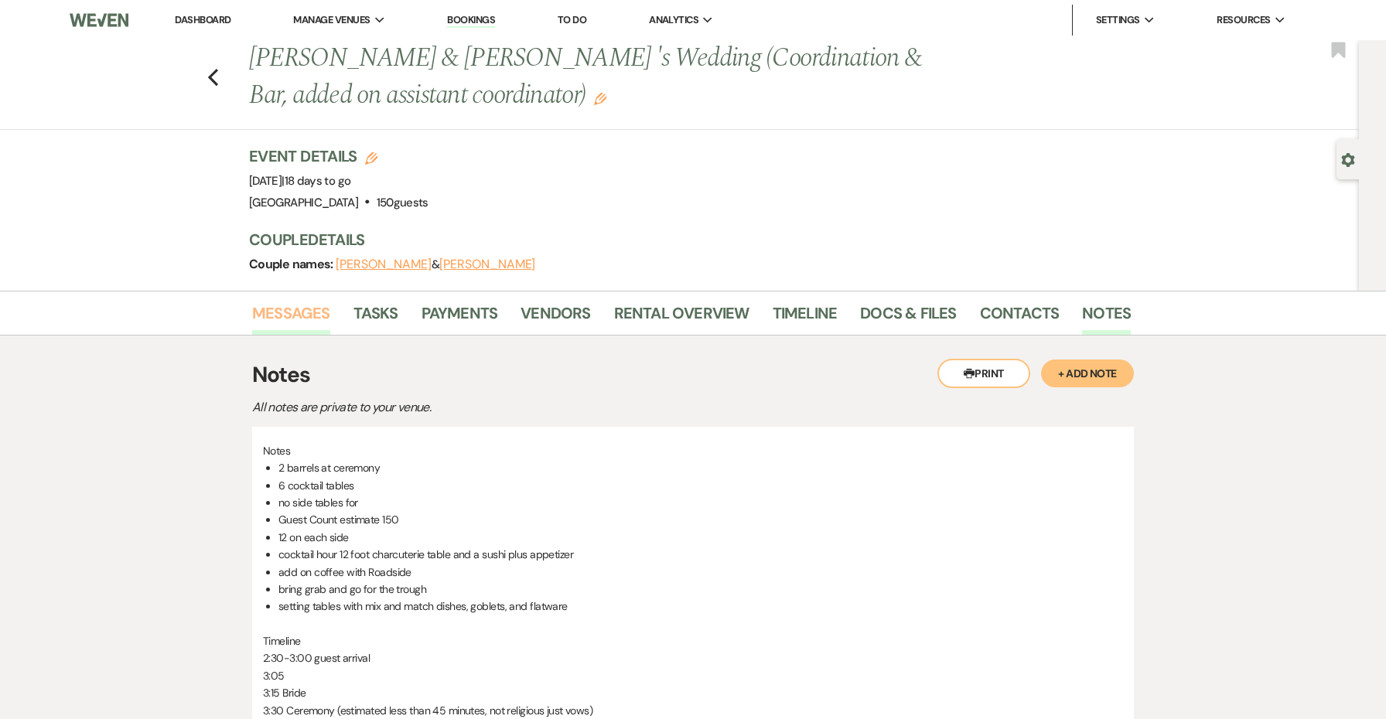
scroll to position [0, 0]
click at [290, 312] on link "Messages" at bounding box center [291, 318] width 78 height 34
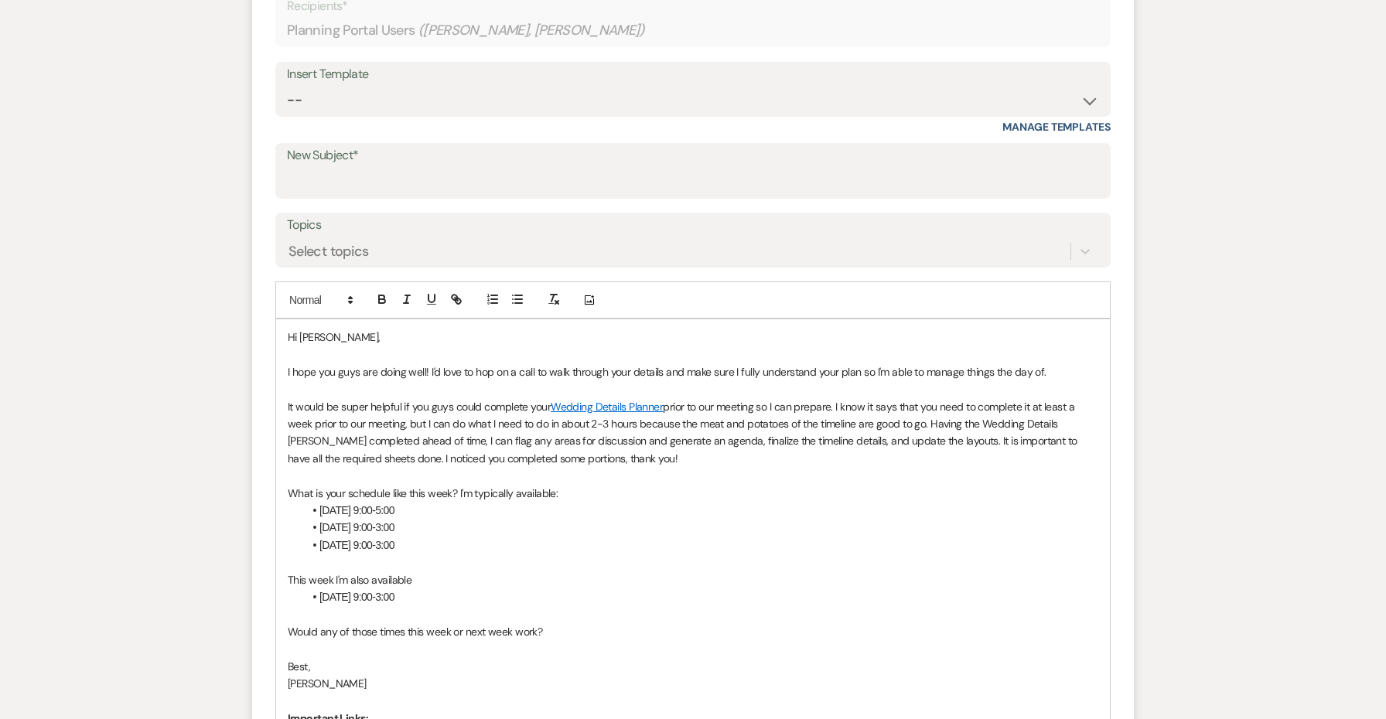
scroll to position [711, 0]
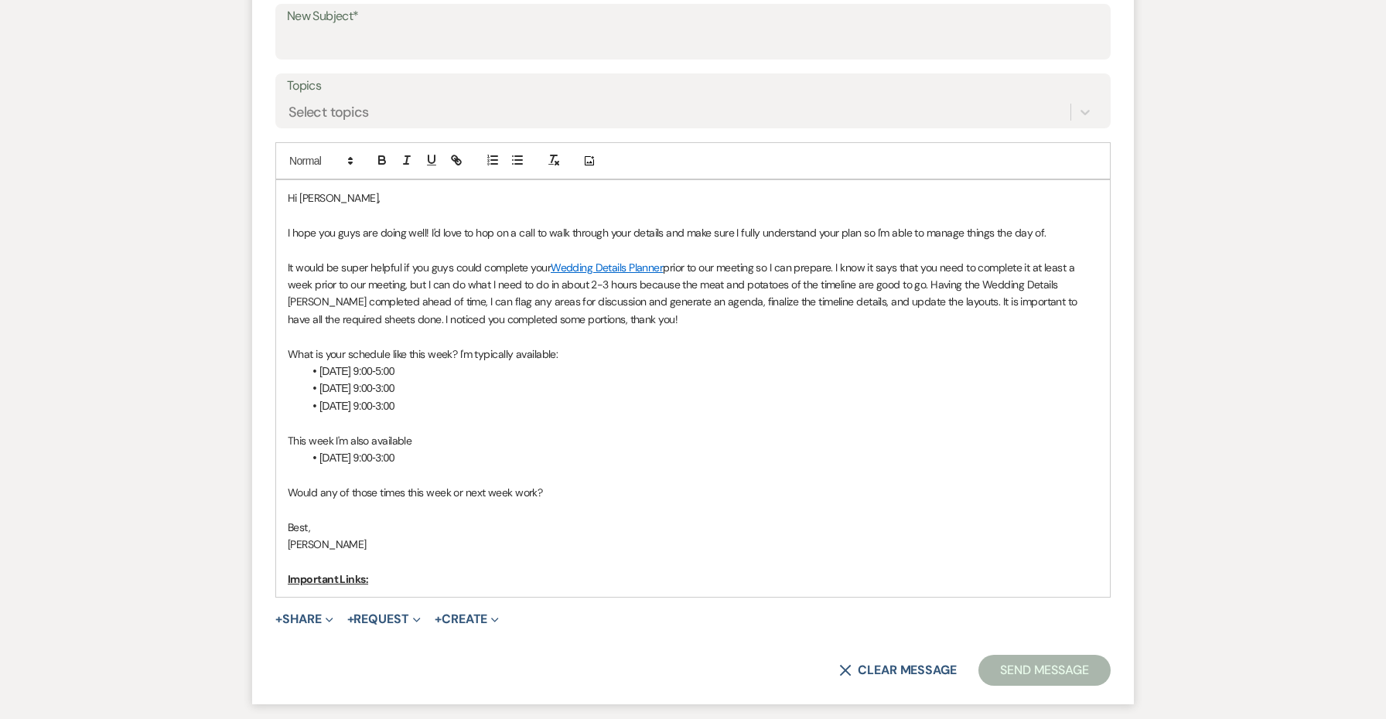
click at [472, 576] on p "Important Links:" at bounding box center [693, 579] width 810 height 17
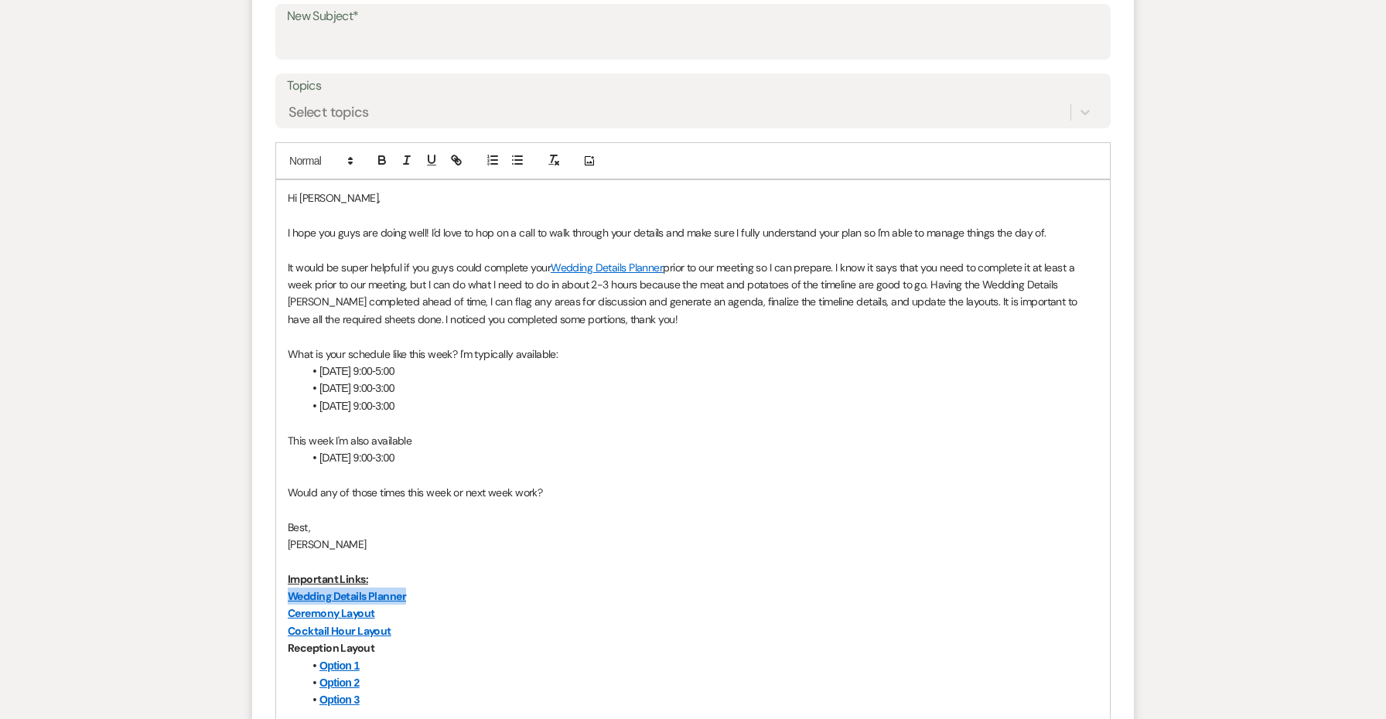
drag, startPoint x: 438, startPoint y: 583, endPoint x: 267, endPoint y: 579, distance: 170.9
click at [267, 579] on form "New Message X Saving draft... Recipients* Planning Portal Users ( Rich Albecker…" at bounding box center [693, 320] width 882 height 1046
drag, startPoint x: 665, startPoint y: 264, endPoint x: 551, endPoint y: 263, distance: 113.7
click at [551, 263] on p "It would be super helpful if you guys could complete your Wedding Details Plann…" at bounding box center [693, 294] width 810 height 70
paste div
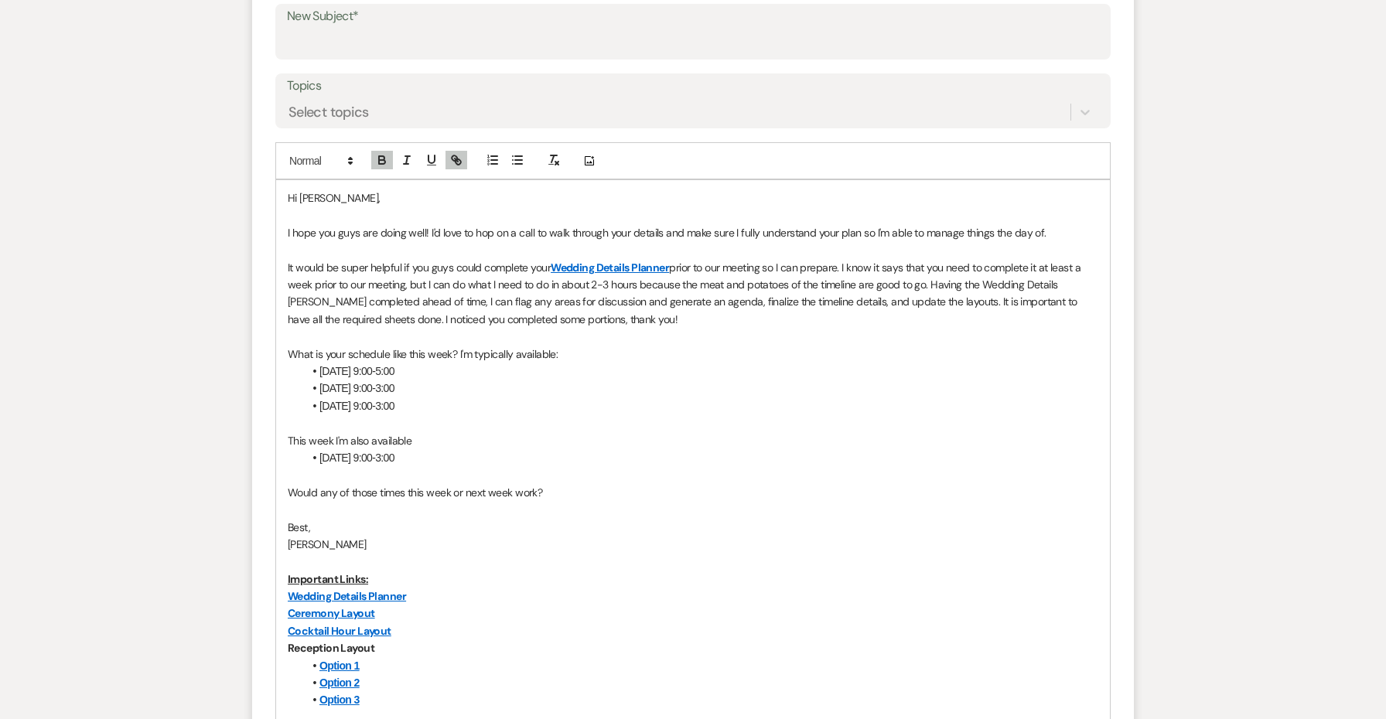
click at [657, 353] on p "What is your schedule like this week? I'm typically available:" at bounding box center [693, 354] width 810 height 17
click at [671, 264] on p "It would be super helpful if you guys could complete your Wedding Details Plann…" at bounding box center [693, 294] width 810 height 70
click at [866, 346] on p "What is your schedule like this week? I'm typically available:" at bounding box center [693, 354] width 810 height 17
drag, startPoint x: 924, startPoint y: 280, endPoint x: 636, endPoint y: 281, distance: 288.4
click at [636, 281] on p "It would be super helpful if you guys could complete your Wedding Details Plann…" at bounding box center [693, 294] width 810 height 70
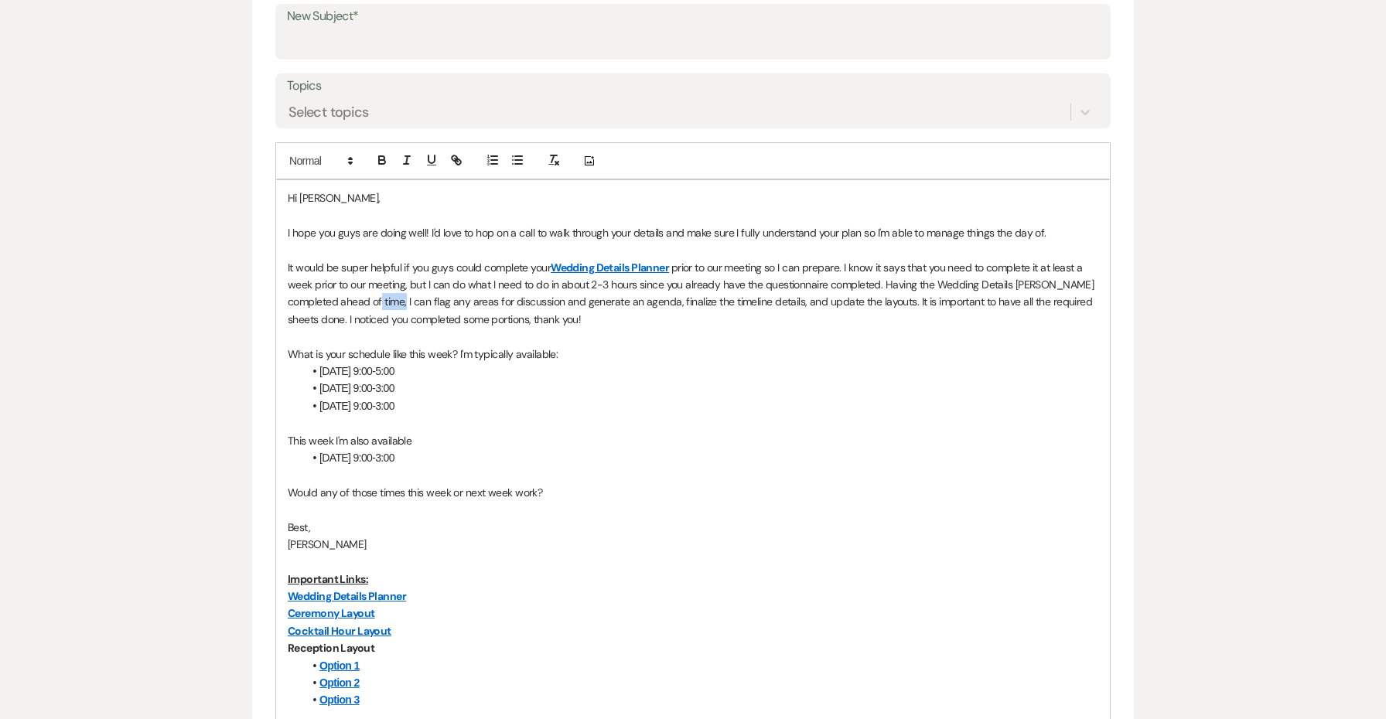
drag, startPoint x: 429, startPoint y: 296, endPoint x: 407, endPoint y: 296, distance: 22.4
click at [407, 296] on p "It would be super helpful if you guys could complete your Wedding Details Plann…" at bounding box center [693, 294] width 810 height 70
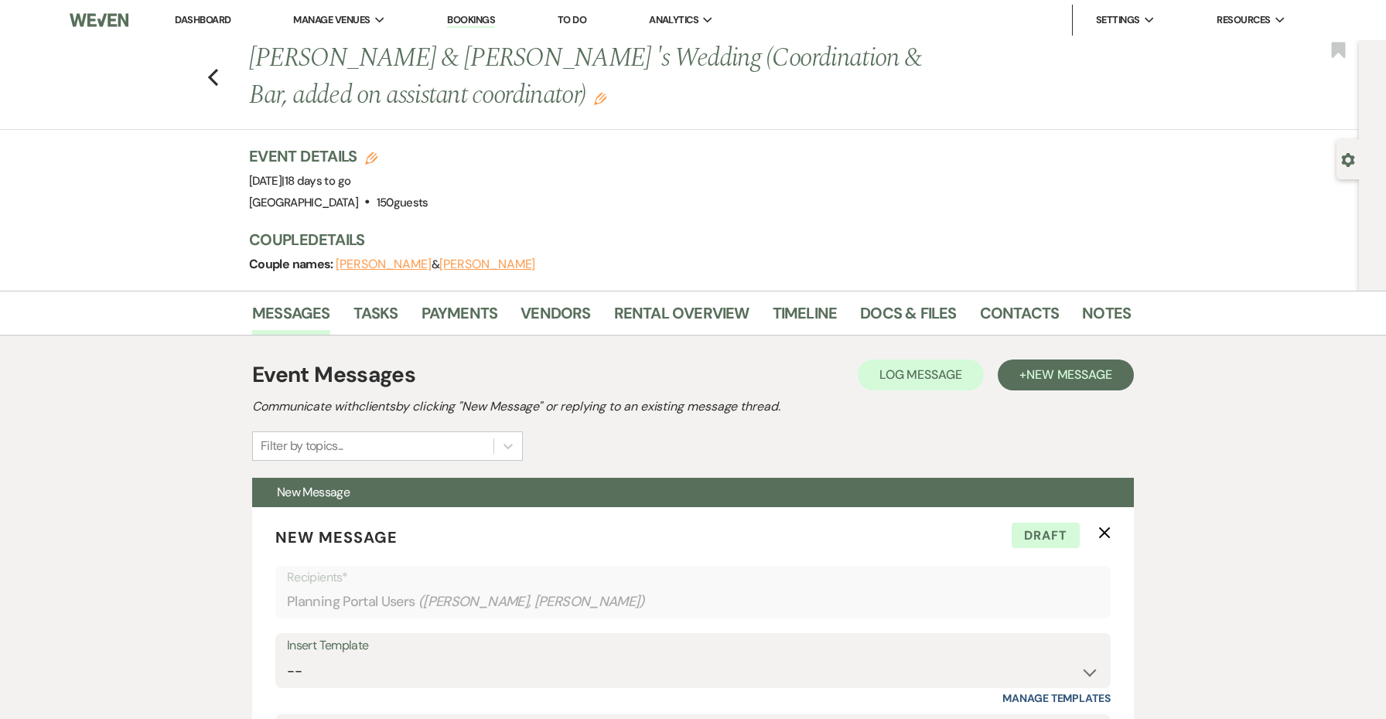
scroll to position [0, 0]
click at [1108, 291] on div "Messages Tasks Payments Vendors Rental Overview Timeline Docs & Files Contacts …" at bounding box center [693, 313] width 1386 height 45
click at [1106, 309] on link "Notes" at bounding box center [1106, 318] width 49 height 34
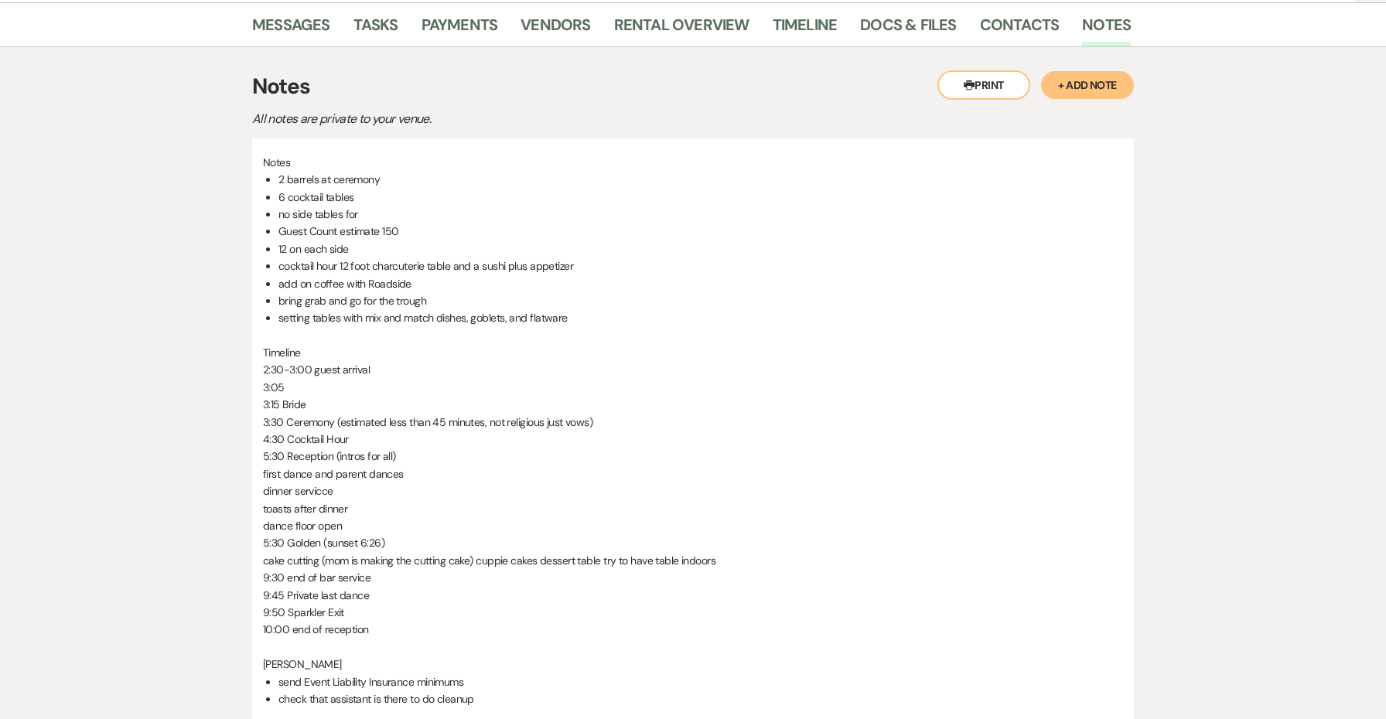
scroll to position [250, 0]
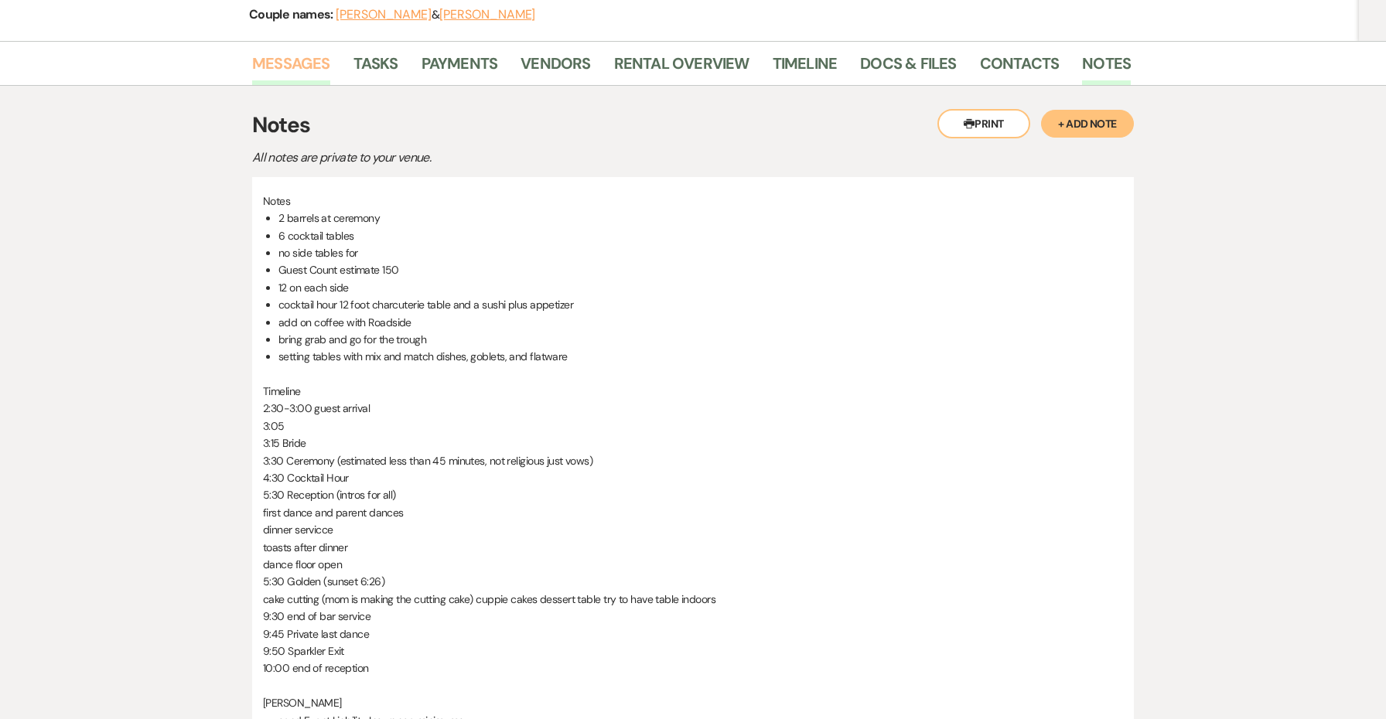
click at [290, 56] on link "Messages" at bounding box center [291, 68] width 78 height 34
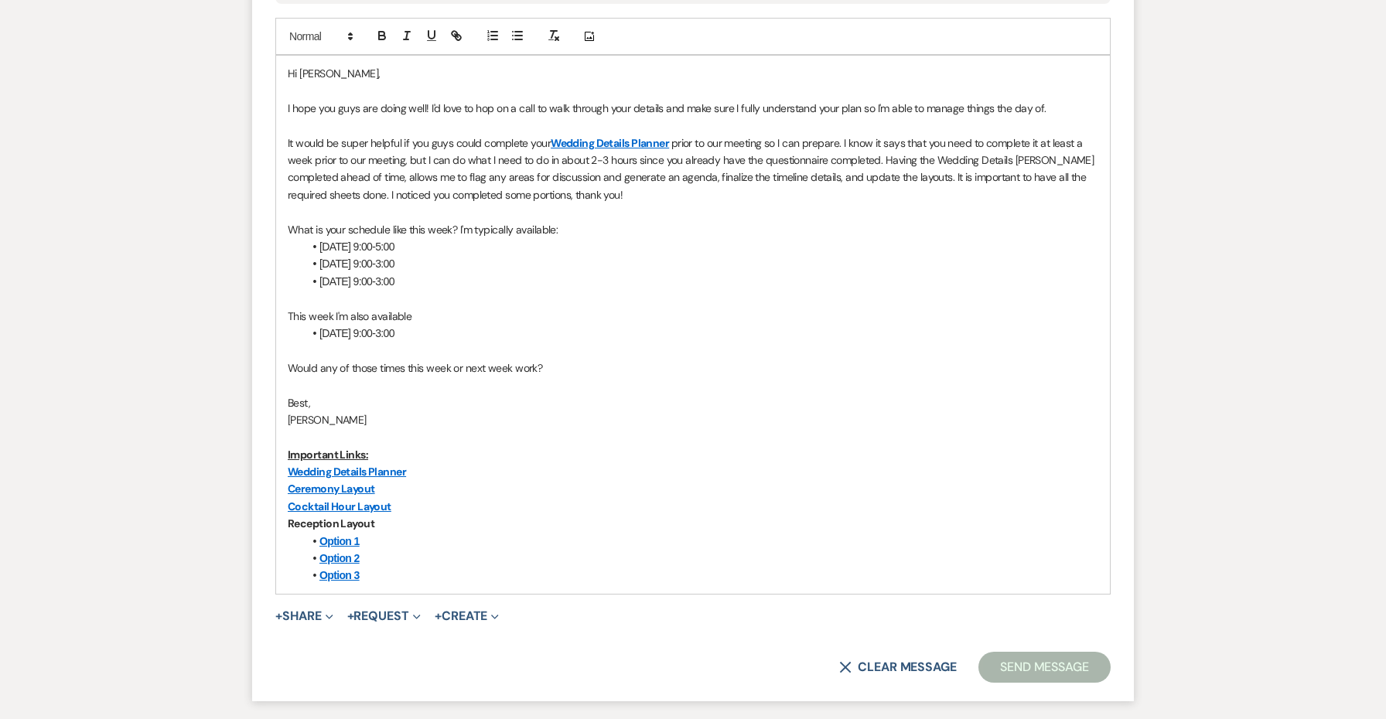
scroll to position [836, 0]
click at [857, 534] on li "Option 1" at bounding box center [700, 540] width 795 height 17
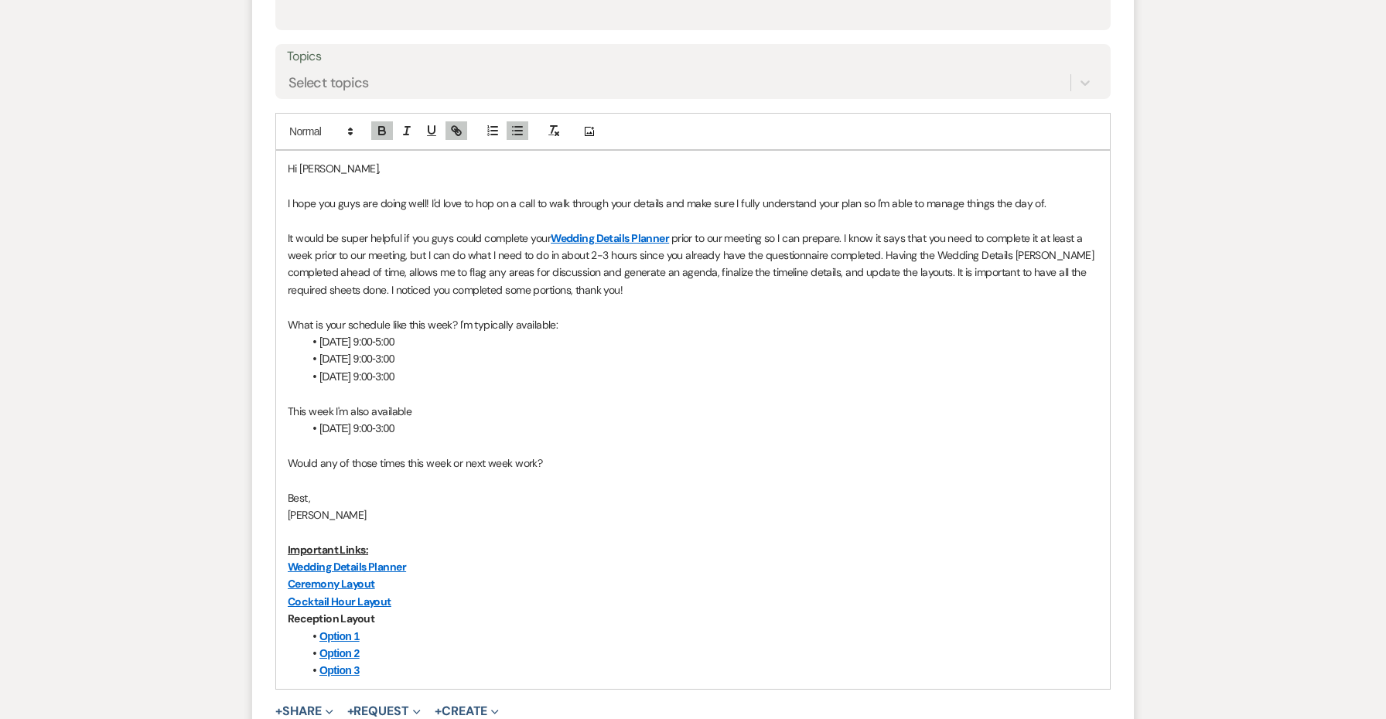
scroll to position [449, 0]
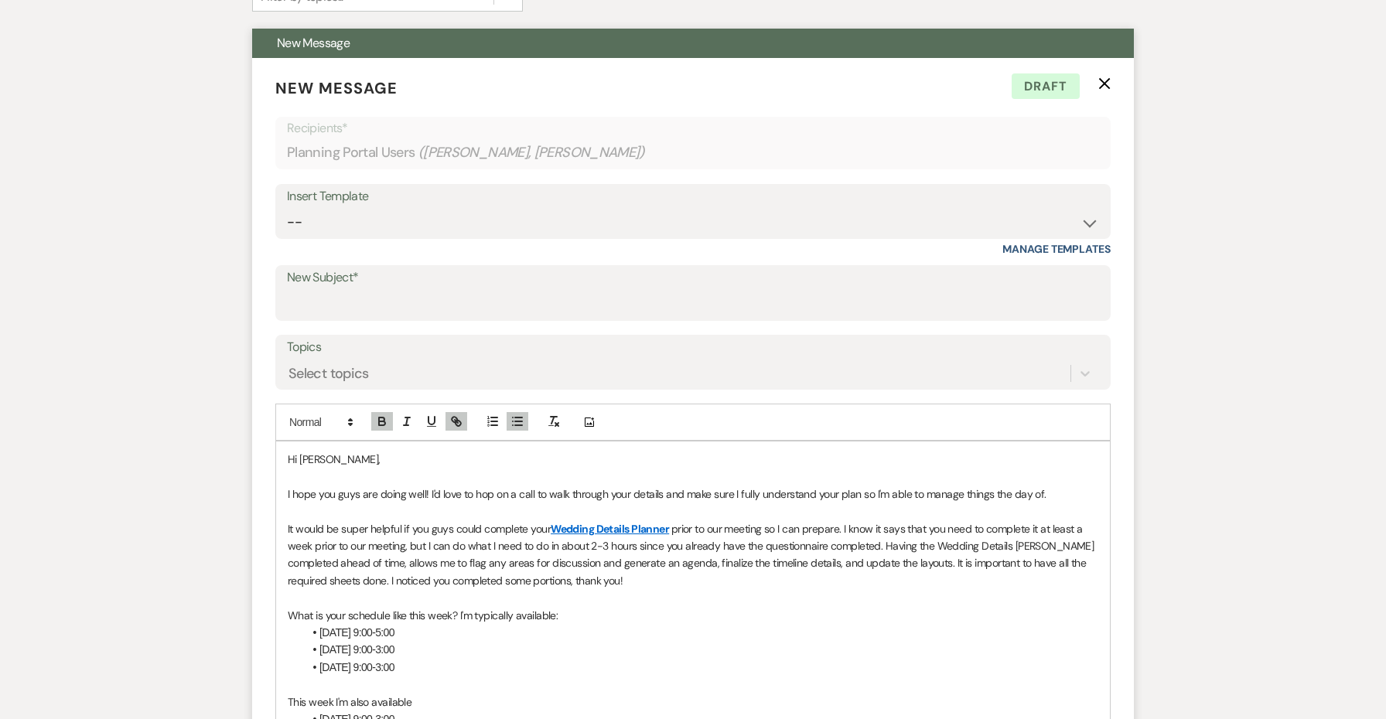
click at [856, 532] on p "It would be super helpful if you guys could complete your Wedding Details Plann…" at bounding box center [693, 555] width 810 height 70
click at [737, 299] on input "New Subject*" at bounding box center [693, 304] width 812 height 30
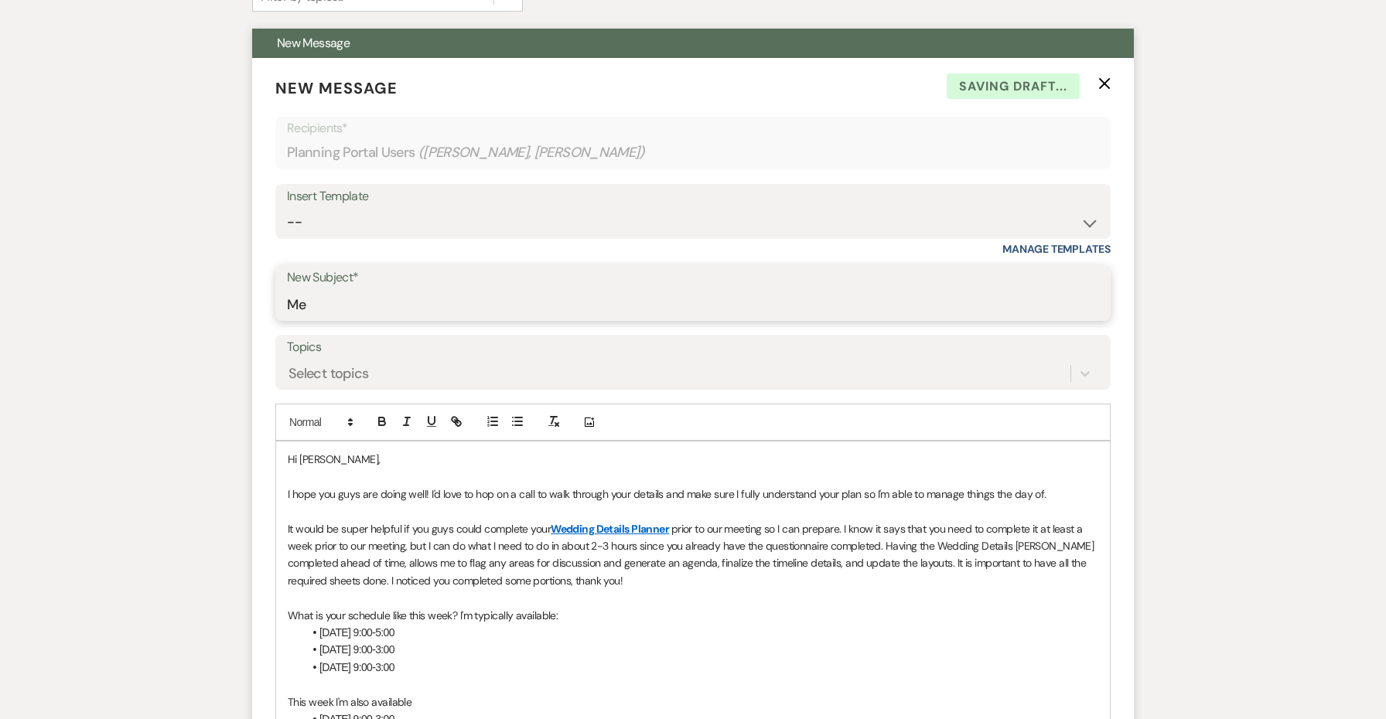
type input "M"
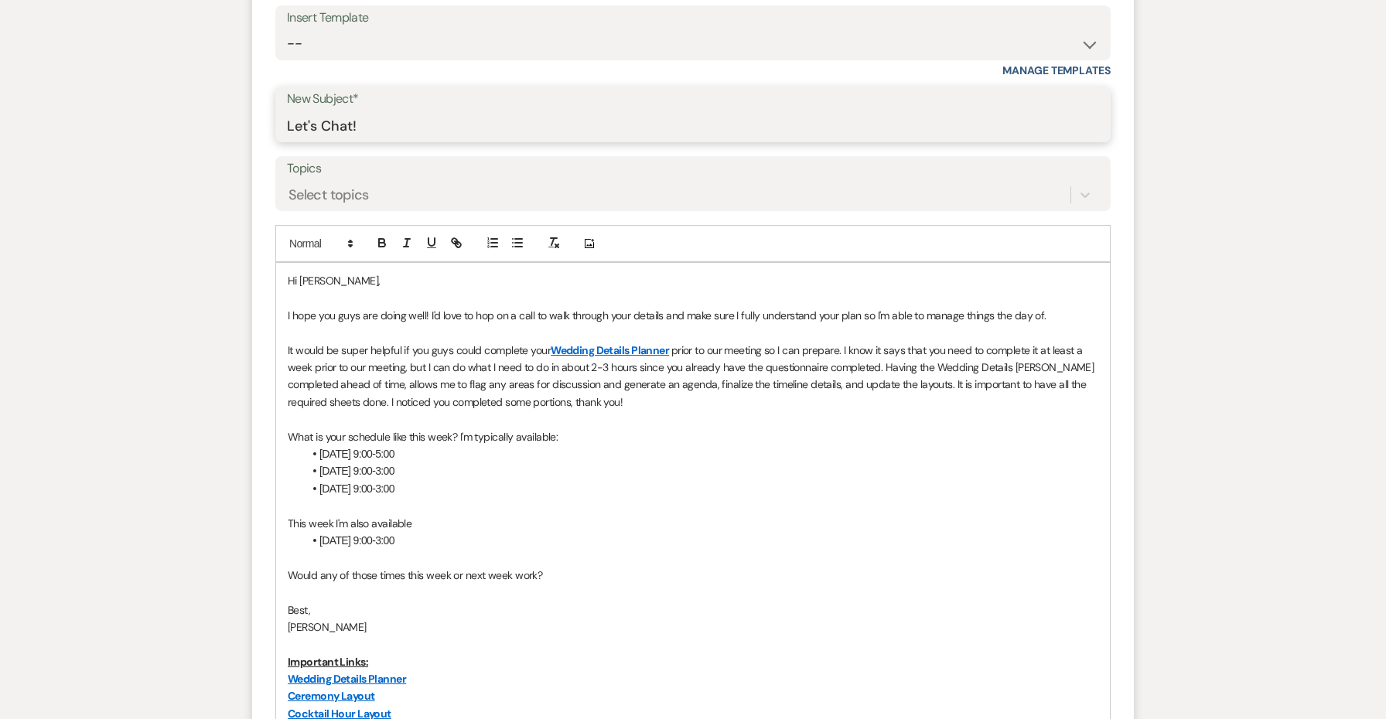
scroll to position [633, 0]
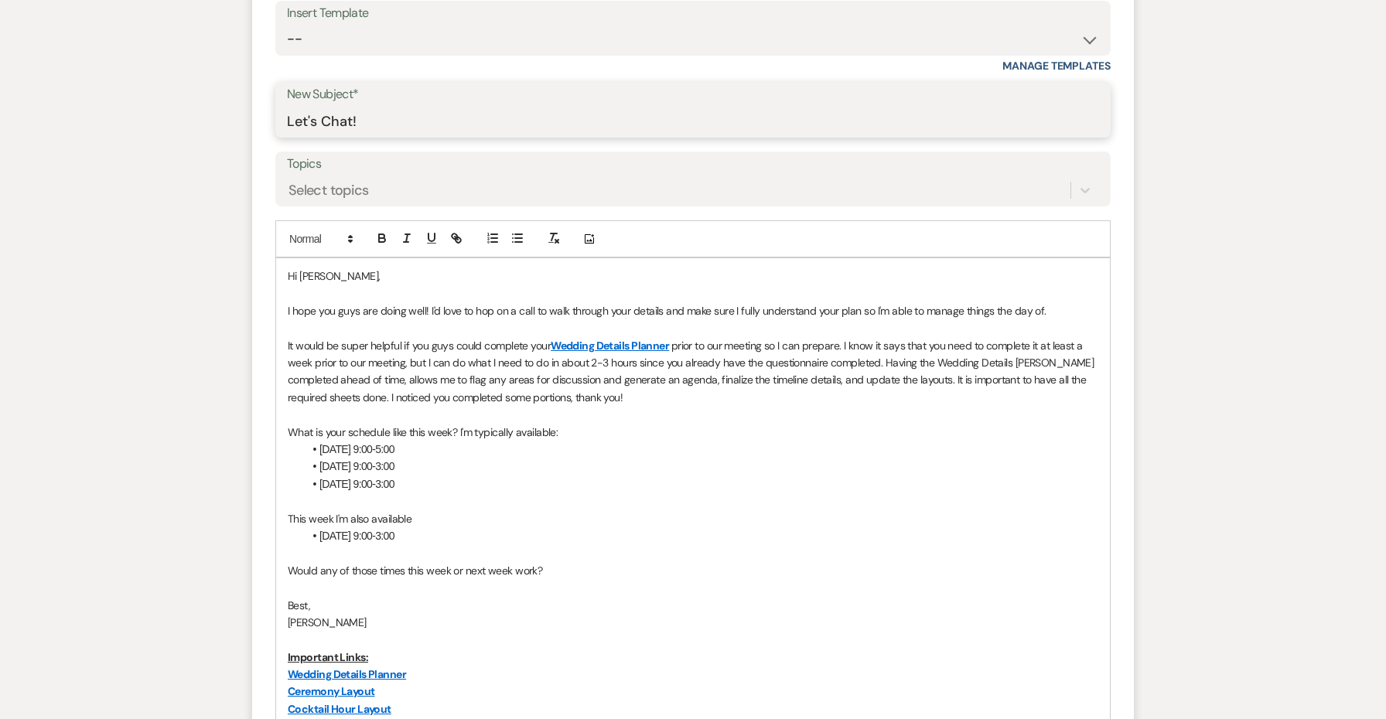
type input "Let's Chat!"
click at [711, 377] on p "It would be super helpful if you guys could complete your Wedding Details Plann…" at bounding box center [693, 372] width 810 height 70
click at [777, 427] on p "What is your schedule like this week? I'm typically available:" at bounding box center [693, 432] width 810 height 17
click at [830, 395] on p "It would be super helpful if you guys could complete your Wedding Details Plann…" at bounding box center [693, 372] width 810 height 70
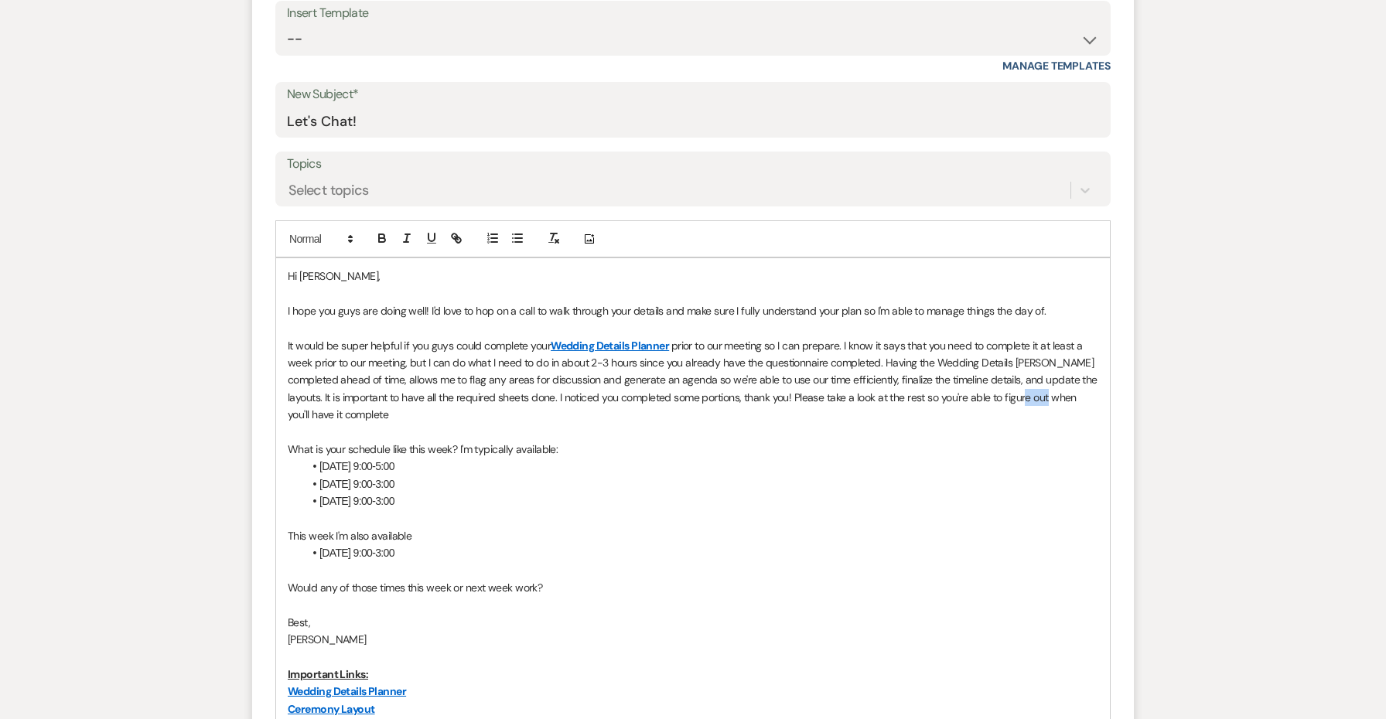
drag, startPoint x: 1083, startPoint y: 395, endPoint x: 1051, endPoint y: 390, distance: 32.2
click at [1051, 390] on p "It would be super helpful if you guys could complete your Wedding Details Plann…" at bounding box center [693, 380] width 810 height 87
drag, startPoint x: 1017, startPoint y: 405, endPoint x: 1055, endPoint y: 393, distance: 39.9
click at [1055, 393] on p "It would be super helpful if you guys could complete your Wedding Details Plann…" at bounding box center [693, 380] width 810 height 87
drag, startPoint x: 611, startPoint y: 411, endPoint x: 418, endPoint y: 408, distance: 193.3
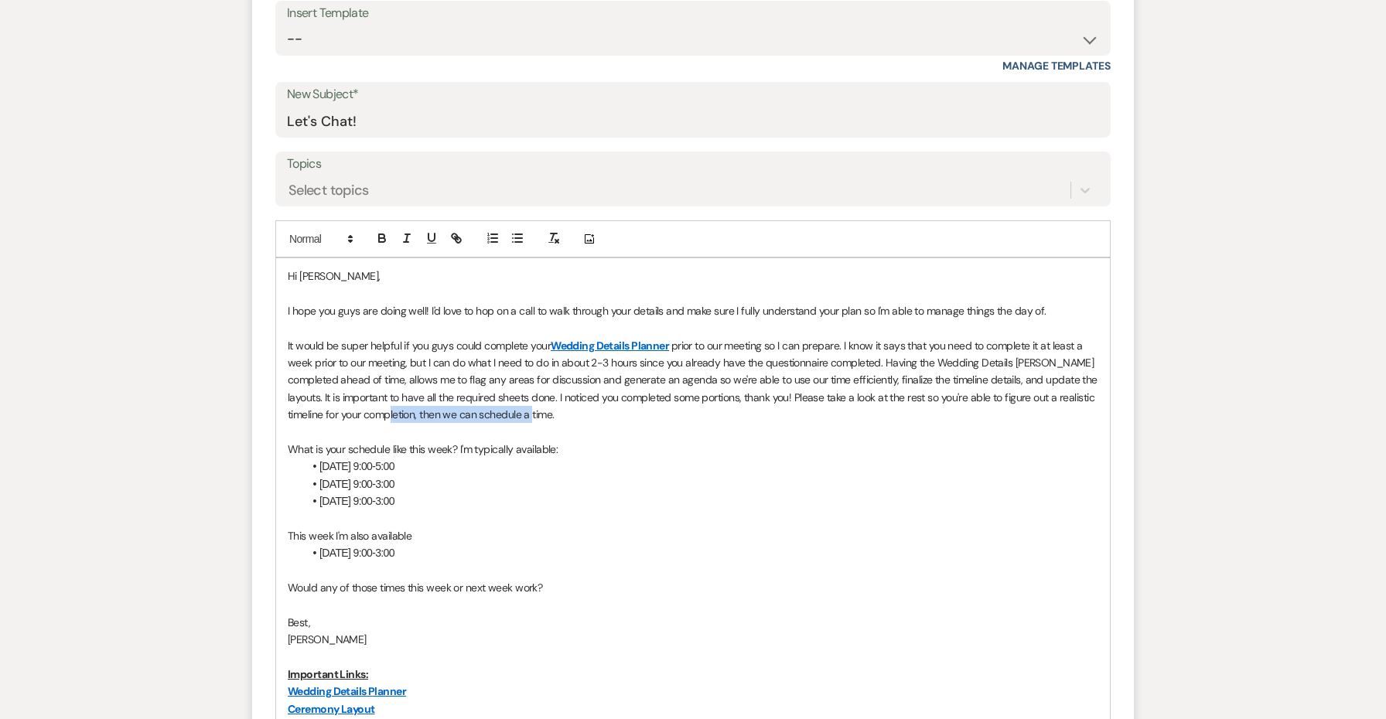
click at [418, 408] on p "It would be super helpful if you guys could complete your Wedding Details Plann…" at bounding box center [693, 380] width 810 height 87
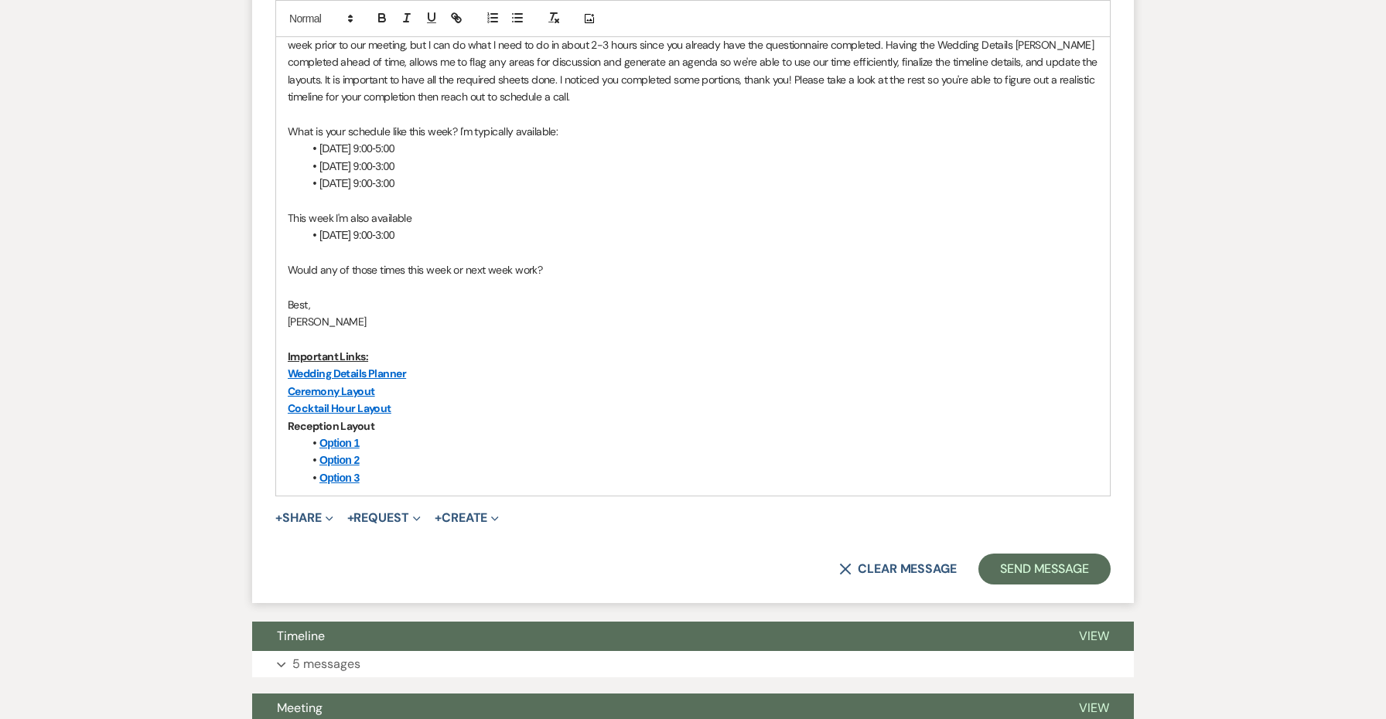
scroll to position [958, 0]
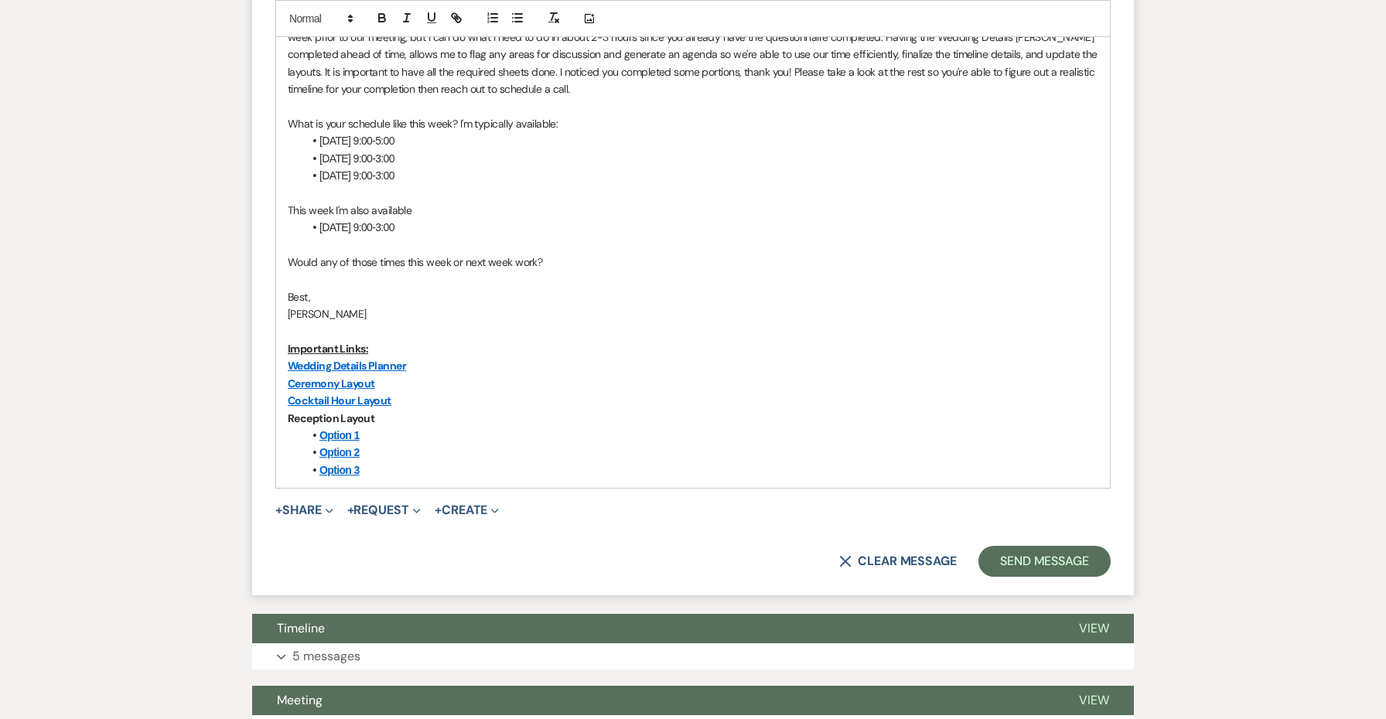
click at [365, 394] on link "Cocktail Hour Layout" at bounding box center [340, 401] width 104 height 14
click at [320, 422] on link "https://docs.google.com/drawings/d/13n_Y7bi0YFxS2FjwaM3Z8pSex-O3joZiQ_UaQSUxQMo…" at bounding box center [296, 423] width 97 height 20
click at [631, 427] on li "Option 1" at bounding box center [700, 435] width 795 height 17
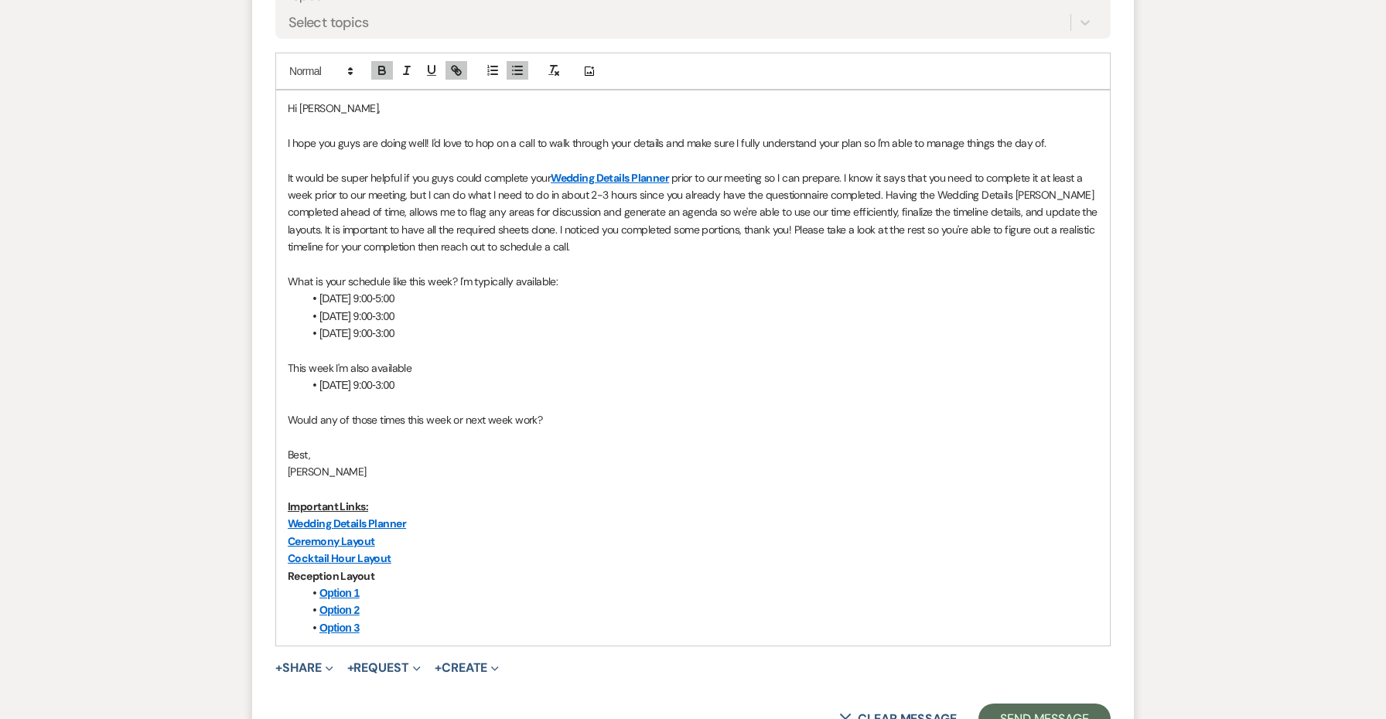
scroll to position [767, 0]
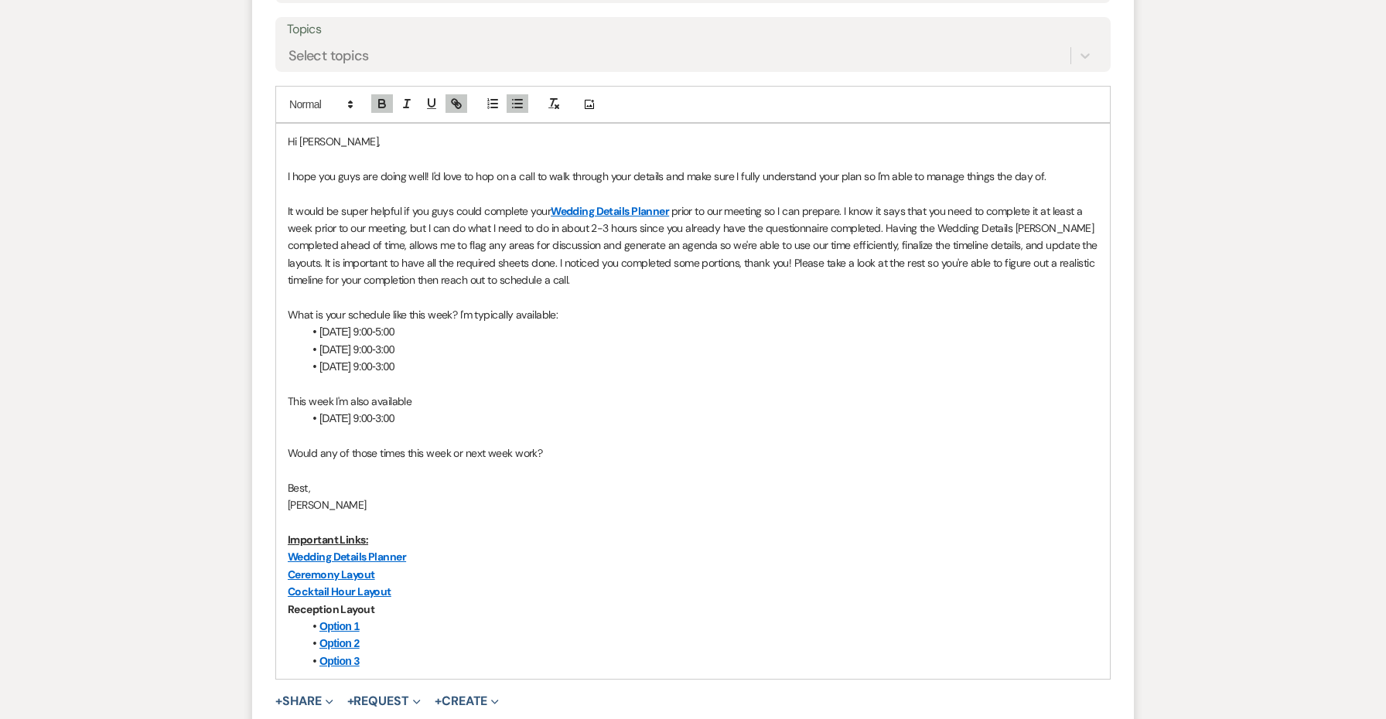
click at [558, 262] on p "It would be super helpful if you guys could complete your Wedding Details Plann…" at bounding box center [693, 246] width 810 height 87
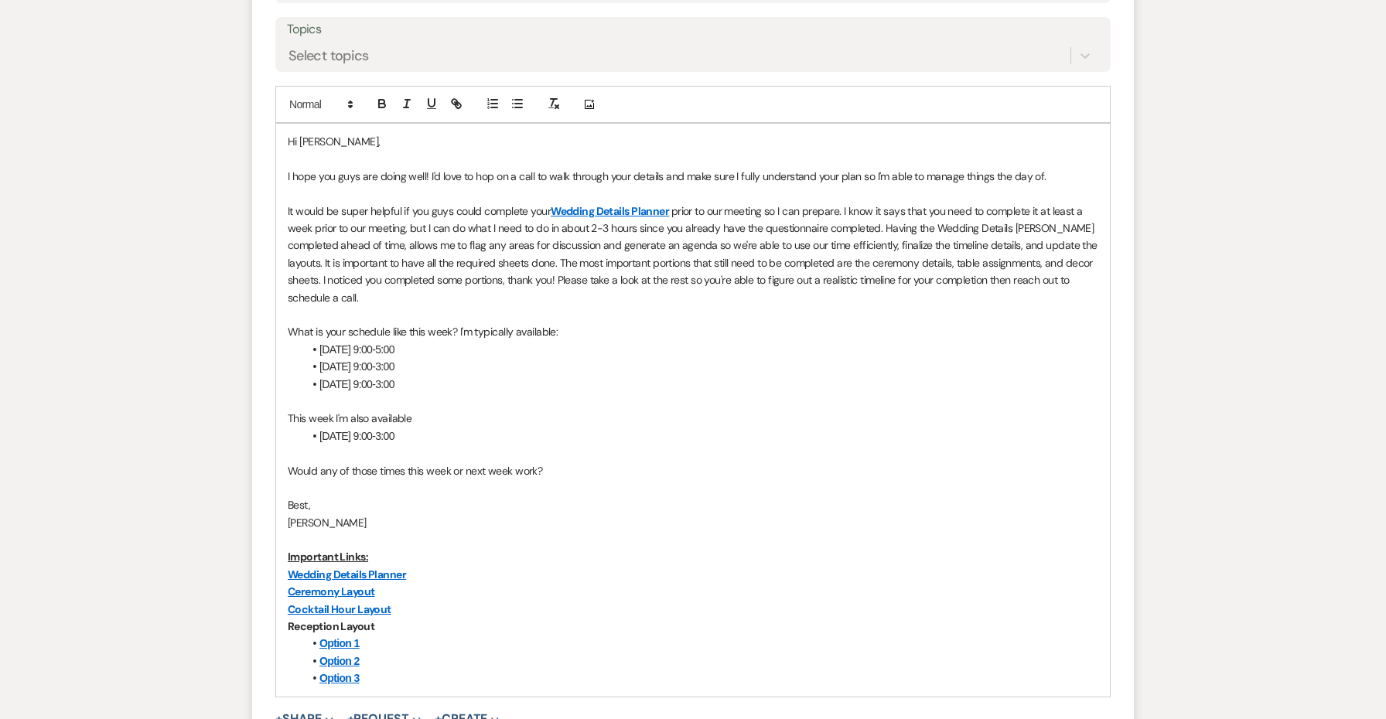
click at [324, 277] on p "It would be super helpful if you guys could complete your Wedding Details Plann…" at bounding box center [693, 255] width 810 height 104
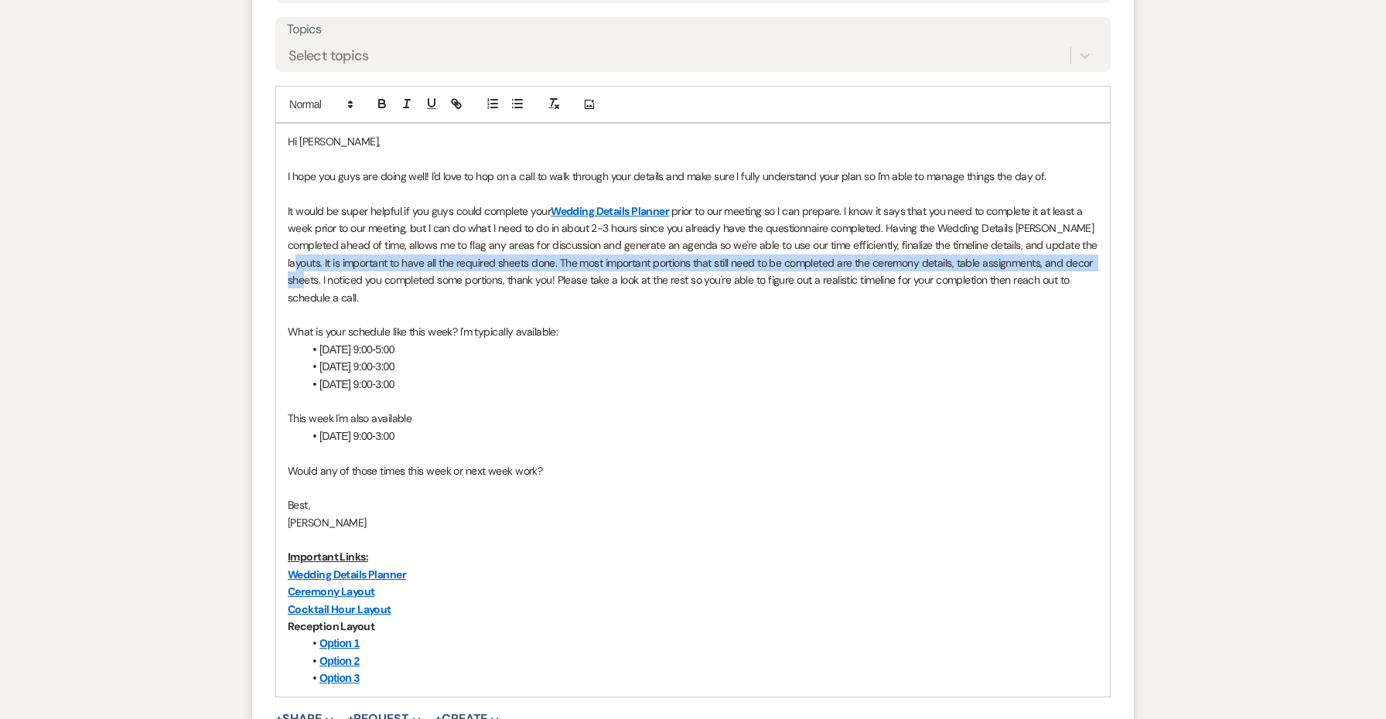
drag, startPoint x: 324, startPoint y: 276, endPoint x: 323, endPoint y: 261, distance: 14.7
click at [323, 261] on p "It would be super helpful if you guys could complete your Wedding Details Plann…" at bounding box center [693, 255] width 810 height 104
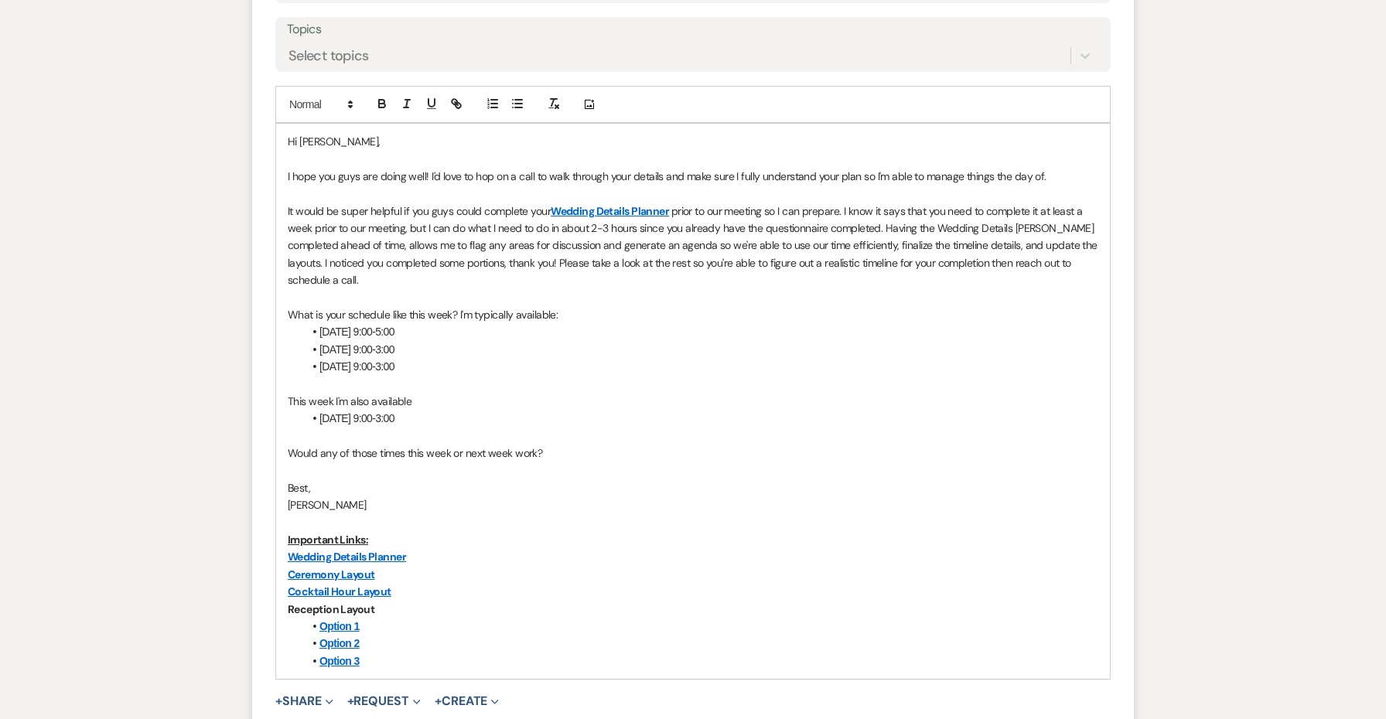
click at [561, 254] on p "It would be super helpful if you guys could complete your Wedding Details Plann…" at bounding box center [693, 246] width 810 height 87
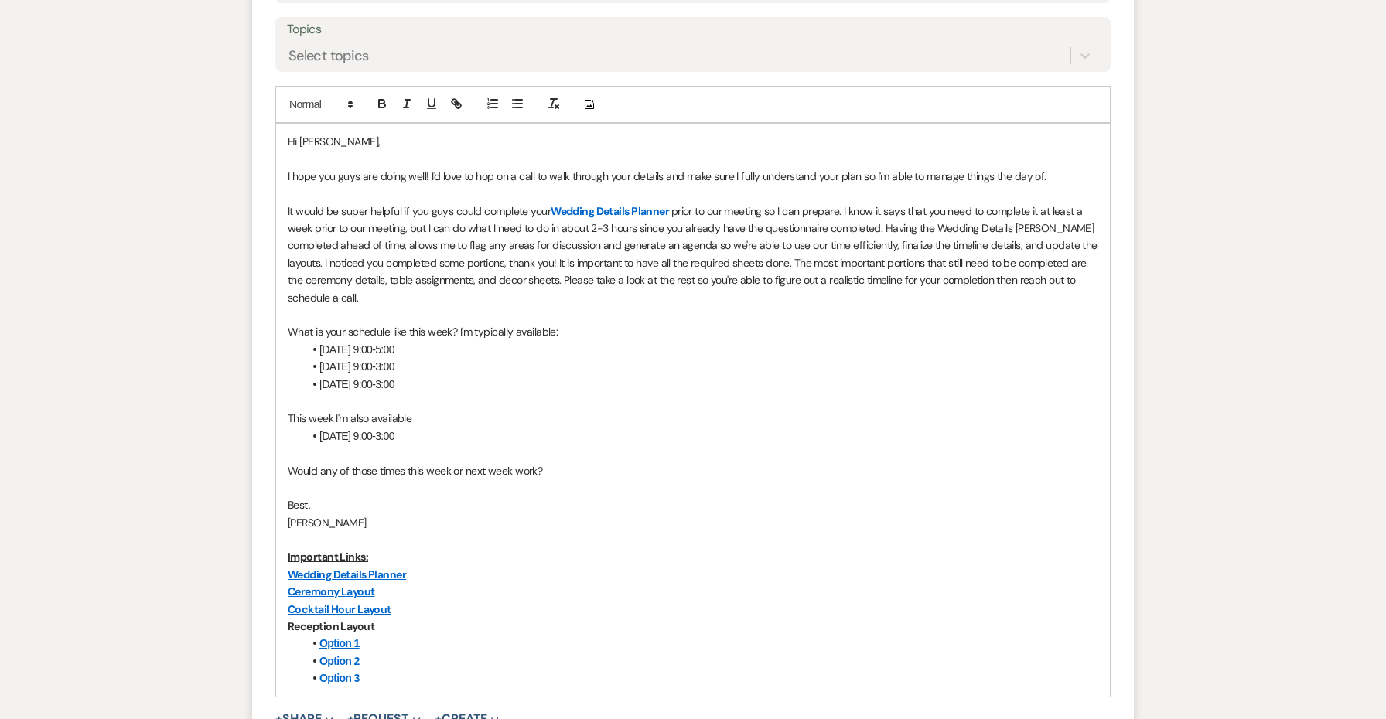
click at [783, 257] on p "It would be super helpful if you guys could complete your Wedding Details Plann…" at bounding box center [693, 255] width 810 height 104
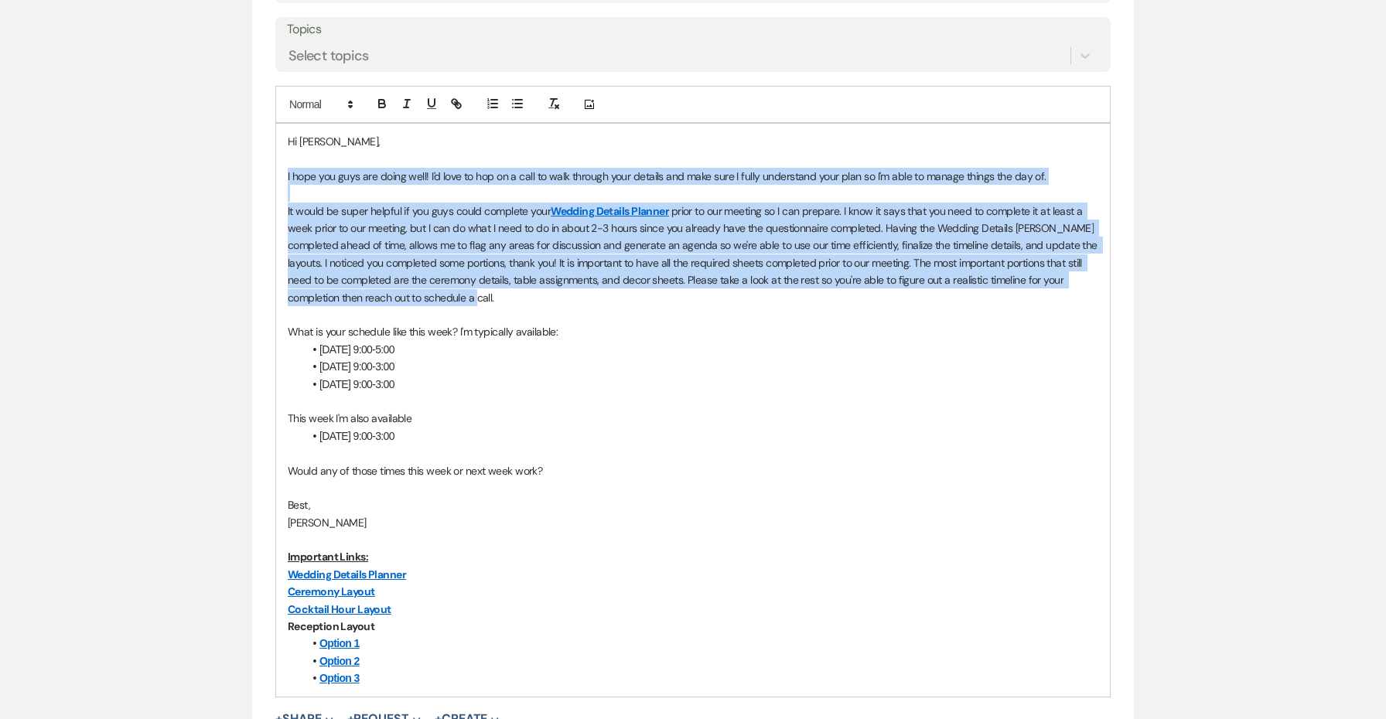
drag, startPoint x: 572, startPoint y: 296, endPoint x: 225, endPoint y: 168, distance: 370.2
click at [225, 168] on div "Messages Tasks Payments Vendors Rental Overview Timeline Docs & Files Contacts …" at bounding box center [693, 681] width 1386 height 2314
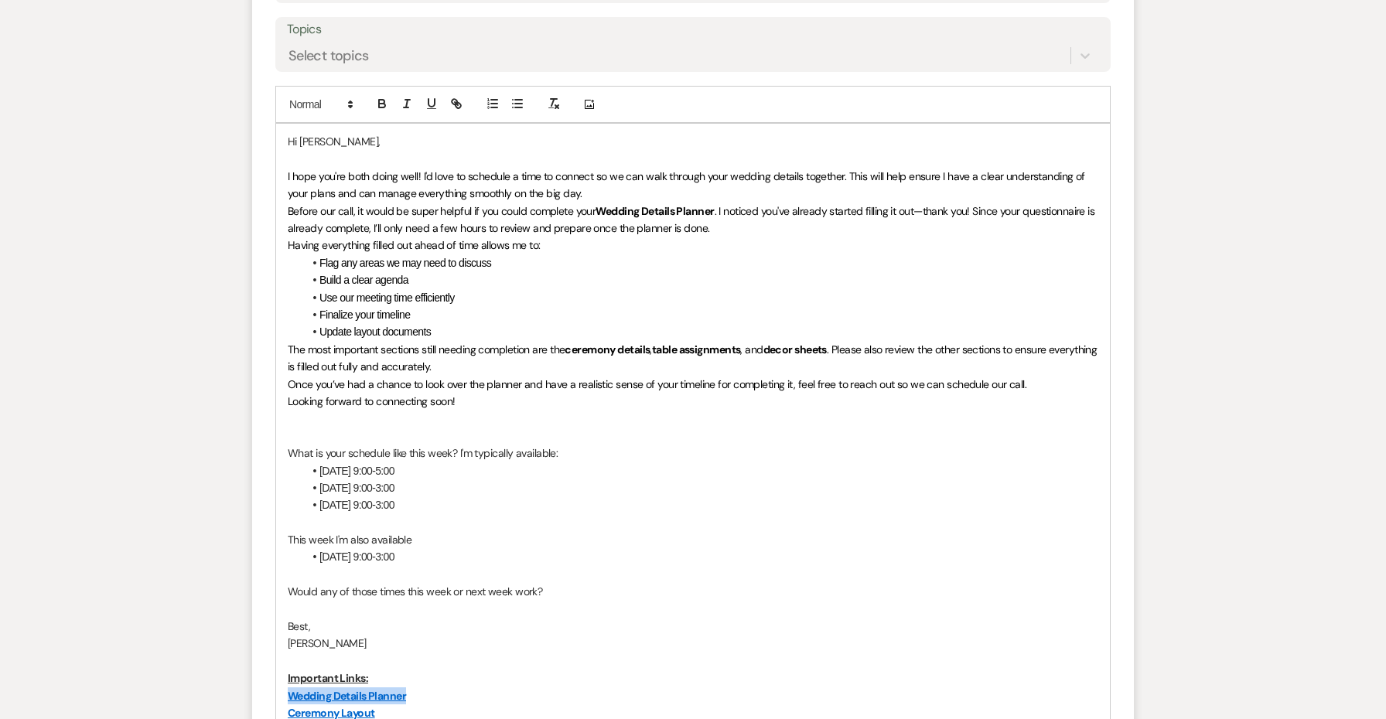
drag, startPoint x: 428, startPoint y: 683, endPoint x: 283, endPoint y: 683, distance: 144.6
click at [283, 683] on div "Hi Alaina, I hope you're both doing well! I'd love to schedule a time to connec…" at bounding box center [693, 471] width 834 height 694
drag, startPoint x: 718, startPoint y: 205, endPoint x: 600, endPoint y: 206, distance: 117.5
click at [600, 206] on p "Before our call, it would be super helpful if you could complete your Wedding D…" at bounding box center [693, 220] width 810 height 35
click at [600, 186] on p "I hope you're both doing well! I'd love to schedule a time to connect so we can…" at bounding box center [693, 185] width 810 height 35
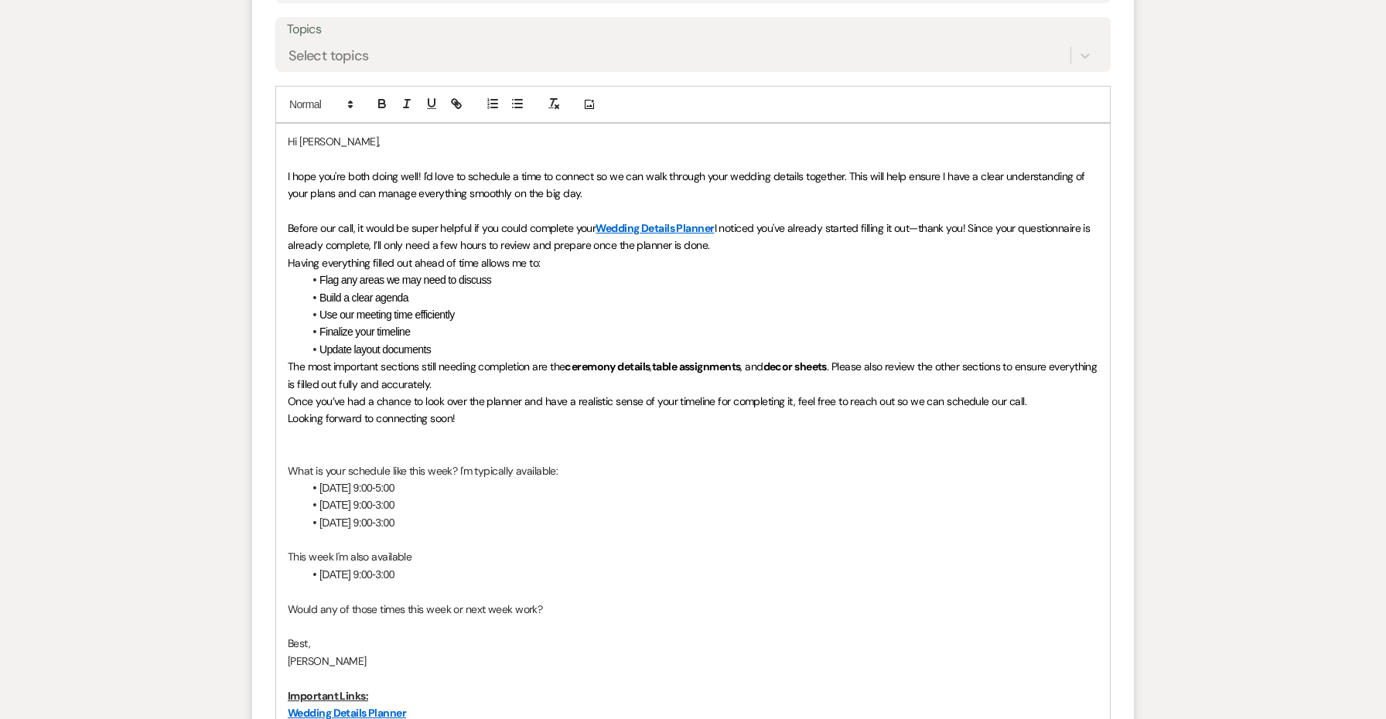
click at [548, 343] on li "Update layout documents" at bounding box center [700, 349] width 795 height 17
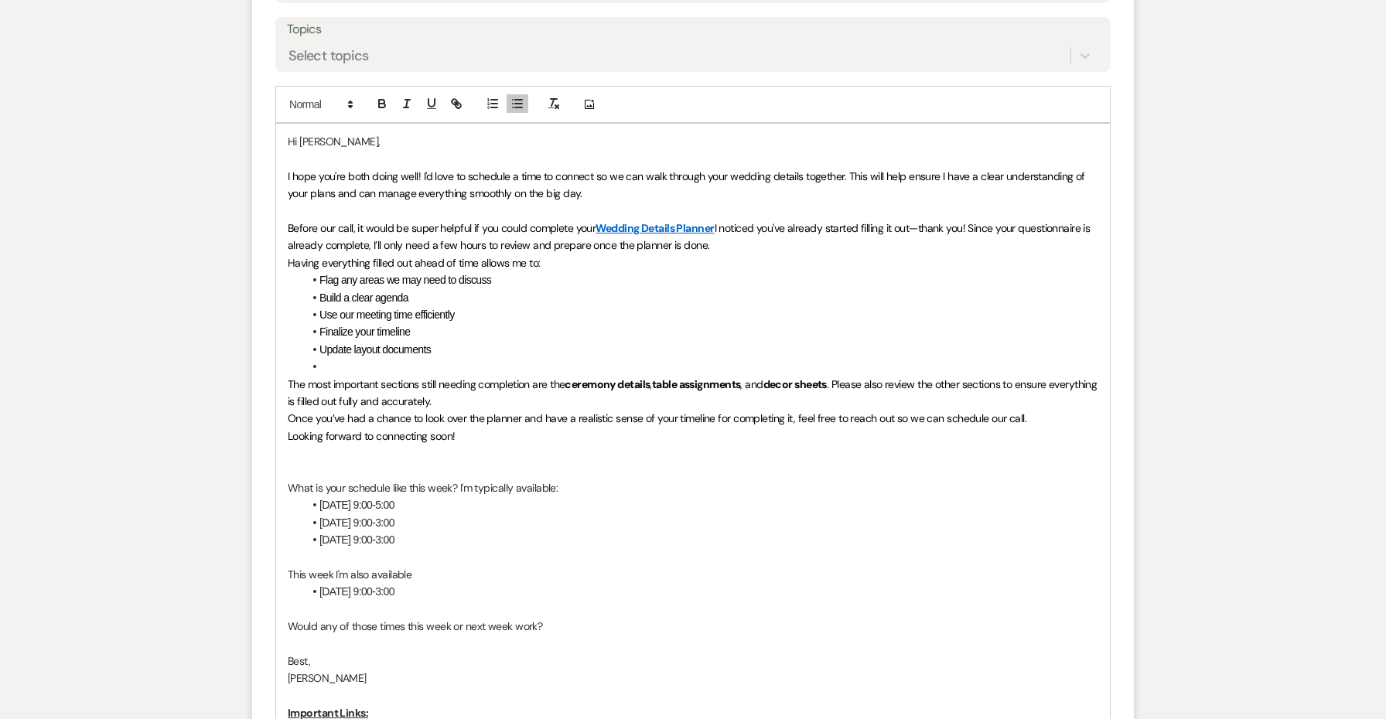
click at [528, 392] on p "The most important sections still needing completion are the ceremony details ,…" at bounding box center [693, 393] width 810 height 35
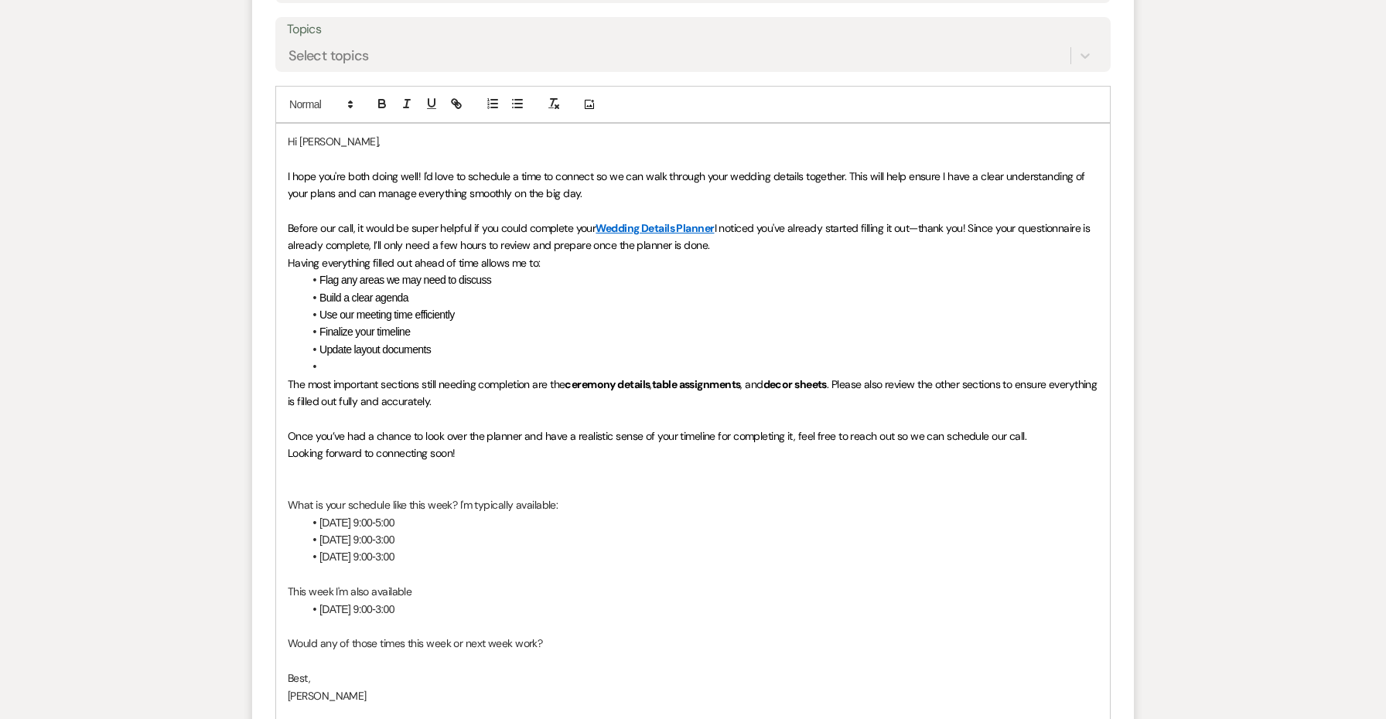
click at [542, 479] on p at bounding box center [693, 487] width 810 height 17
drag, startPoint x: 450, startPoint y: 495, endPoint x: 278, endPoint y: 489, distance: 172.5
click at [278, 489] on div "Hi Alaina, I hope you're both doing well! I'd love to schedule a time to connec…" at bounding box center [693, 496] width 834 height 745
drag, startPoint x: 478, startPoint y: 444, endPoint x: 282, endPoint y: 445, distance: 195.6
click at [282, 445] on div "Hi Alaina, I hope you're both doing well! I'd love to schedule a time to connec…" at bounding box center [693, 496] width 834 height 745
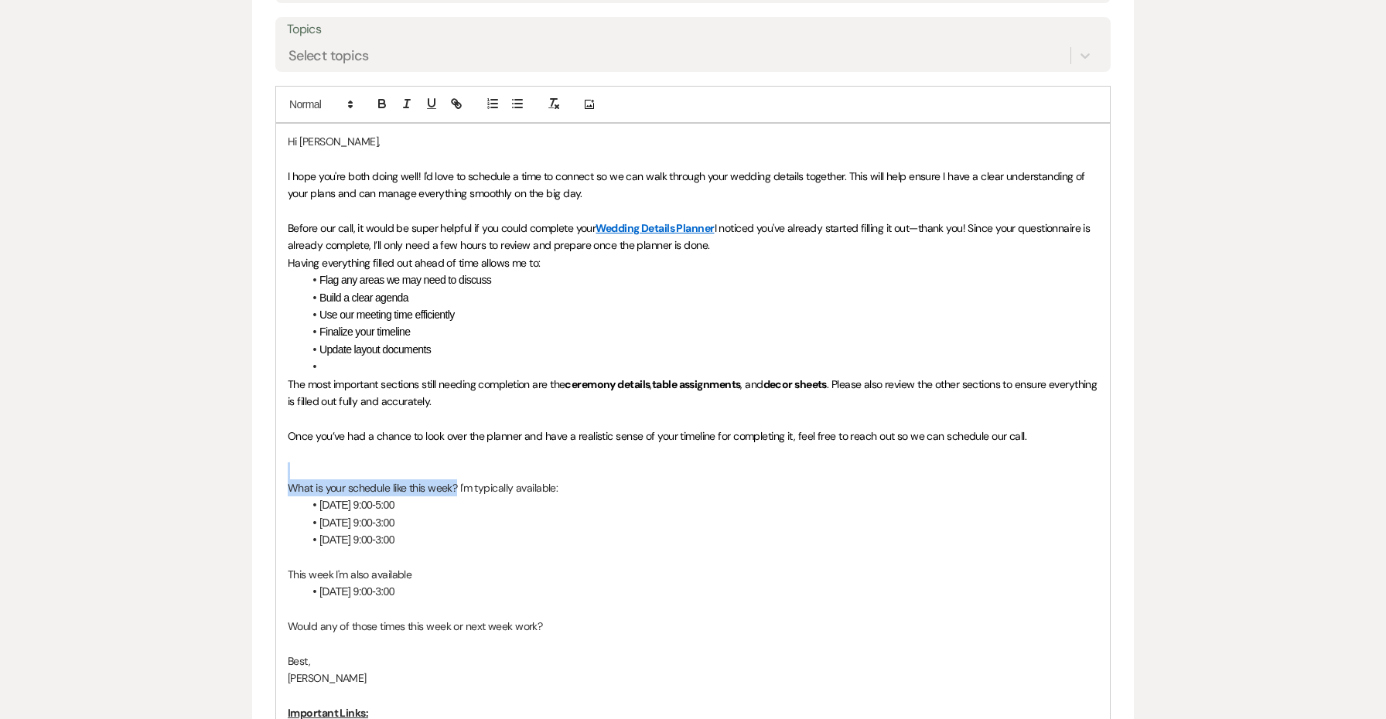
drag, startPoint x: 458, startPoint y: 478, endPoint x: 234, endPoint y: 464, distance: 224.7
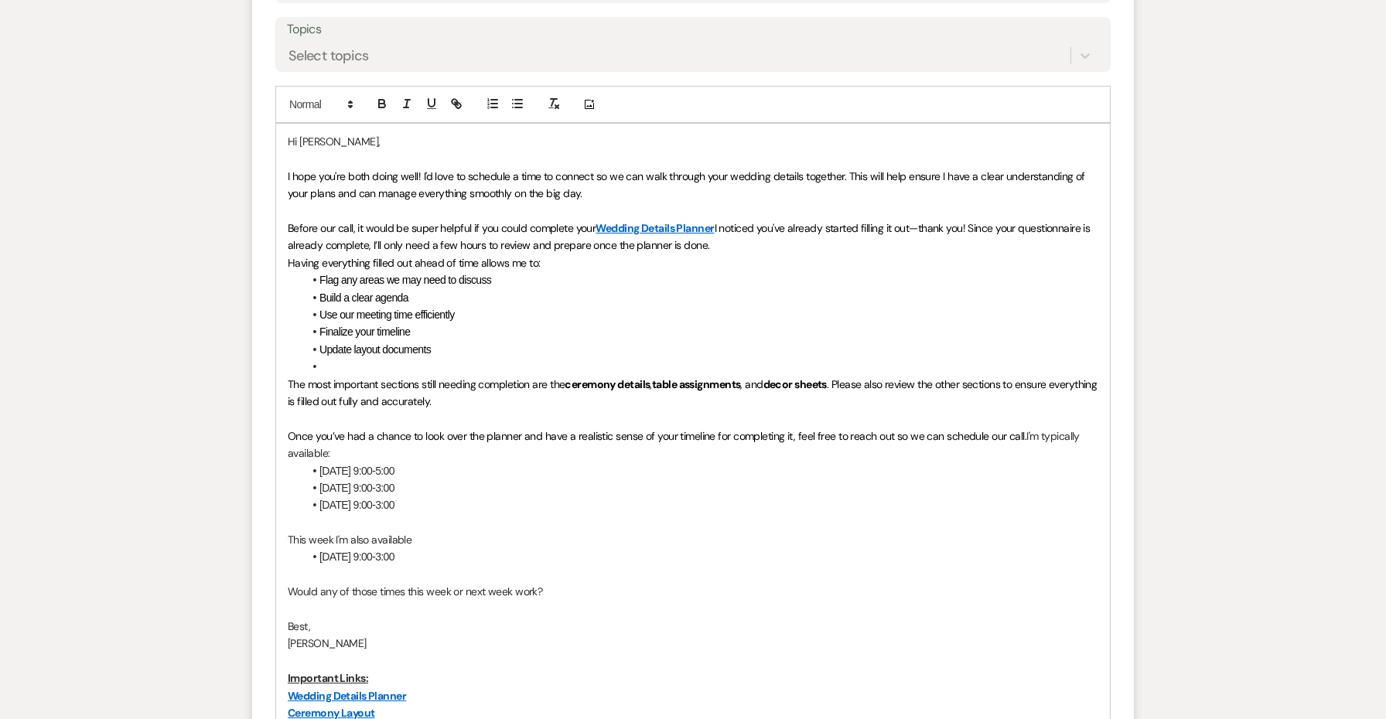
click at [594, 583] on p "Would any of those times this week or next week work?" at bounding box center [693, 591] width 810 height 17
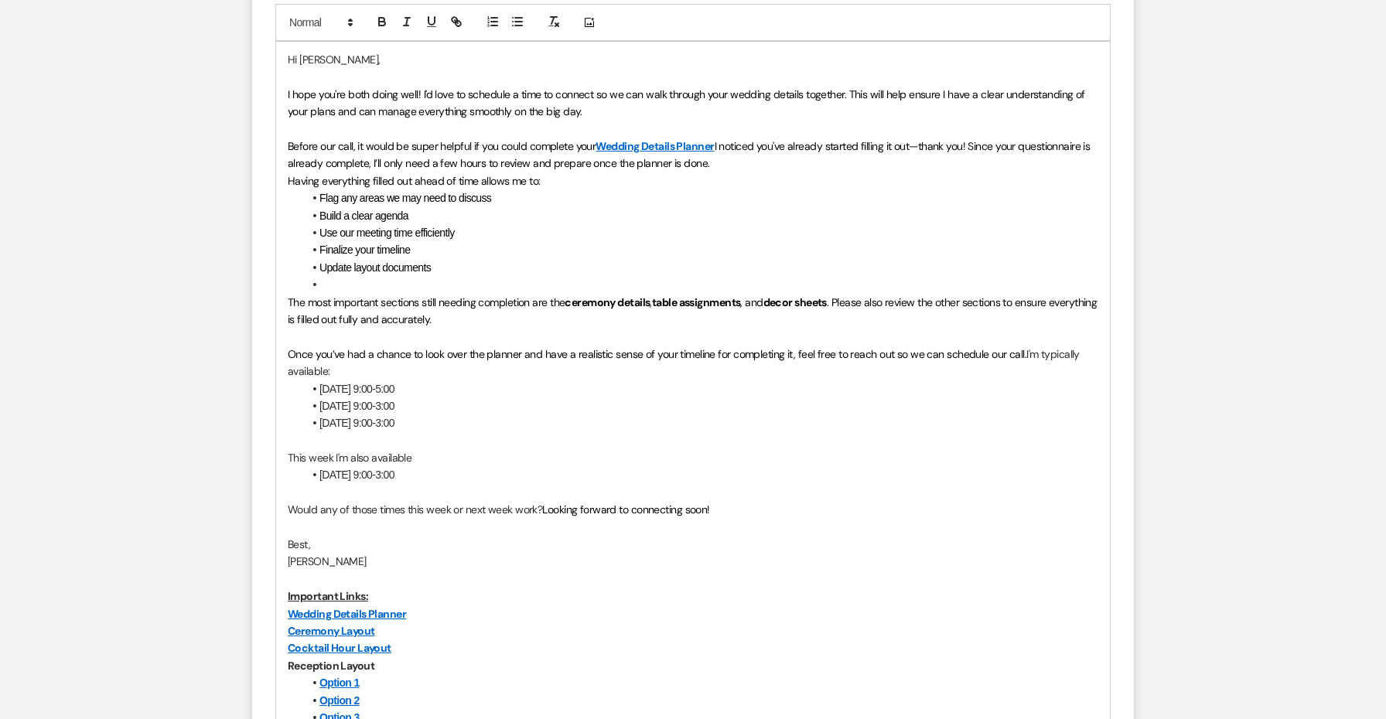
scroll to position [861, 0]
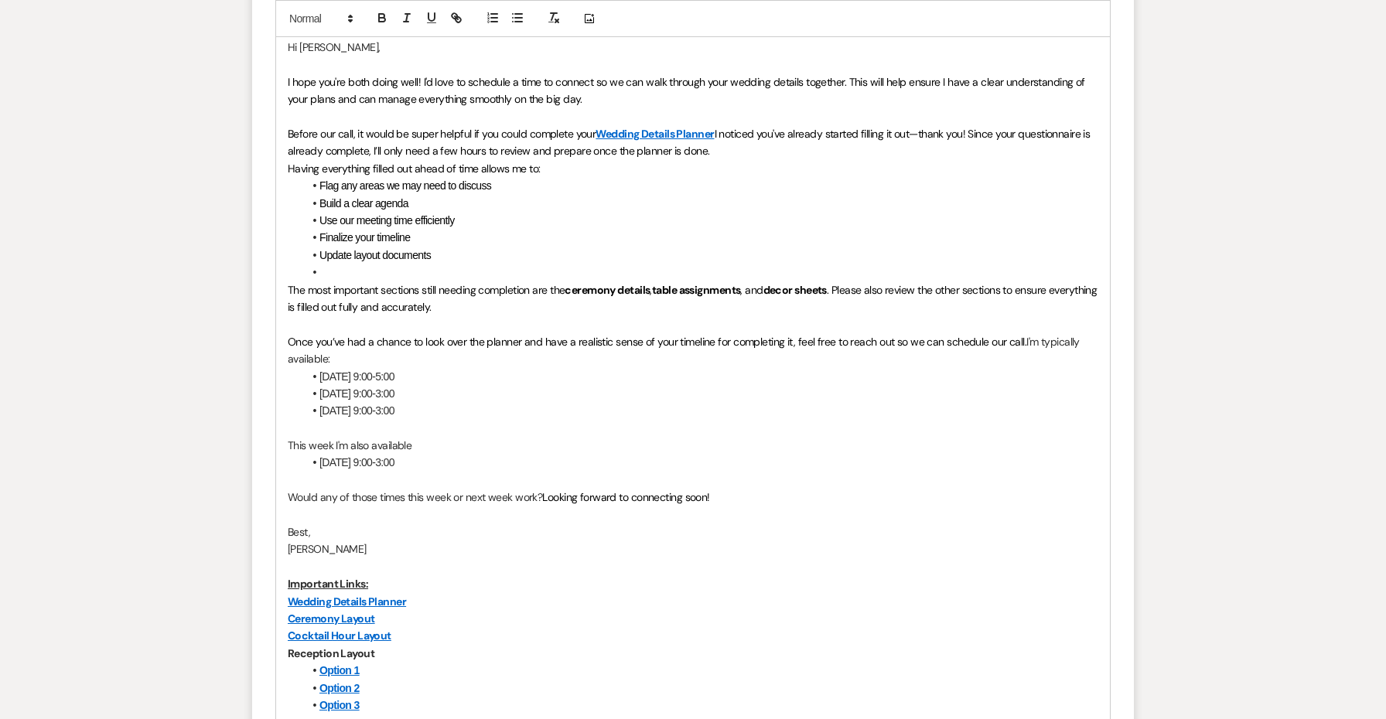
click at [712, 140] on p "Before our call, it would be super helpful if you could complete your Wedding D…" at bounding box center [693, 142] width 810 height 35
click at [976, 130] on span "I noticed you've already started filling it out—thank you! Since your questionn…" at bounding box center [690, 142] width 805 height 31
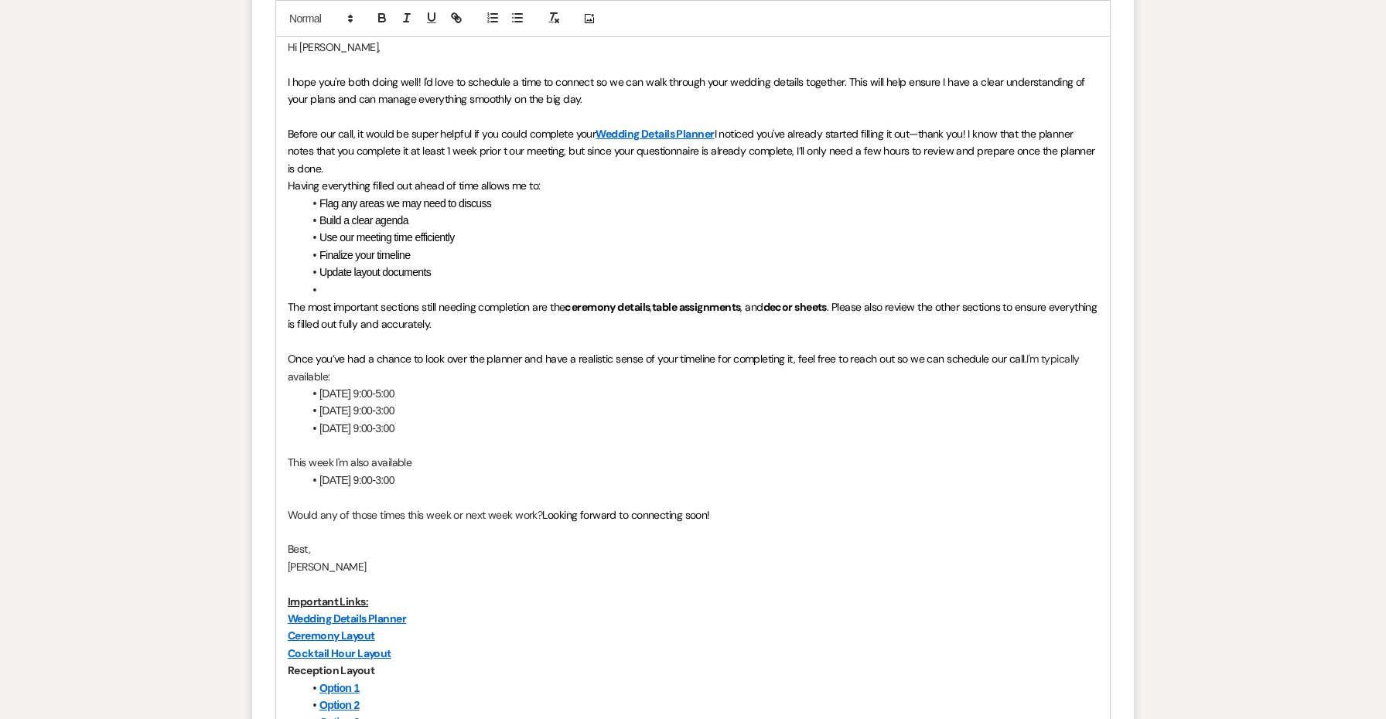
click at [1057, 143] on span "I noticed you've already started filling it out—thank you! I know that the plan…" at bounding box center [693, 151] width 810 height 49
click at [389, 285] on li at bounding box center [700, 289] width 795 height 17
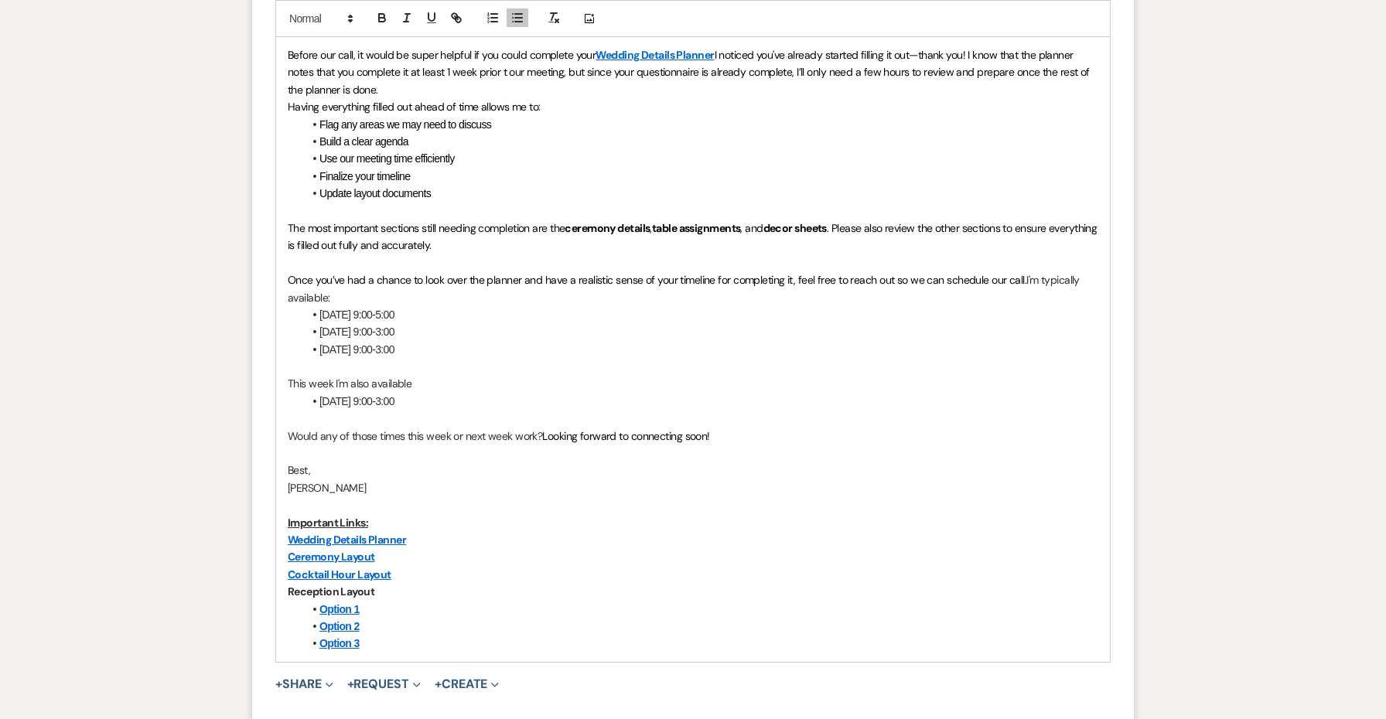
scroll to position [1054, 0]
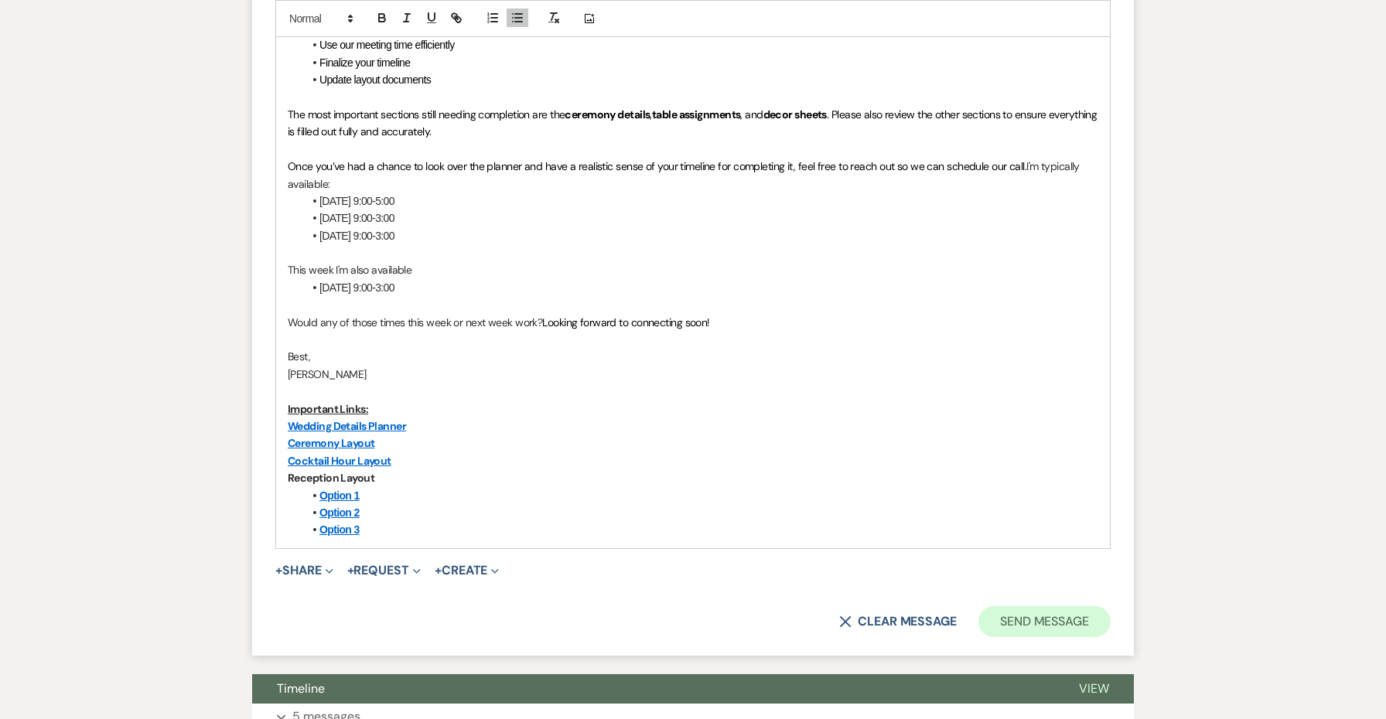
click at [1010, 612] on button "Send Message" at bounding box center [1044, 621] width 132 height 31
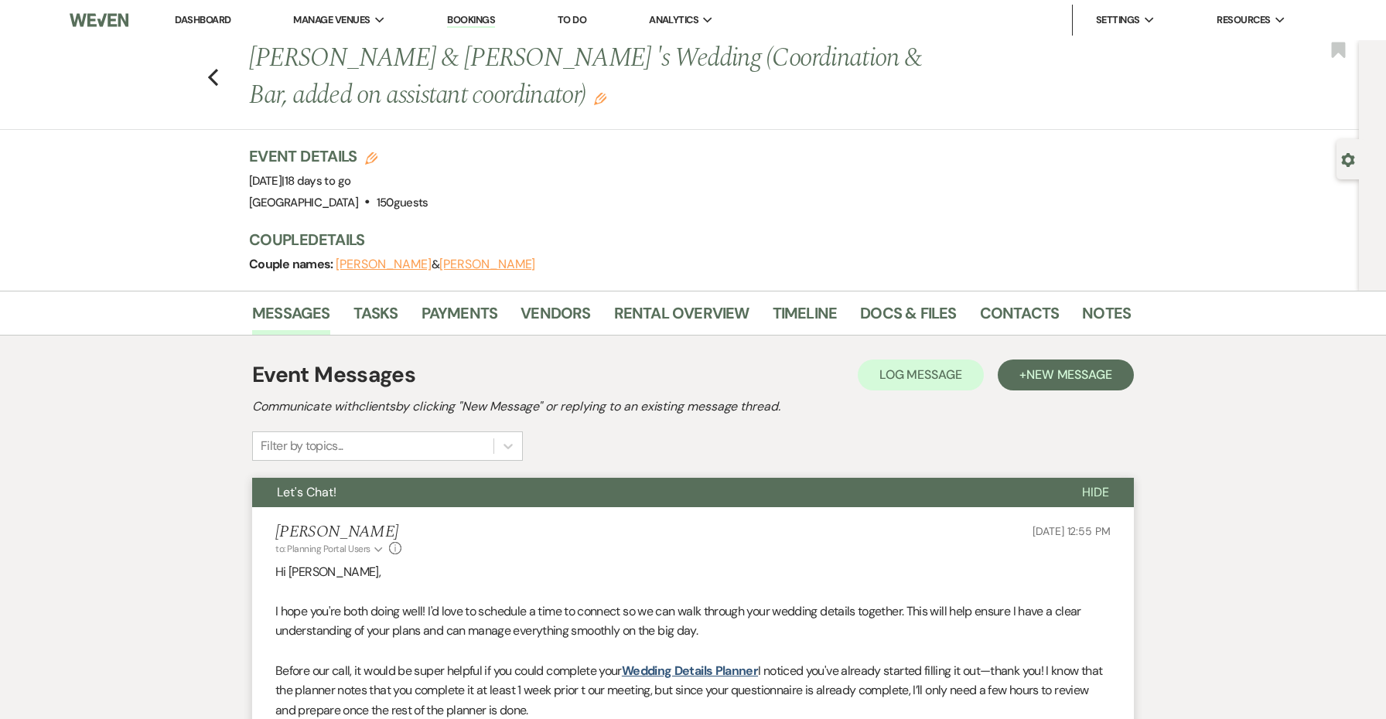
scroll to position [0, 0]
click at [213, 84] on icon "Previous" at bounding box center [213, 77] width 12 height 19
select select "8"
select select "5"
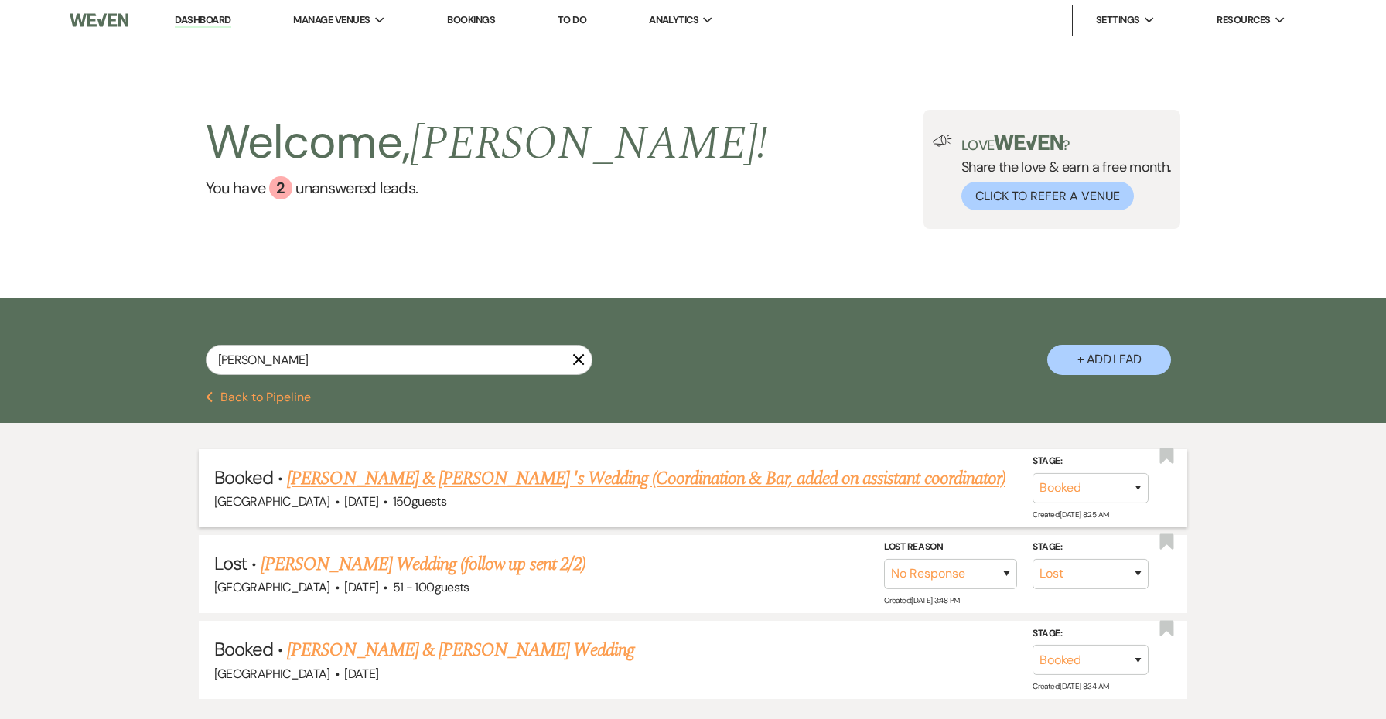
scroll to position [18, 0]
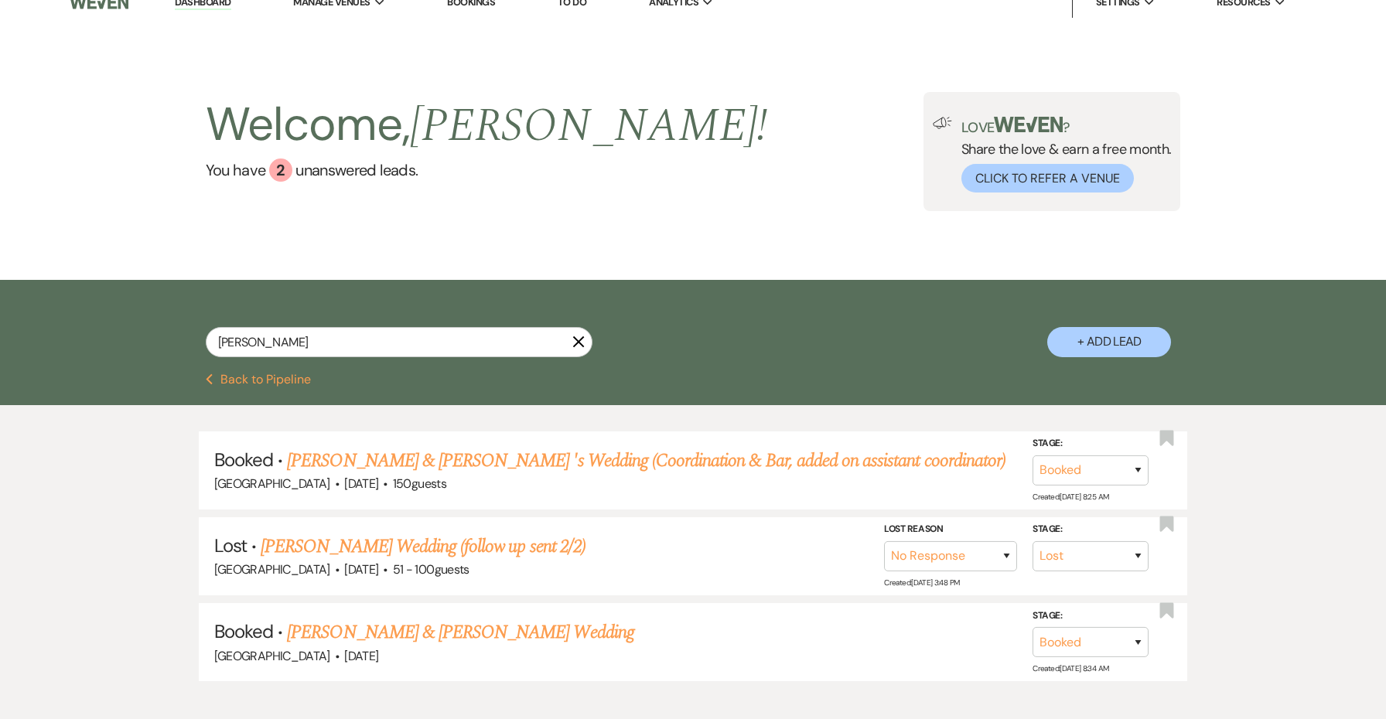
click at [576, 338] on icon "X" at bounding box center [578, 342] width 12 height 12
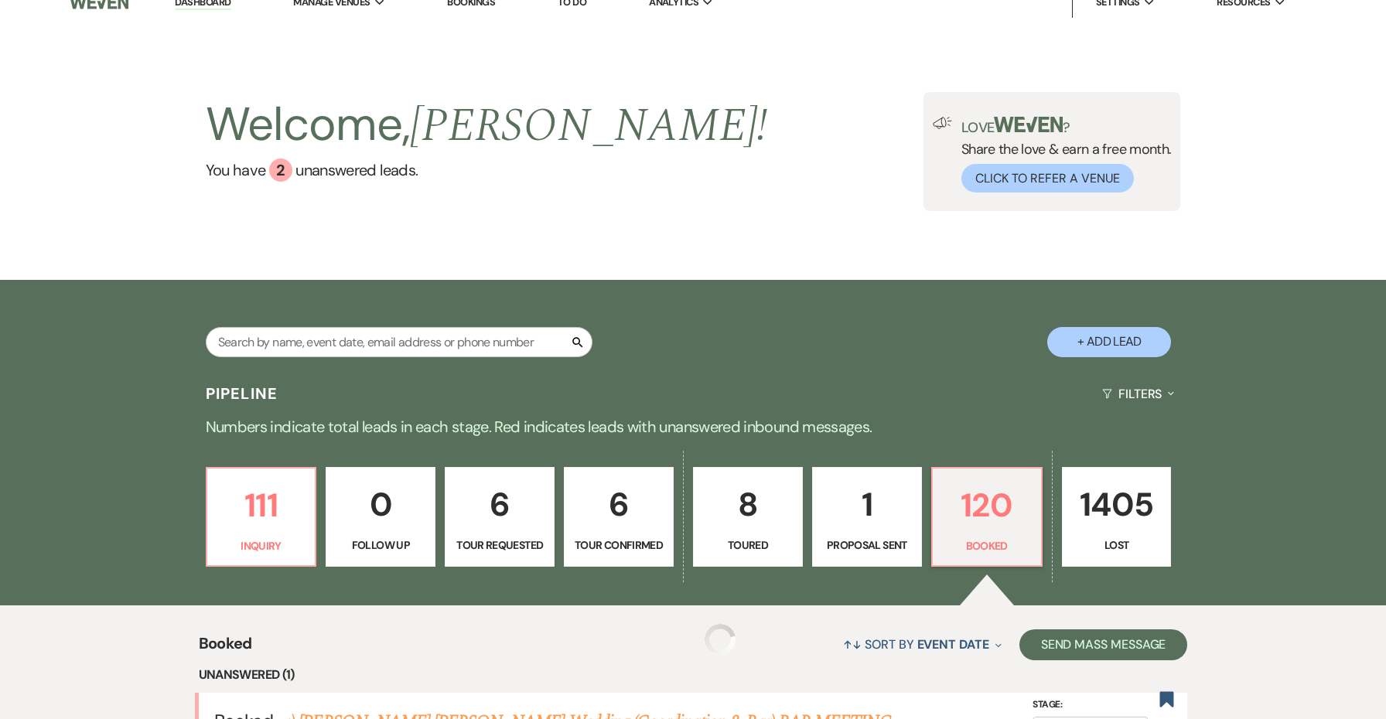
scroll to position [300, 0]
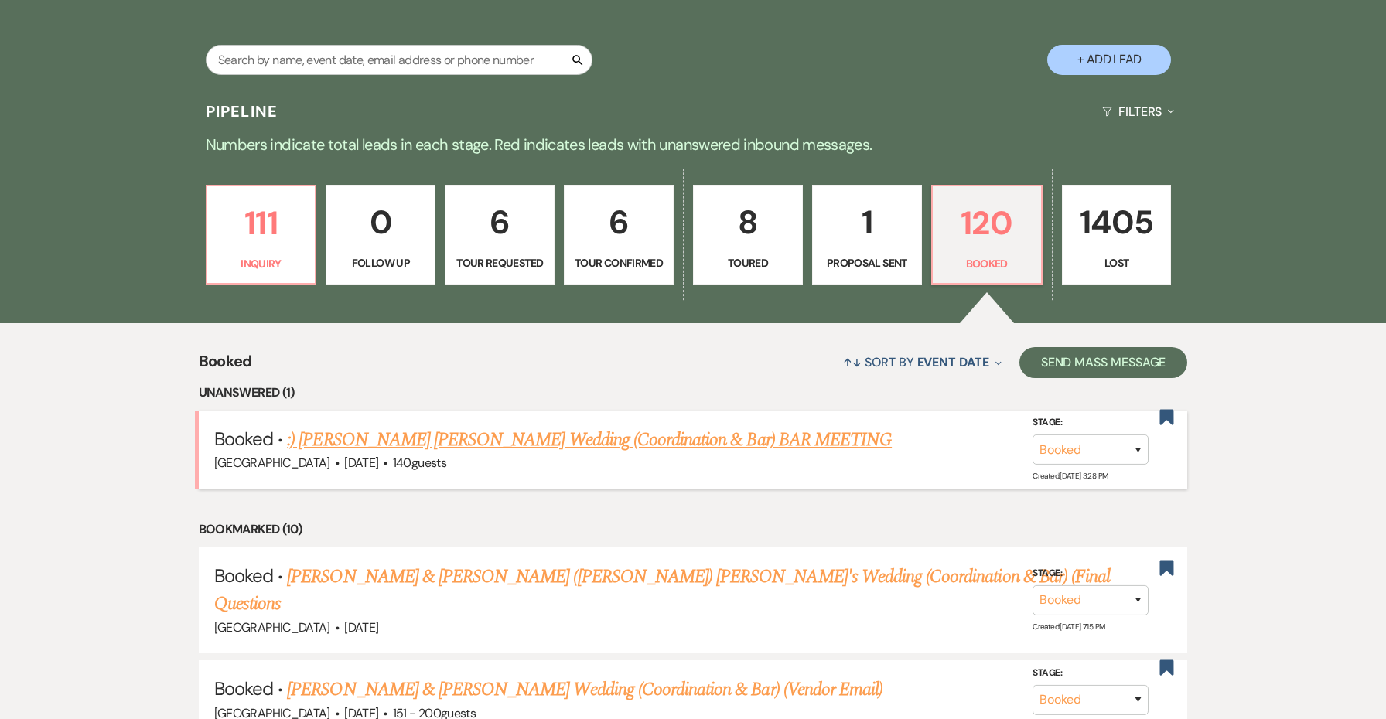
click at [663, 440] on link ":) Sabrina Fiorito Michael Wallin's Wedding (Coordination & Bar) BAR MEETING" at bounding box center [589, 440] width 605 height 28
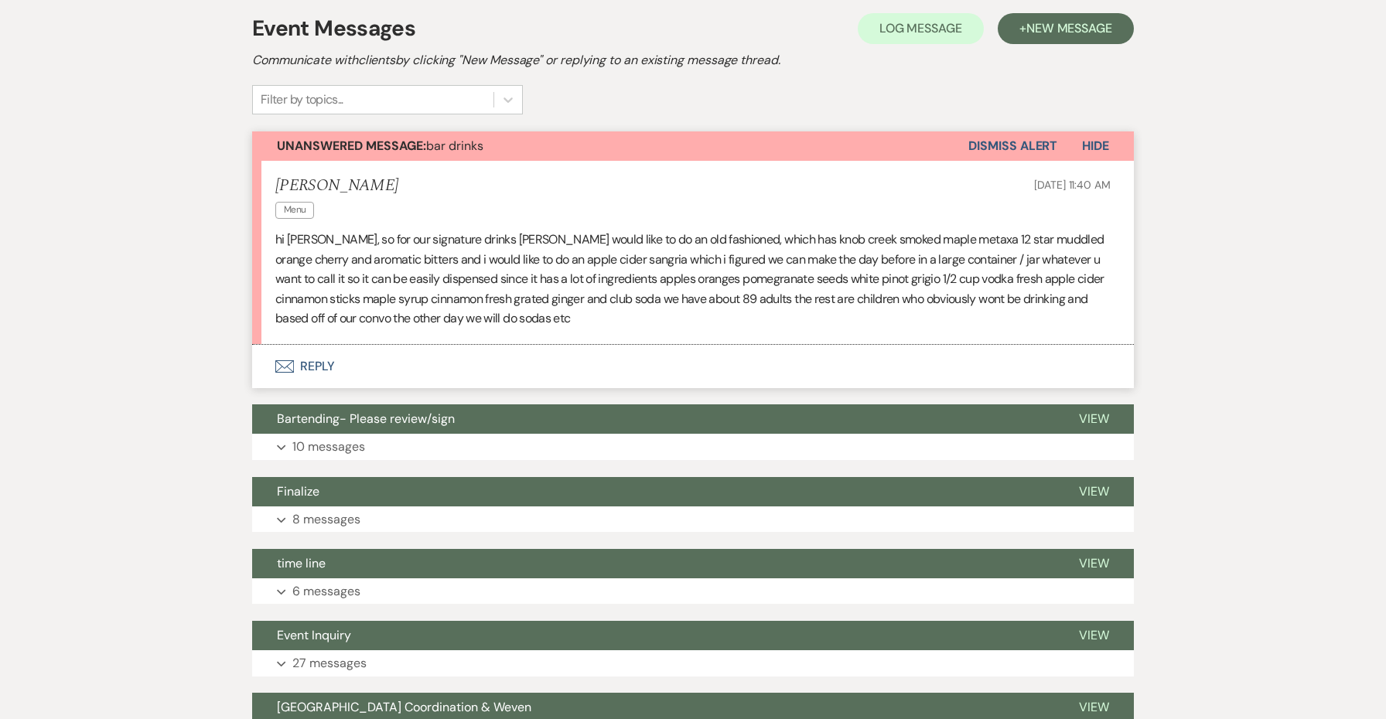
scroll to position [391, 0]
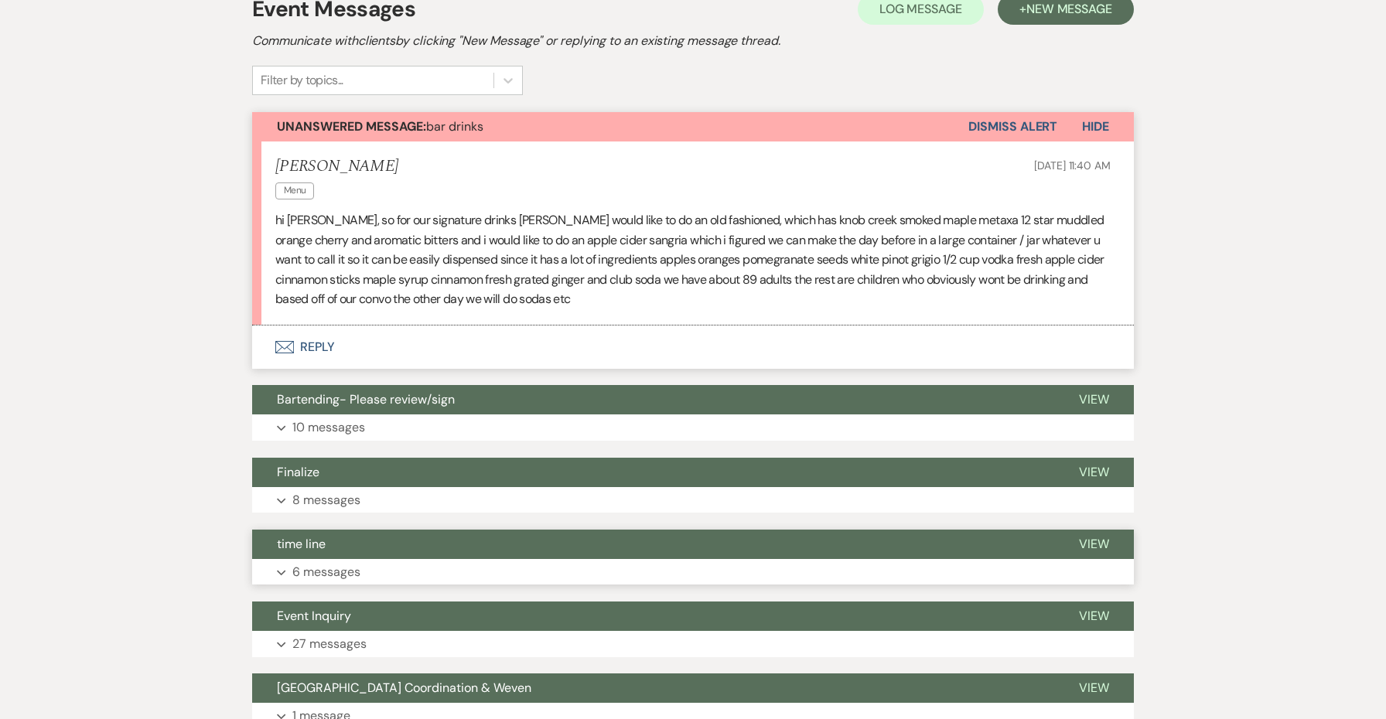
click at [422, 531] on button "time line" at bounding box center [653, 544] width 802 height 29
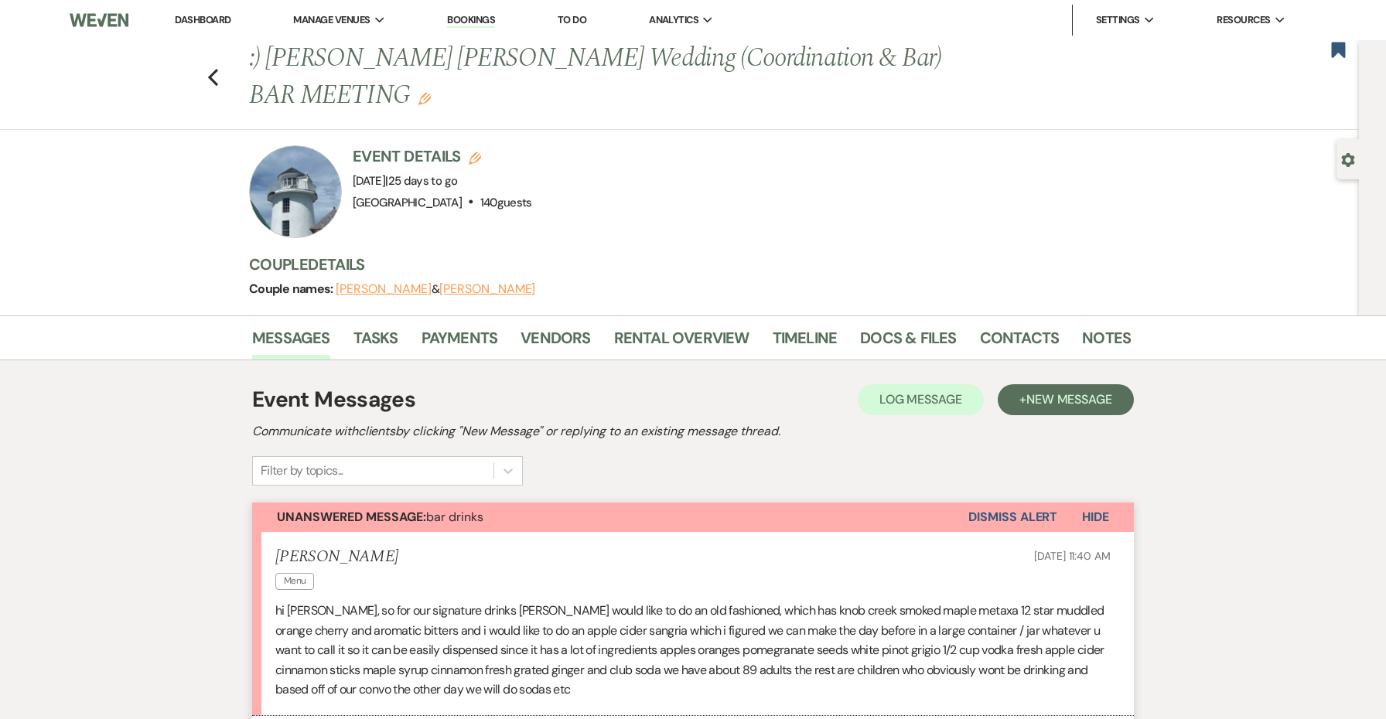
scroll to position [0, 0]
click at [1107, 331] on link "Notes" at bounding box center [1106, 343] width 49 height 34
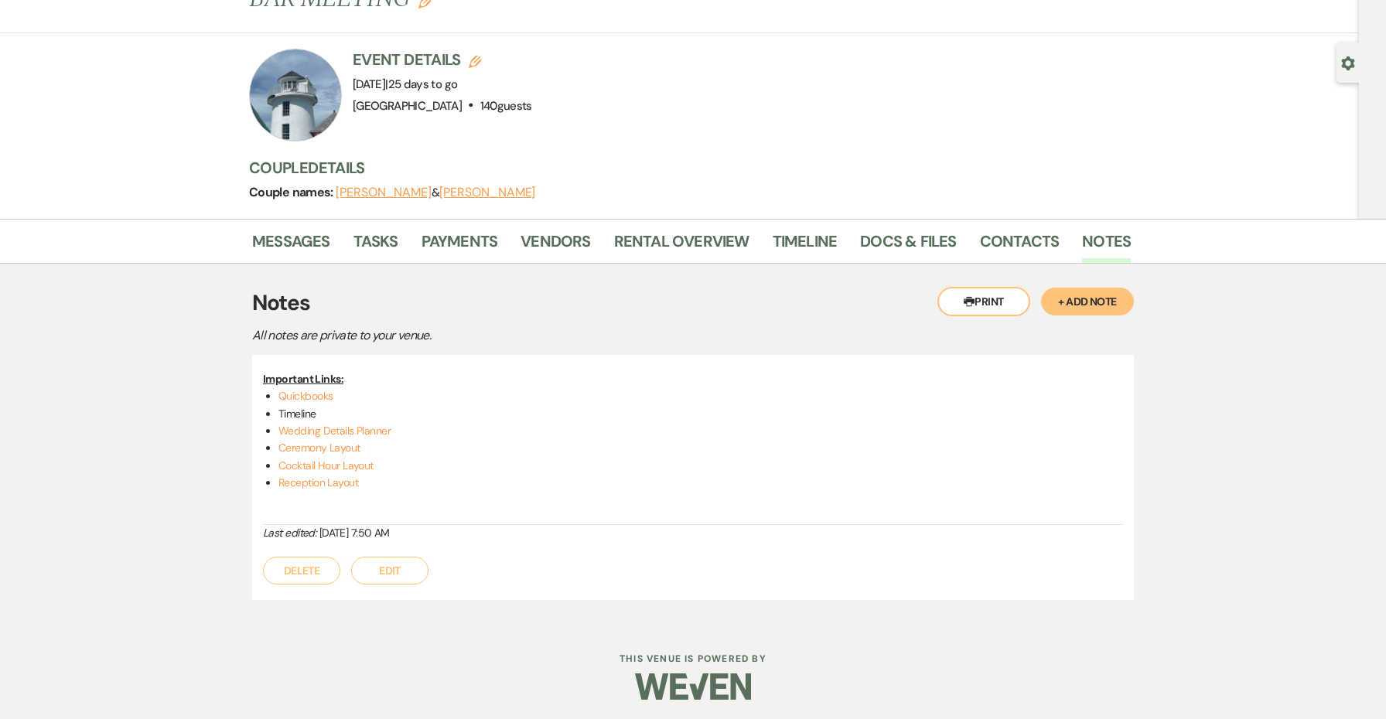
scroll to position [96, 0]
drag, startPoint x: 435, startPoint y: 486, endPoint x: 274, endPoint y: 451, distance: 165.3
click at [274, 451] on div "Important Links: Quickbooks Timeline Wedding Details Planner Ceremony Layout Co…" at bounding box center [693, 448] width 860 height 155
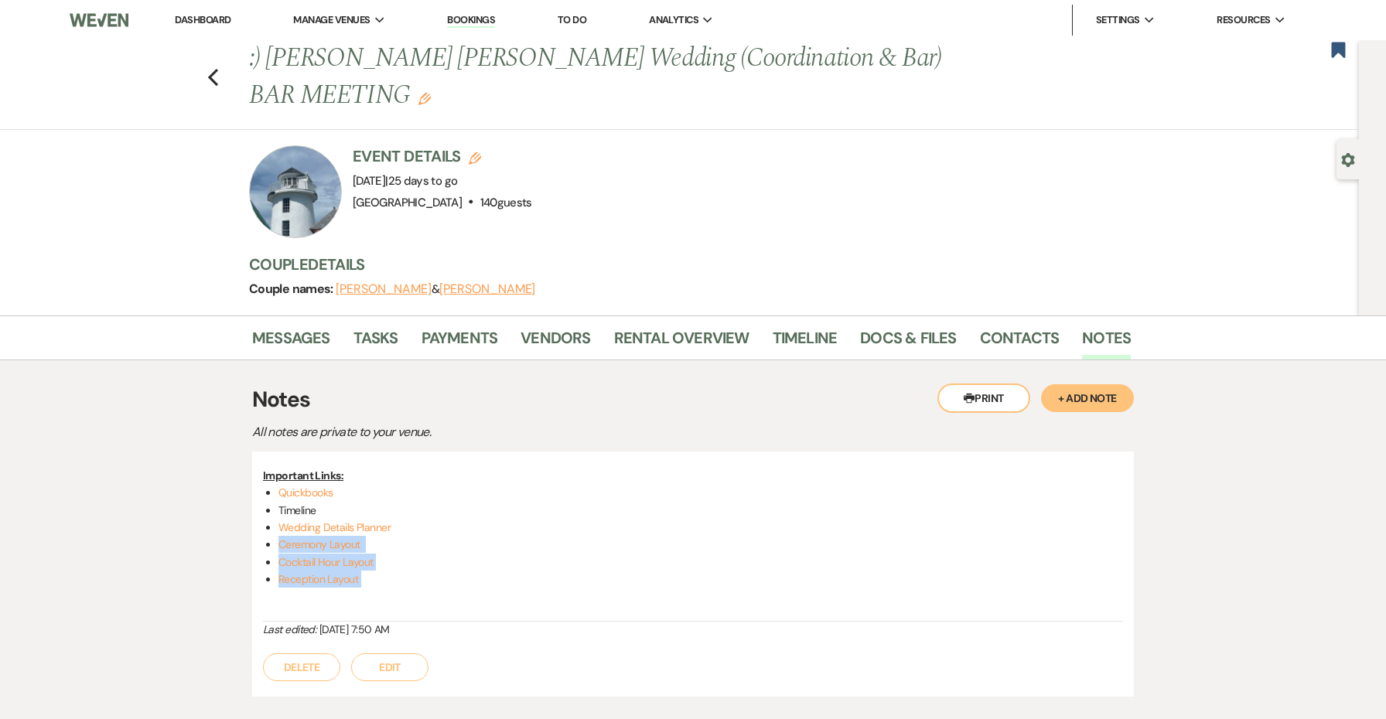
scroll to position [0, 0]
click at [210, 82] on icon "Previous" at bounding box center [213, 77] width 12 height 19
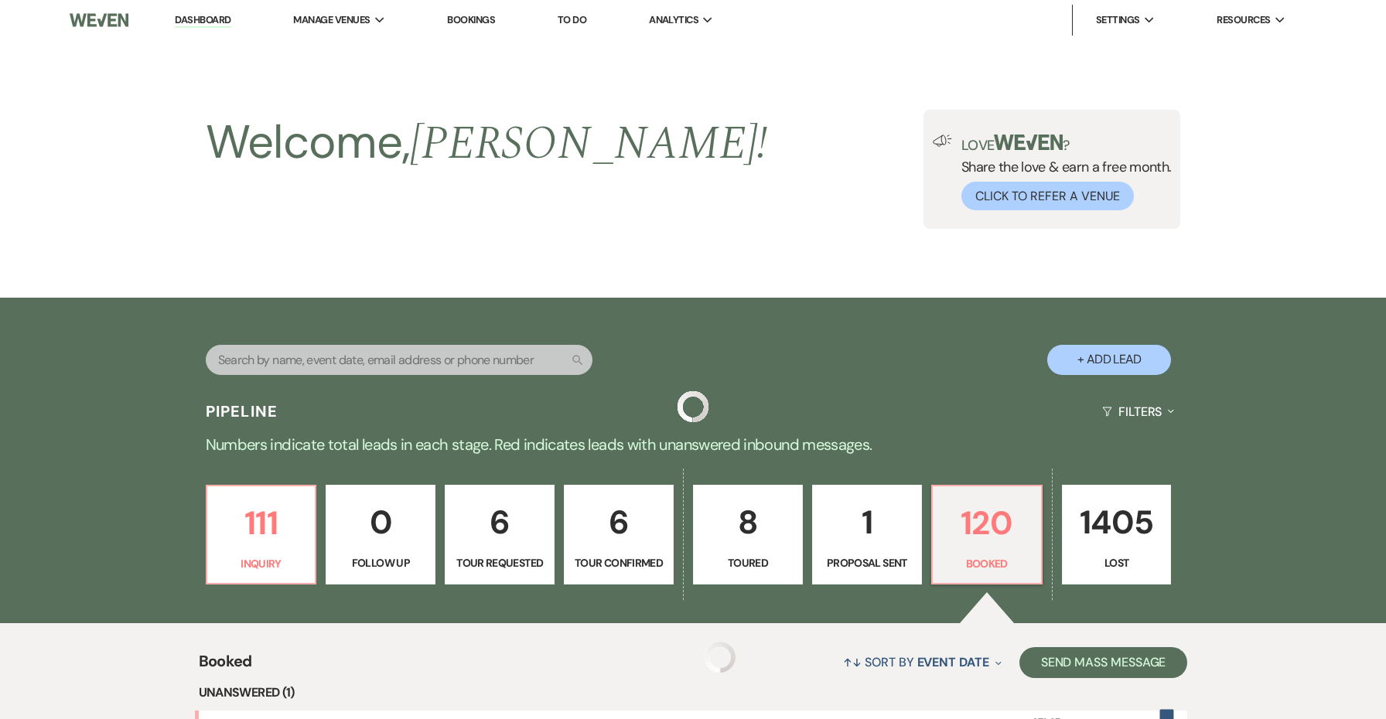
scroll to position [300, 0]
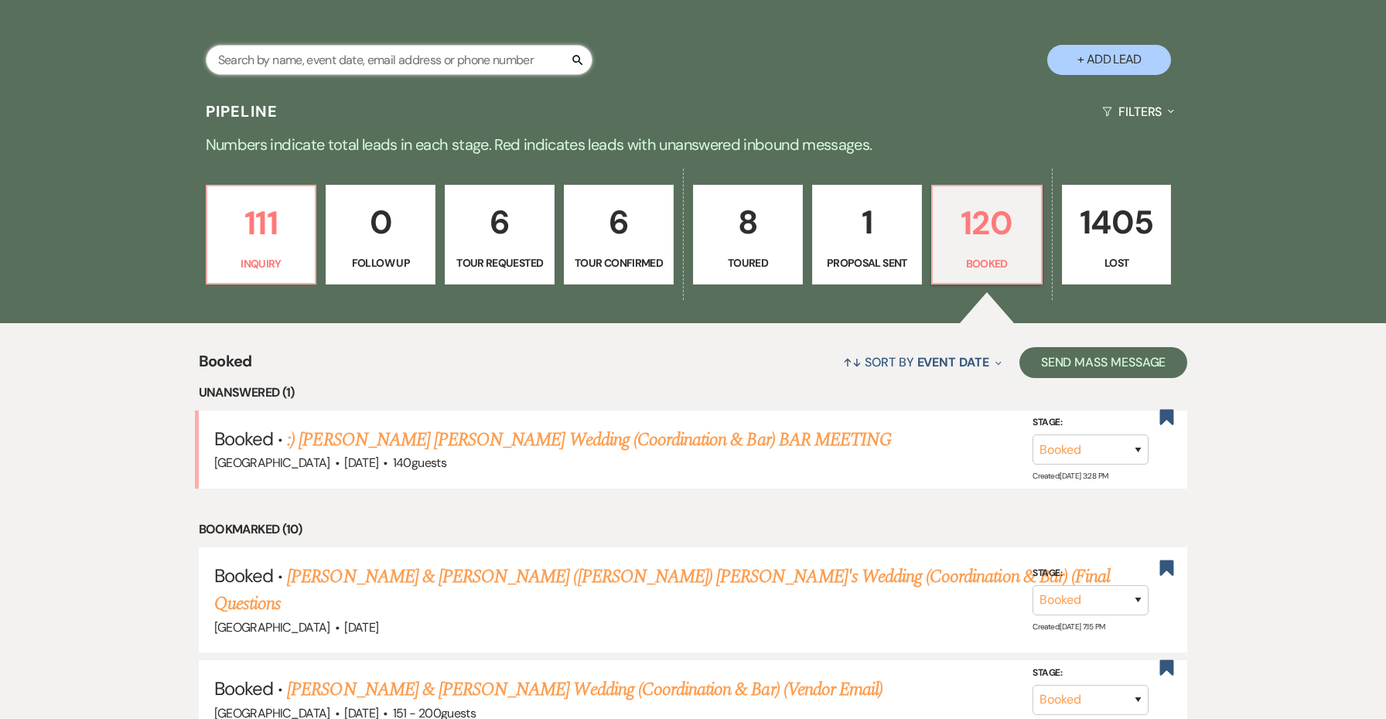
click at [282, 63] on input "text" at bounding box center [399, 60] width 387 height 30
type input "alaina"
select select "8"
select select "5"
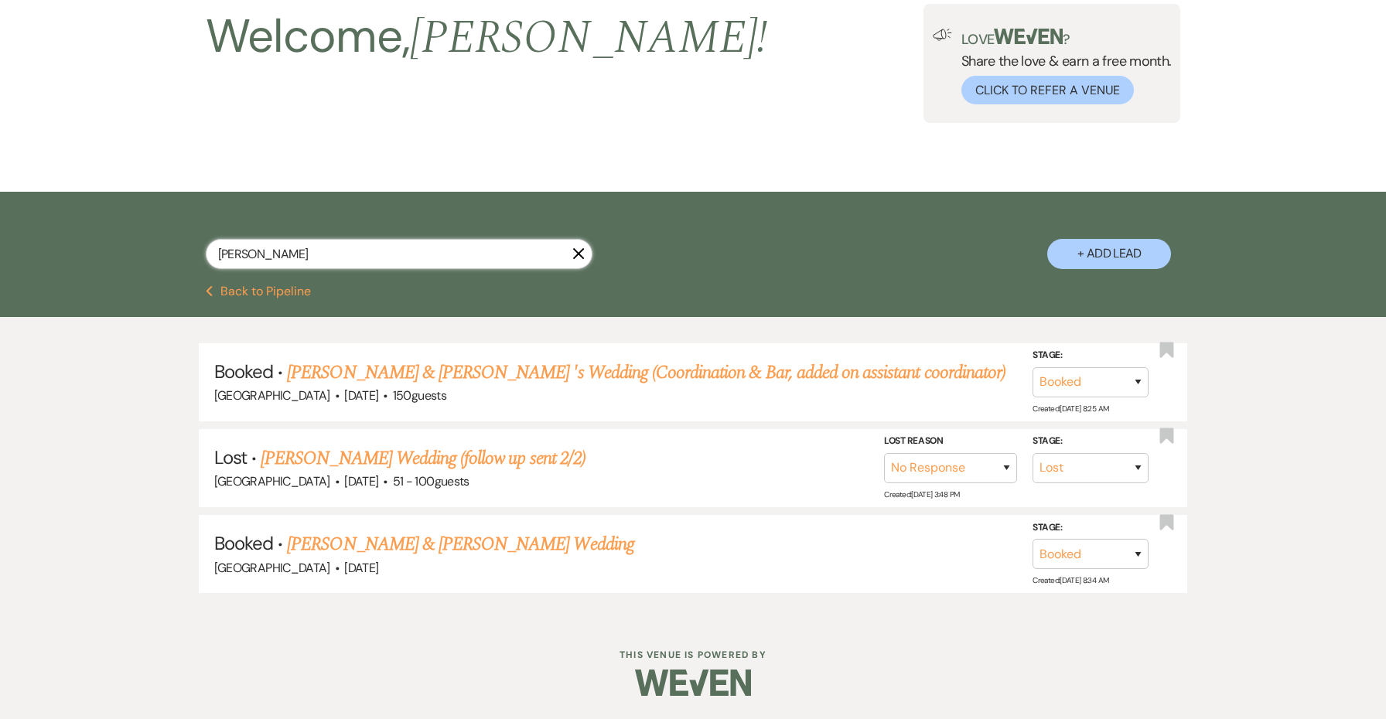
scroll to position [101, 0]
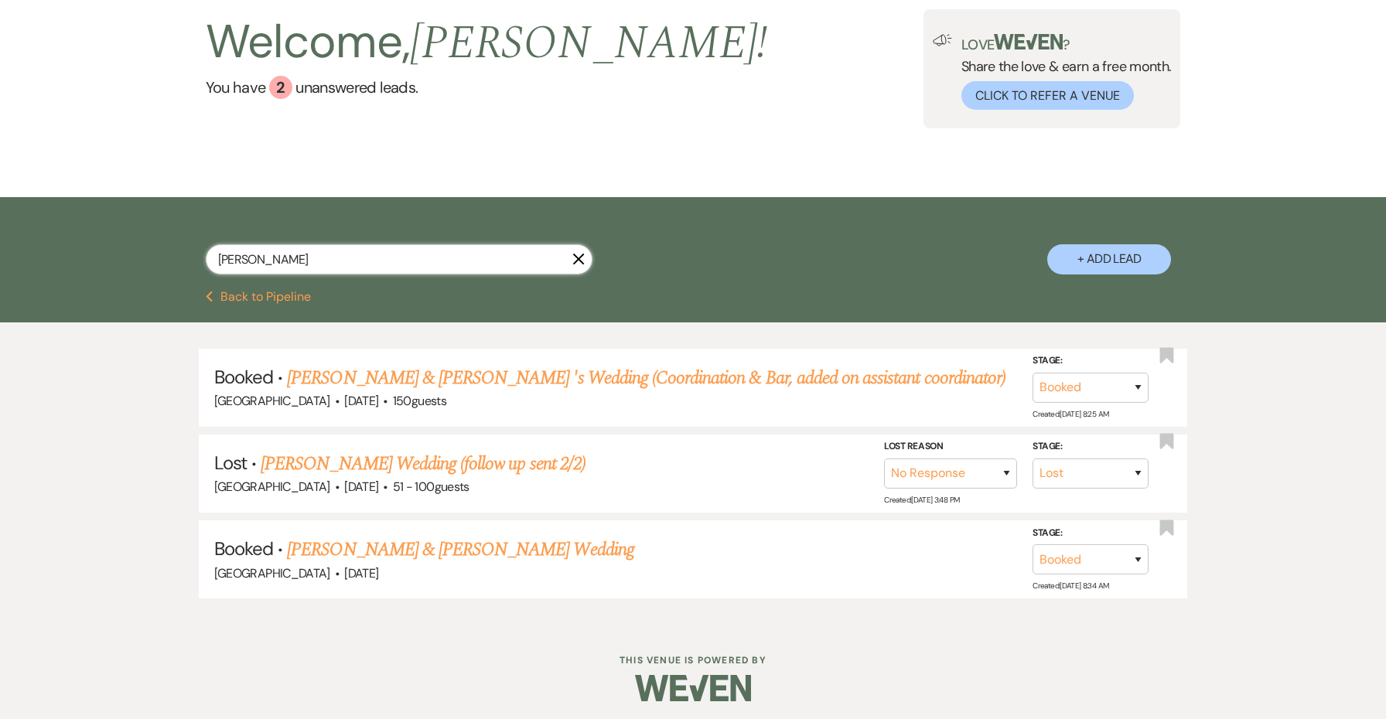
type input "Alaina"
drag, startPoint x: 282, startPoint y: 63, endPoint x: 369, endPoint y: 377, distance: 325.7
click at [369, 377] on link "Alaina Warner & Rich Albecker 's Wedding (Coordination & Bar, added on assistan…" at bounding box center [646, 378] width 718 height 28
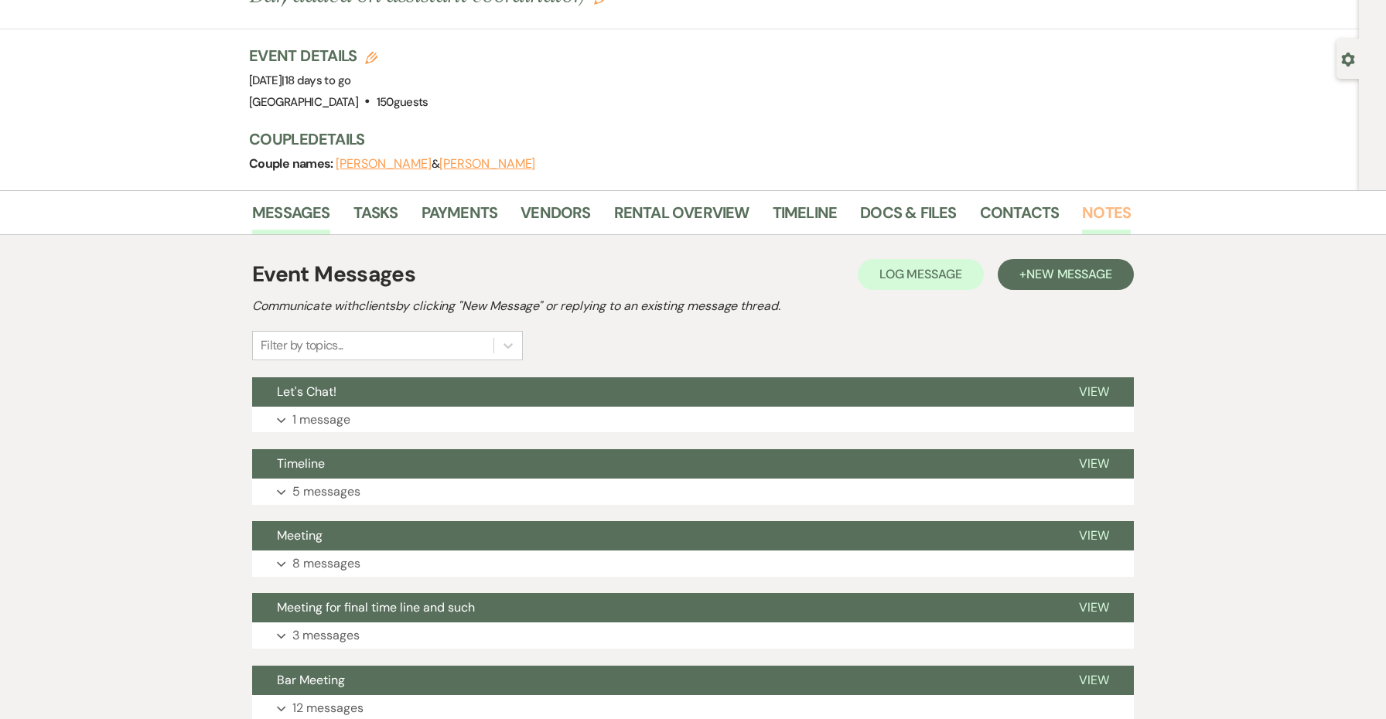
click at [1082, 212] on link "Notes" at bounding box center [1106, 217] width 49 height 34
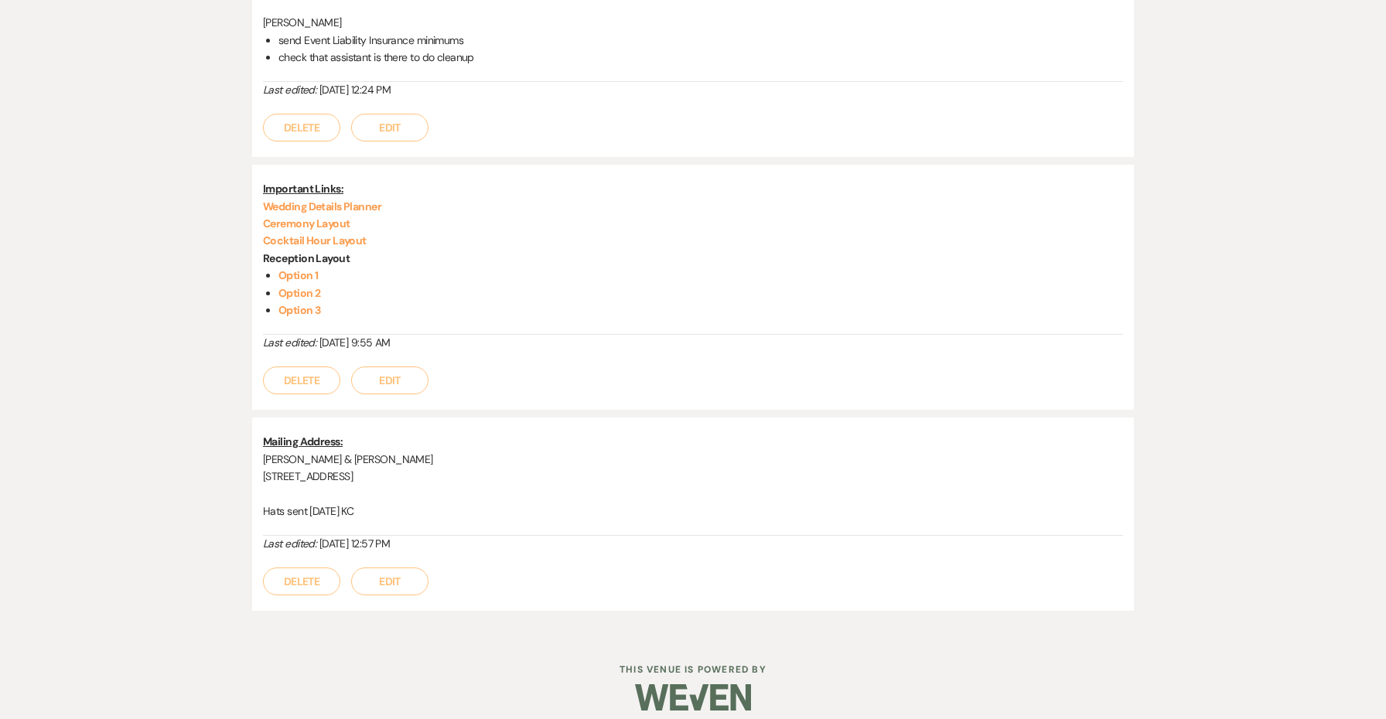
scroll to position [929, 0]
click at [301, 217] on link "Ceremony Layout" at bounding box center [306, 224] width 87 height 14
click at [306, 269] on link "Option 1" at bounding box center [298, 276] width 40 height 14
click at [298, 287] on link "Option 2" at bounding box center [299, 294] width 43 height 14
click at [315, 304] on link "Option 3" at bounding box center [299, 311] width 43 height 14
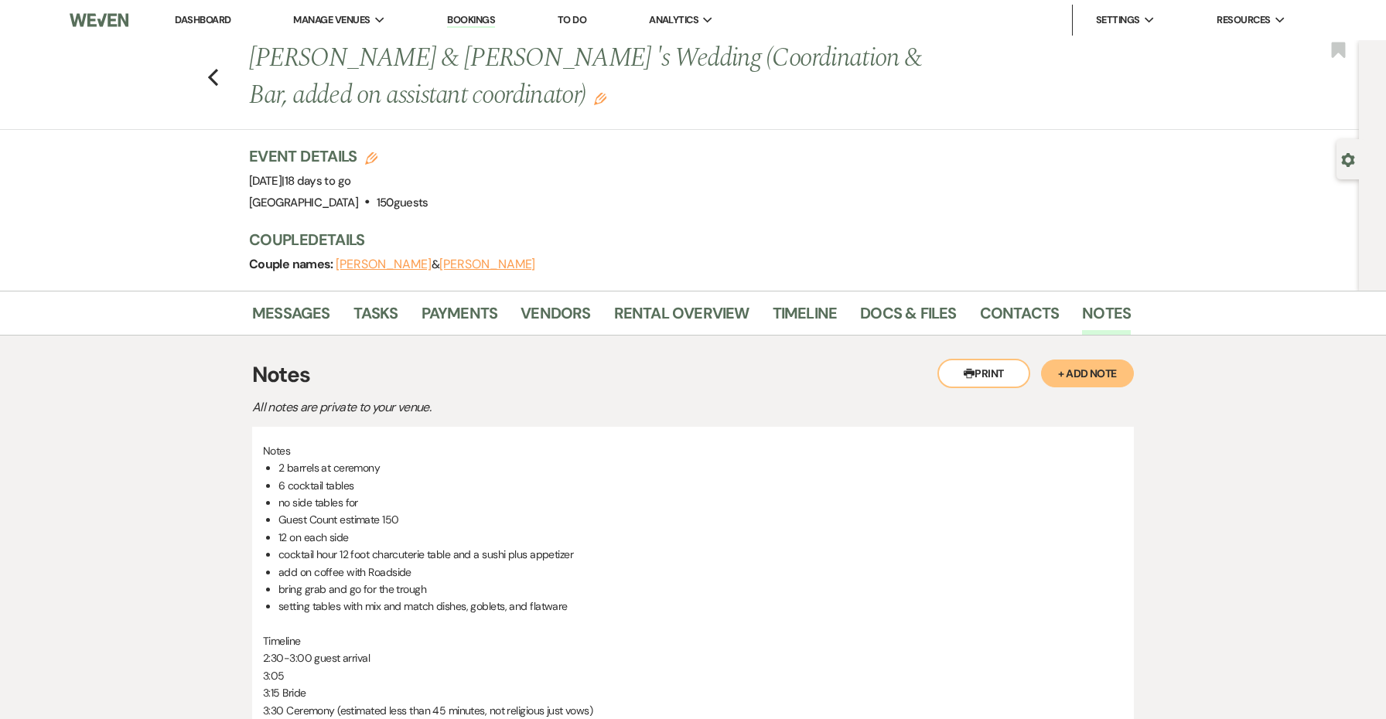
scroll to position [0, 0]
click at [1158, 118] on link "Log Out" at bounding box center [1173, 113] width 155 height 31
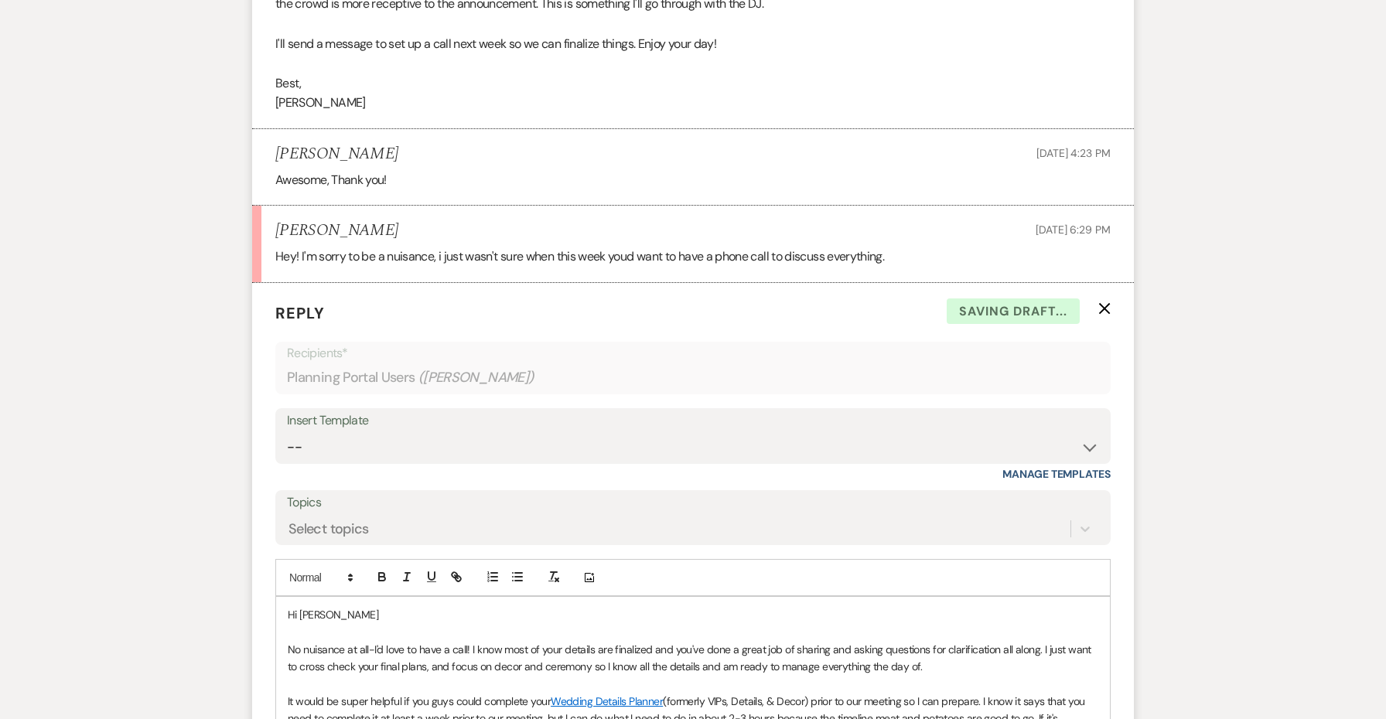
scroll to position [2781, 0]
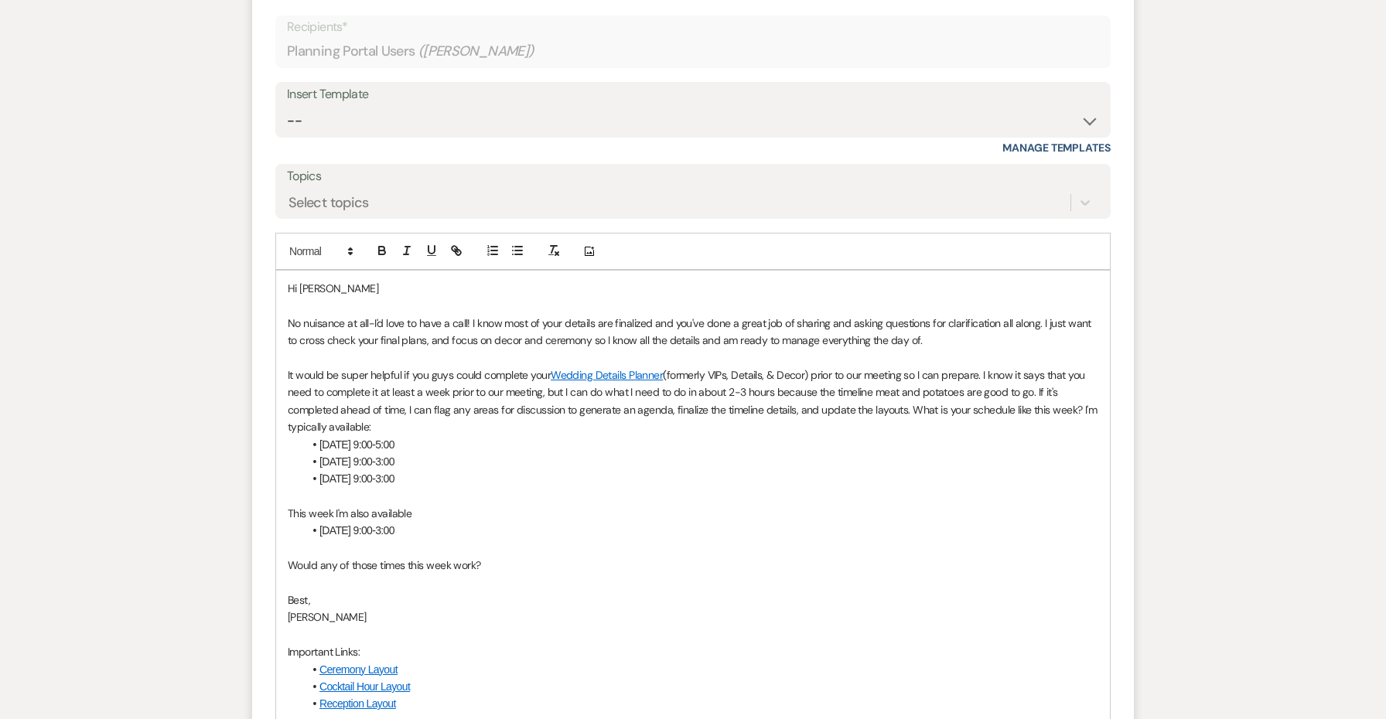
click at [599, 368] on link "Wedding Details Planner" at bounding box center [607, 375] width 112 height 14
click at [596, 394] on link "[URL][DOMAIN_NAME]" at bounding box center [565, 404] width 97 height 20
